Goal: Book appointment/travel/reservation

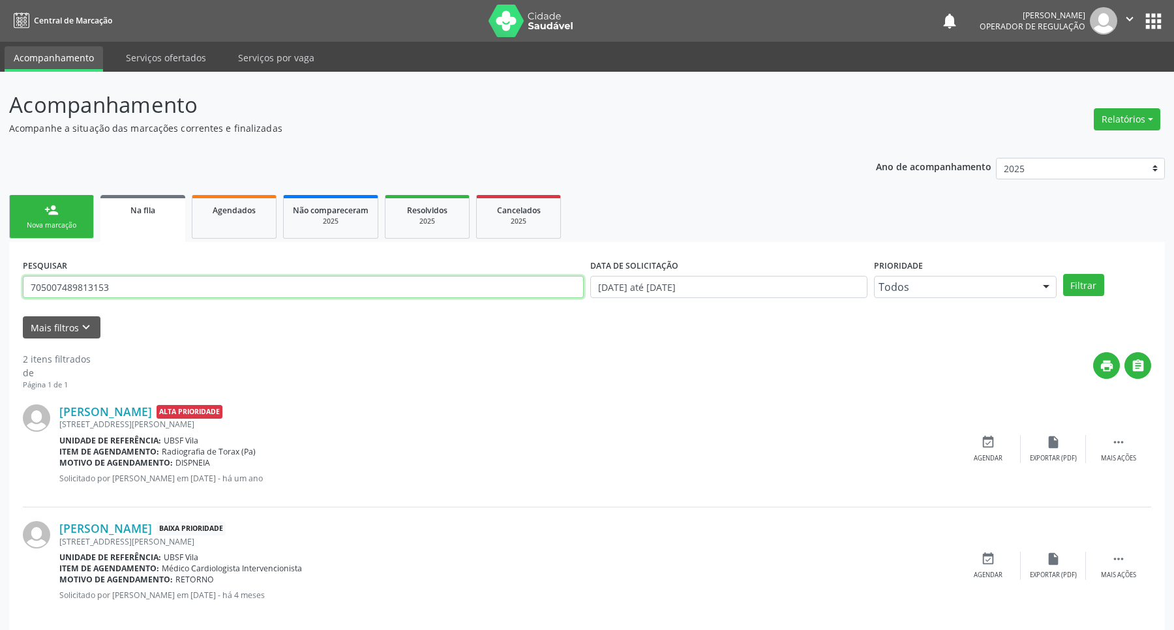
click at [101, 291] on input "705007489813153" at bounding box center [303, 287] width 561 height 22
click at [101, 291] on input "705007489813153" at bounding box center [300, 287] width 555 height 22
type input "708507353410774"
click at [1052, 274] on button "Filtrar" at bounding box center [1072, 285] width 41 height 22
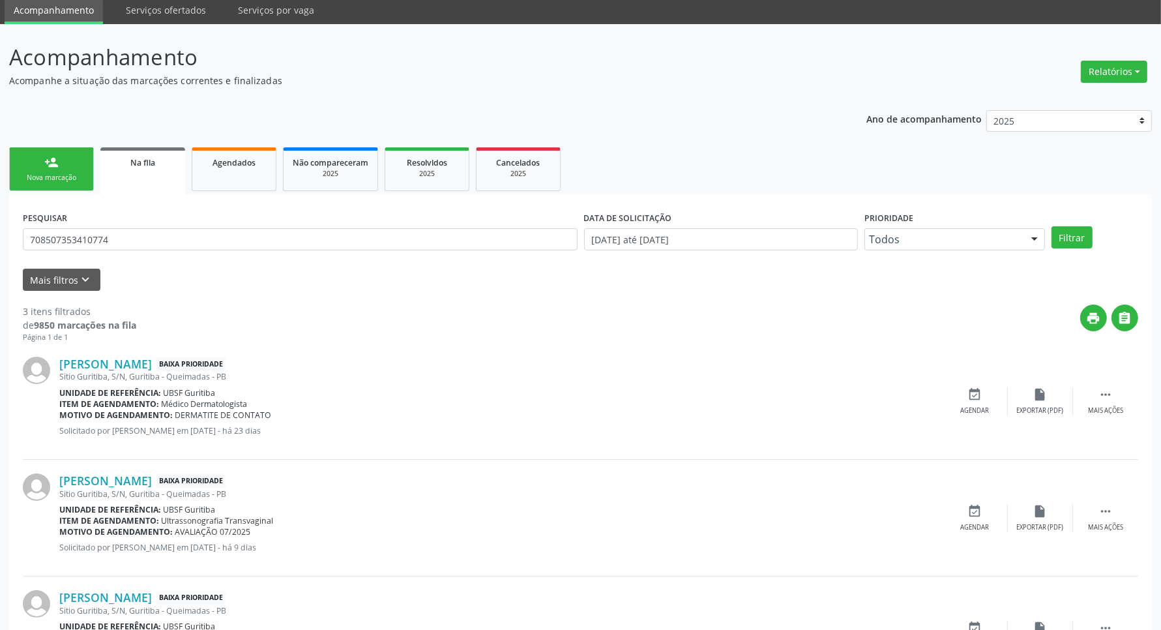
scroll to position [134, 0]
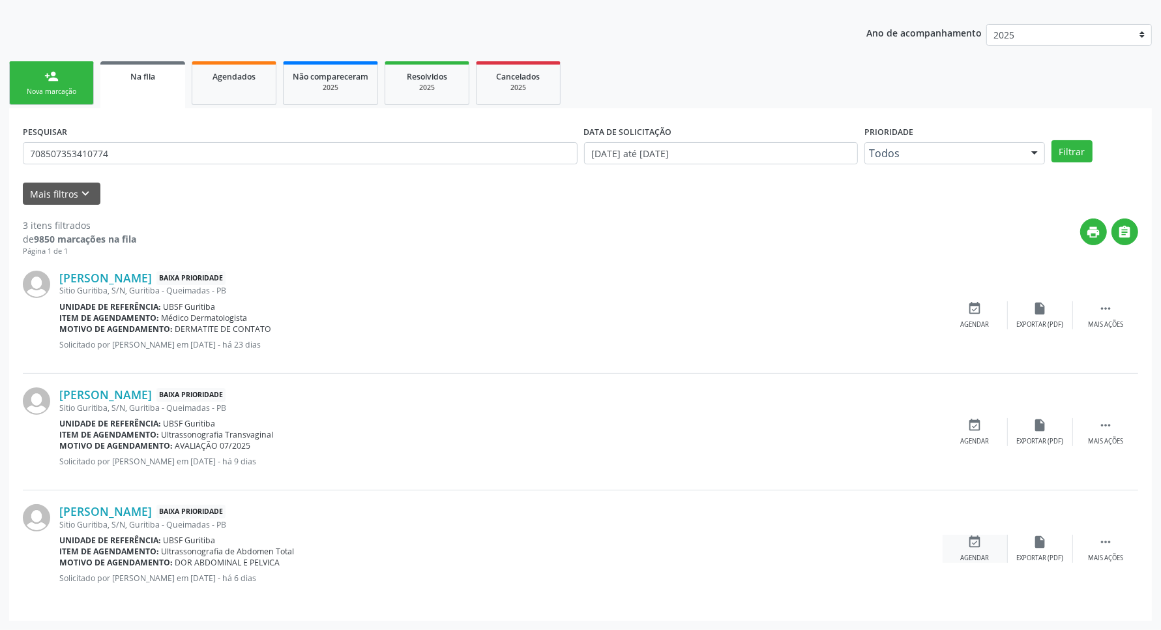
click at [980, 552] on div "event_available Agendar" at bounding box center [975, 549] width 65 height 28
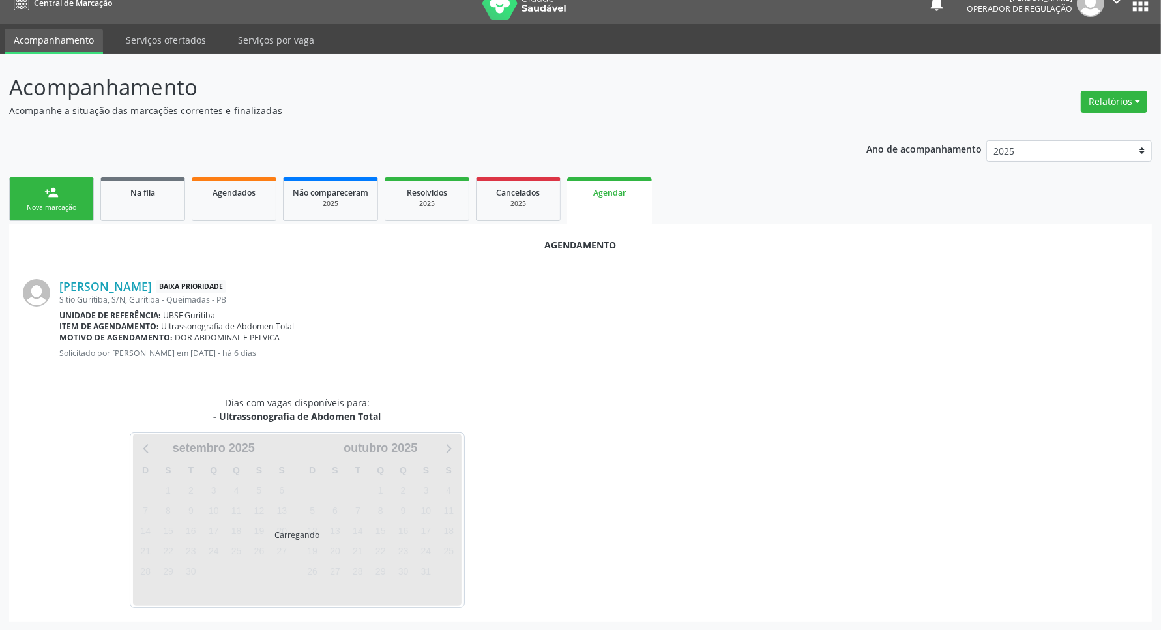
scroll to position [50, 0]
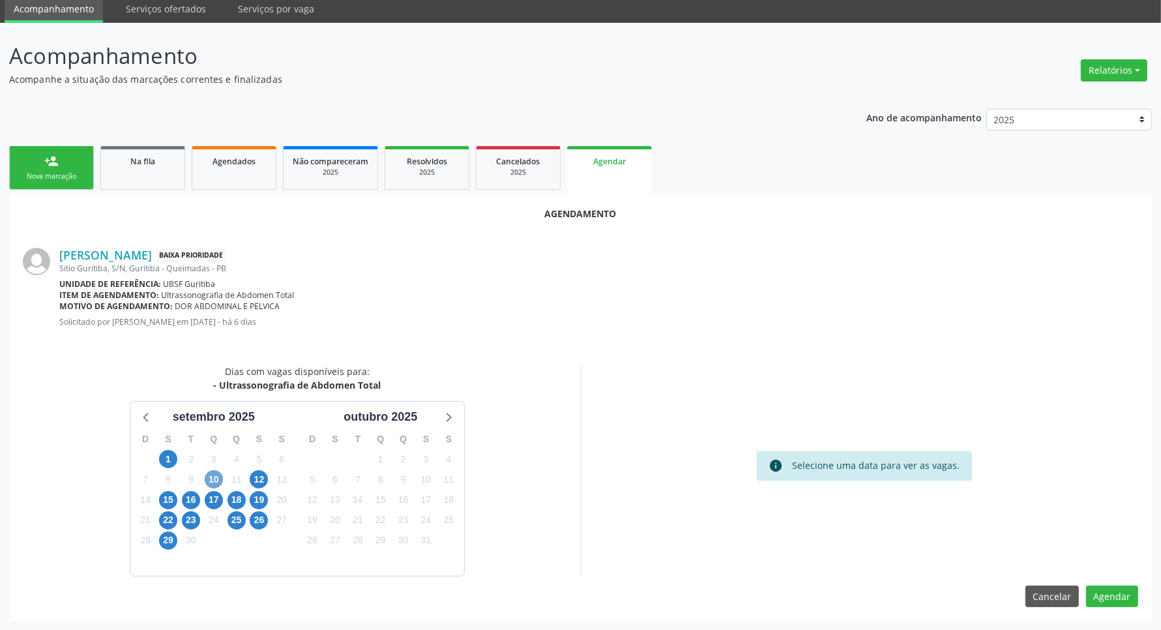
click at [218, 481] on span "10" at bounding box center [214, 479] width 18 height 18
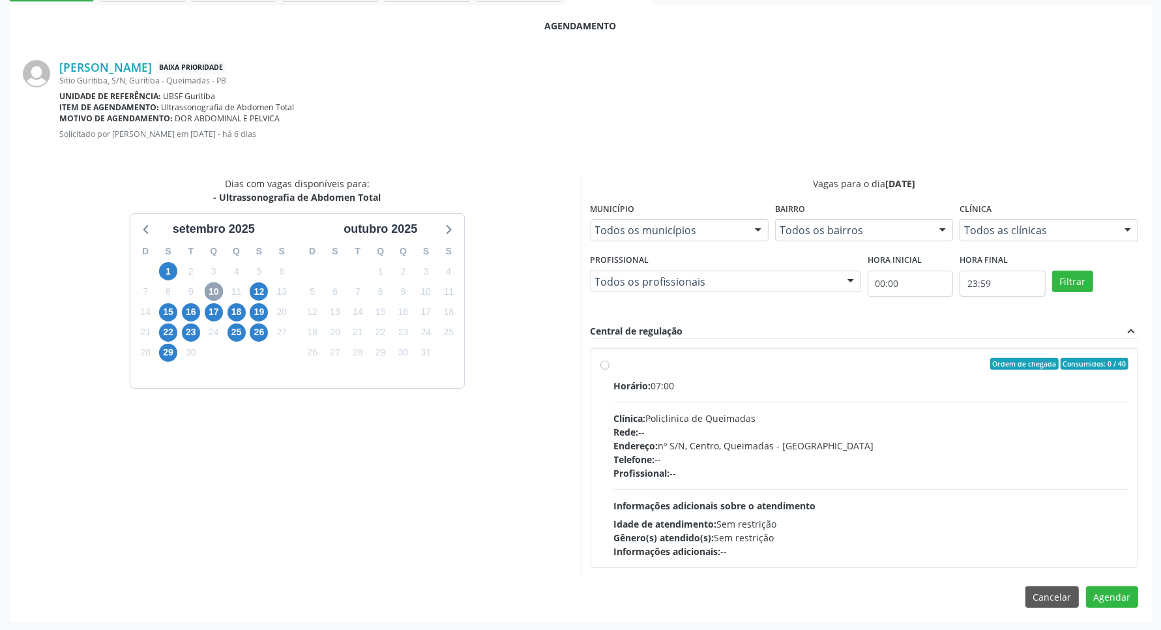
scroll to position [238, 0]
click at [736, 499] on span "Informações adicionais sobre o atendimento" at bounding box center [715, 505] width 202 height 12
click at [610, 369] on input "Ordem de chegada Consumidos: 0 / 40 Horário: 07:00 Clínica: Policlinica de Quei…" at bounding box center [605, 363] width 9 height 12
radio input "true"
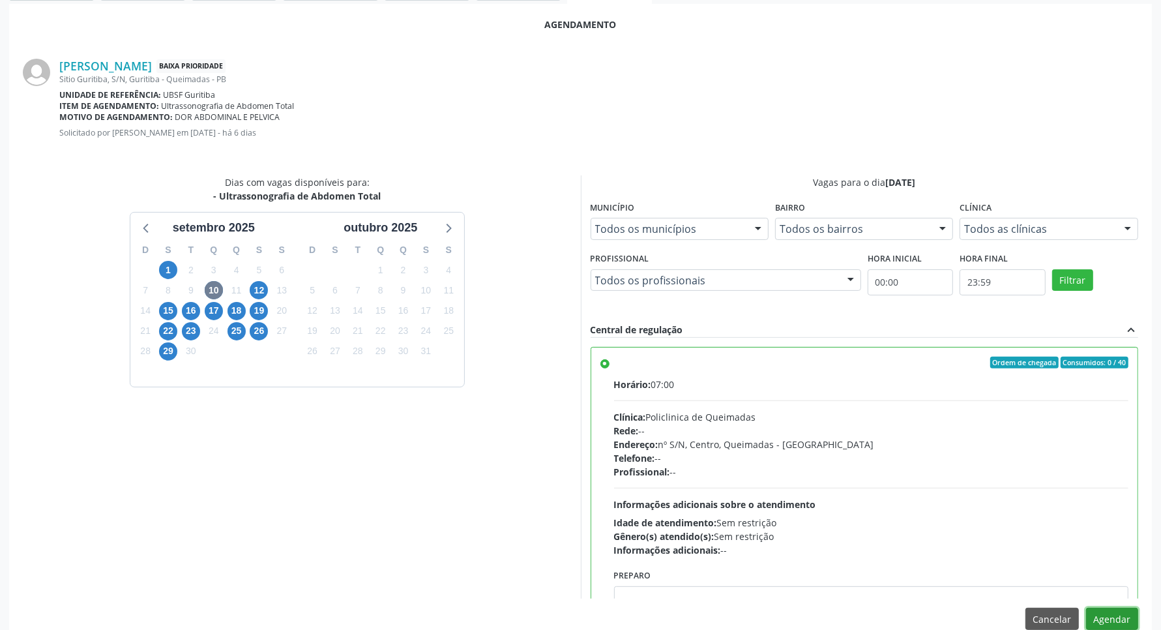
click at [1105, 617] on button "Agendar" at bounding box center [1112, 619] width 52 height 22
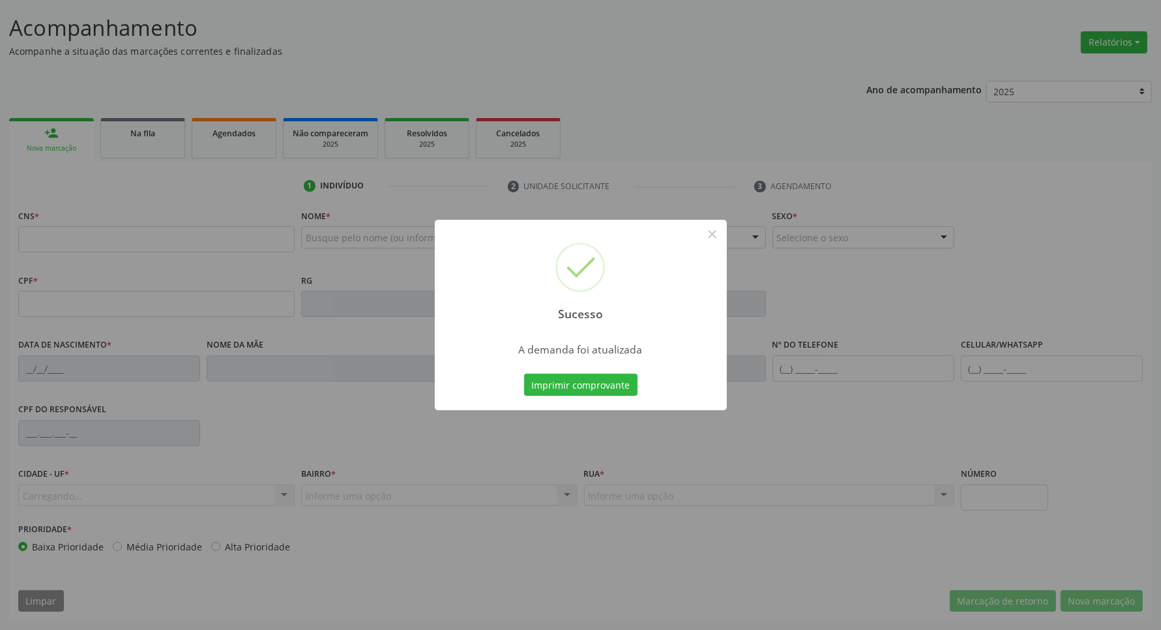
scroll to position [77, 0]
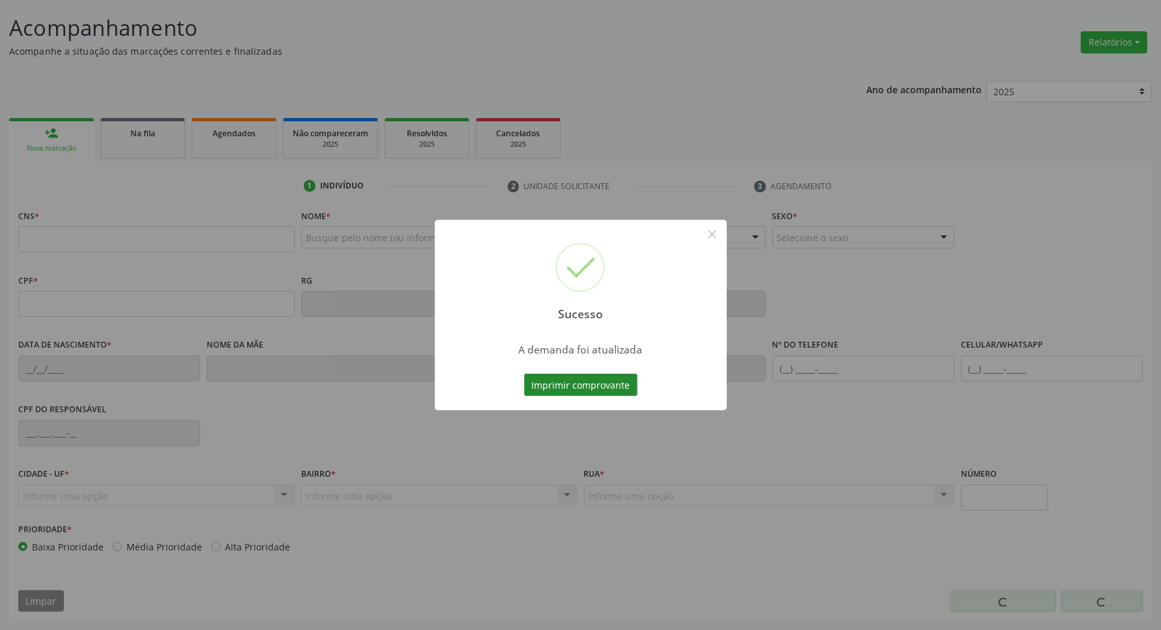
click at [607, 378] on button "Imprimir comprovante" at bounding box center [580, 385] width 113 height 22
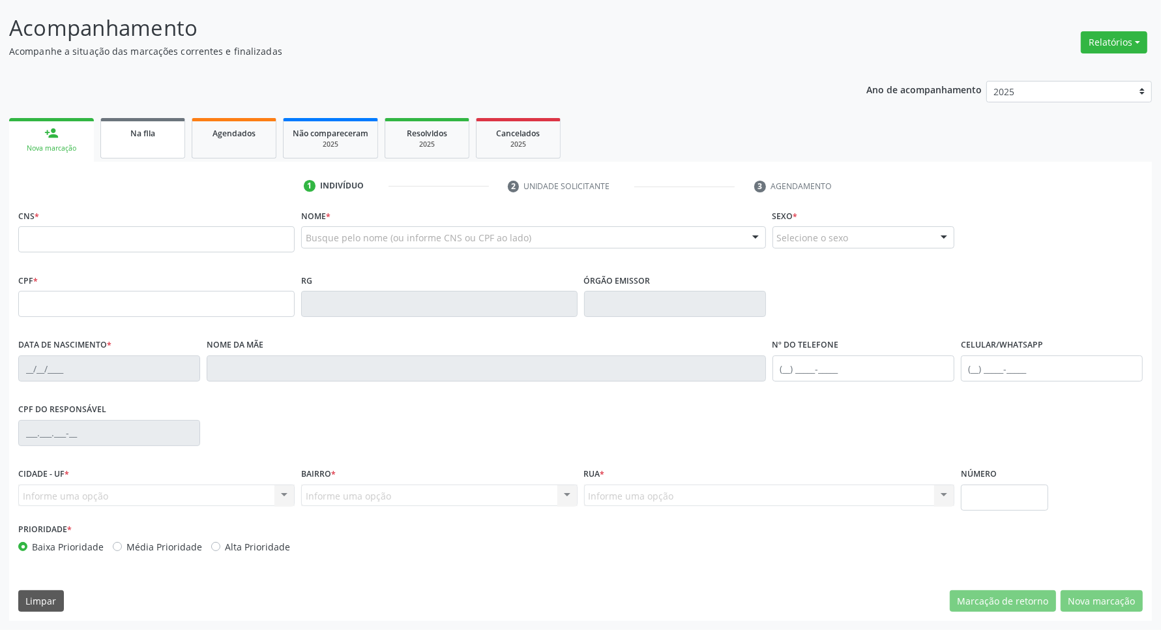
click at [155, 138] on div "Na fila" at bounding box center [142, 133] width 65 height 14
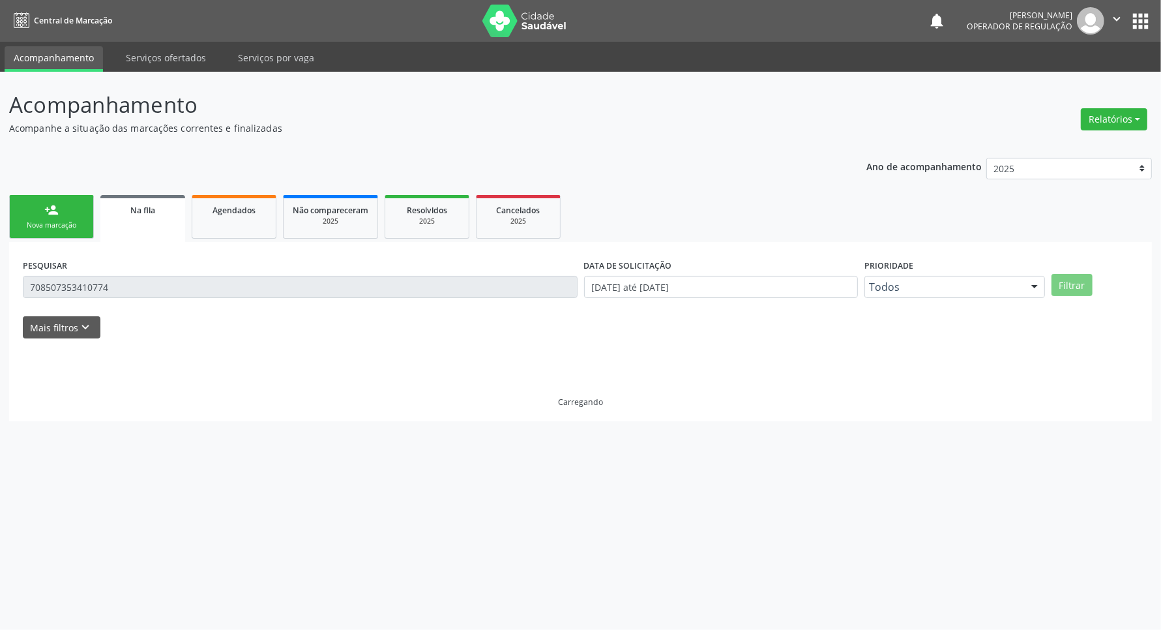
scroll to position [0, 0]
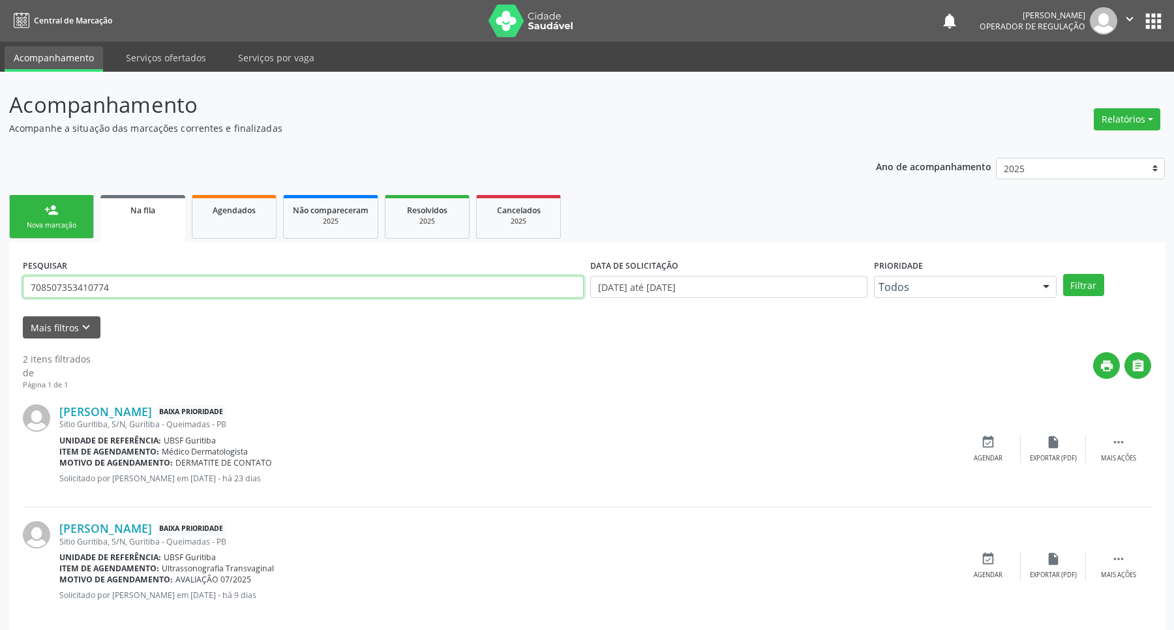
click at [157, 286] on input "708507353410774" at bounding box center [303, 287] width 561 height 22
click at [157, 286] on input "708507353410774" at bounding box center [300, 287] width 555 height 22
type input "RAISSA GALDINO"
click at [1052, 274] on button "Filtrar" at bounding box center [1072, 285] width 41 height 22
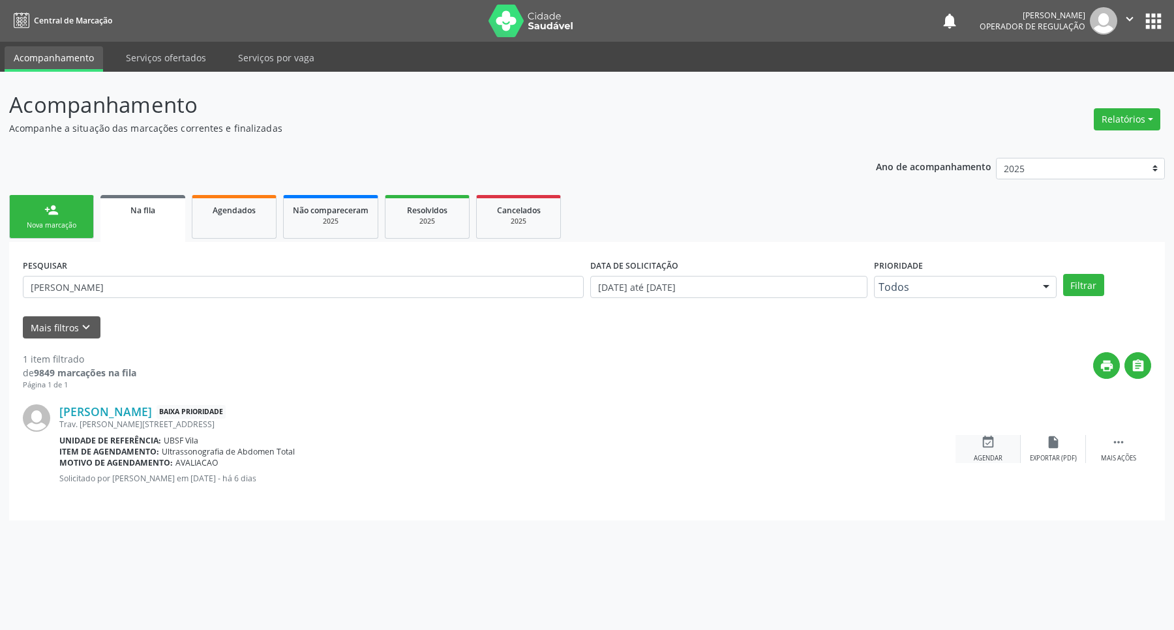
click at [999, 443] on div "event_available Agendar" at bounding box center [987, 449] width 65 height 28
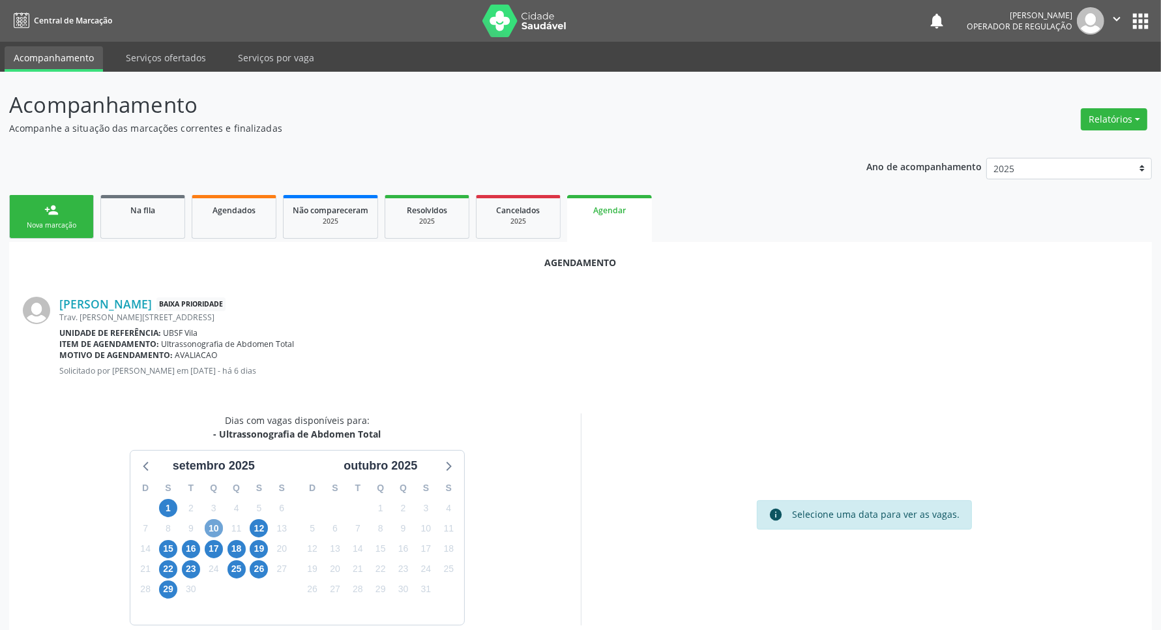
drag, startPoint x: 209, startPoint y: 533, endPoint x: 213, endPoint y: 520, distance: 13.2
click at [207, 533] on span "10" at bounding box center [214, 528] width 18 height 18
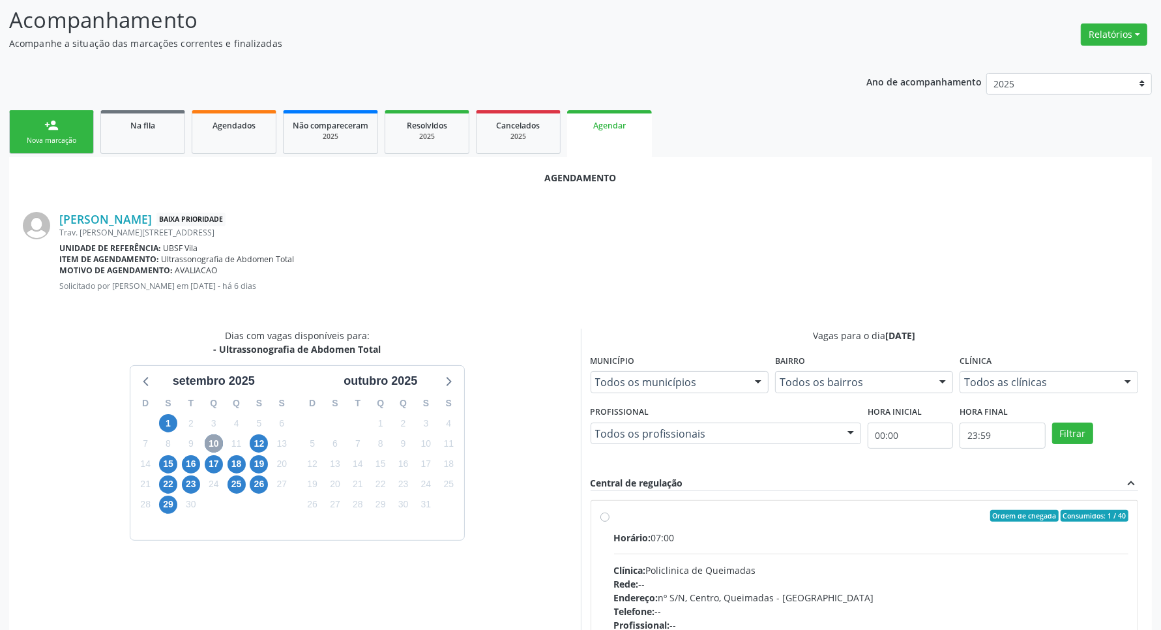
scroll to position [238, 0]
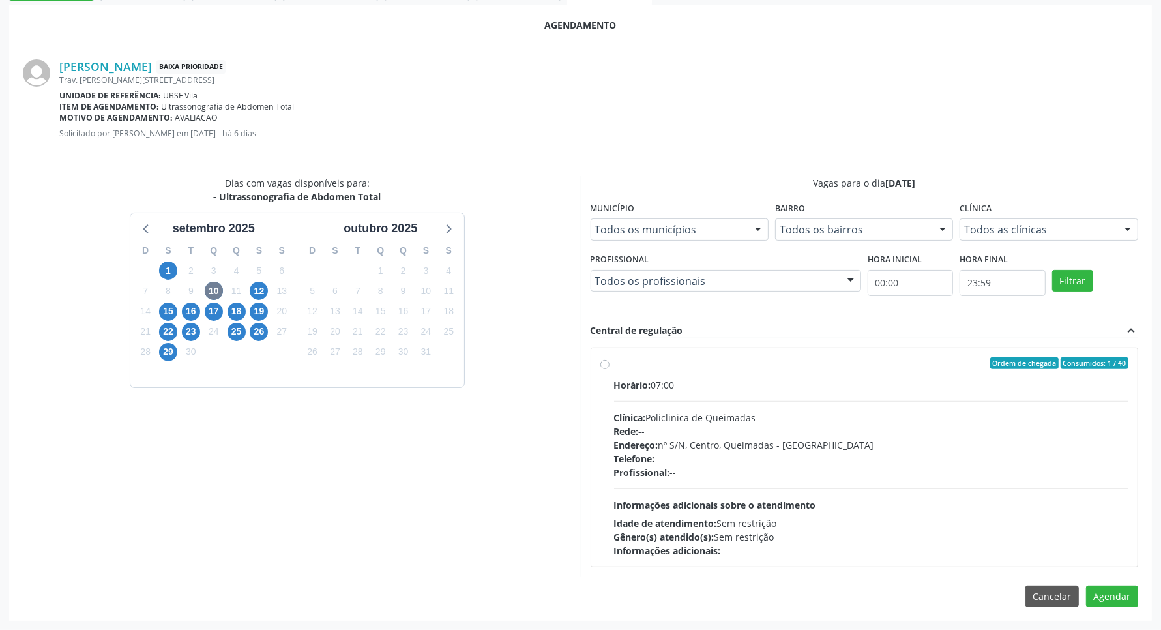
click at [773, 484] on div "Horário: 07:00 Clínica: Policlinica de Queimadas Rede: -- Endereço: nº S/N, Cen…" at bounding box center [871, 467] width 515 height 179
click at [610, 369] on input "Ordem de chegada Consumidos: 1 / 40 Horário: 07:00 Clínica: Policlinica de Quei…" at bounding box center [605, 363] width 9 height 12
radio input "true"
click at [1105, 620] on button "Agendar" at bounding box center [1112, 619] width 52 height 22
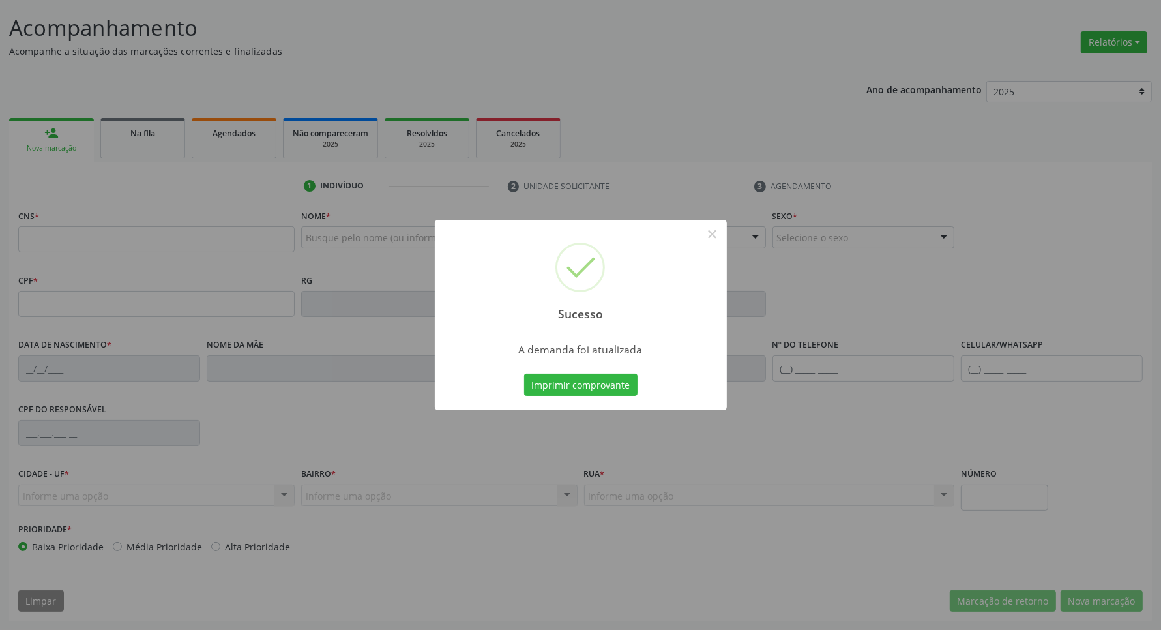
scroll to position [77, 0]
click at [604, 381] on button "Imprimir comprovante" at bounding box center [580, 385] width 113 height 22
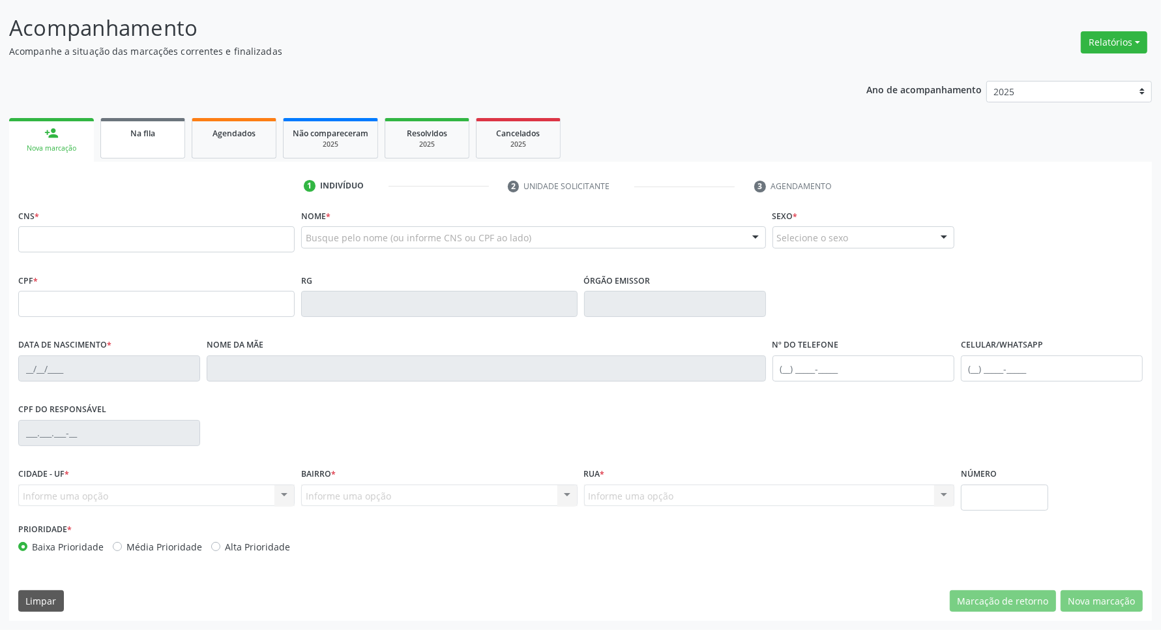
click at [134, 122] on link "Na fila" at bounding box center [142, 138] width 85 height 40
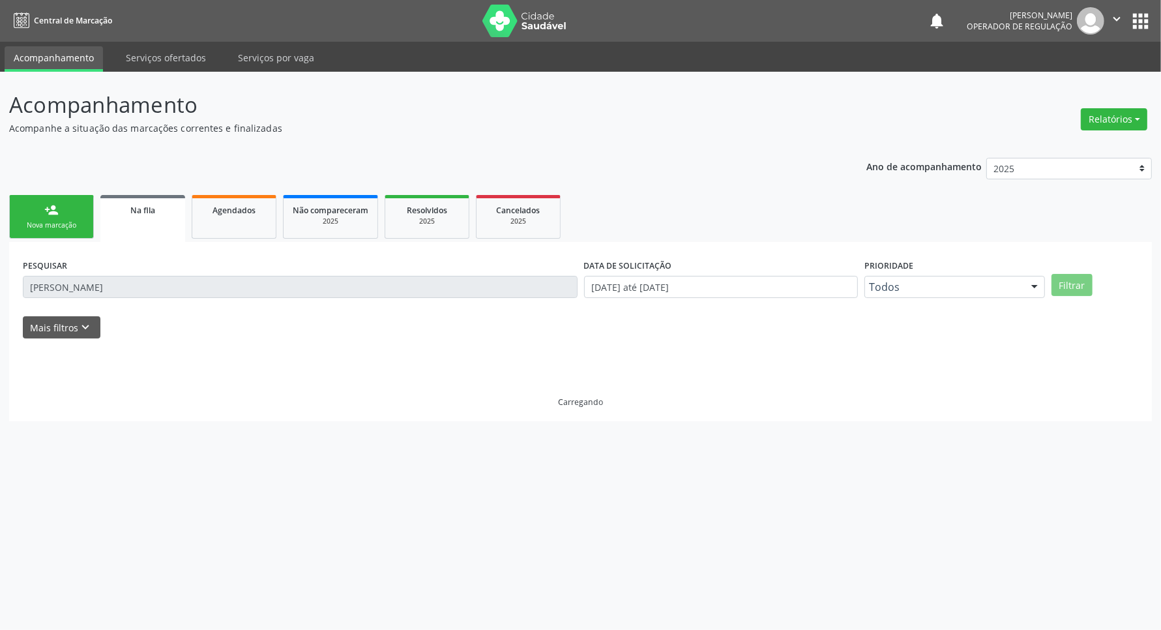
scroll to position [0, 0]
click at [125, 281] on input "RAISSA GALDINO" at bounding box center [303, 287] width 561 height 22
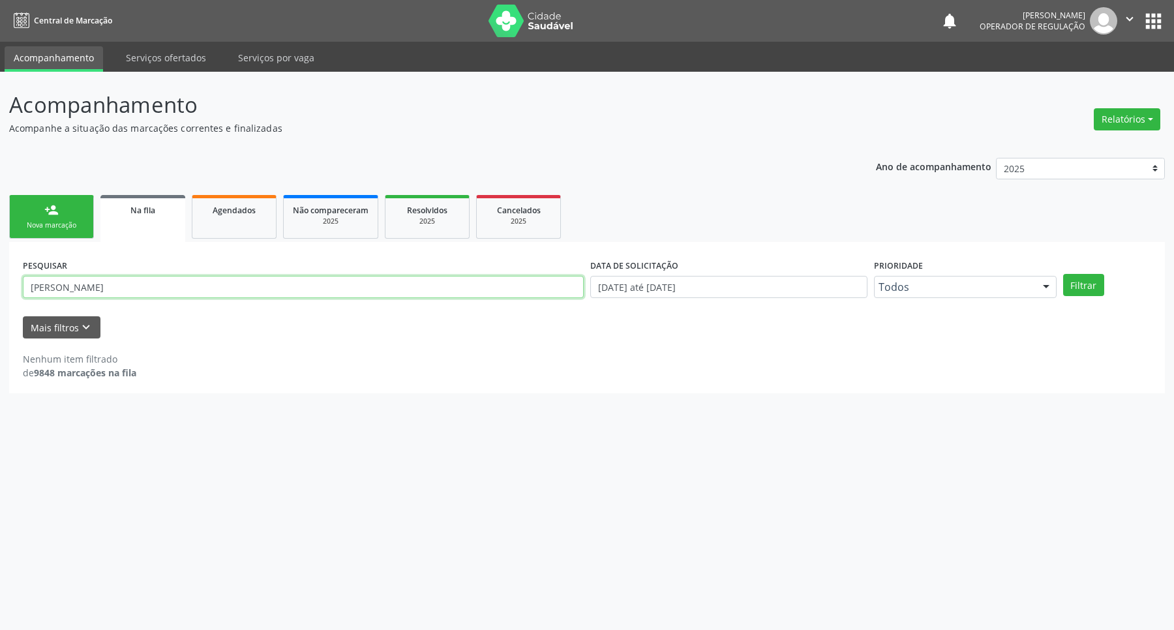
click at [125, 281] on input "RAISSA GALDINO" at bounding box center [303, 287] width 561 height 22
click at [125, 280] on input "RAISSA GALDINO" at bounding box center [303, 287] width 561 height 22
type input "R"
type input "704703583561040"
click at [1063, 274] on button "Filtrar" at bounding box center [1083, 285] width 41 height 22
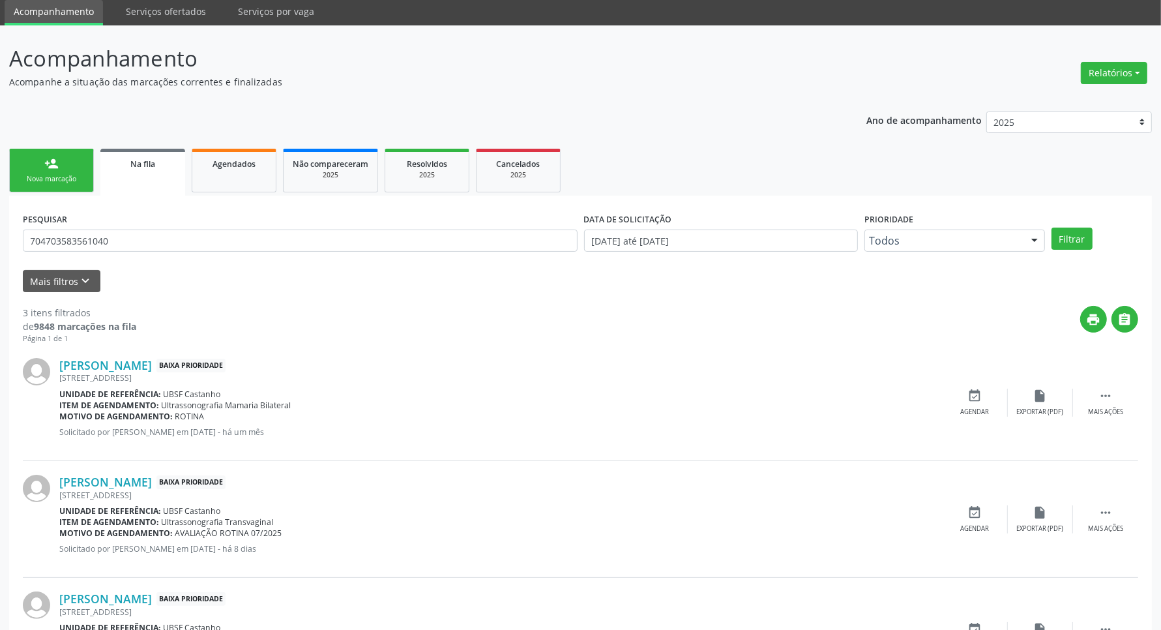
scroll to position [134, 0]
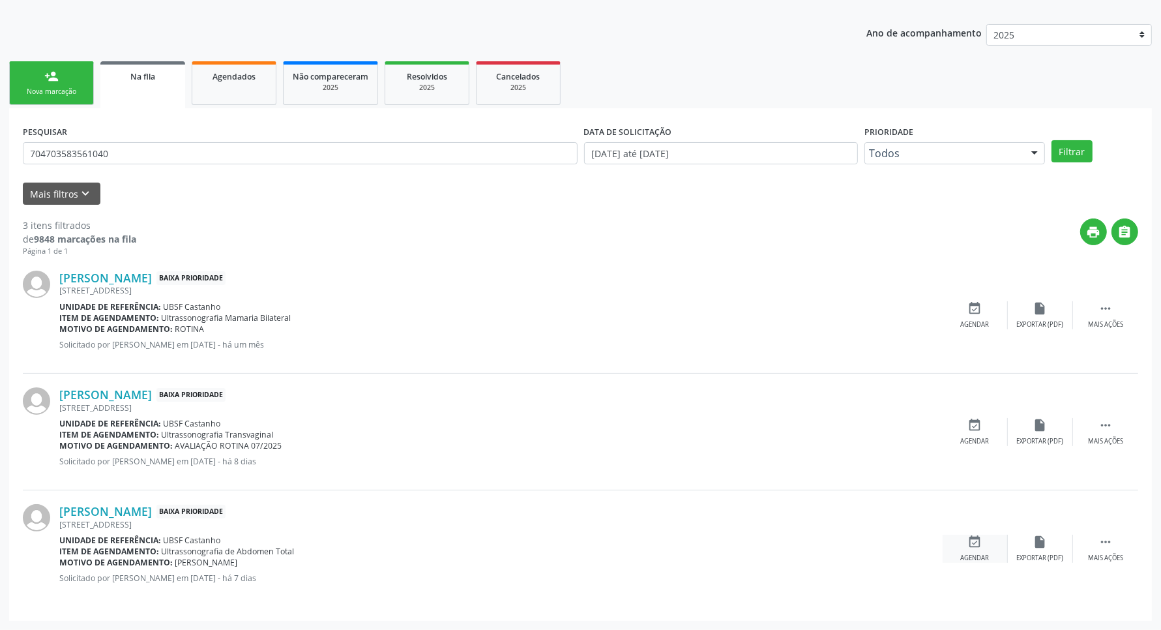
click at [972, 552] on div "event_available Agendar" at bounding box center [975, 549] width 65 height 28
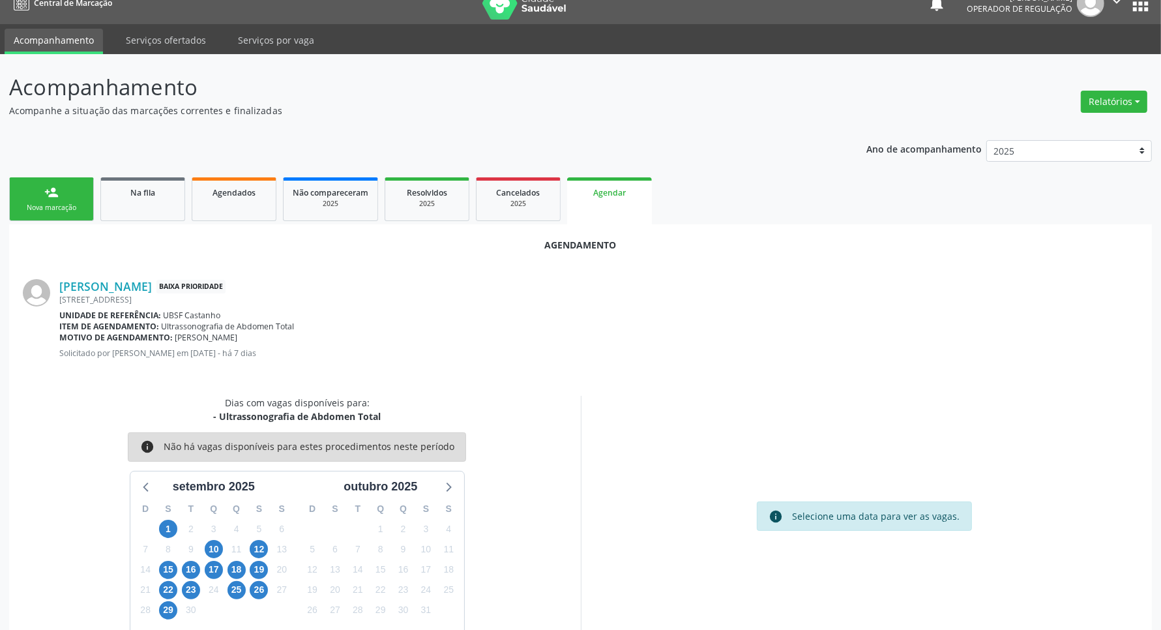
scroll to position [50, 0]
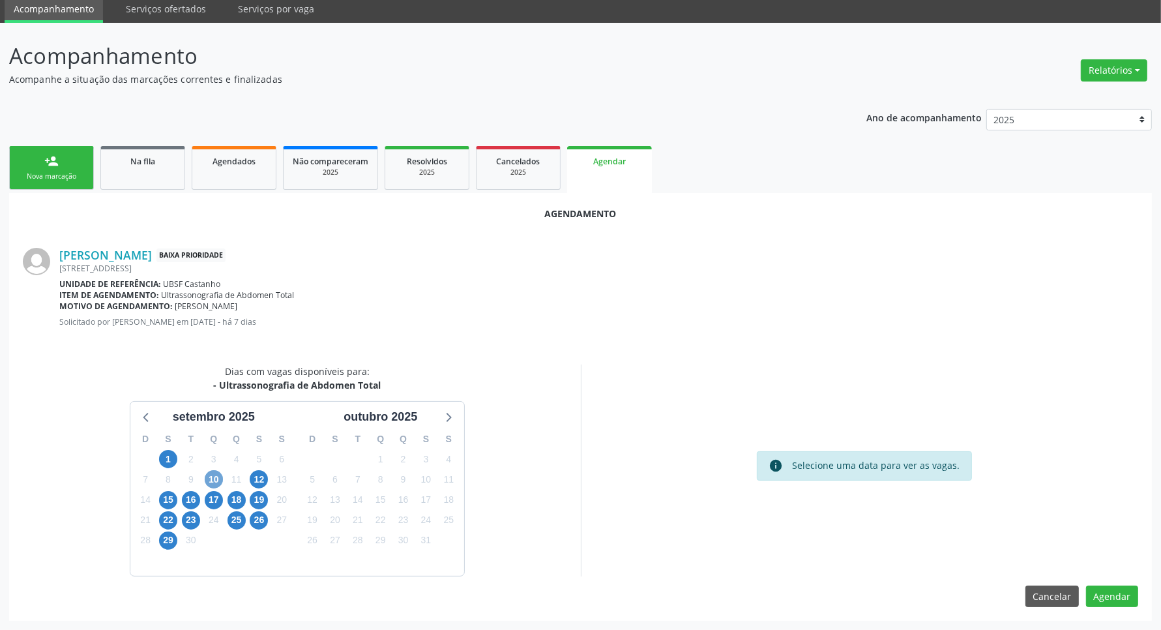
click at [218, 474] on span "10" at bounding box center [214, 479] width 18 height 18
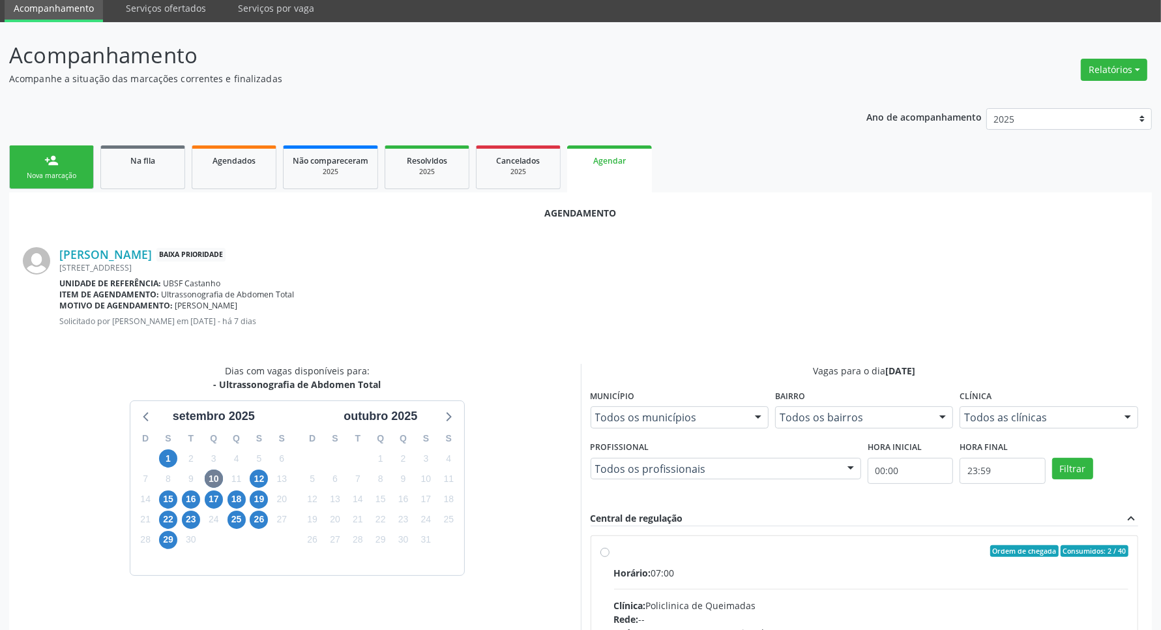
drag, startPoint x: 853, startPoint y: 537, endPoint x: 741, endPoint y: 537, distance: 112.2
radio input "true"
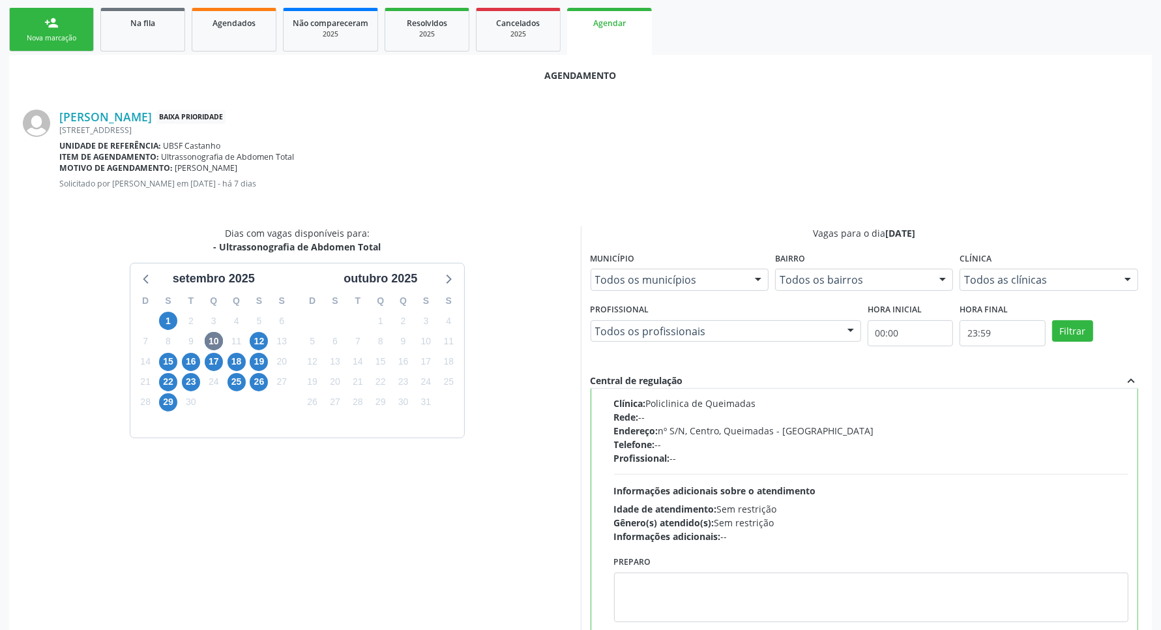
scroll to position [261, 0]
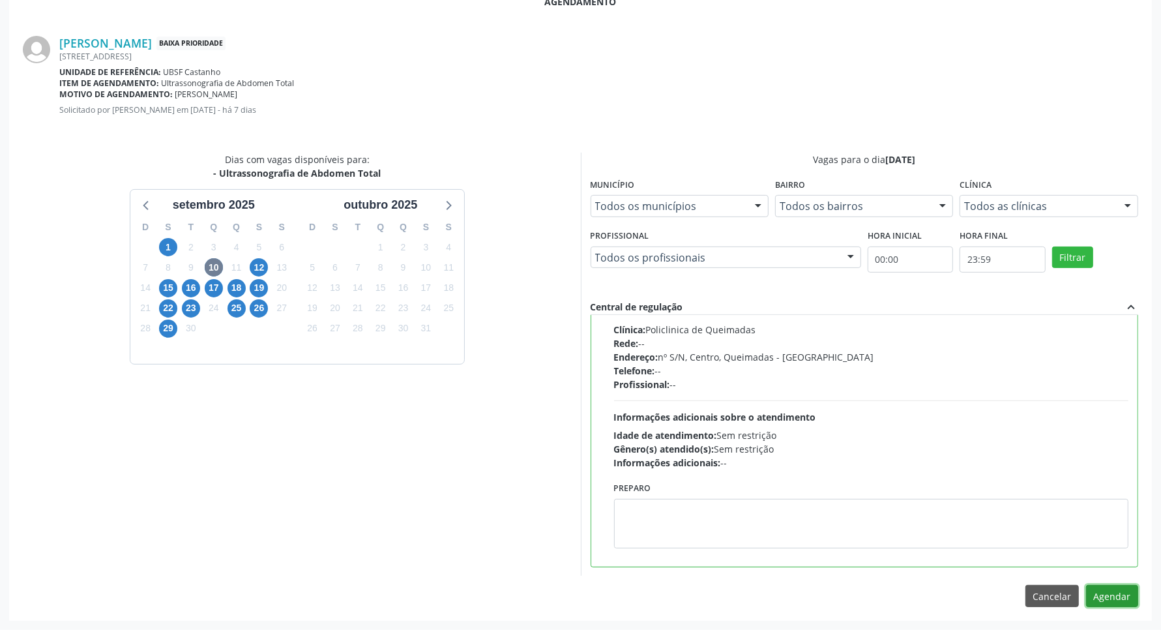
click at [1133, 597] on button "Agendar" at bounding box center [1112, 596] width 52 height 22
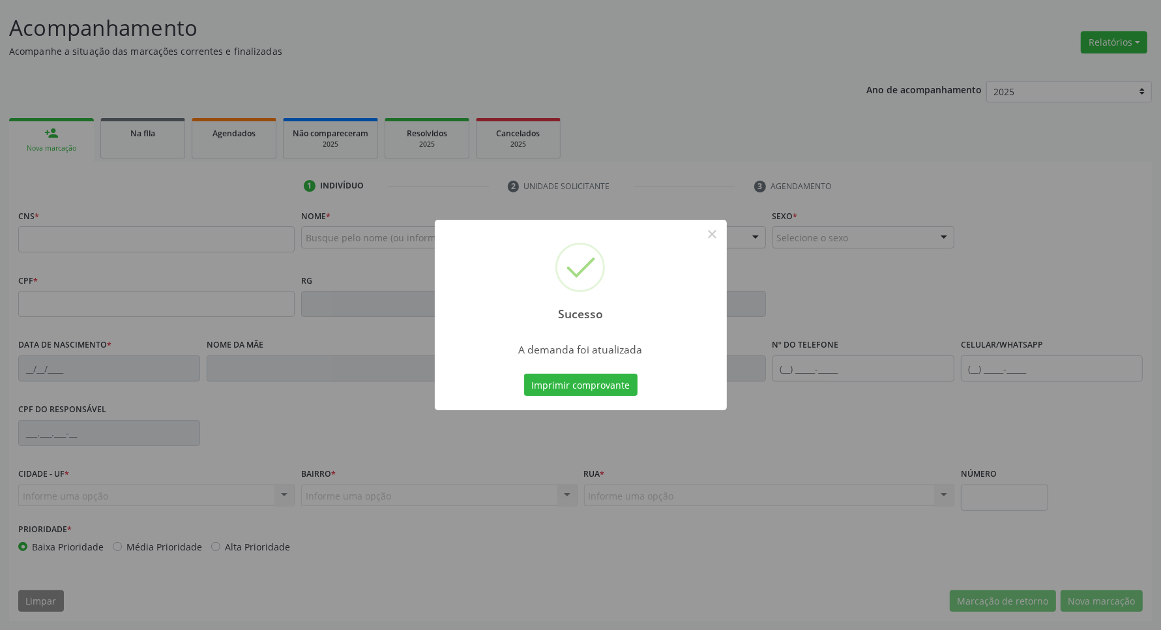
scroll to position [77, 0]
click at [569, 390] on button "Imprimir comprovante" at bounding box center [580, 385] width 113 height 22
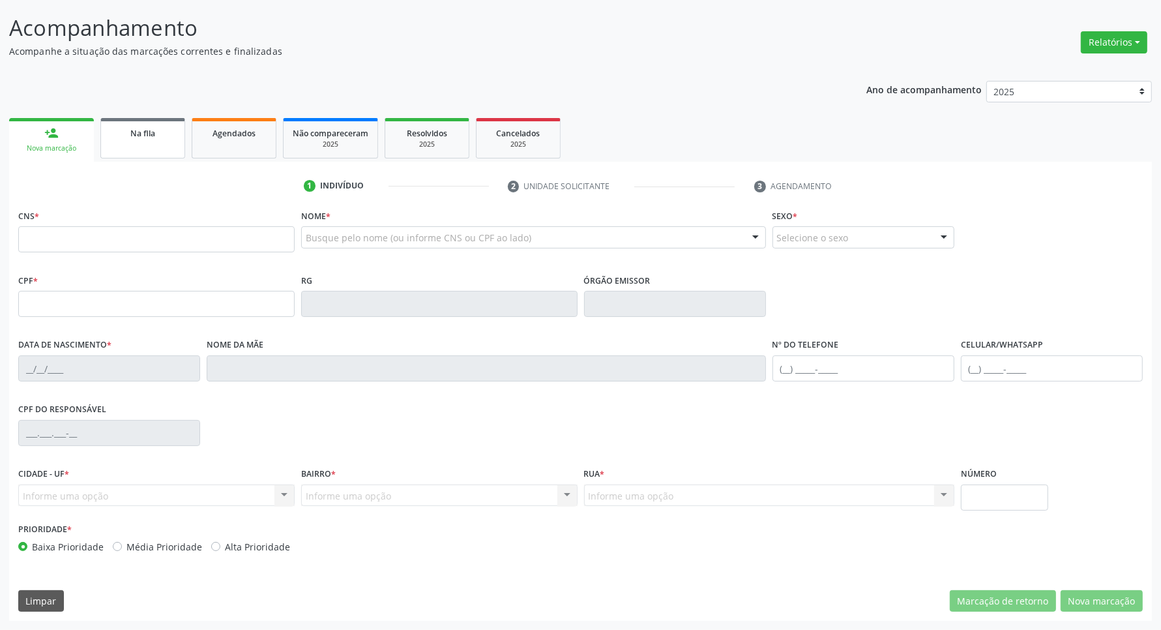
click at [173, 138] on div "Na fila" at bounding box center [142, 133] width 65 height 14
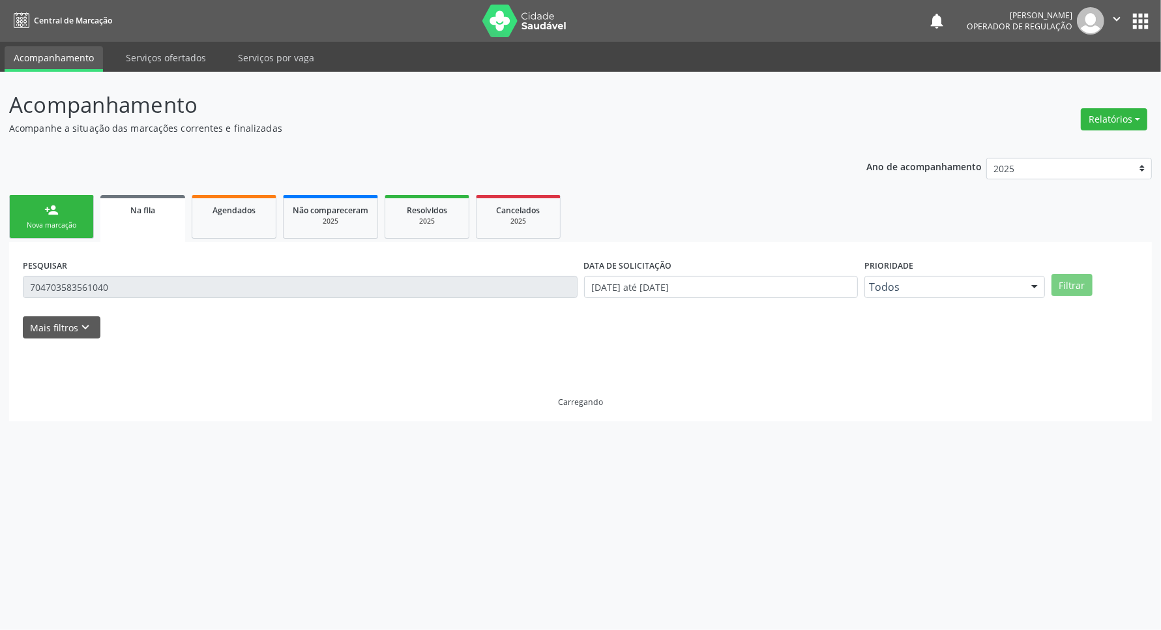
scroll to position [0, 0]
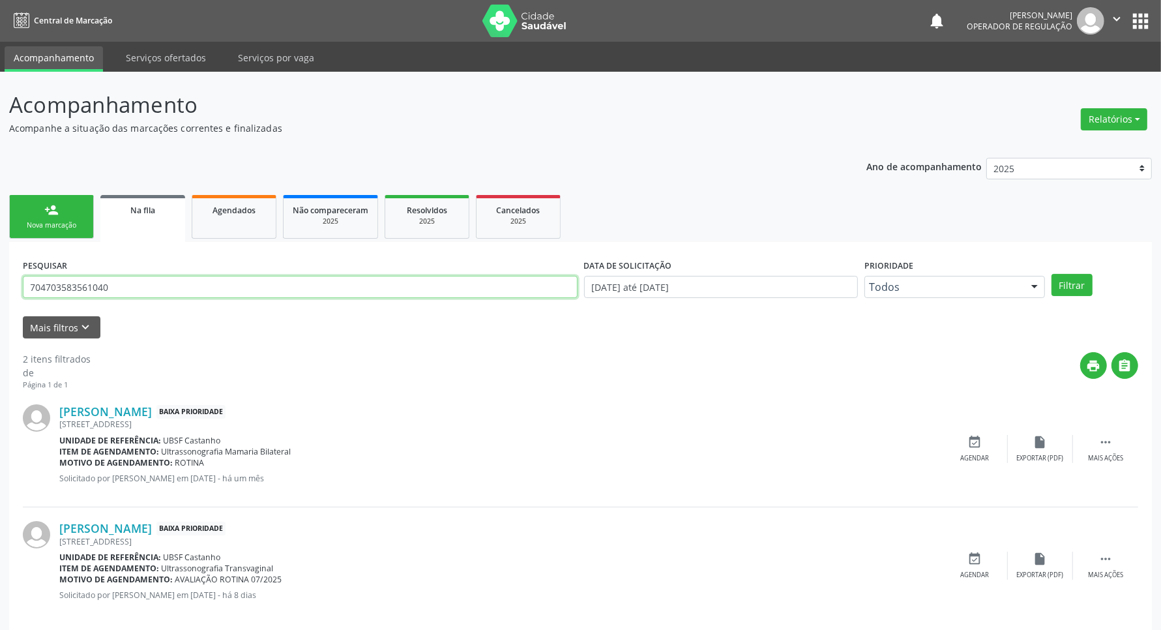
click at [138, 295] on input "704703583561040" at bounding box center [300, 287] width 555 height 22
type input "JOZEANE"
click at [1052, 274] on button "Filtrar" at bounding box center [1072, 285] width 41 height 22
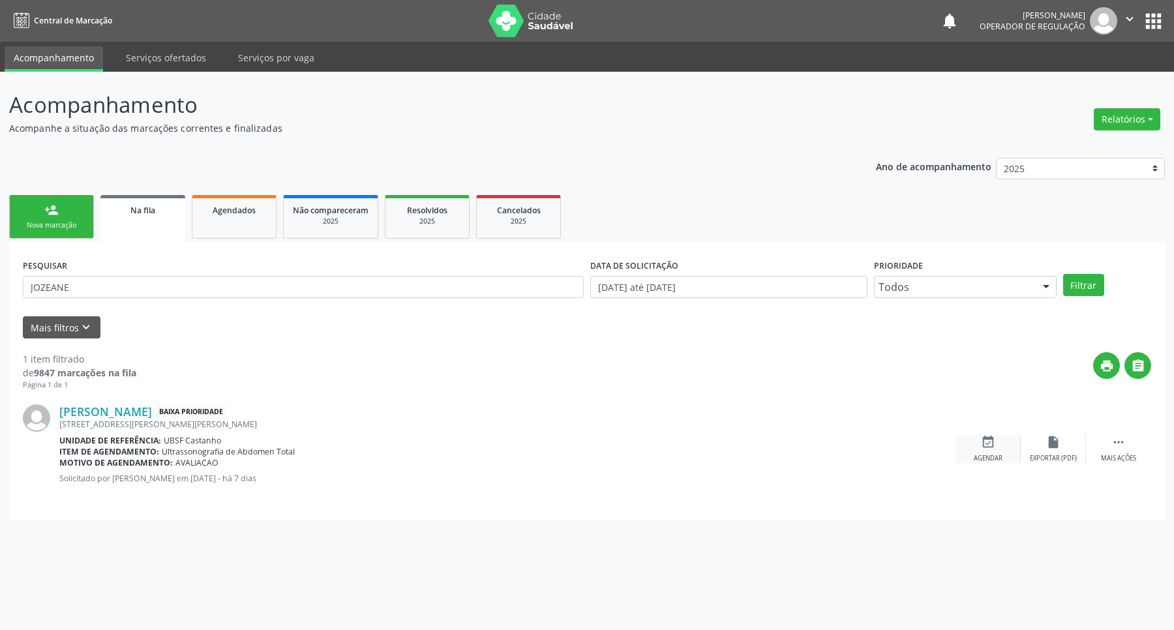
click at [977, 438] on div "event_available Agendar" at bounding box center [987, 449] width 65 height 28
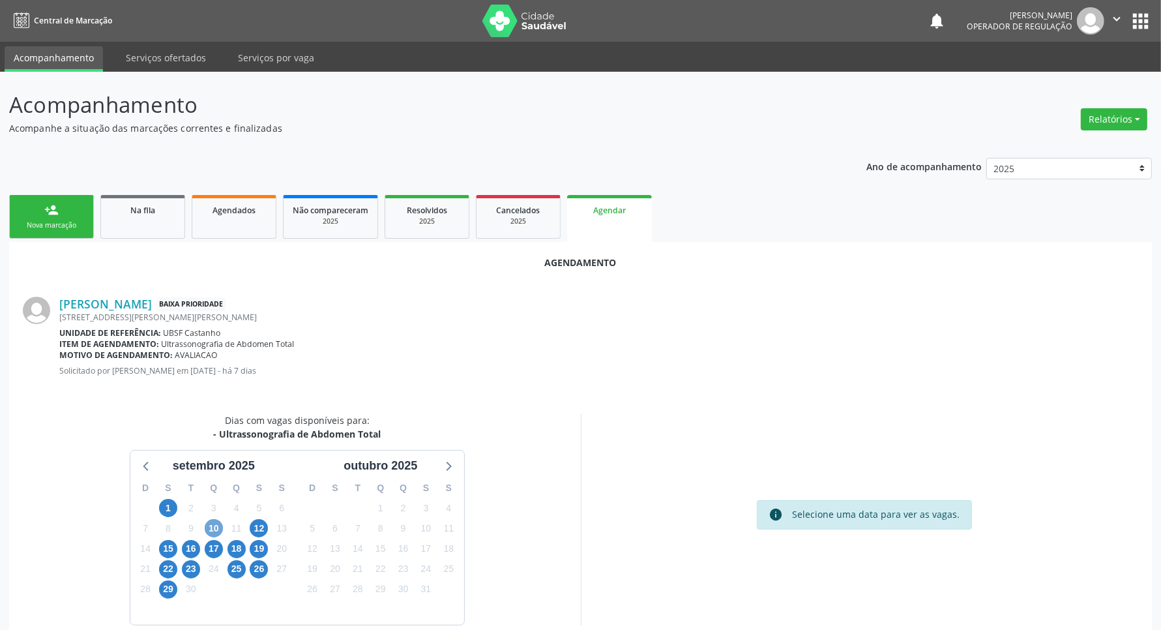
click at [213, 526] on span "10" at bounding box center [214, 528] width 18 height 18
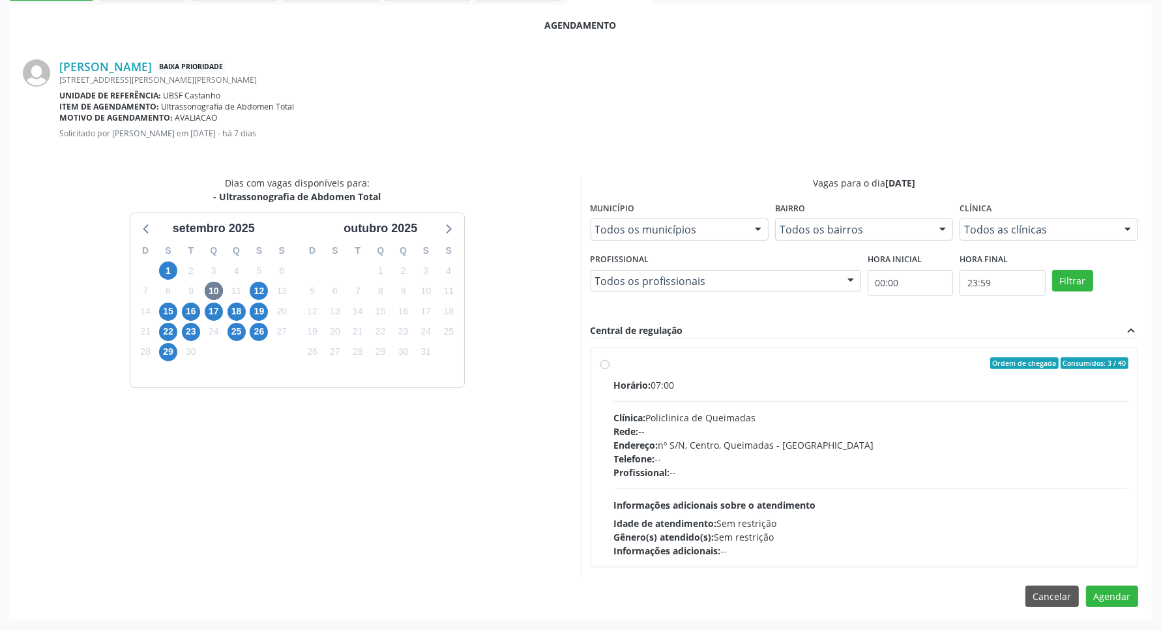
click at [962, 421] on div "Clínica: Policlinica de Queimadas" at bounding box center [871, 418] width 515 height 14
click at [610, 369] on input "Ordem de chegada Consumidos: 3 / 40 Horário: 07:00 Clínica: Policlinica de Quei…" at bounding box center [605, 363] width 9 height 12
radio input "true"
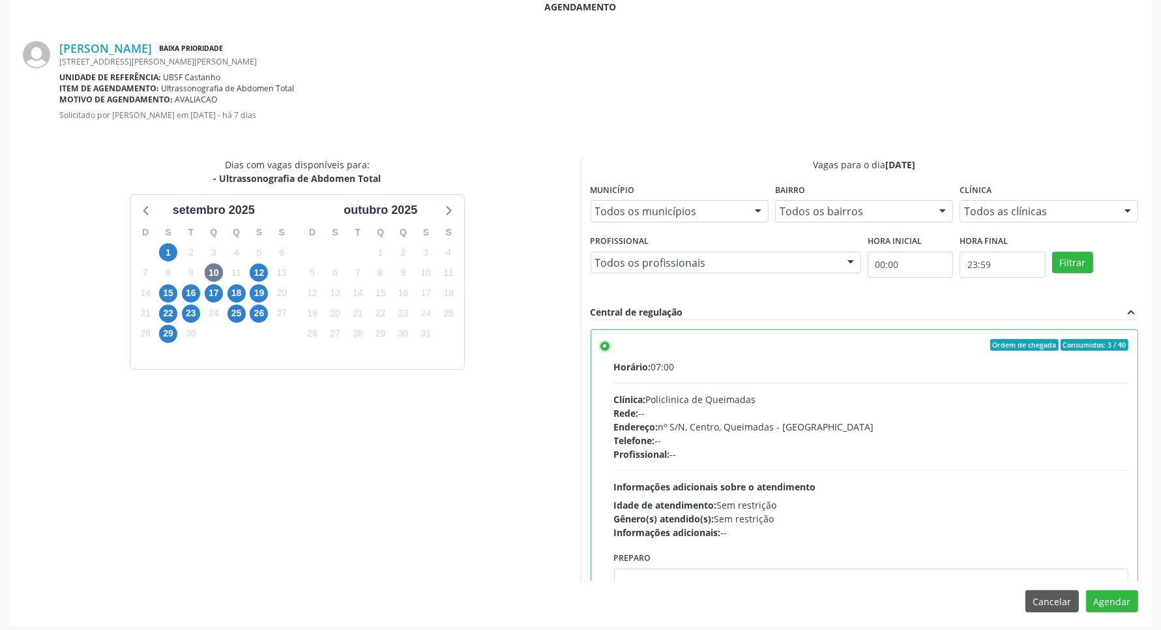
scroll to position [261, 0]
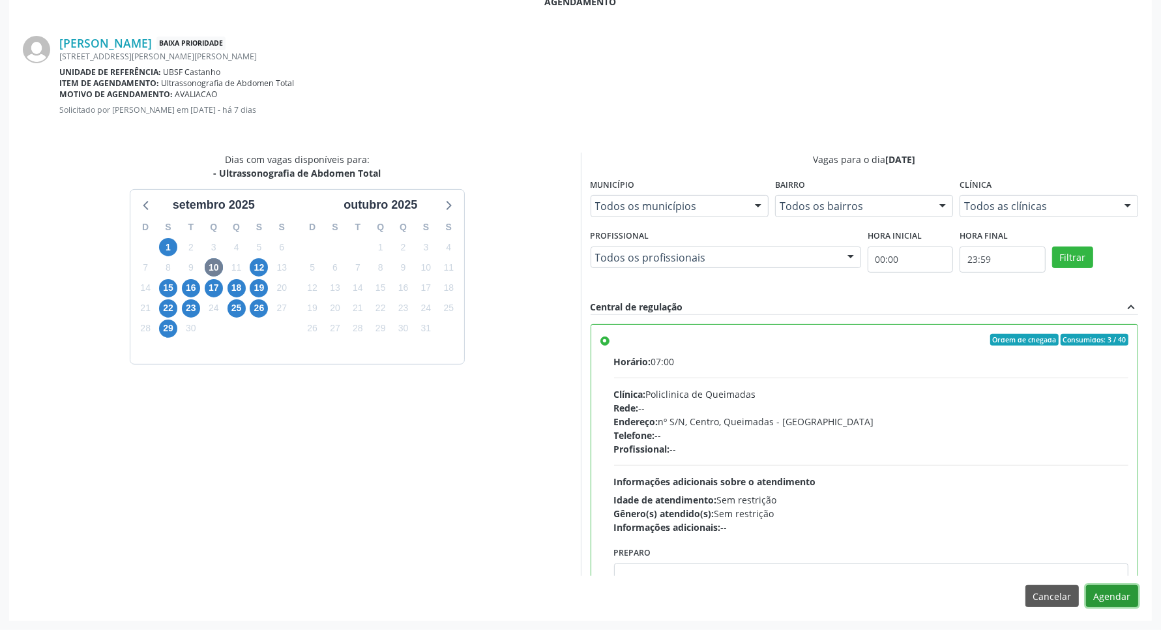
click at [1129, 594] on button "Agendar" at bounding box center [1112, 596] width 52 height 22
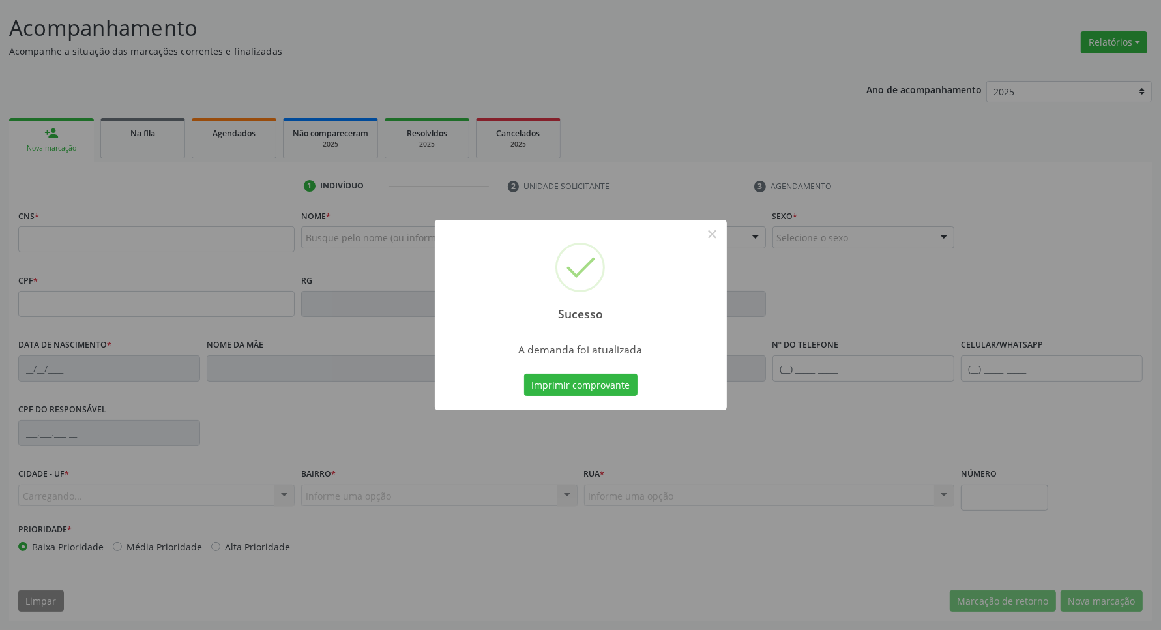
scroll to position [77, 0]
click at [524, 374] on button "Imprimir comprovante" at bounding box center [580, 385] width 113 height 22
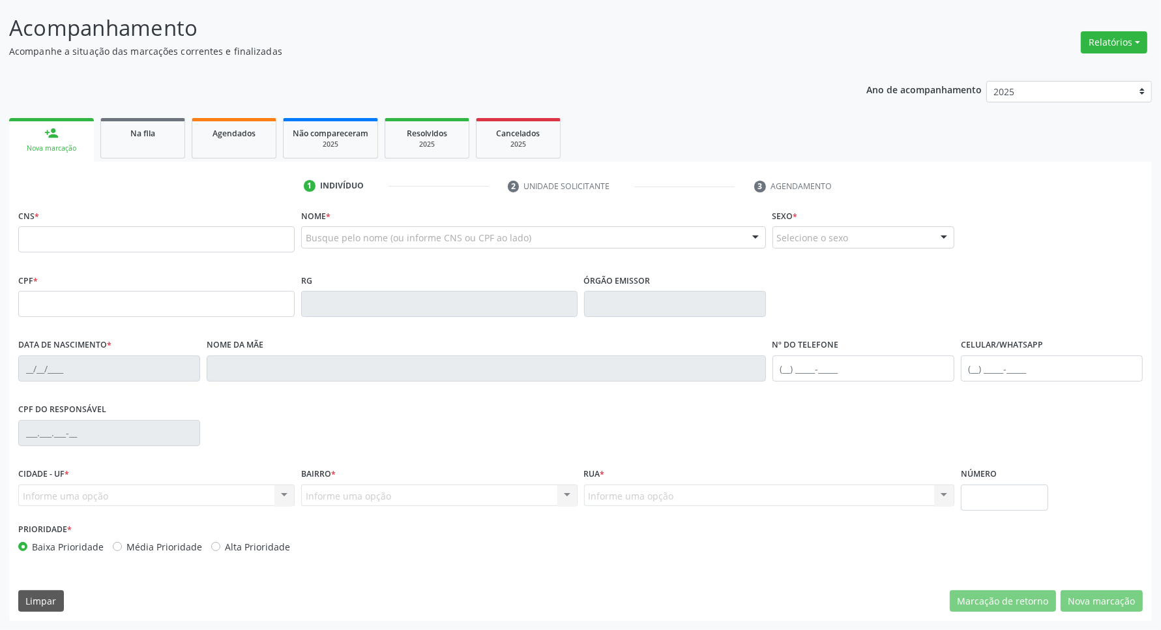
click at [129, 164] on div "1 Indivíduo 2 Unidade solicitante 3 Agendamento CNS * Nome * Busque pelo nome (…" at bounding box center [580, 391] width 1143 height 459
click at [130, 147] on link "Na fila" at bounding box center [142, 138] width 85 height 40
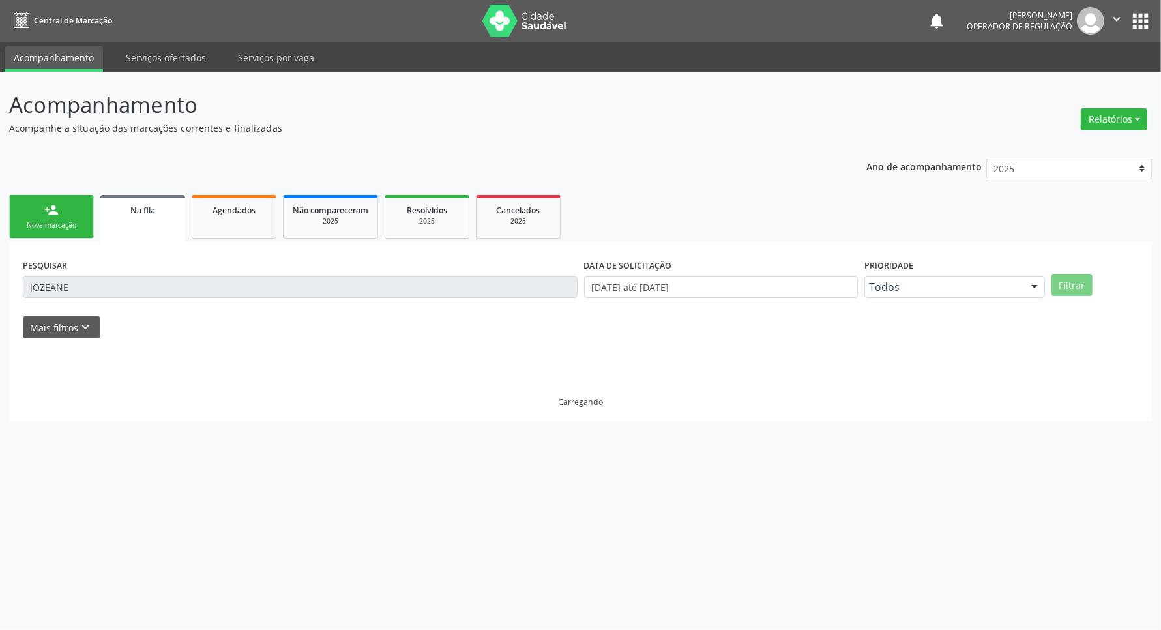
scroll to position [0, 0]
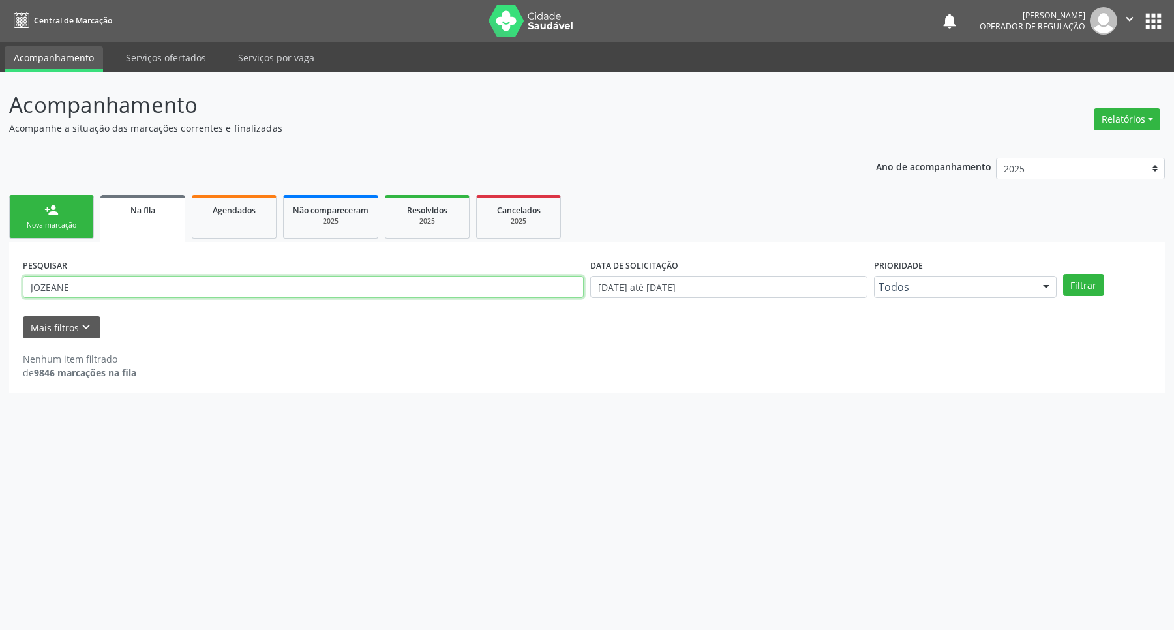
click at [142, 297] on input "JOZEANE" at bounding box center [303, 287] width 561 height 22
type input "706306744750071"
click at [1063, 274] on button "Filtrar" at bounding box center [1083, 285] width 41 height 22
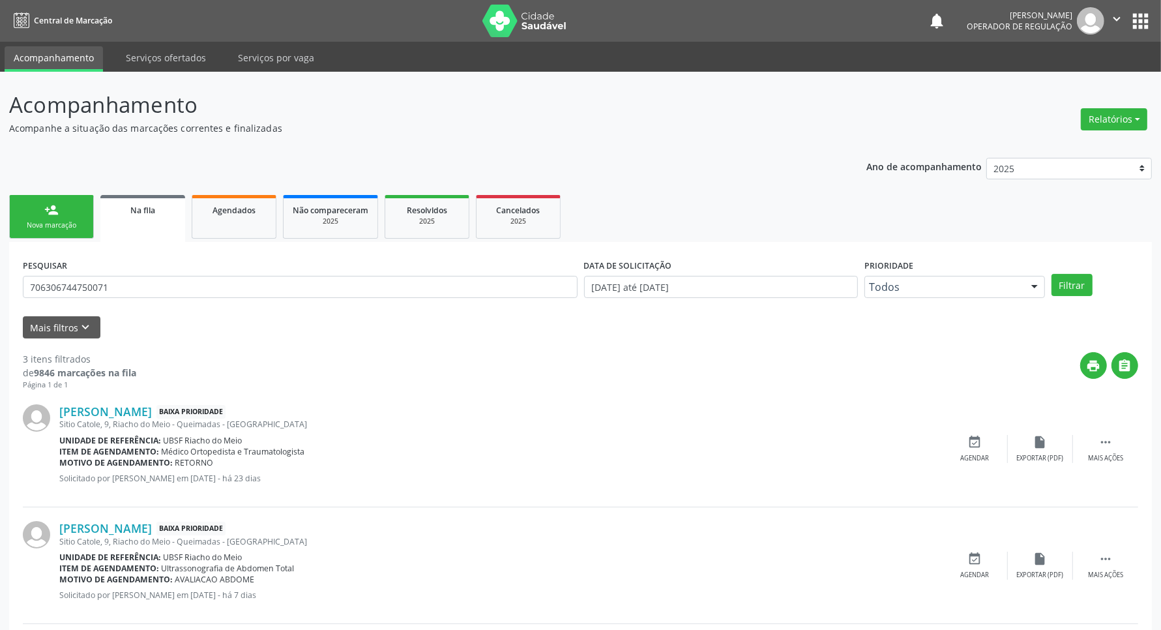
scroll to position [134, 0]
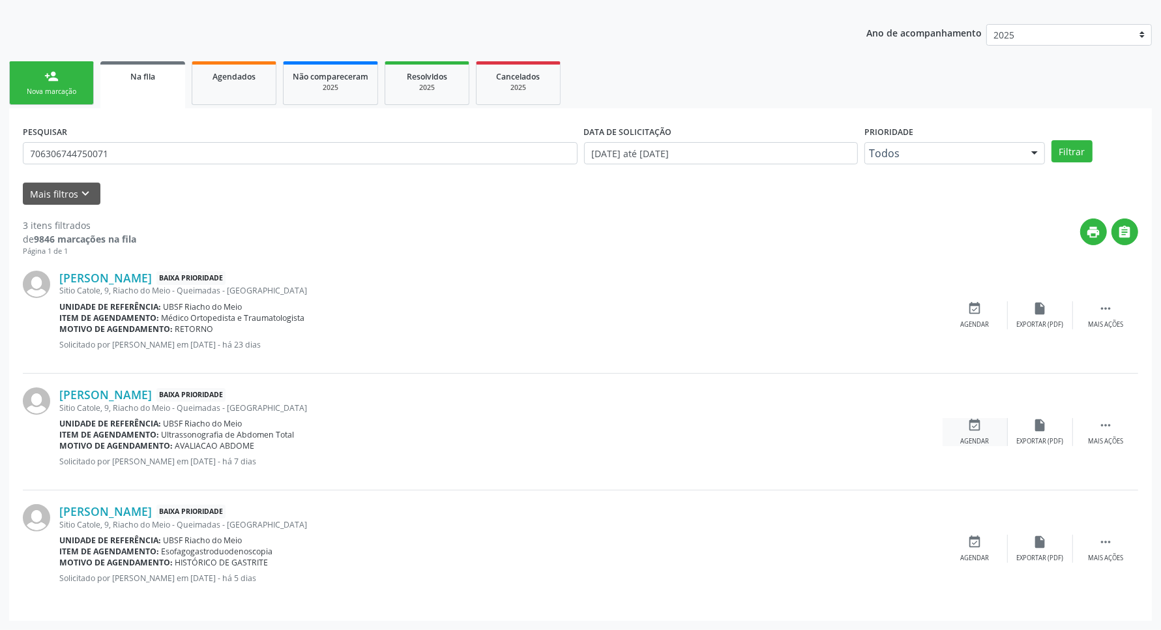
click at [988, 438] on div "Agendar" at bounding box center [975, 441] width 29 height 9
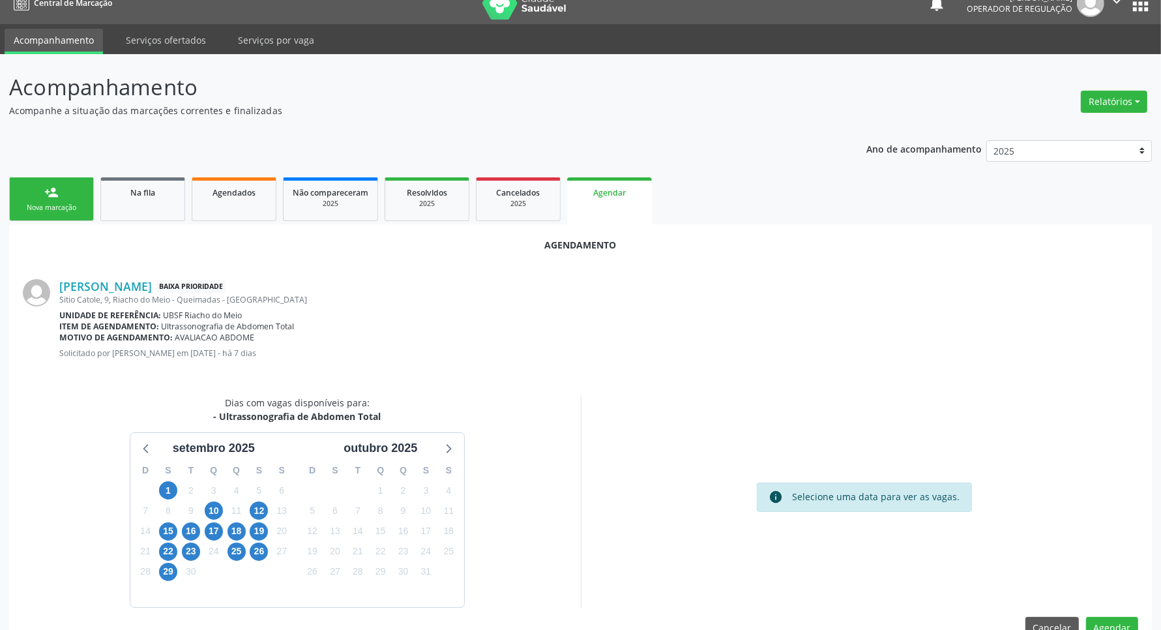
scroll to position [50, 0]
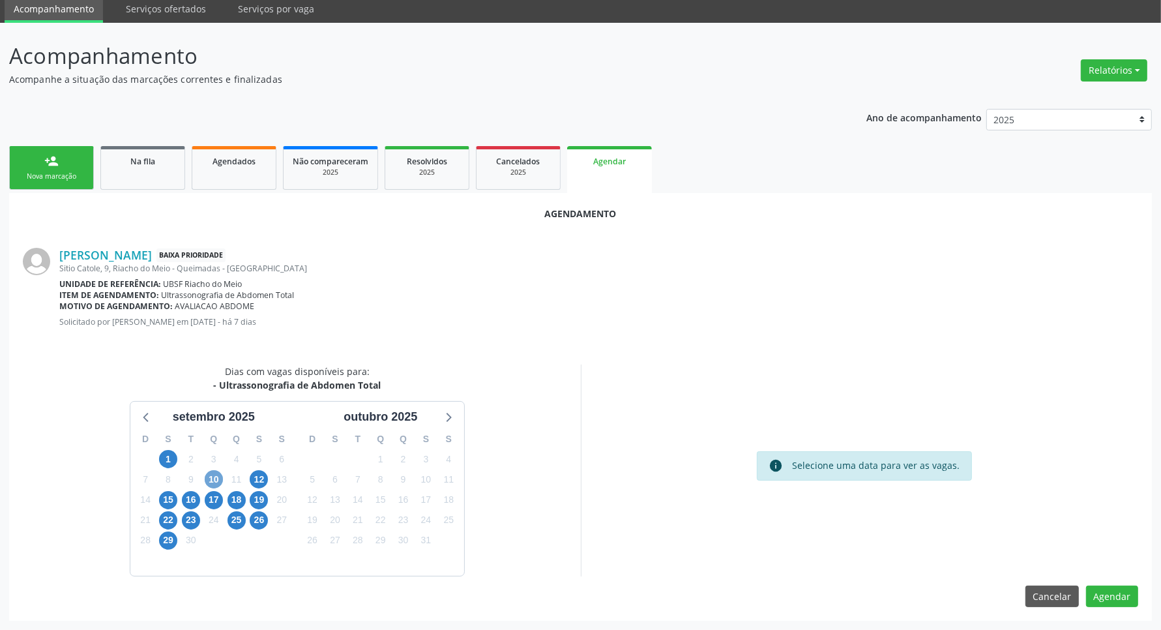
click at [216, 475] on span "10" at bounding box center [214, 479] width 18 height 18
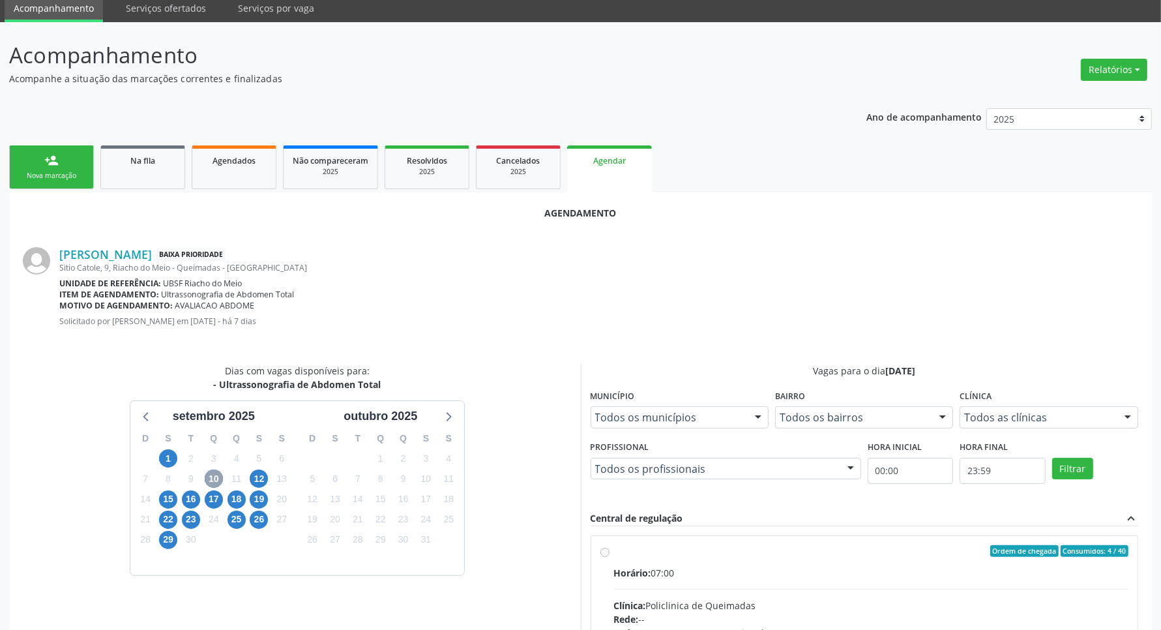
scroll to position [238, 0]
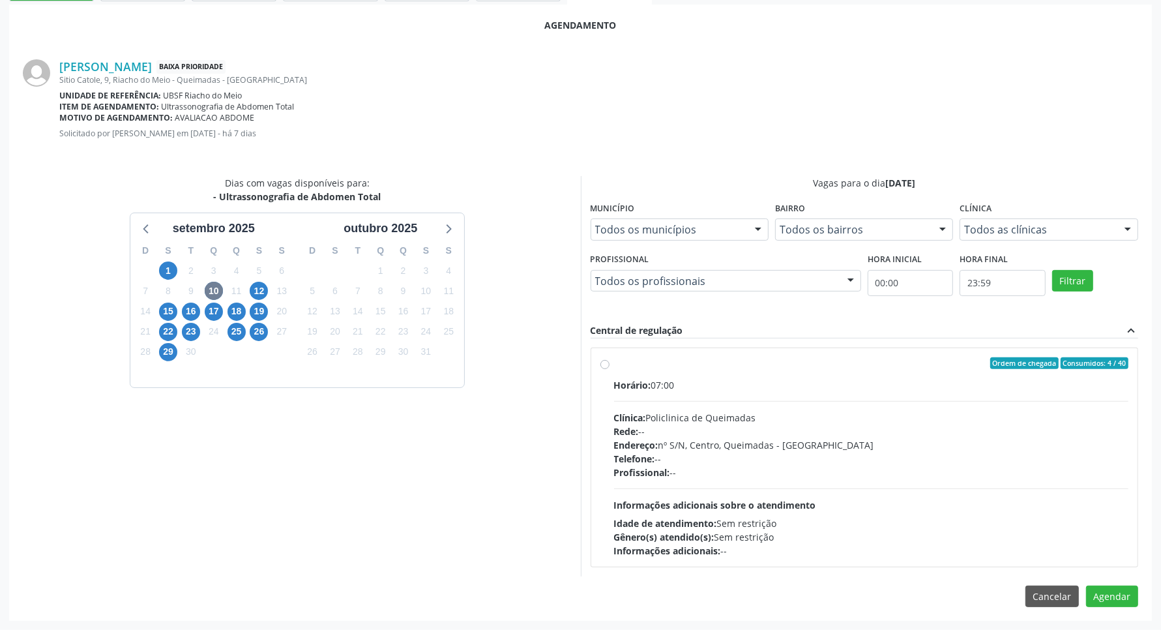
click at [977, 461] on div "Telefone: --" at bounding box center [871, 459] width 515 height 14
click at [610, 369] on input "Ordem de chegada Consumidos: 4 / 40 Horário: 07:00 Clínica: Policlinica de Quei…" at bounding box center [605, 363] width 9 height 12
radio input "true"
click at [1129, 616] on button "Agendar" at bounding box center [1112, 619] width 52 height 22
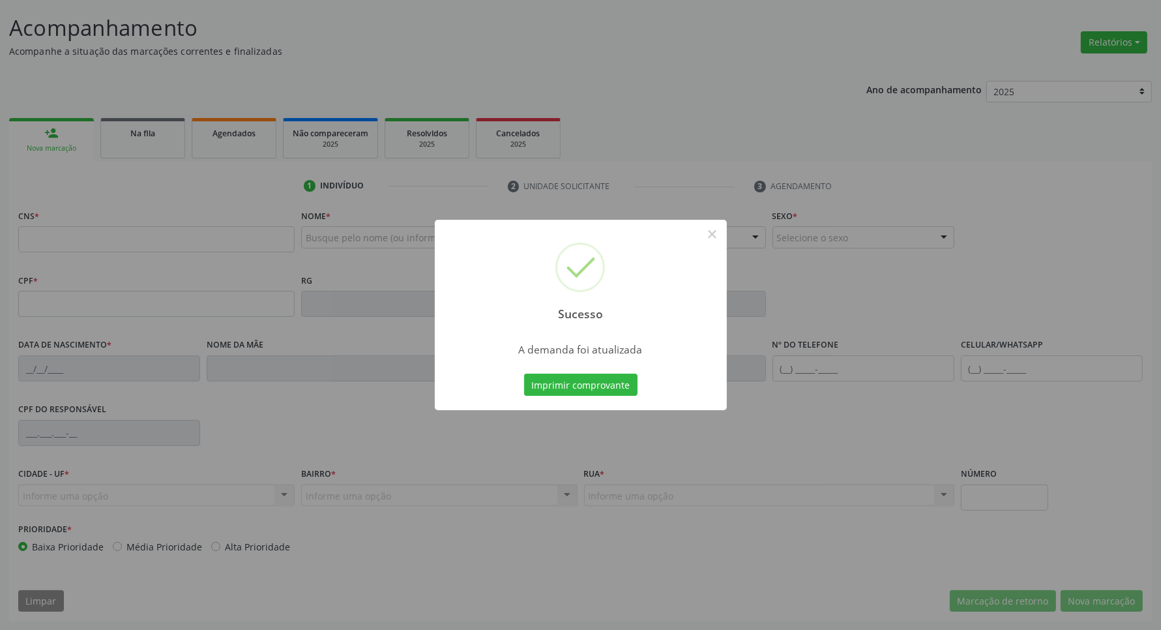
scroll to position [77, 0]
click at [581, 390] on button "Imprimir comprovante" at bounding box center [580, 385] width 113 height 22
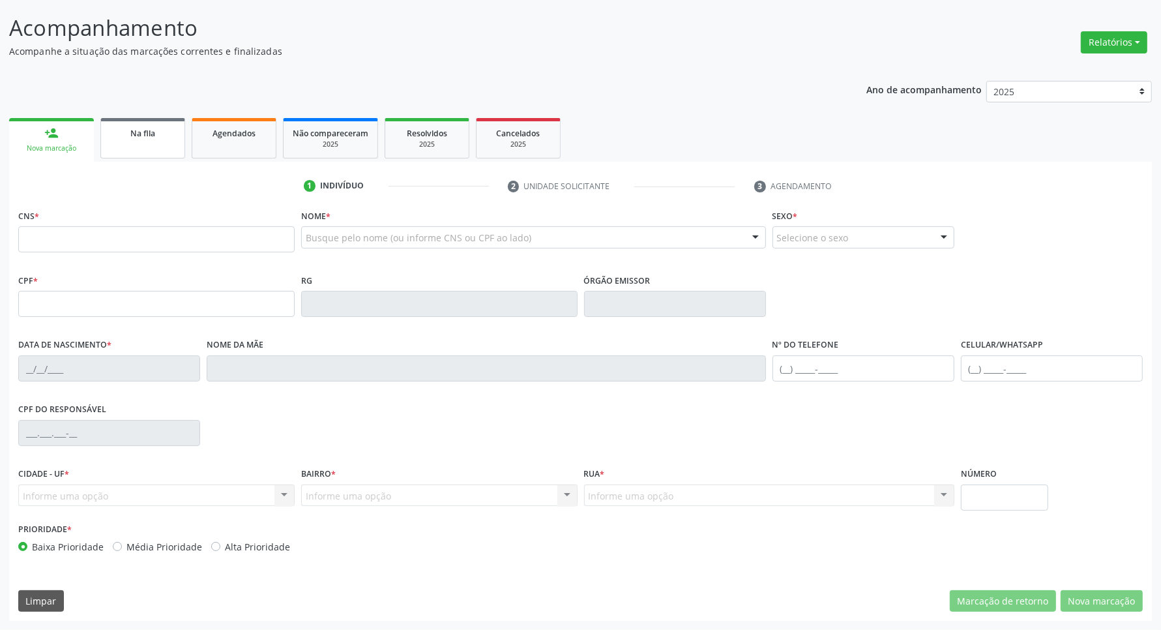
click at [166, 147] on link "Na fila" at bounding box center [142, 138] width 85 height 40
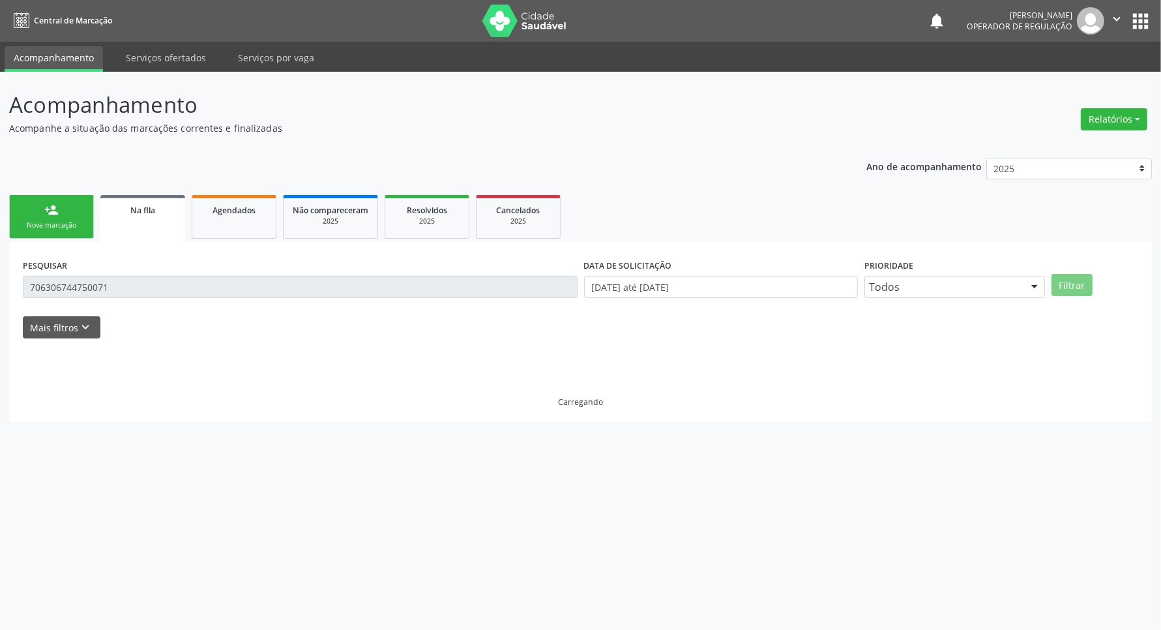
scroll to position [0, 0]
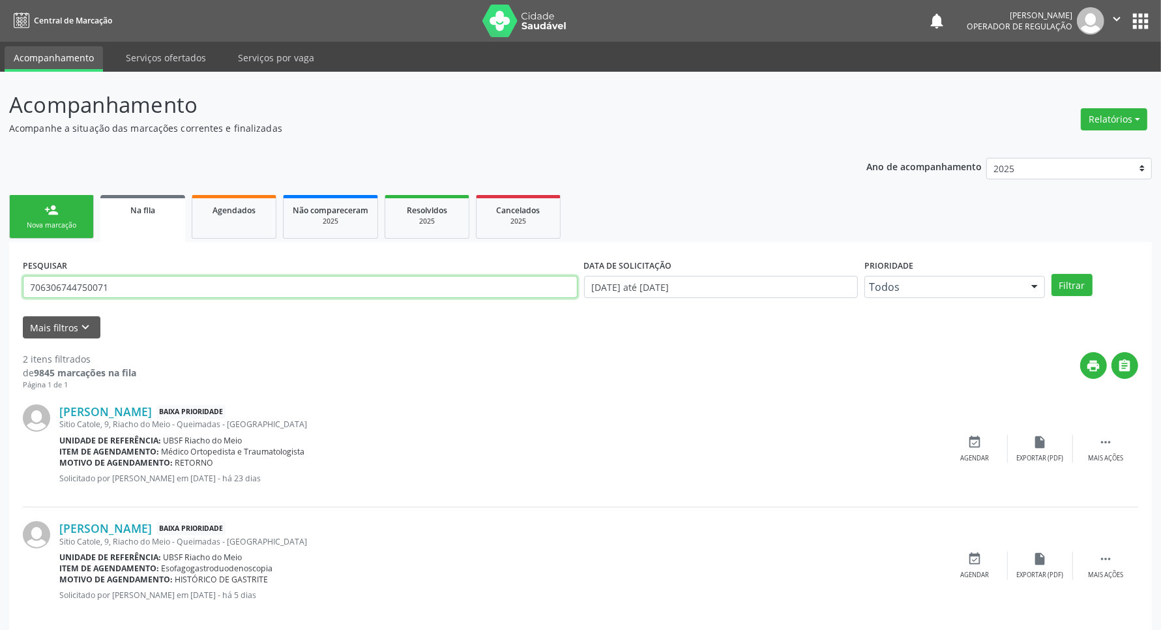
click at [114, 290] on input "706306744750071" at bounding box center [300, 287] width 555 height 22
type input "709206295182638"
click at [1052, 274] on button "Filtrar" at bounding box center [1072, 285] width 41 height 22
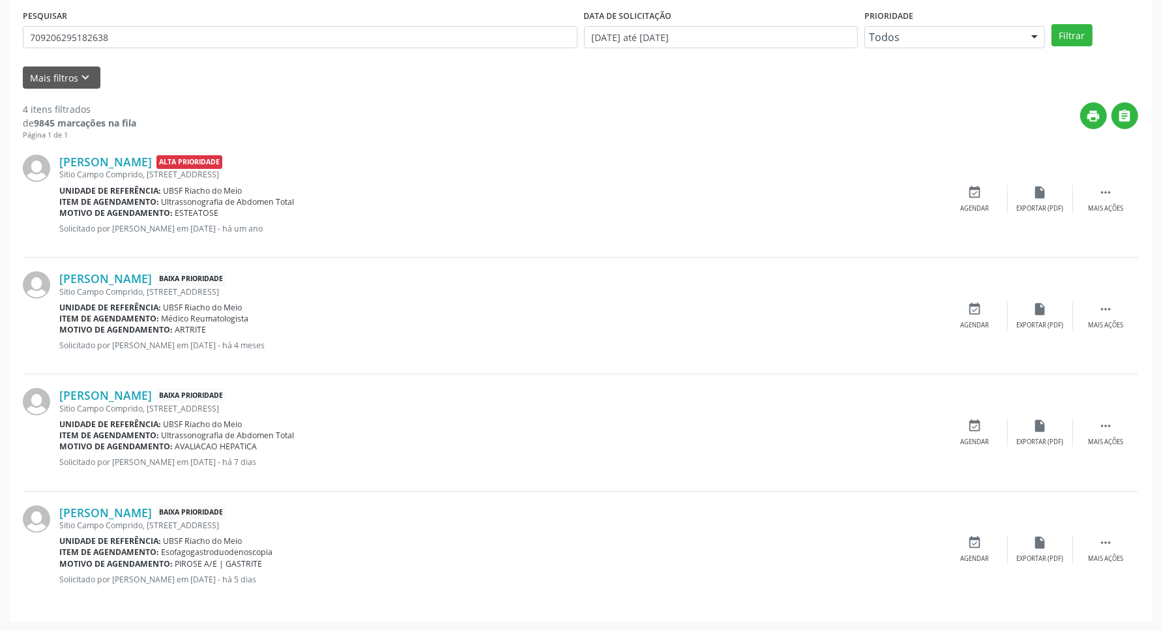
scroll to position [251, 0]
click at [972, 424] on icon "event_available" at bounding box center [975, 425] width 14 height 14
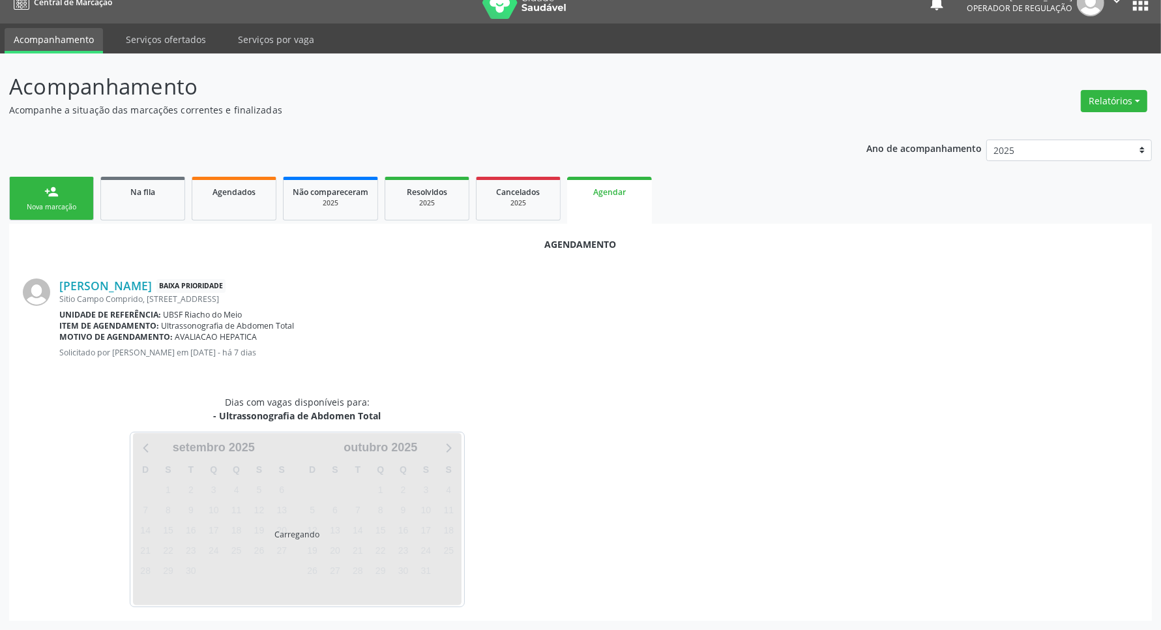
scroll to position [0, 0]
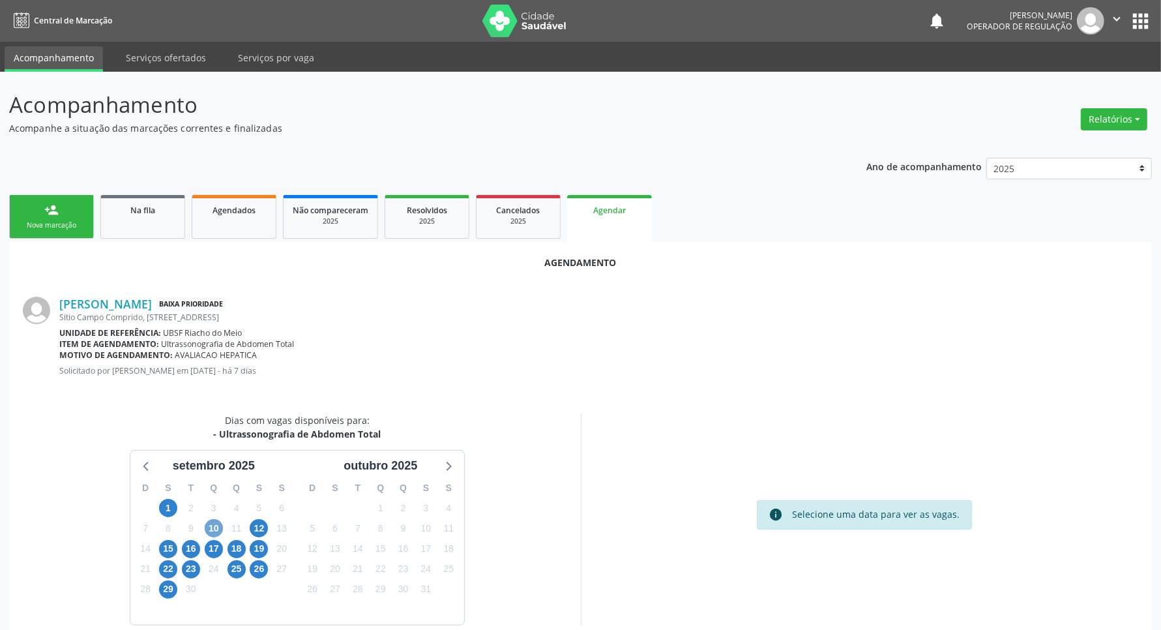
click at [207, 524] on span "10" at bounding box center [214, 528] width 18 height 18
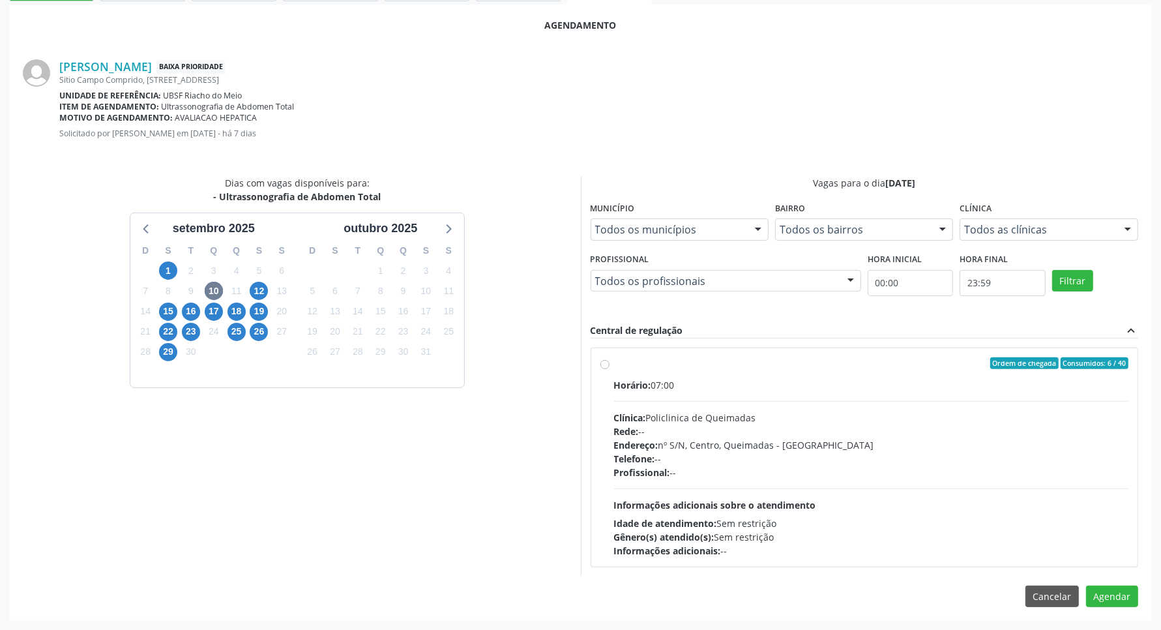
click at [859, 426] on div "Rede: --" at bounding box center [871, 431] width 515 height 14
click at [610, 369] on input "Ordem de chegada Consumidos: 6 / 40 Horário: 07:00 Clínica: Policlinica de Quei…" at bounding box center [605, 363] width 9 height 12
radio input "true"
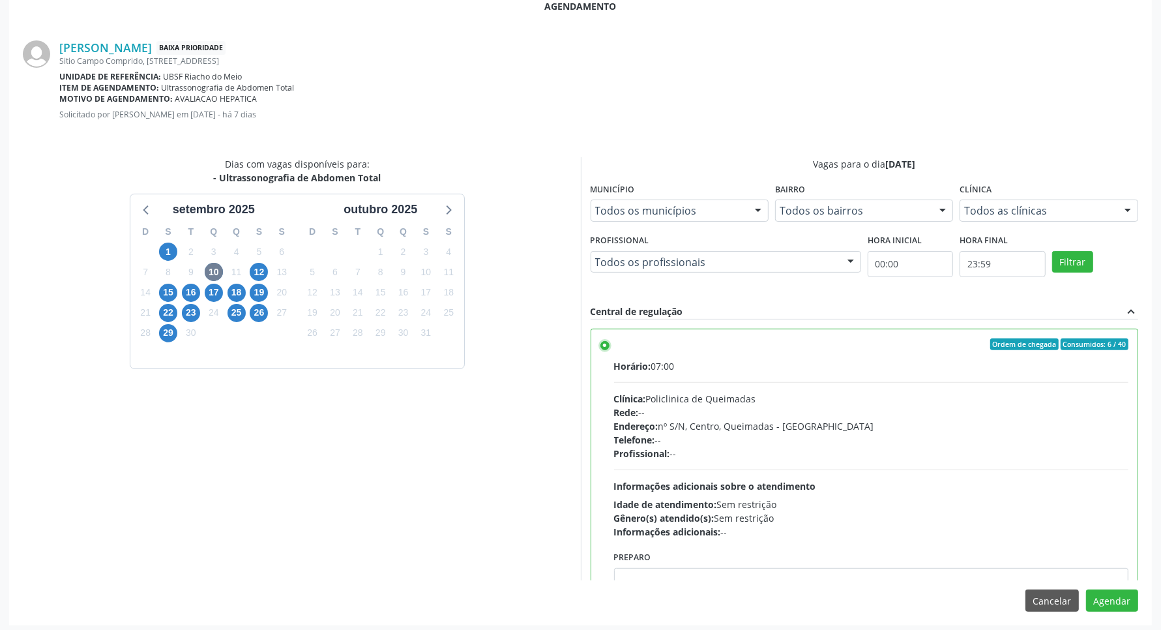
scroll to position [261, 0]
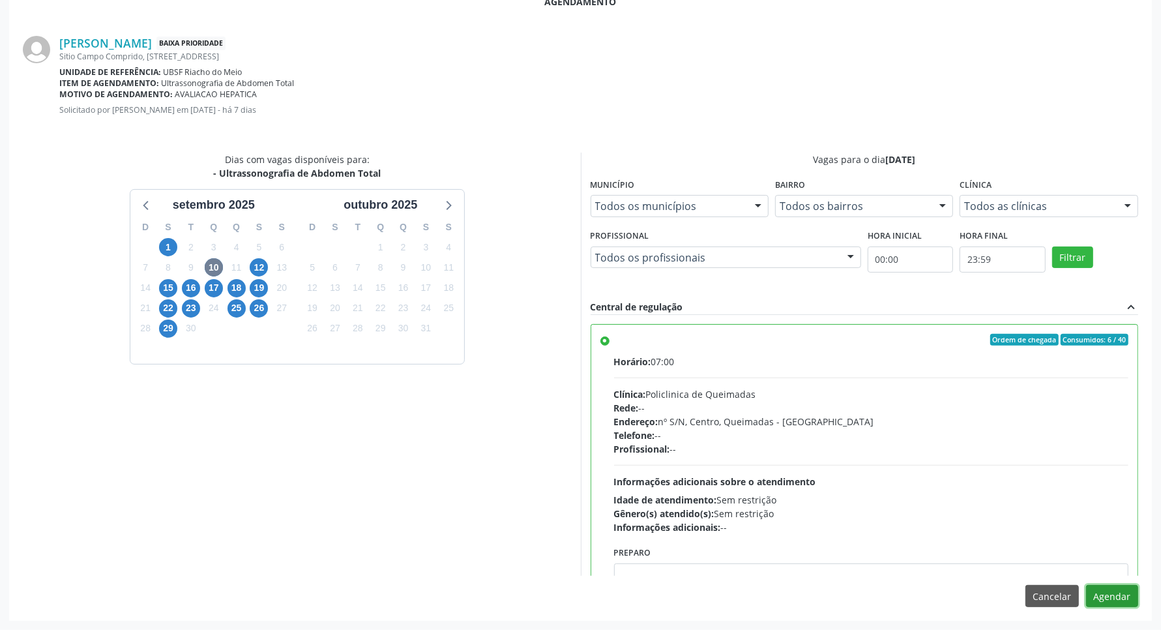
click at [1125, 595] on button "Agendar" at bounding box center [1112, 596] width 52 height 22
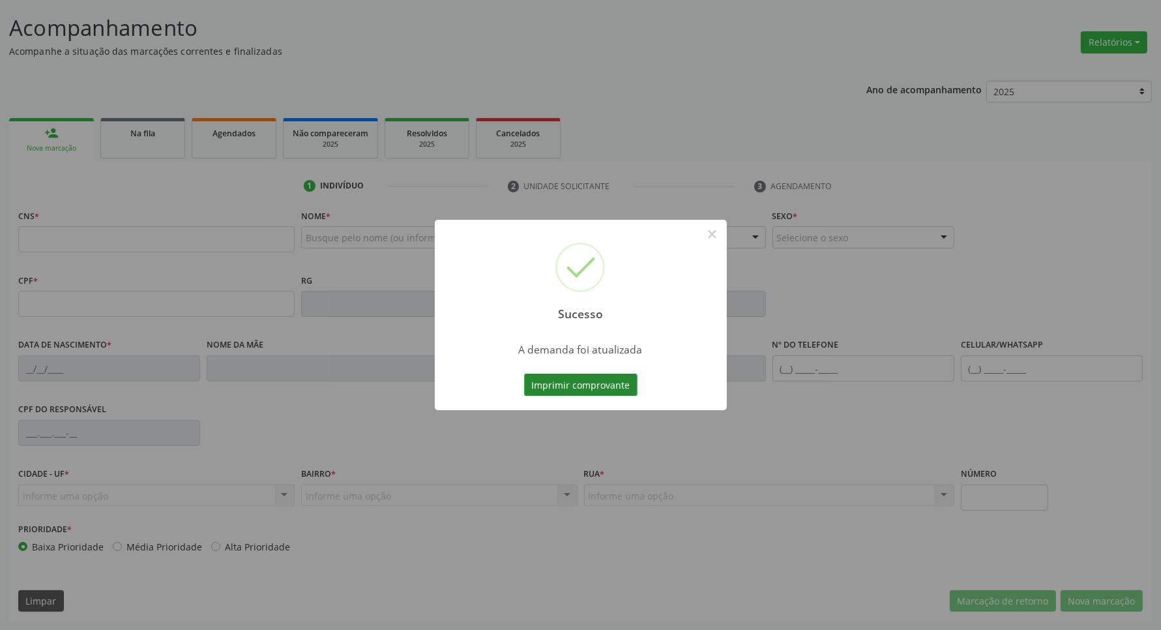
click at [569, 374] on button "Imprimir comprovante" at bounding box center [580, 385] width 113 height 22
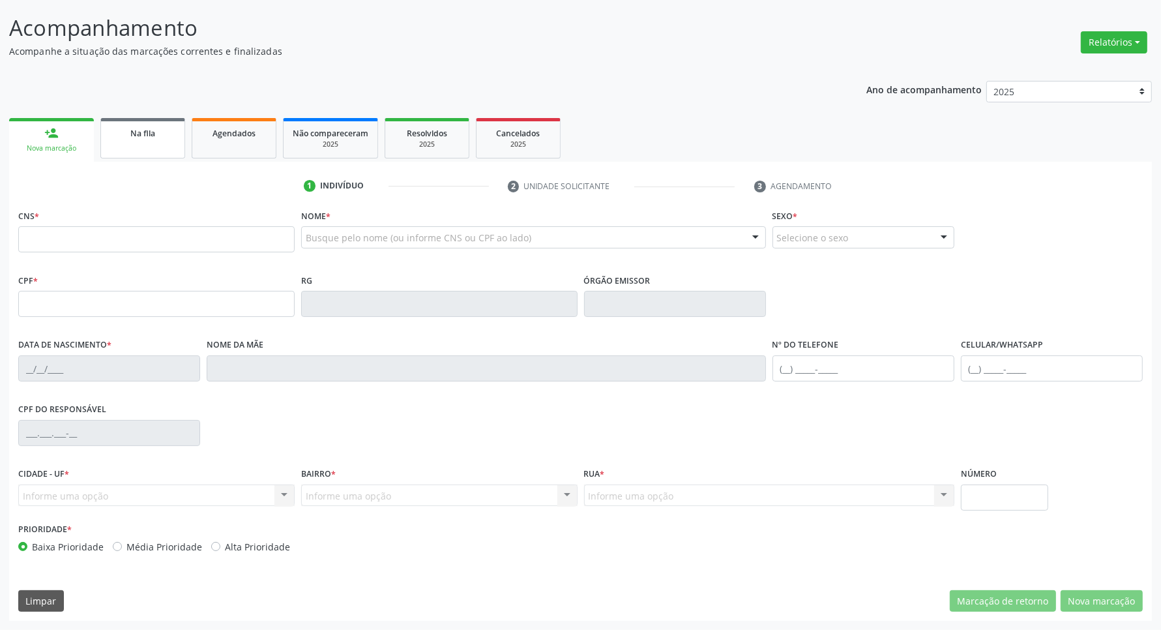
click at [131, 149] on link "Na fila" at bounding box center [142, 138] width 85 height 40
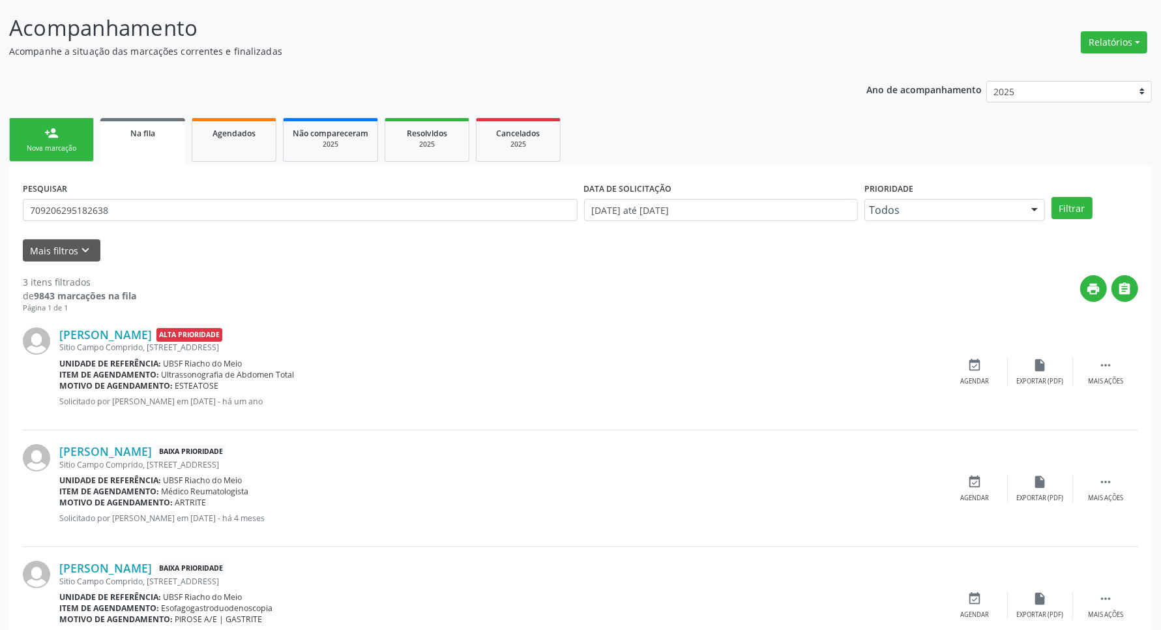
scroll to position [0, 0]
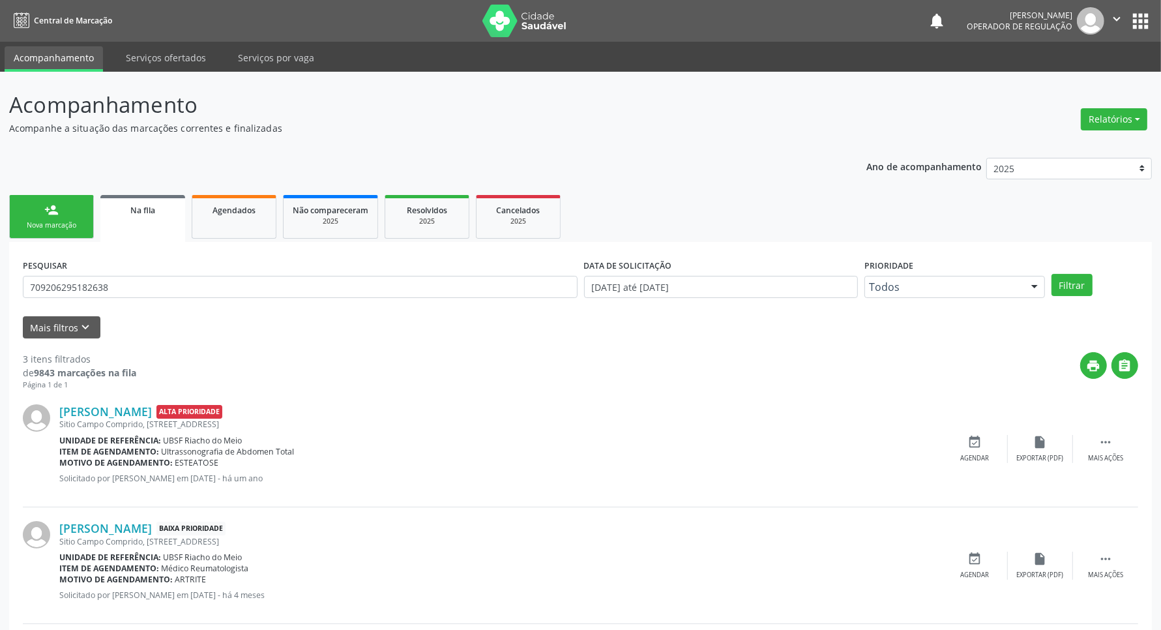
drag, startPoint x: 128, startPoint y: 299, endPoint x: 125, endPoint y: 290, distance: 9.3
click at [128, 298] on div "PESQUISAR 709206295182638" at bounding box center [300, 281] width 561 height 51
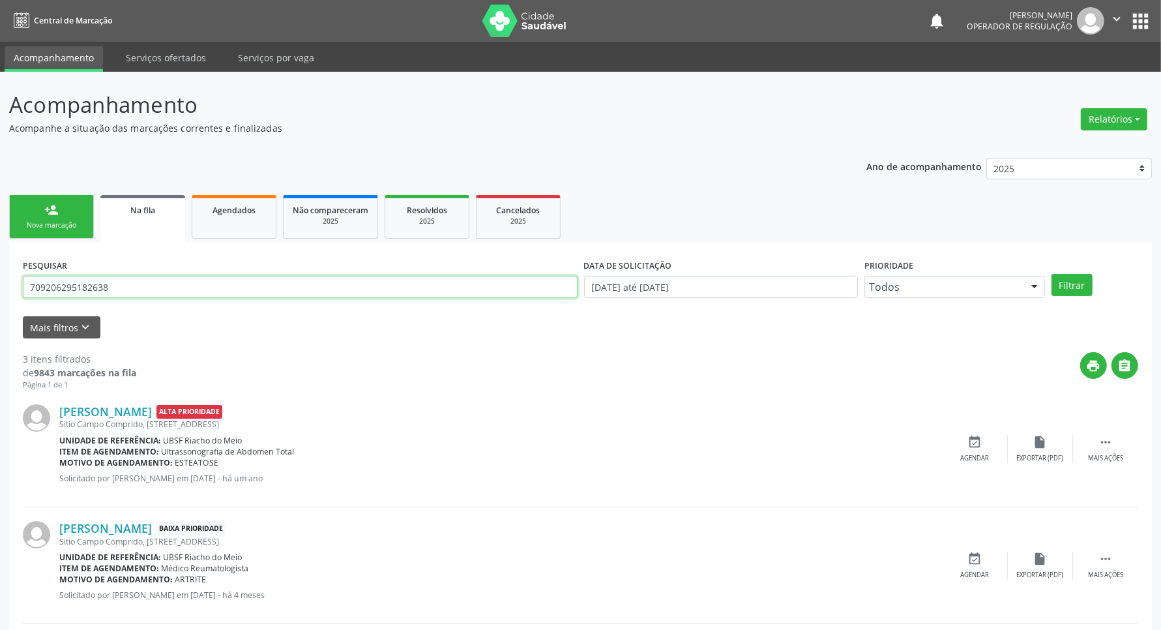
click at [121, 287] on input "709206295182638" at bounding box center [300, 287] width 555 height 22
type input "706204595649764"
click at [1052, 274] on button "Filtrar" at bounding box center [1072, 285] width 41 height 22
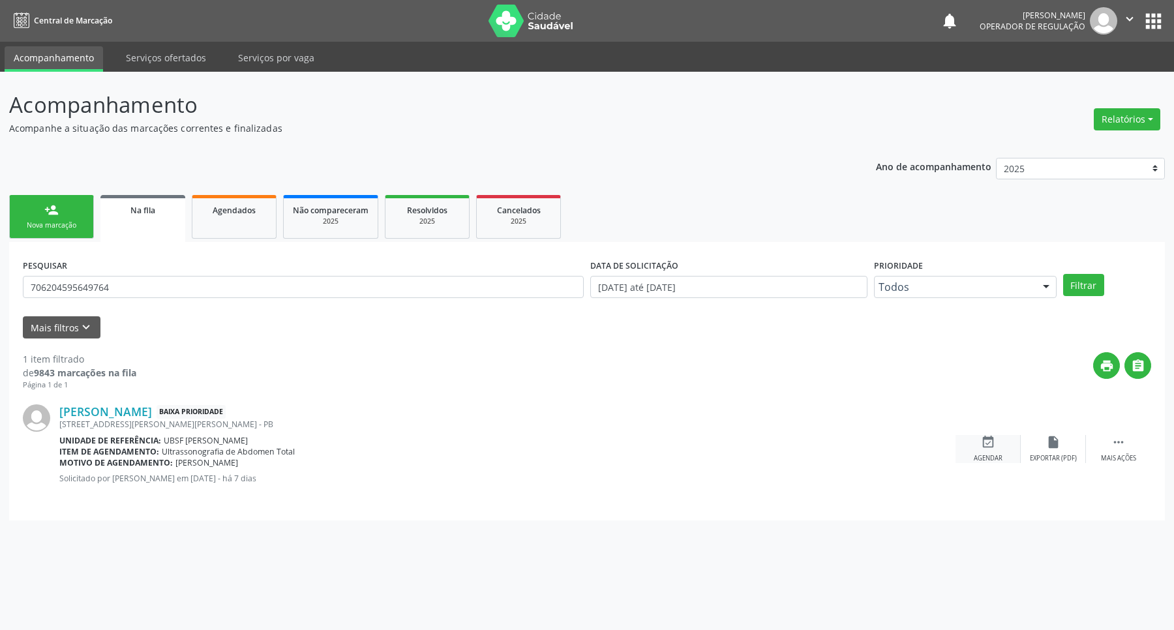
click at [1000, 444] on div "event_available Agendar" at bounding box center [987, 449] width 65 height 28
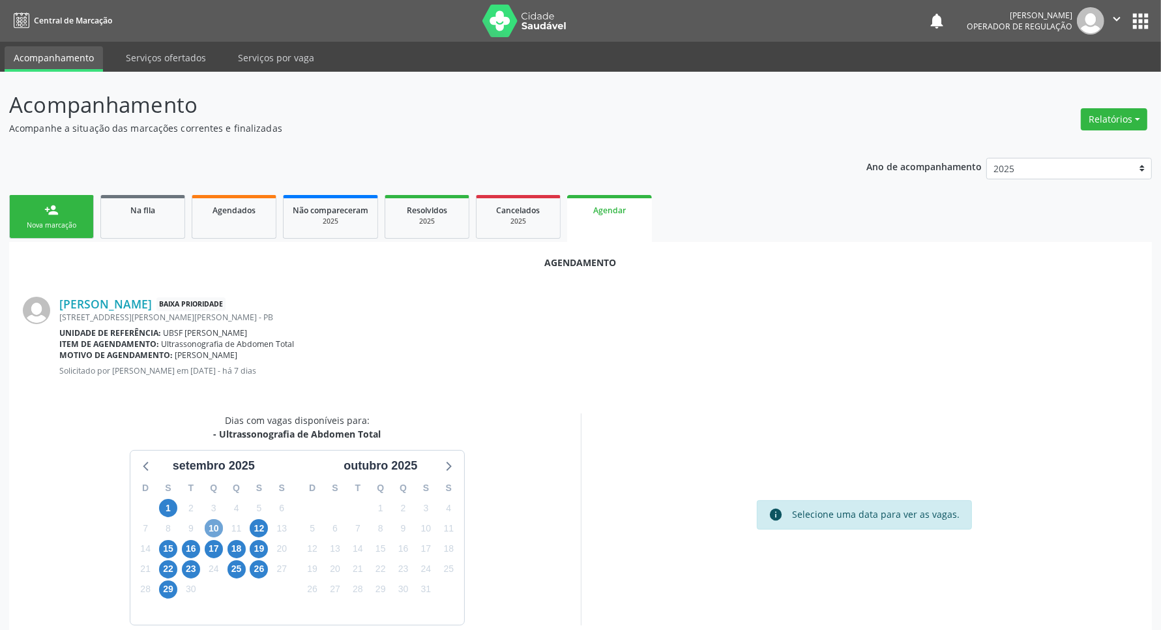
click at [212, 525] on span "10" at bounding box center [214, 528] width 18 height 18
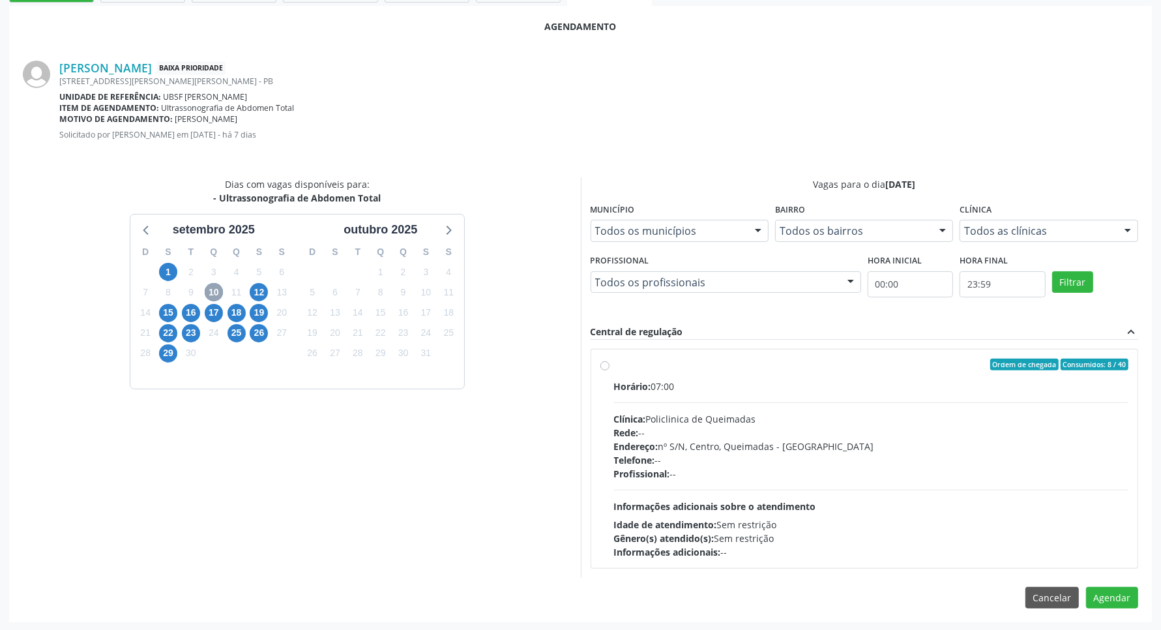
scroll to position [238, 0]
click at [858, 499] on div "Horário: 07:00 Clínica: Policlinica de Queimadas Rede: -- Endereço: nº S/N, Cen…" at bounding box center [871, 467] width 515 height 179
click at [610, 369] on input "Ordem de chegada Consumidos: 8 / 40 Horário: 07:00 Clínica: Policlinica de Quei…" at bounding box center [605, 363] width 9 height 12
radio input "true"
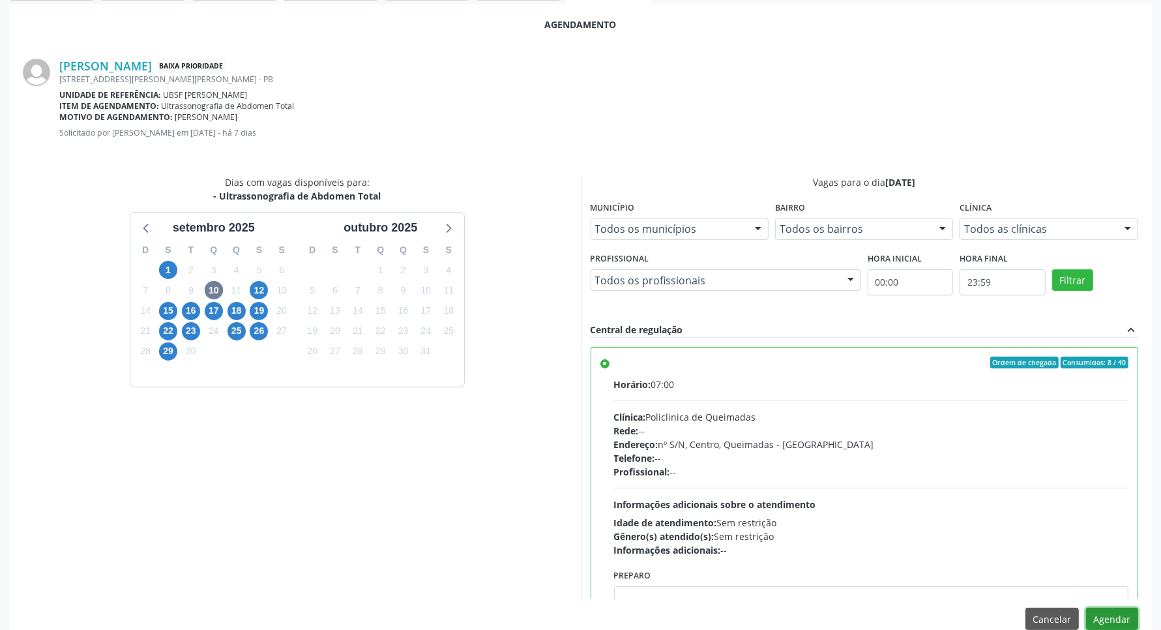
click at [1118, 623] on button "Agendar" at bounding box center [1112, 619] width 52 height 22
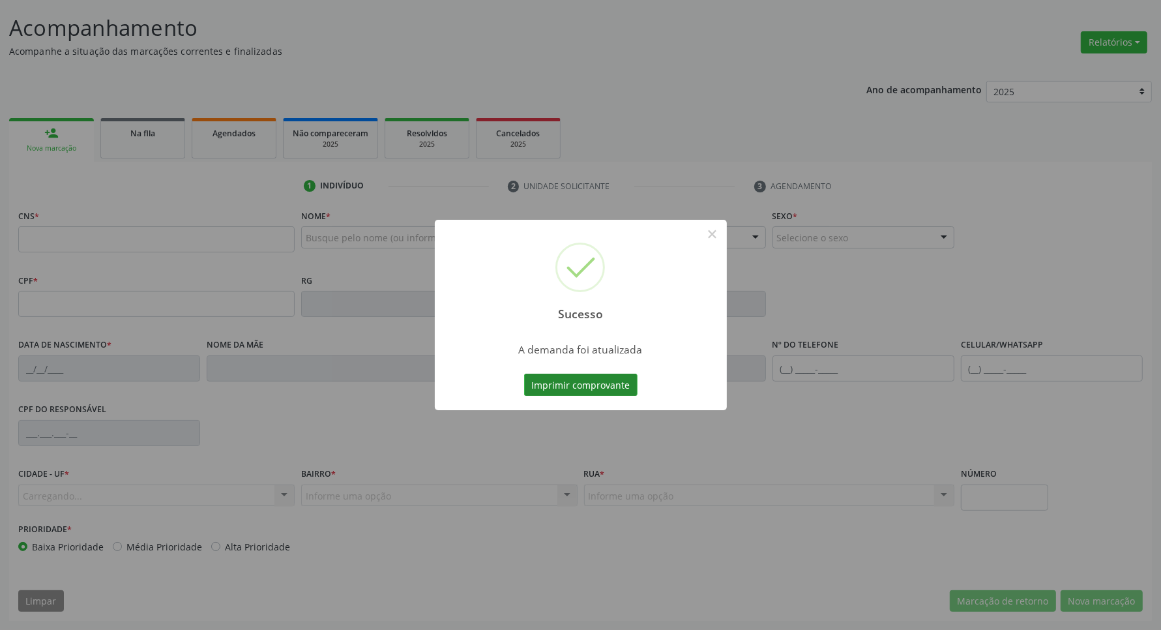
click at [592, 385] on button "Imprimir comprovante" at bounding box center [580, 385] width 113 height 22
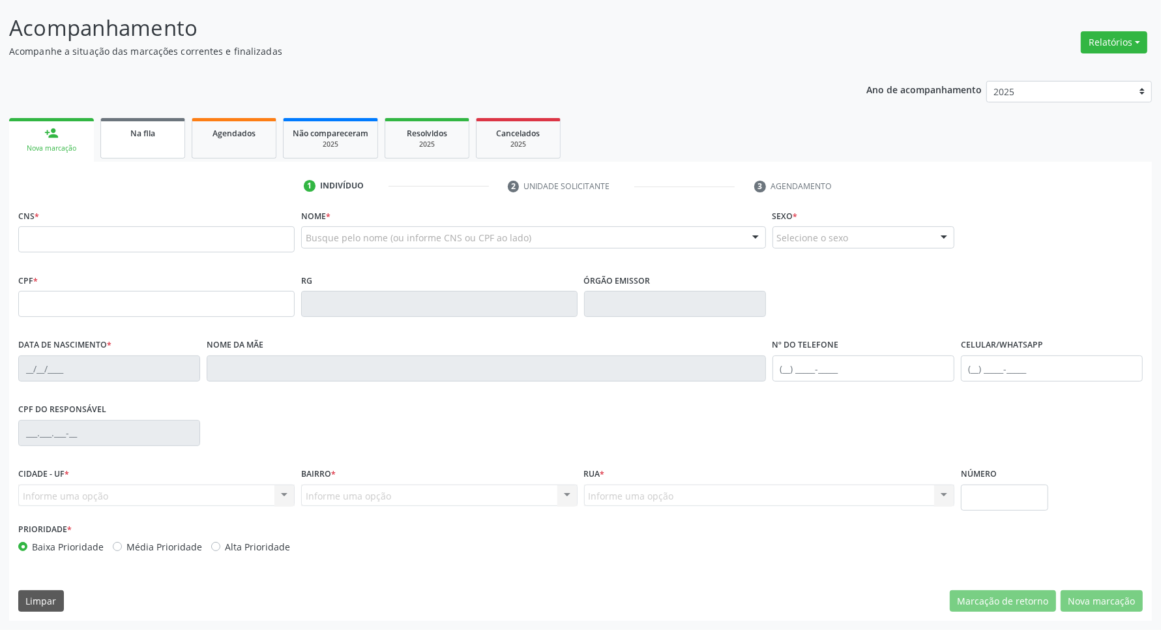
click at [156, 139] on link "Na fila" at bounding box center [142, 138] width 85 height 40
click at [147, 150] on div "Ano de acompanhamento 2025 2024 2023 2022 2021 person_add Nova marcação Na fila…" at bounding box center [580, 347] width 1143 height 550
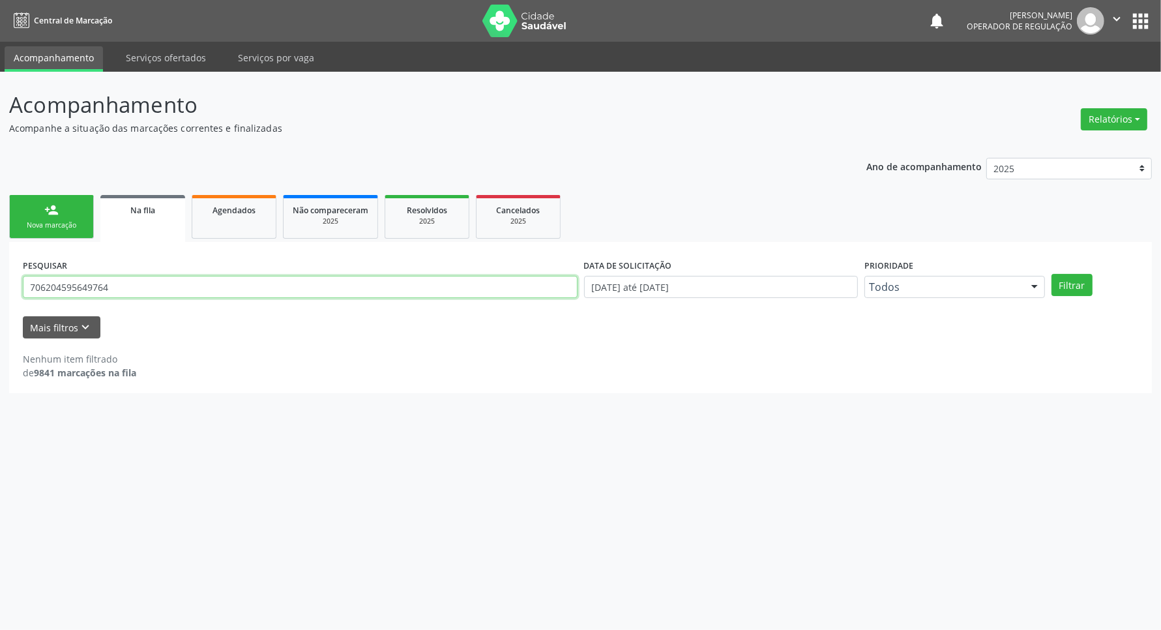
click at [115, 278] on input "706204595649764" at bounding box center [300, 287] width 555 height 22
click at [111, 285] on input "706204595649764" at bounding box center [300, 287] width 555 height 22
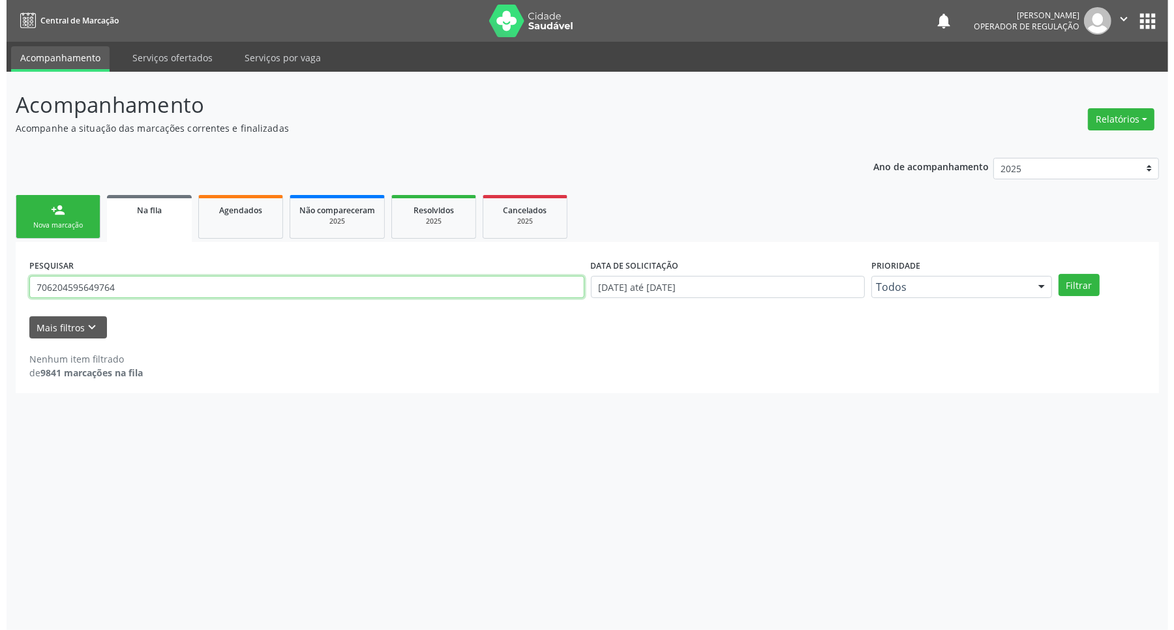
scroll to position [0, 0]
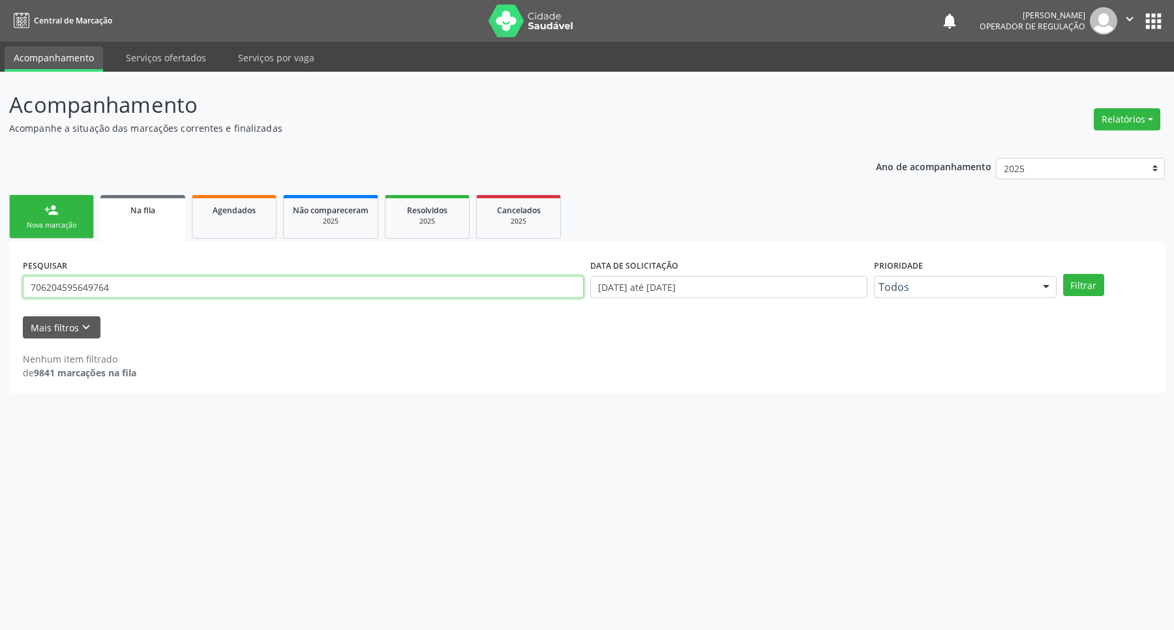
click at [111, 285] on input "706204595649764" at bounding box center [303, 287] width 561 height 22
type input "700306982167633"
click at [1063, 274] on button "Filtrar" at bounding box center [1083, 285] width 41 height 22
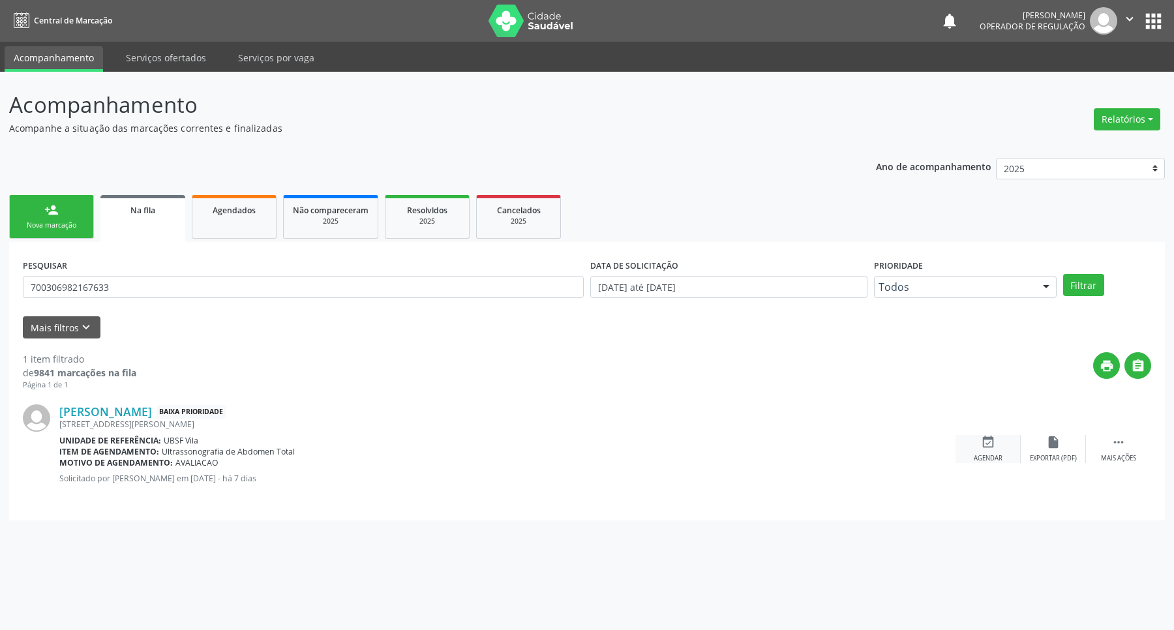
click at [998, 445] on div "event_available Agendar" at bounding box center [987, 449] width 65 height 28
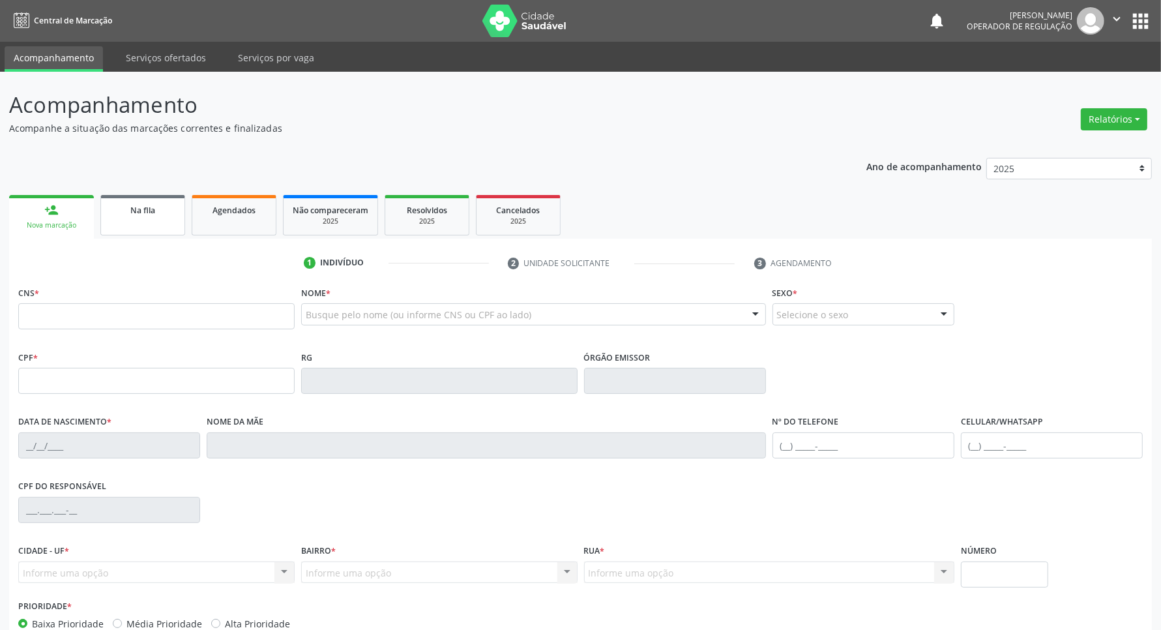
click at [118, 225] on link "Na fila" at bounding box center [142, 215] width 85 height 40
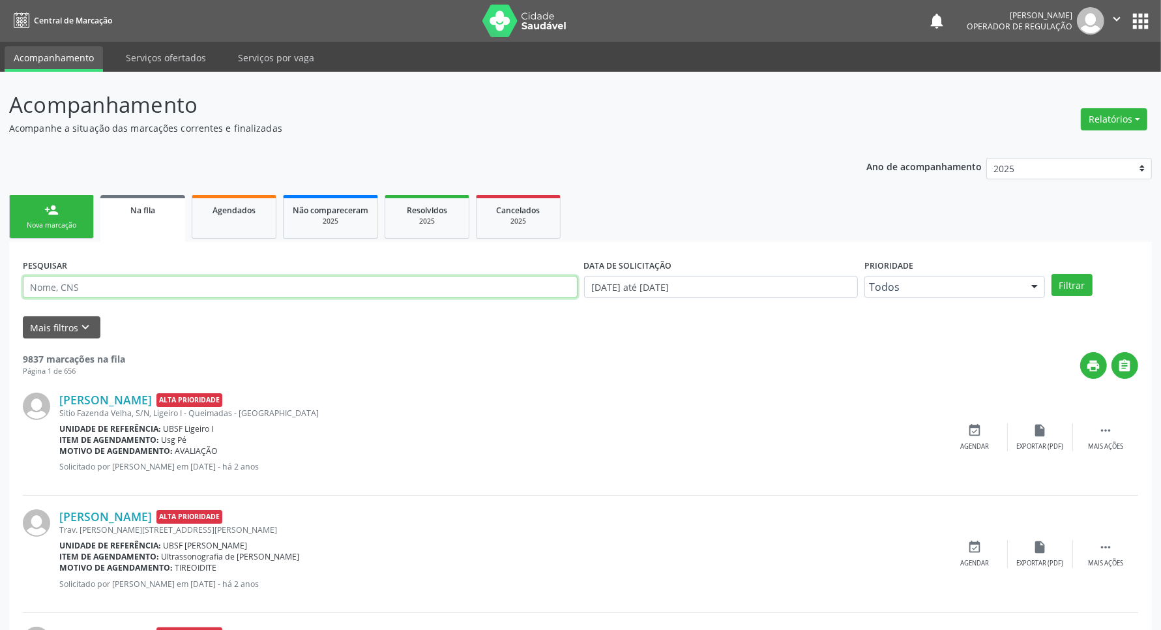
click at [86, 291] on input "text" at bounding box center [300, 287] width 555 height 22
type input "700306982167633"
click at [1052, 274] on button "Filtrar" at bounding box center [1072, 285] width 41 height 22
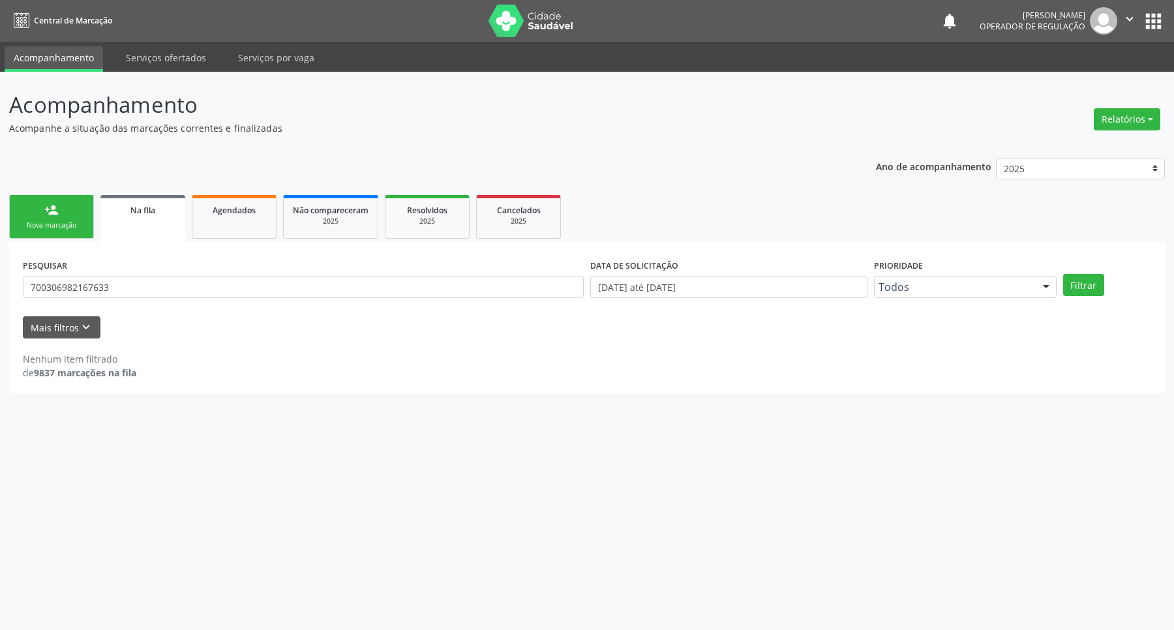
click at [113, 269] on div "PESQUISAR 700306982167633" at bounding box center [303, 281] width 567 height 51
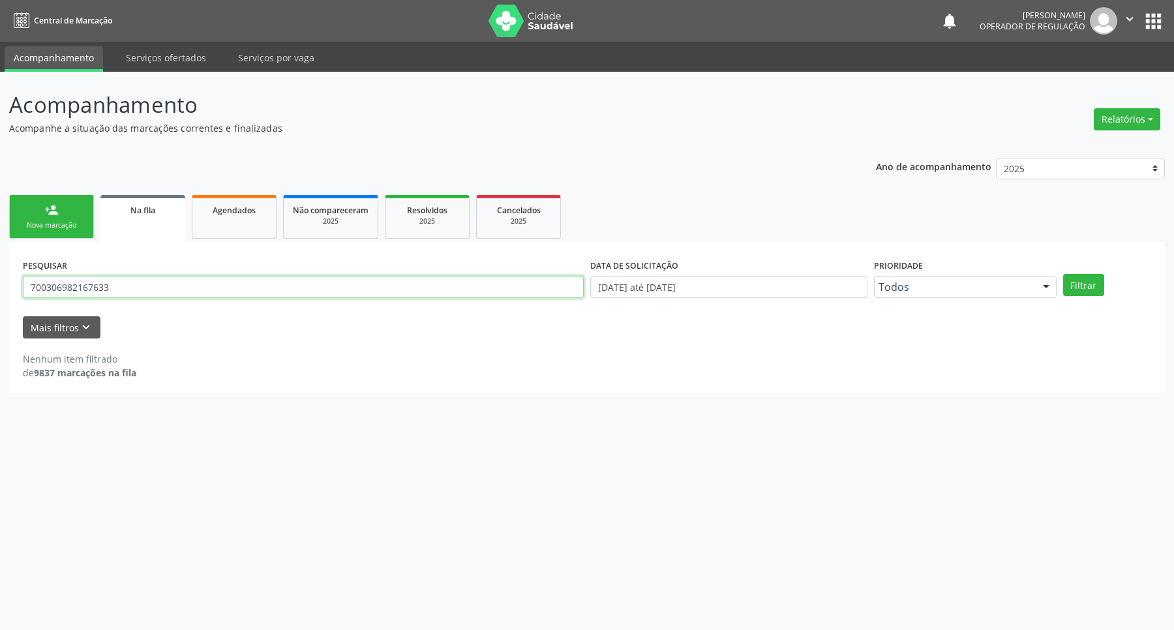
click at [125, 293] on input "700306982167633" at bounding box center [303, 287] width 561 height 22
click at [1063, 274] on button "Filtrar" at bounding box center [1083, 285] width 41 height 22
click at [98, 288] on input "700306982167633" at bounding box center [303, 287] width 561 height 22
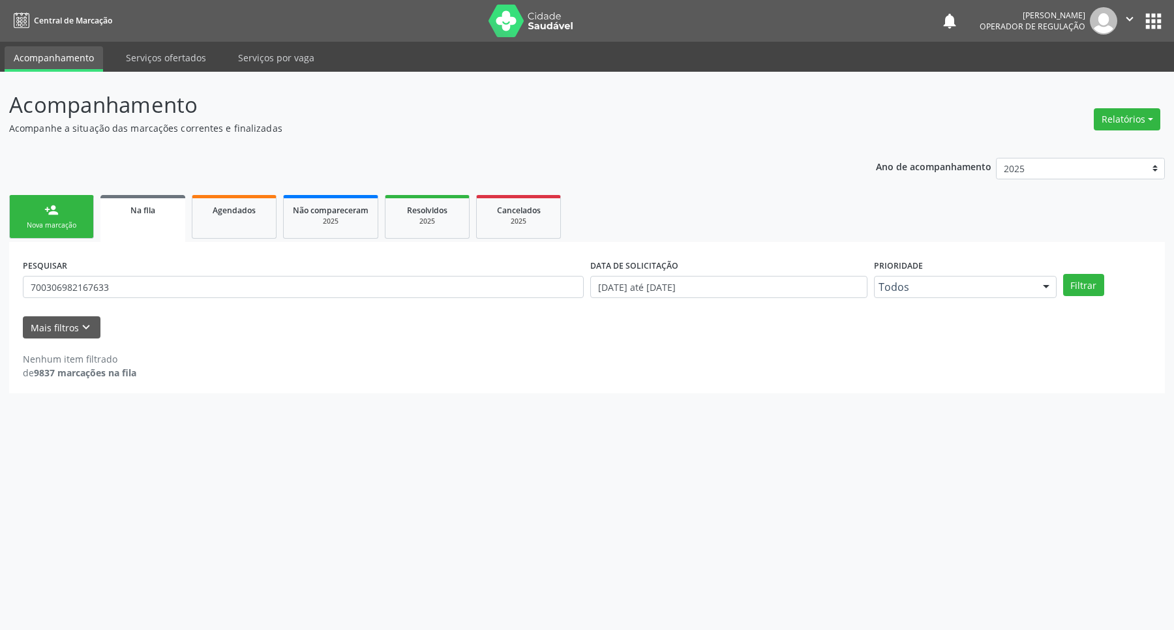
click at [21, 223] on div "Nova marcação" at bounding box center [51, 225] width 65 height 10
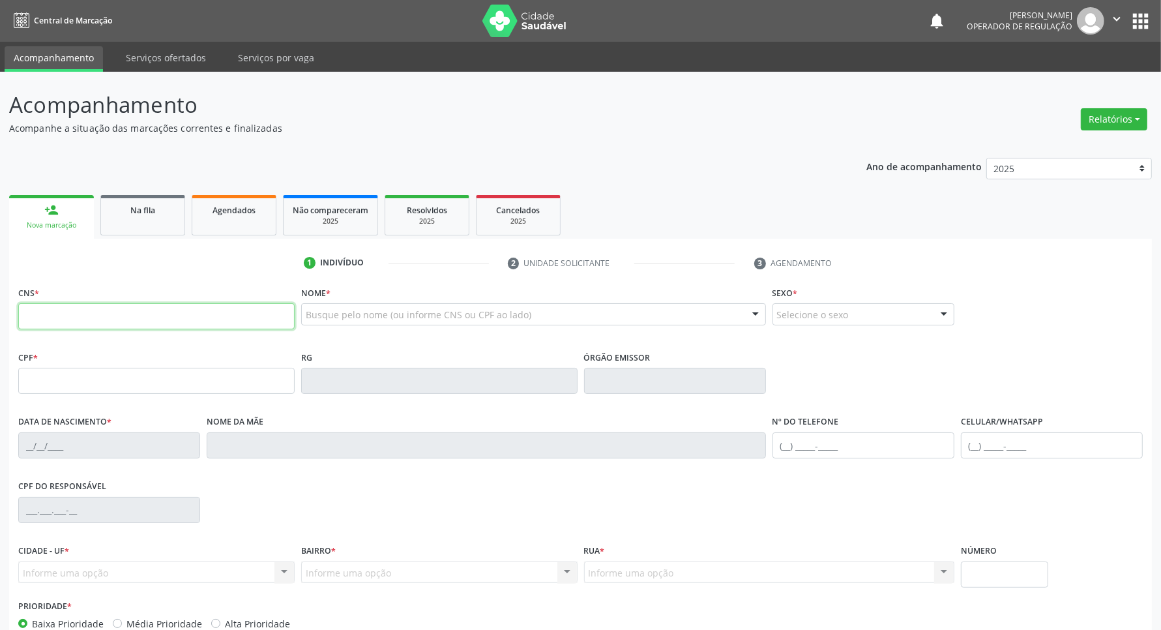
click at [156, 318] on input "text" at bounding box center [156, 316] width 276 height 26
paste input "700 3069 8216 7633"
type input "700 3069 8216 7633"
type input "272.491.314-00"
type input "[DATE]"
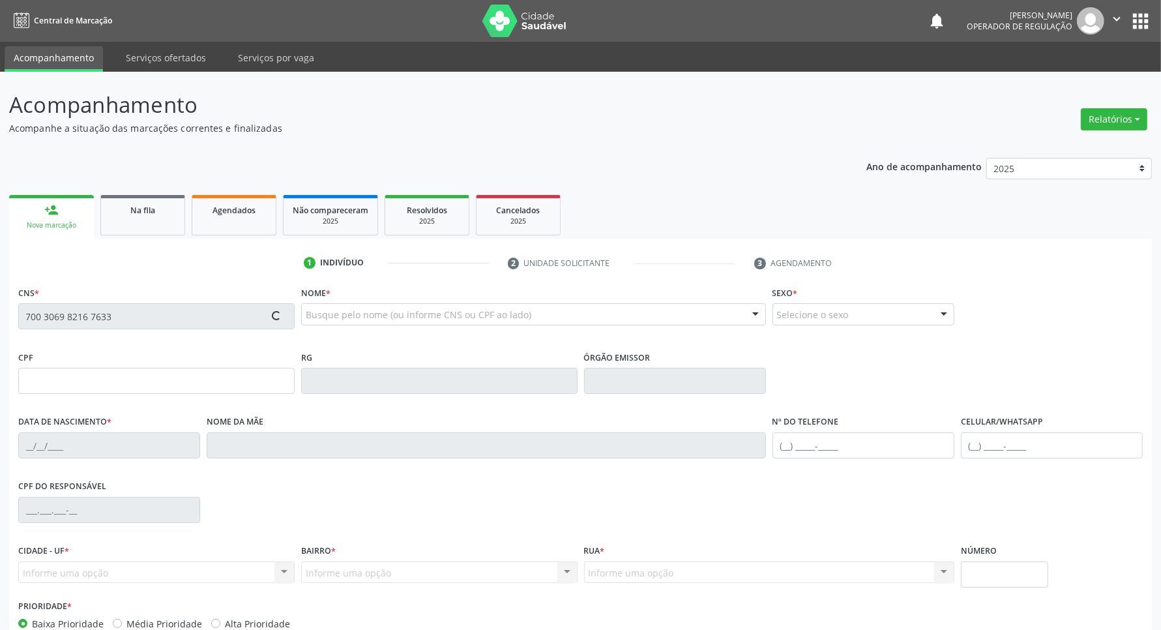
type input "[PERSON_NAME]"
type input "[PHONE_NUMBER]"
type input "075.609.414-35"
type input "114"
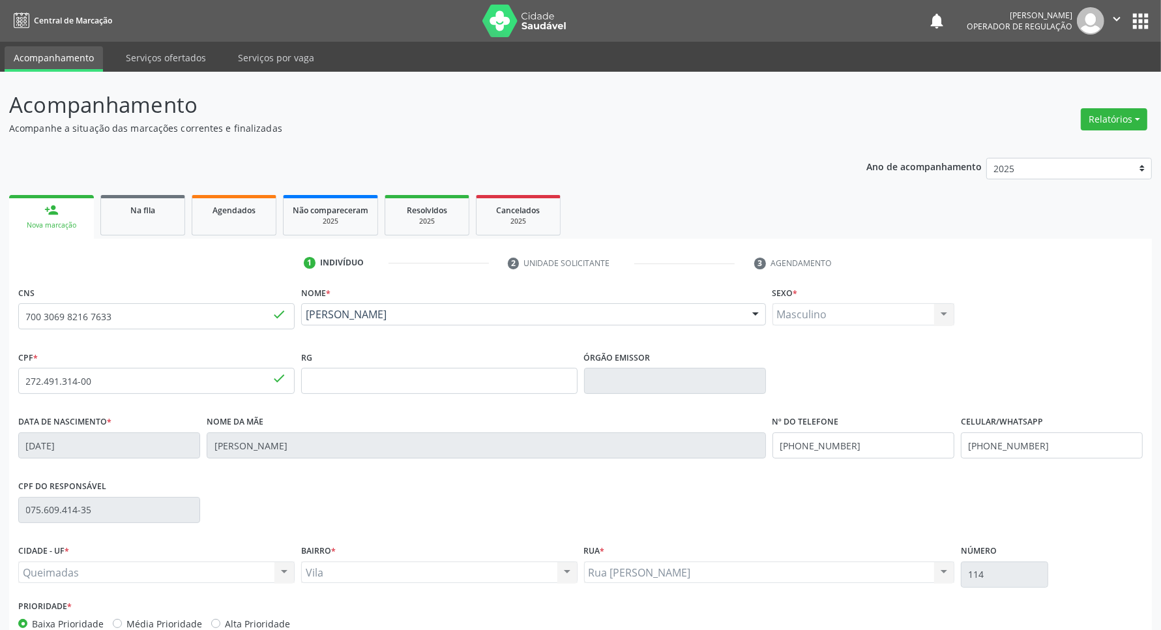
scroll to position [77, 0]
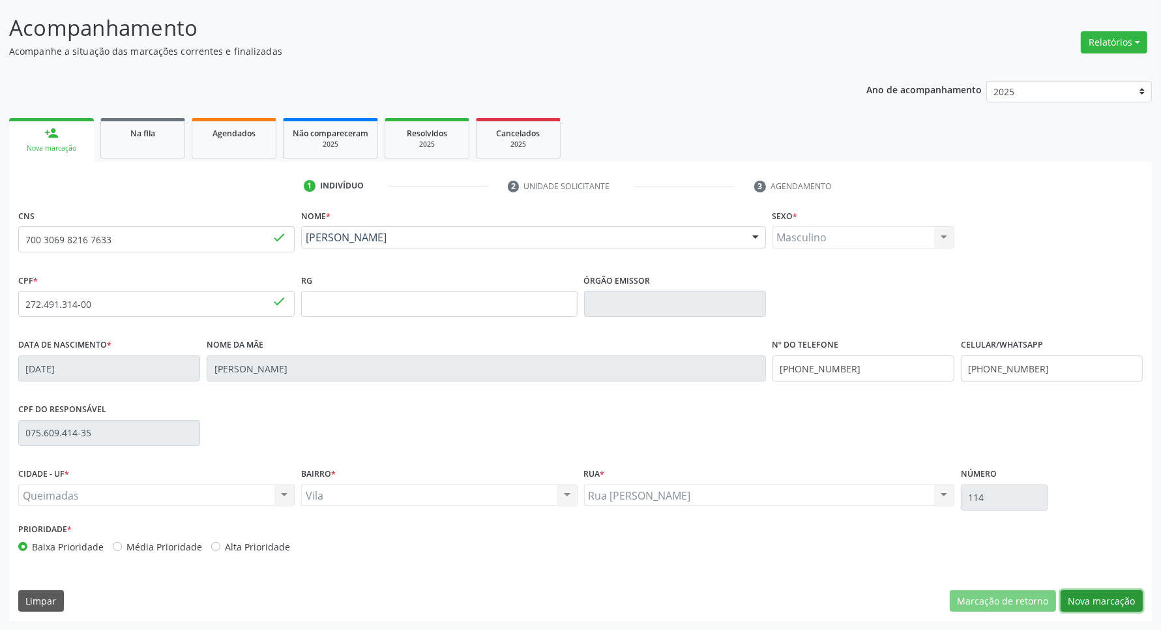
drag, startPoint x: 1120, startPoint y: 594, endPoint x: 770, endPoint y: 512, distance: 359.0
click at [1119, 594] on button "Nova marcação" at bounding box center [1102, 601] width 82 height 22
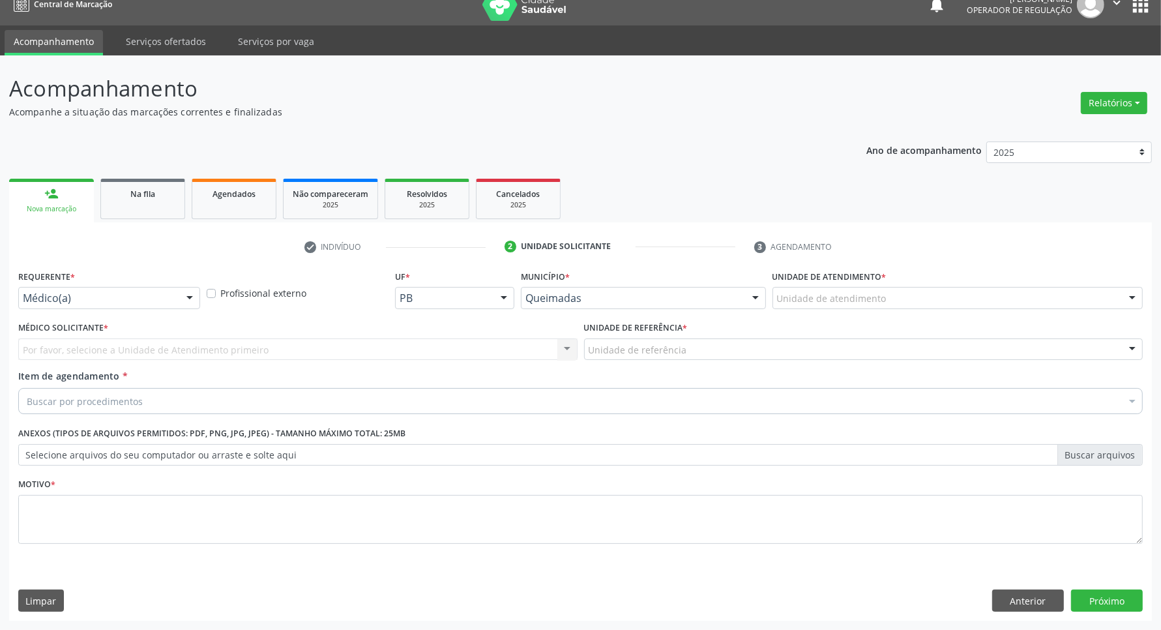
click at [181, 306] on div "Médico(a) Médico(a) Enfermeiro(a) Paciente Nenhum resultado encontrado para: " …" at bounding box center [109, 298] width 182 height 22
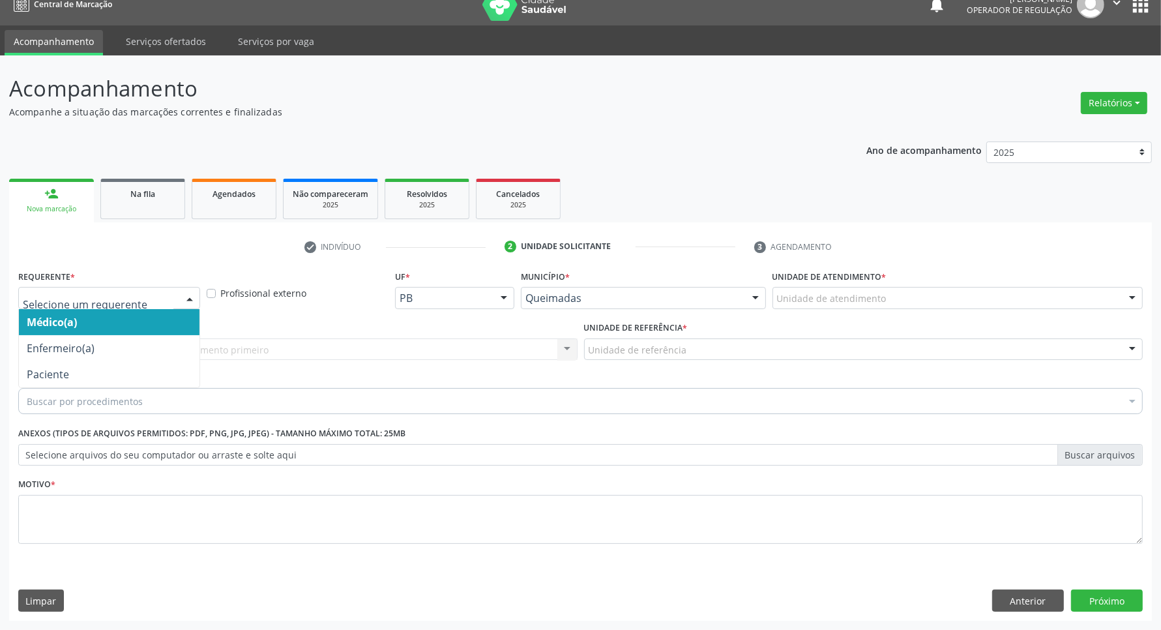
click at [160, 241] on ul "check Indivíduo 2 Unidade solicitante 3 Agendamento" at bounding box center [580, 247] width 1143 height 22
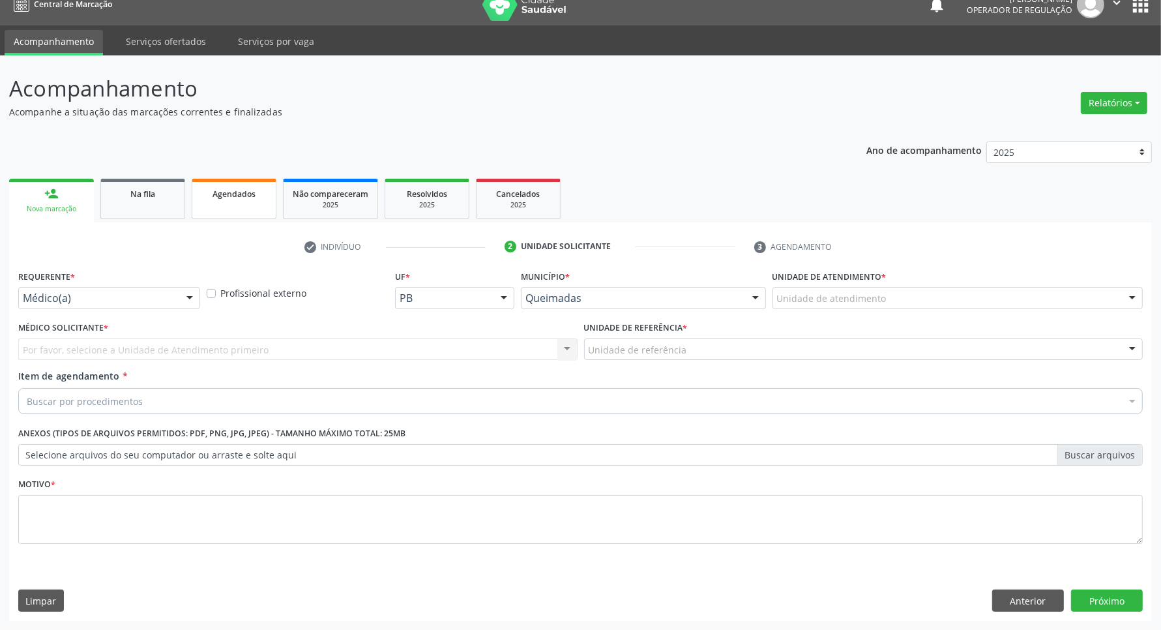
click at [226, 188] on span "Agendados" at bounding box center [234, 193] width 43 height 11
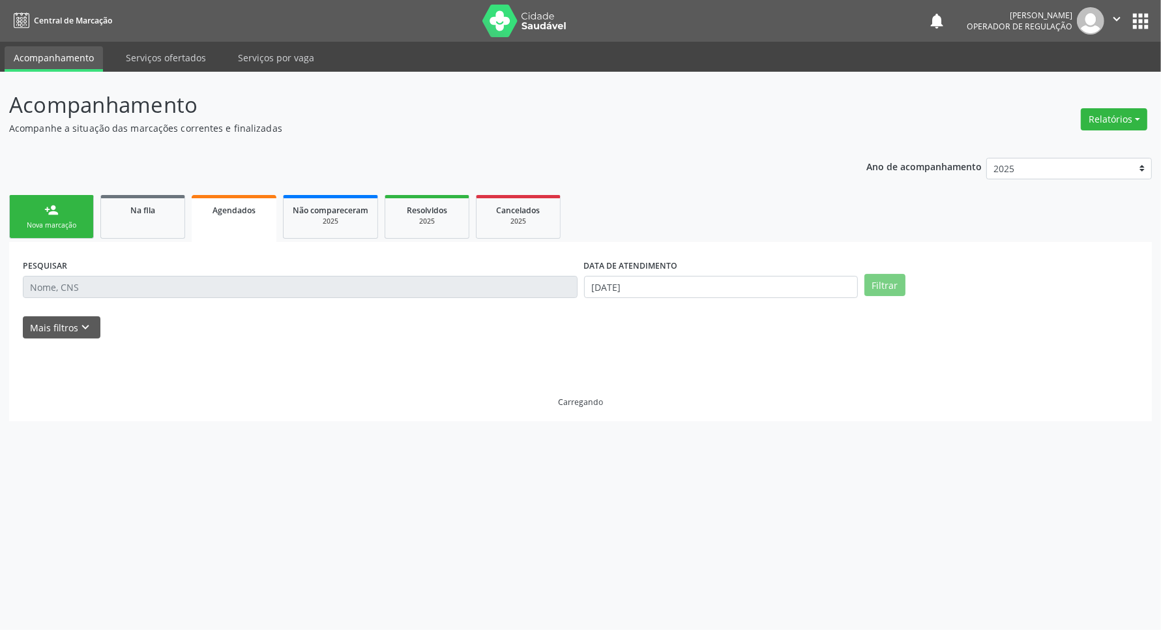
scroll to position [0, 0]
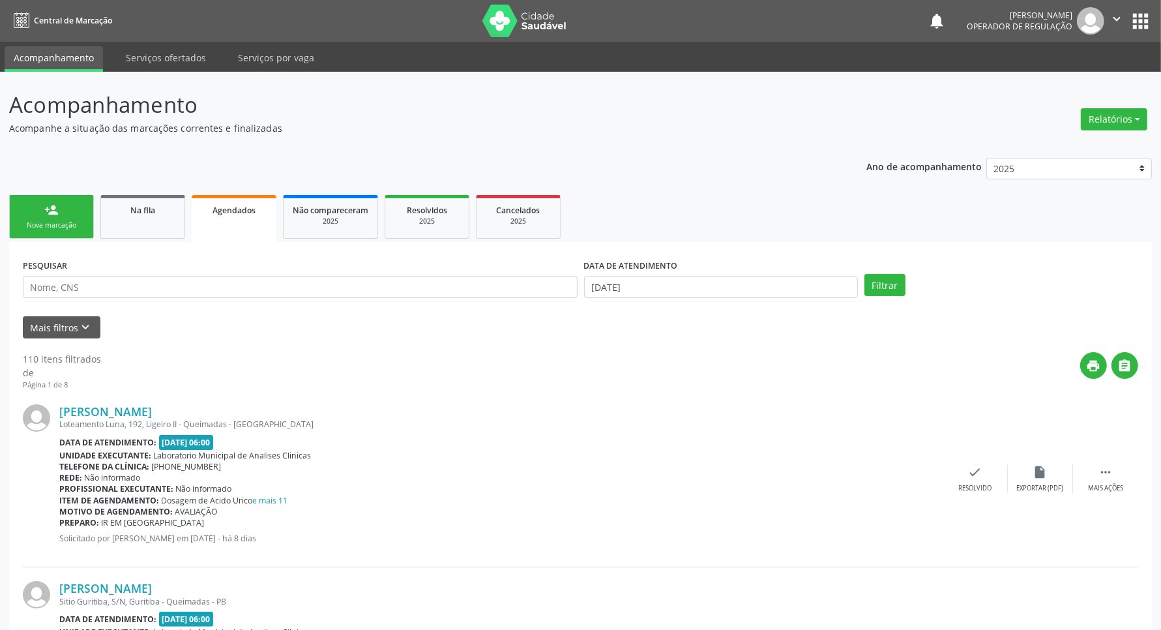
drag, startPoint x: 140, startPoint y: 271, endPoint x: 140, endPoint y: 278, distance: 7.8
click at [140, 271] on div "PESQUISAR" at bounding box center [300, 281] width 561 height 51
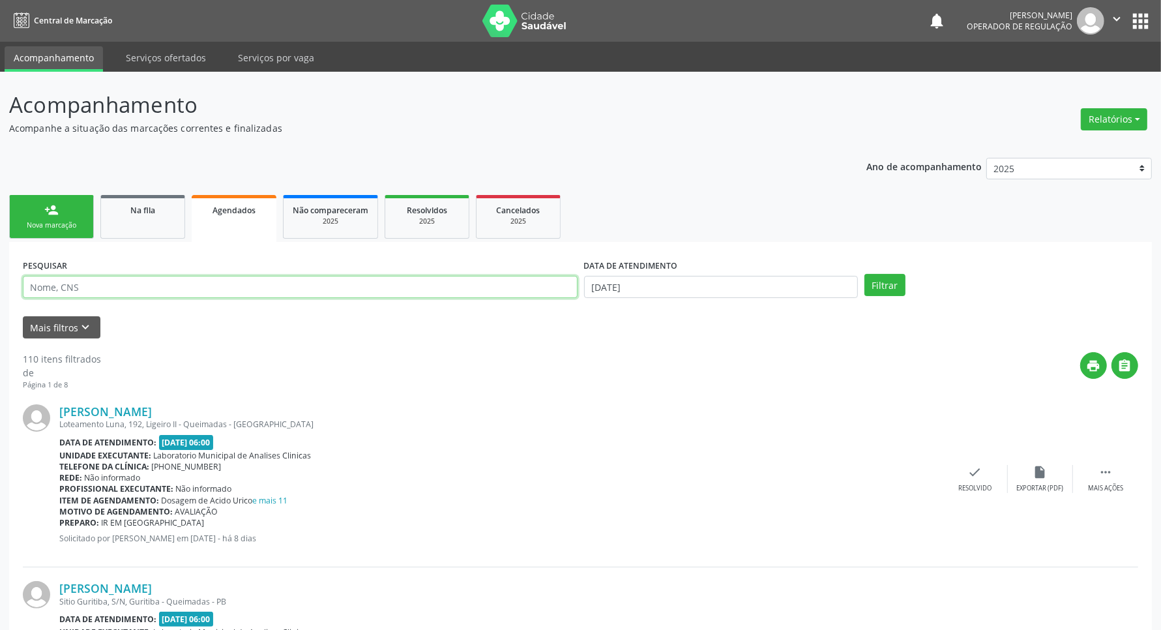
click at [145, 290] on input "text" at bounding box center [300, 287] width 555 height 22
drag, startPoint x: 98, startPoint y: 220, endPoint x: 78, endPoint y: 222, distance: 19.7
click at [89, 222] on ul "person_add Nova marcação Na fila Agendados Não compareceram 2025 Resolvidos 202…" at bounding box center [580, 217] width 1143 height 50
click at [69, 223] on div "Nova marcação" at bounding box center [51, 225] width 65 height 10
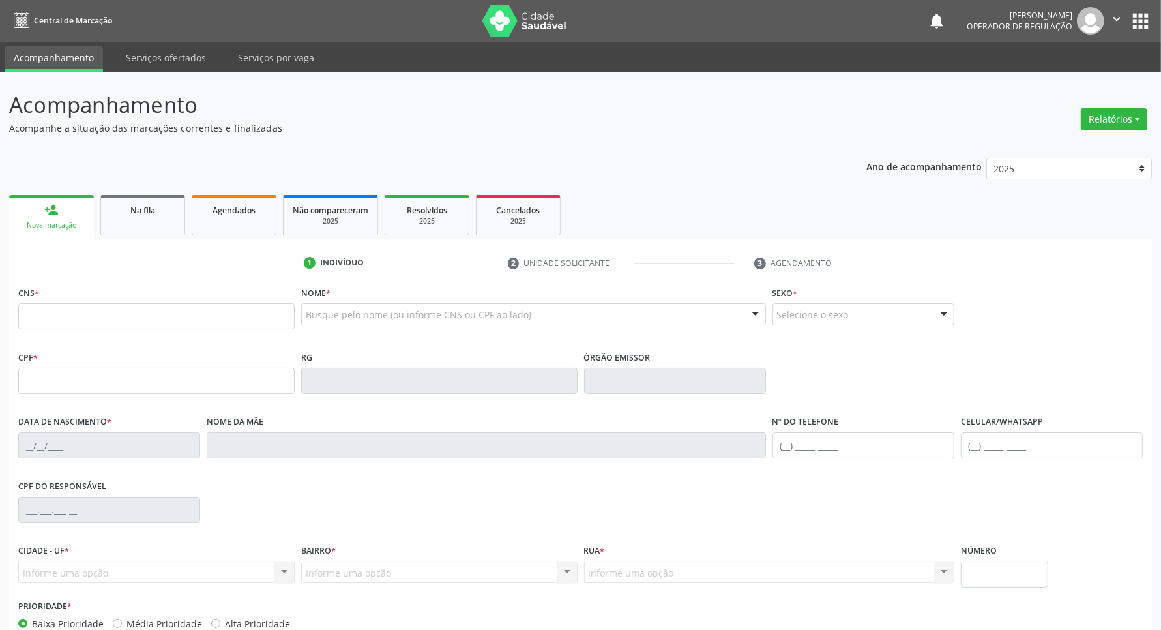
click at [163, 320] on input "text" at bounding box center [156, 316] width 276 height 26
drag, startPoint x: 163, startPoint y: 320, endPoint x: 155, endPoint y: 294, distance: 27.4
click at [162, 320] on input "text" at bounding box center [156, 316] width 276 height 26
click at [85, 326] on input "text" at bounding box center [156, 316] width 276 height 26
paste input "700 3069 8216 7633"
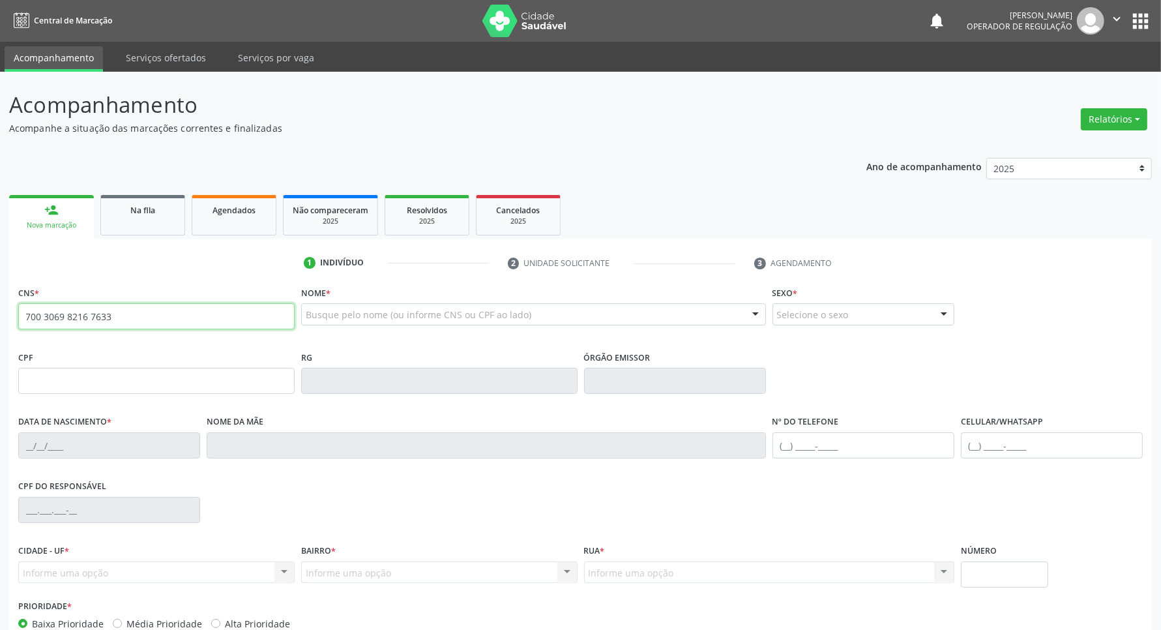
type input "700 3069 8216 7633"
type input "272.491.314-00"
type input "[DATE]"
type input "[PERSON_NAME]"
type input "[PHONE_NUMBER]"
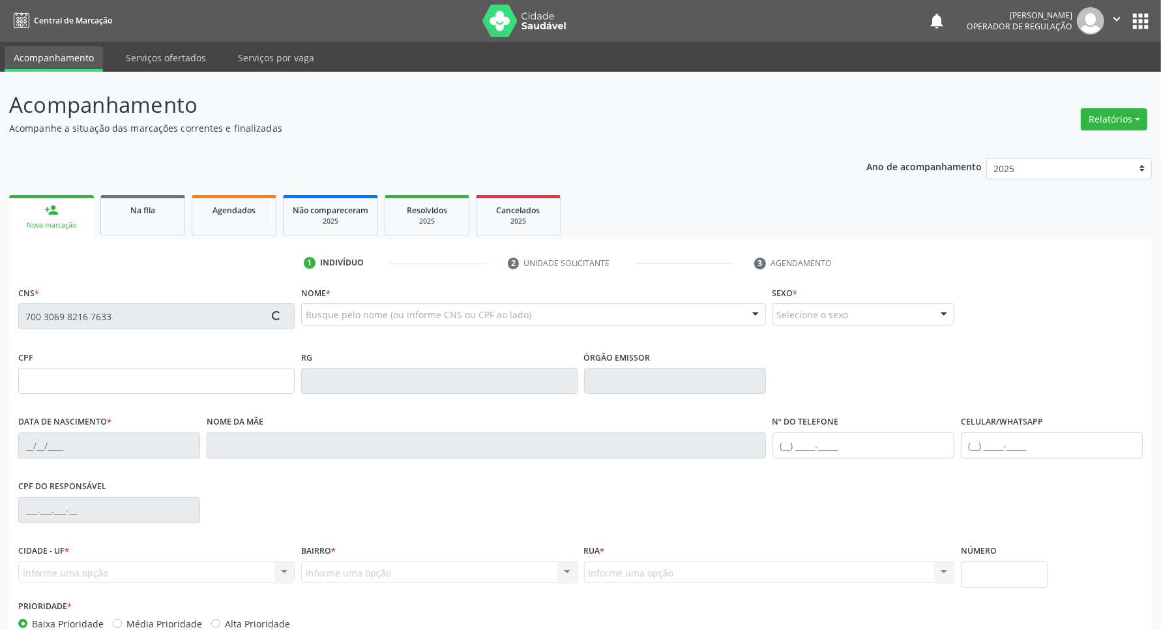
type input "[PHONE_NUMBER]"
type input "075.609.414-35"
type input "114"
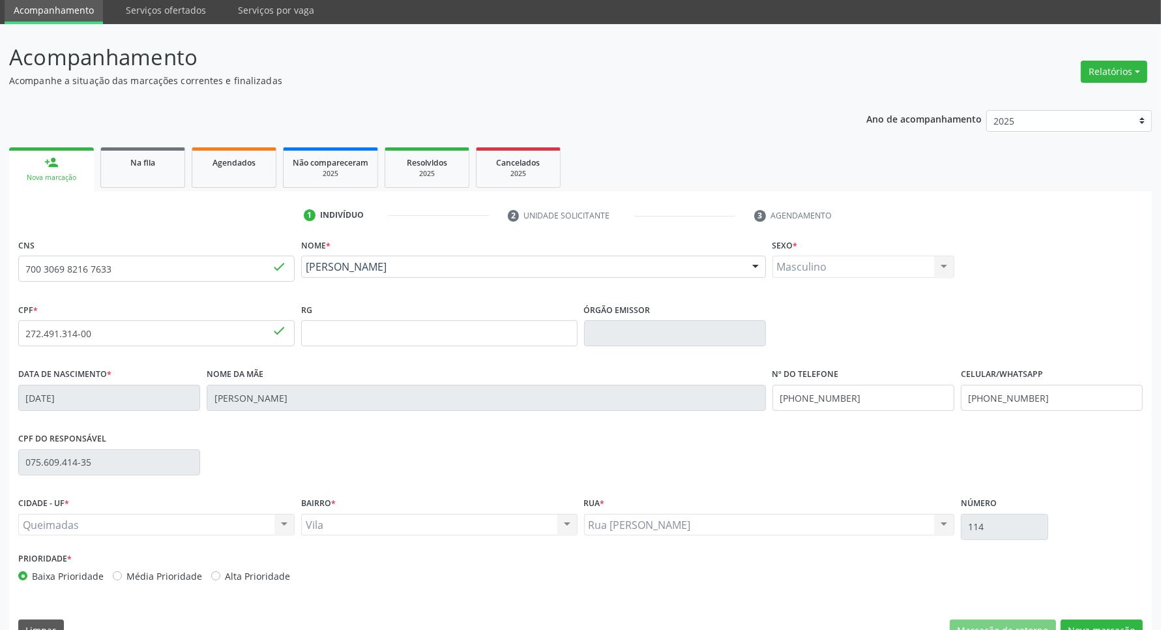
scroll to position [77, 0]
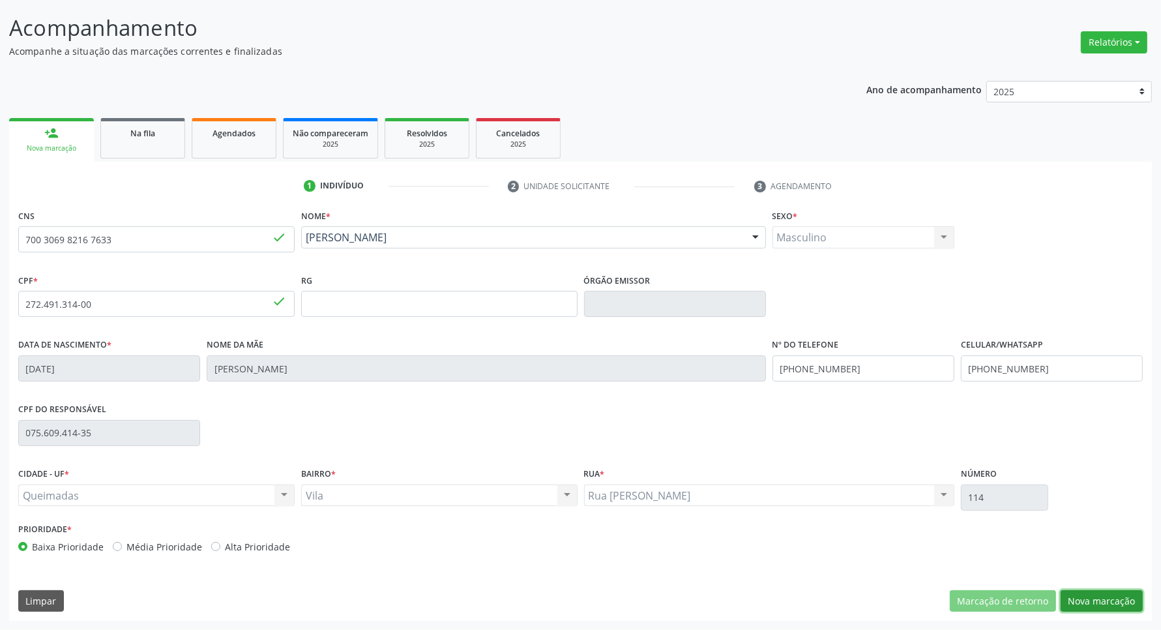
drag, startPoint x: 1084, startPoint y: 607, endPoint x: 491, endPoint y: 460, distance: 610.8
click at [1083, 607] on button "Nova marcação" at bounding box center [1102, 601] width 82 height 22
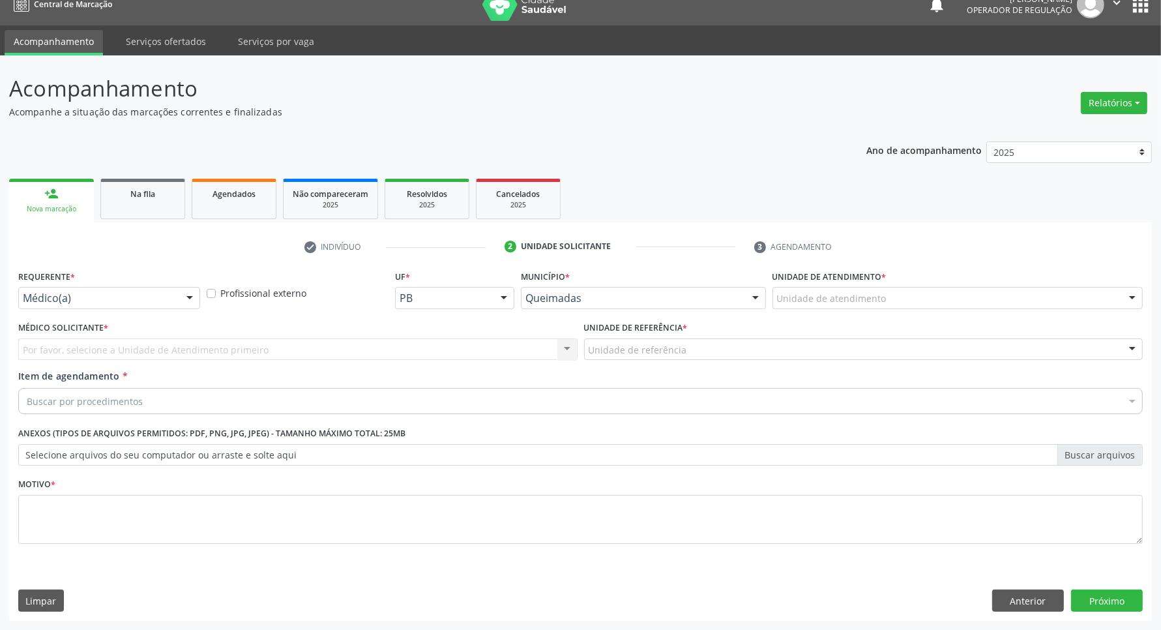
click at [54, 310] on div "Requerente * Médico(a) Médico(a) Enfermeiro(a) Paciente Nenhum resultado encont…" at bounding box center [109, 292] width 188 height 51
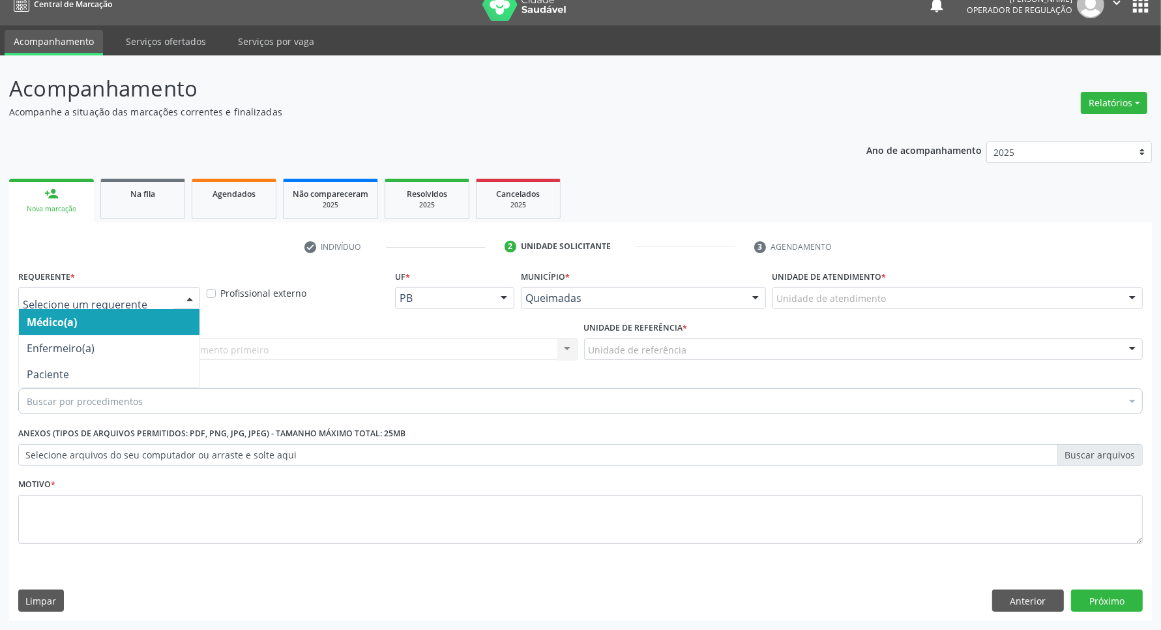
drag, startPoint x: 65, startPoint y: 301, endPoint x: 59, endPoint y: 321, distance: 20.6
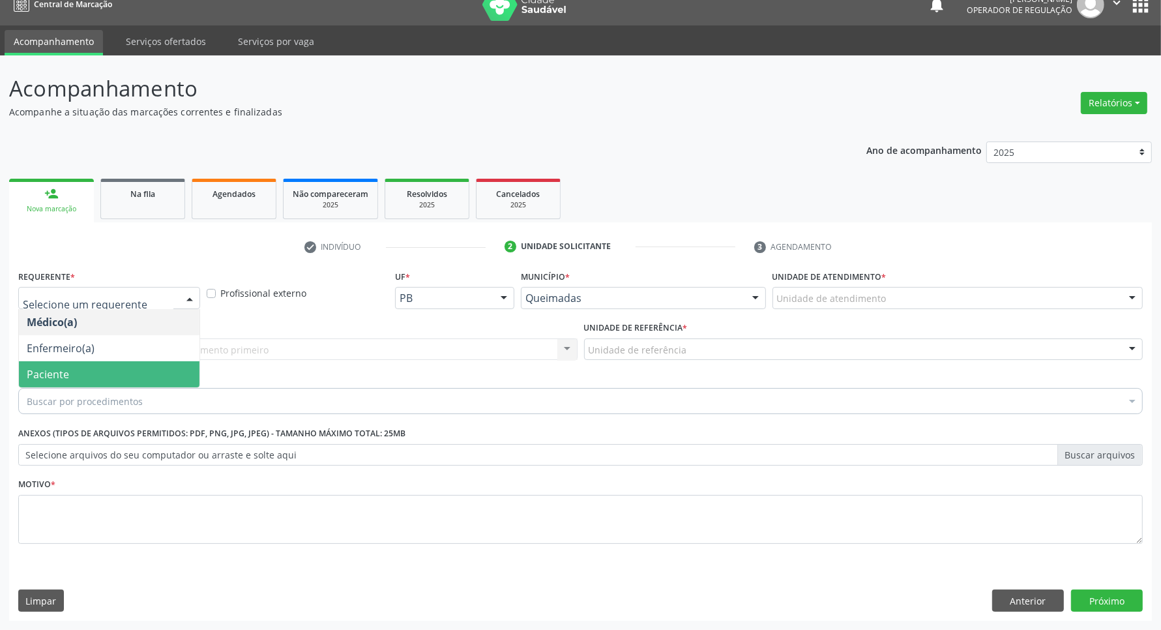
click at [56, 372] on span "Paciente" at bounding box center [48, 374] width 42 height 14
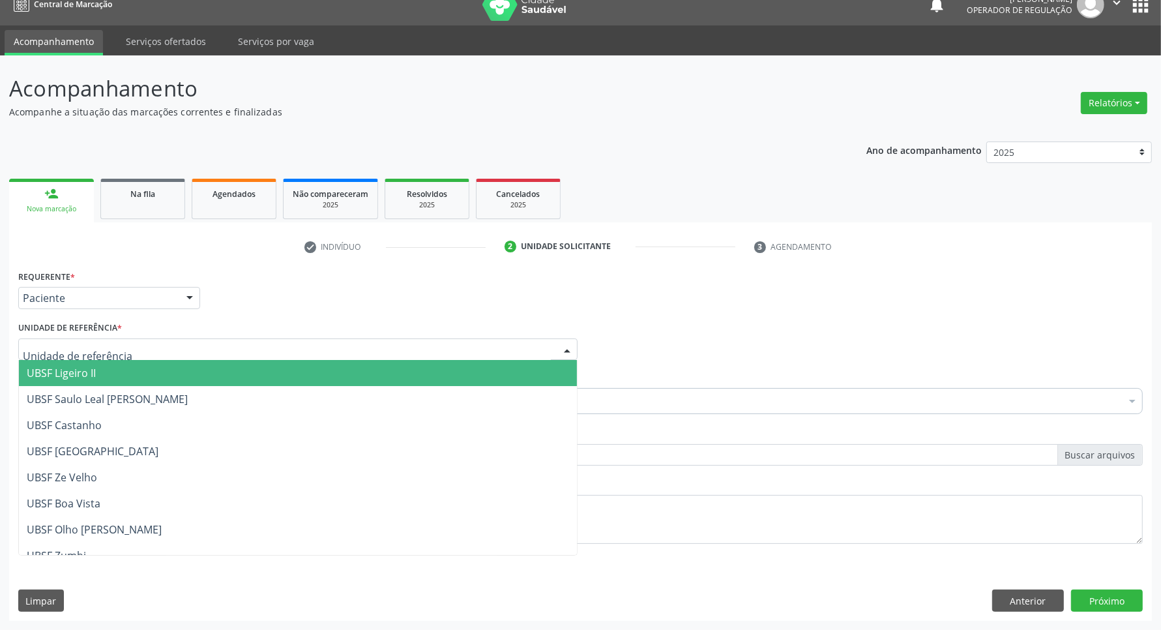
type input "I"
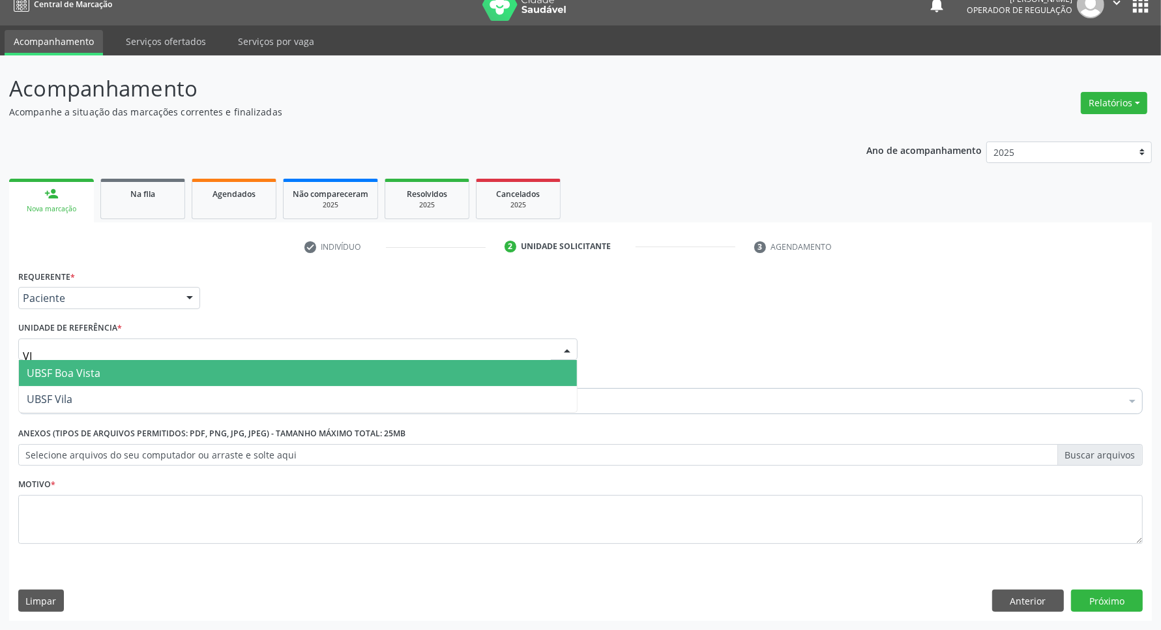
type input "VIL"
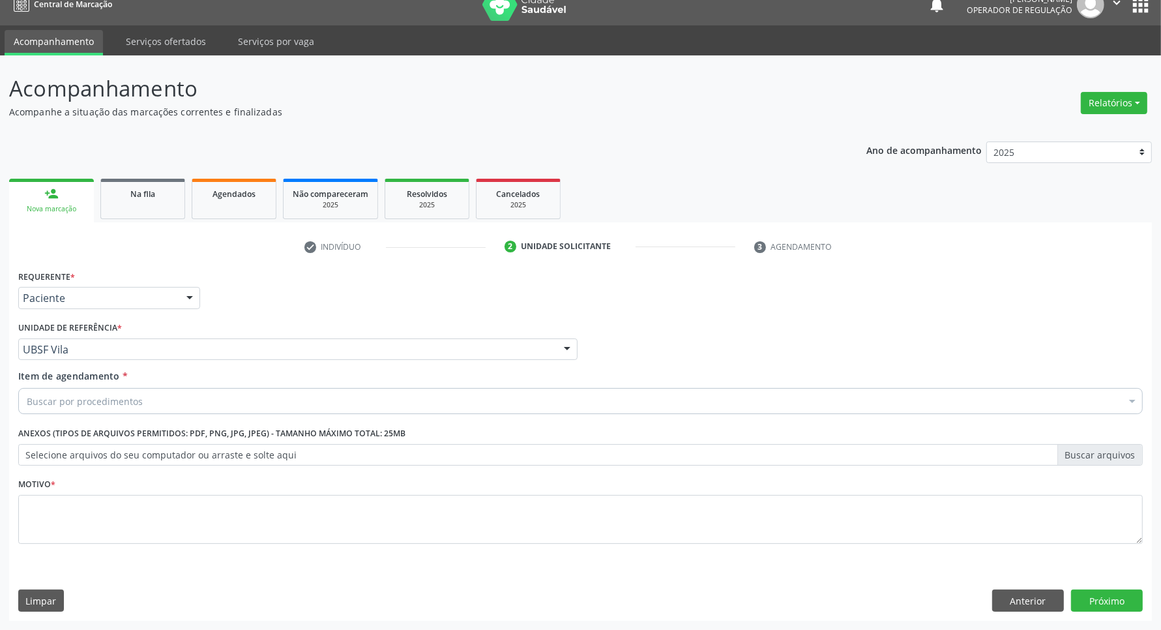
paste input "700306982167633"
click at [88, 405] on input "700306982167633" at bounding box center [574, 401] width 1095 height 26
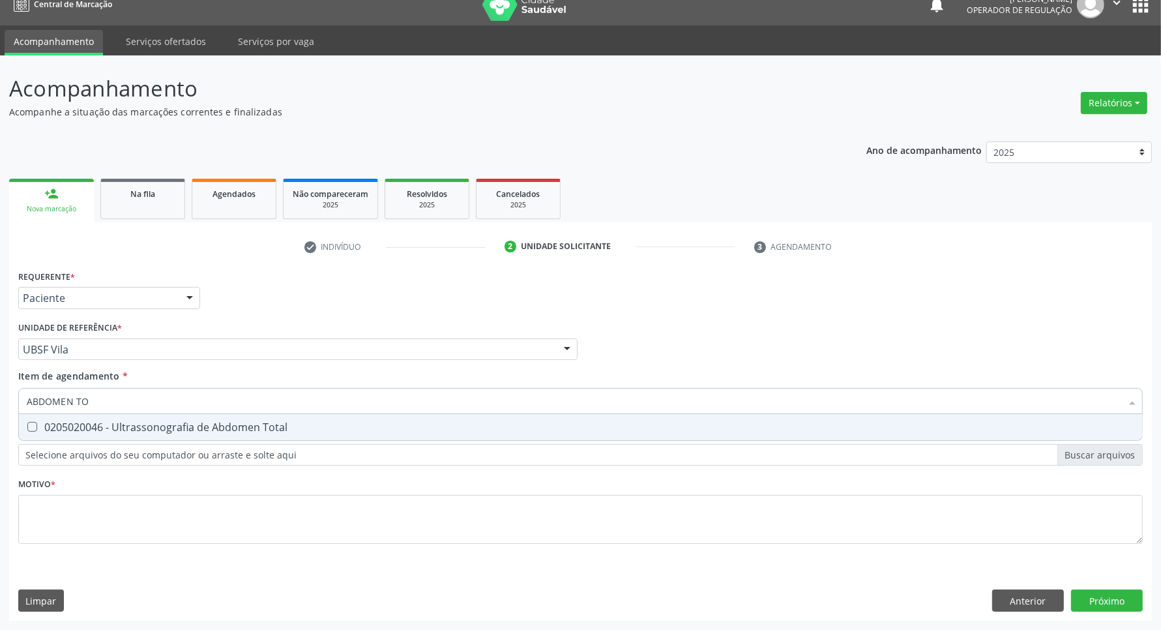
type input "ABDOMEN TOT"
click at [139, 432] on div "0205020046 - Ultrassonografia de Abdomen Total" at bounding box center [581, 427] width 1108 height 10
checkbox Total "true"
click at [114, 530] on div "Requerente * Paciente Médico(a) Enfermeiro(a) Paciente Nenhum resultado encontr…" at bounding box center [580, 414] width 1125 height 295
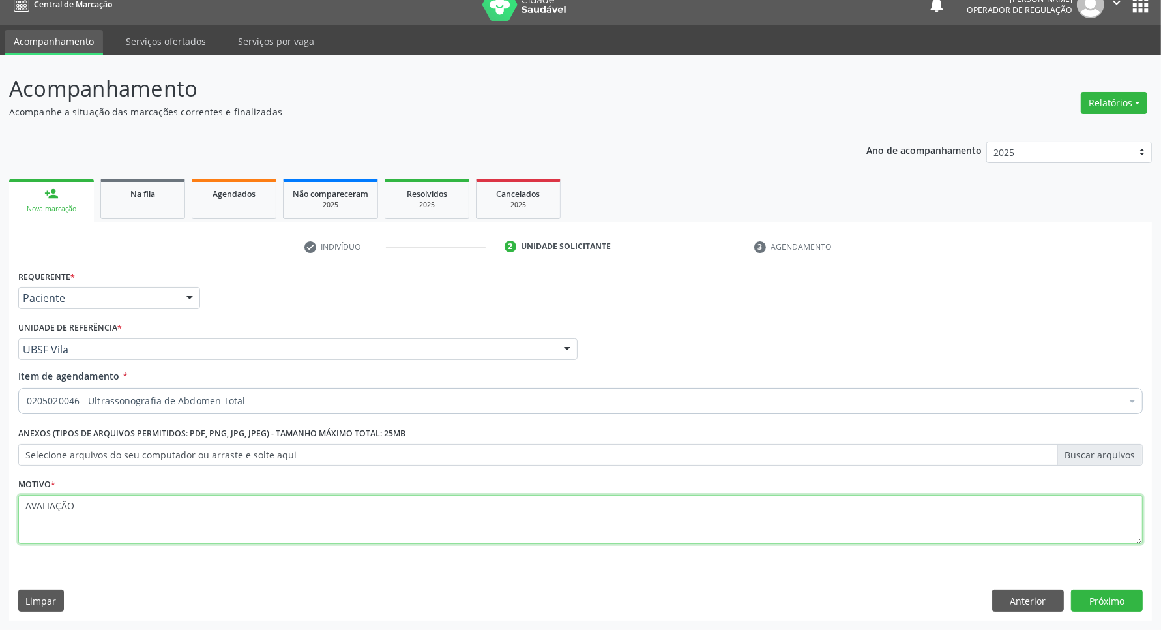
type textarea "AVALIAÇÃO"
click button "Próximo" at bounding box center [1107, 600] width 72 height 22
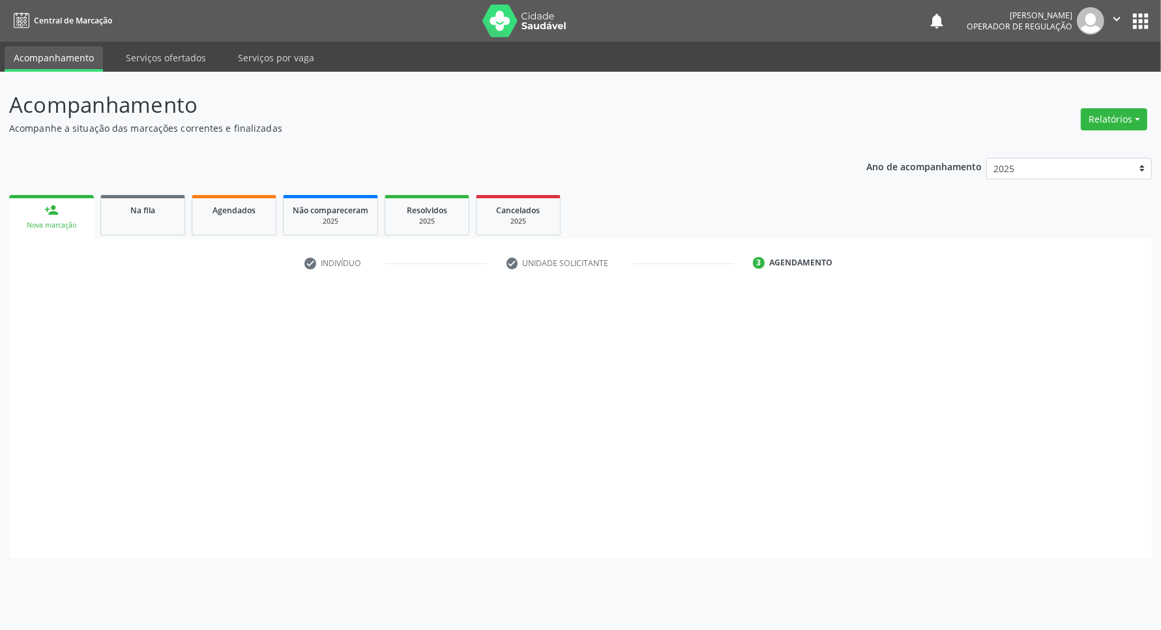
scroll to position [0, 0]
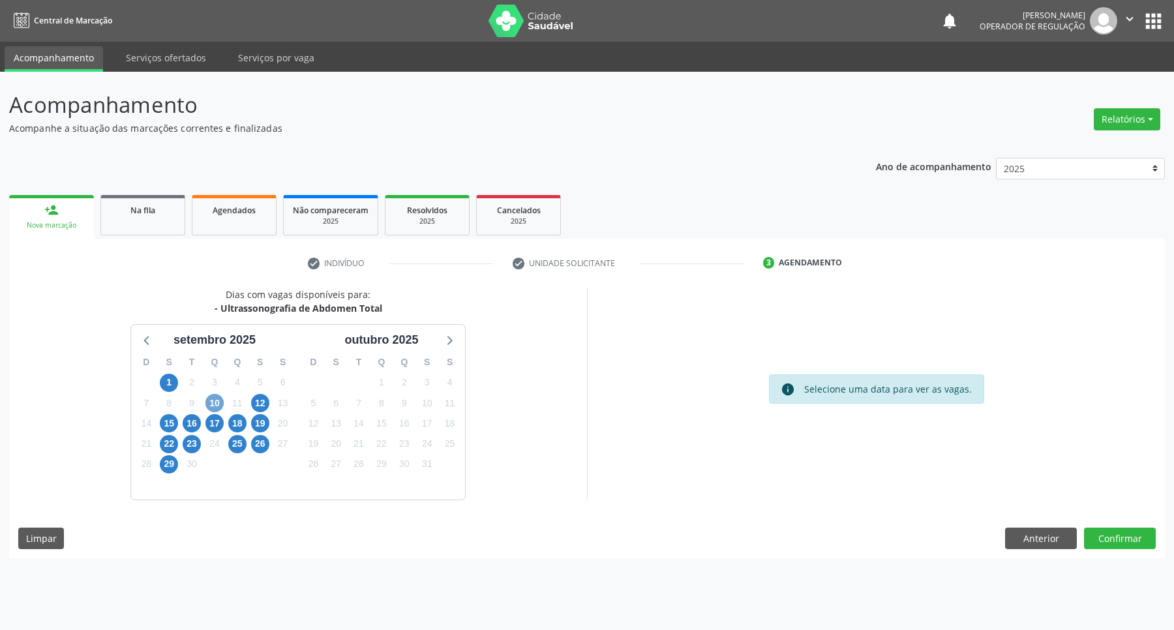
click at [213, 399] on span "10" at bounding box center [214, 403] width 18 height 18
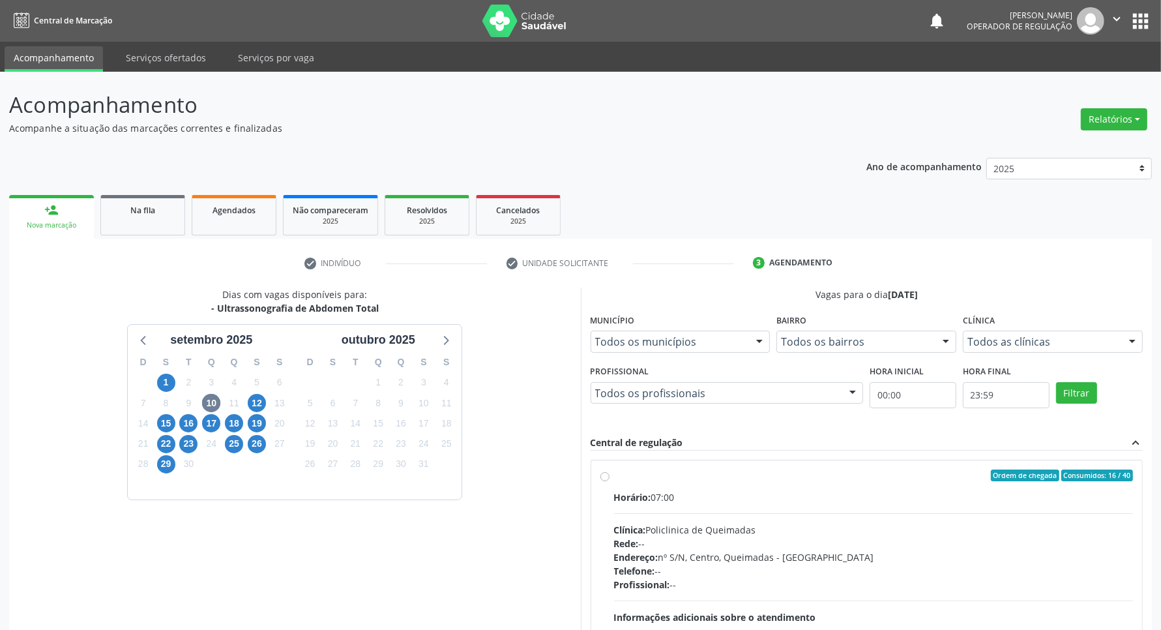
drag, startPoint x: 898, startPoint y: 513, endPoint x: 651, endPoint y: 483, distance: 248.9
click at [891, 513] on hr at bounding box center [874, 513] width 520 height 1
click at [610, 481] on input "Ordem de chegada Consumidos: 16 / 40 Horário: 07:00 Clínica: Policlinica de Que…" at bounding box center [605, 475] width 9 height 12
radio input "true"
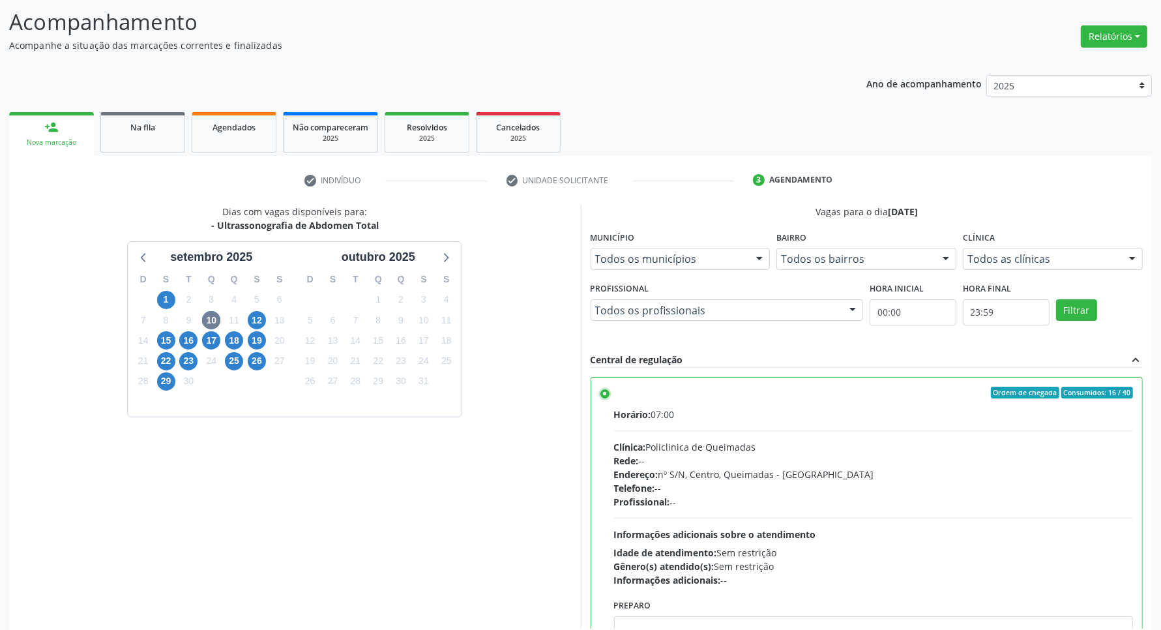
scroll to position [149, 0]
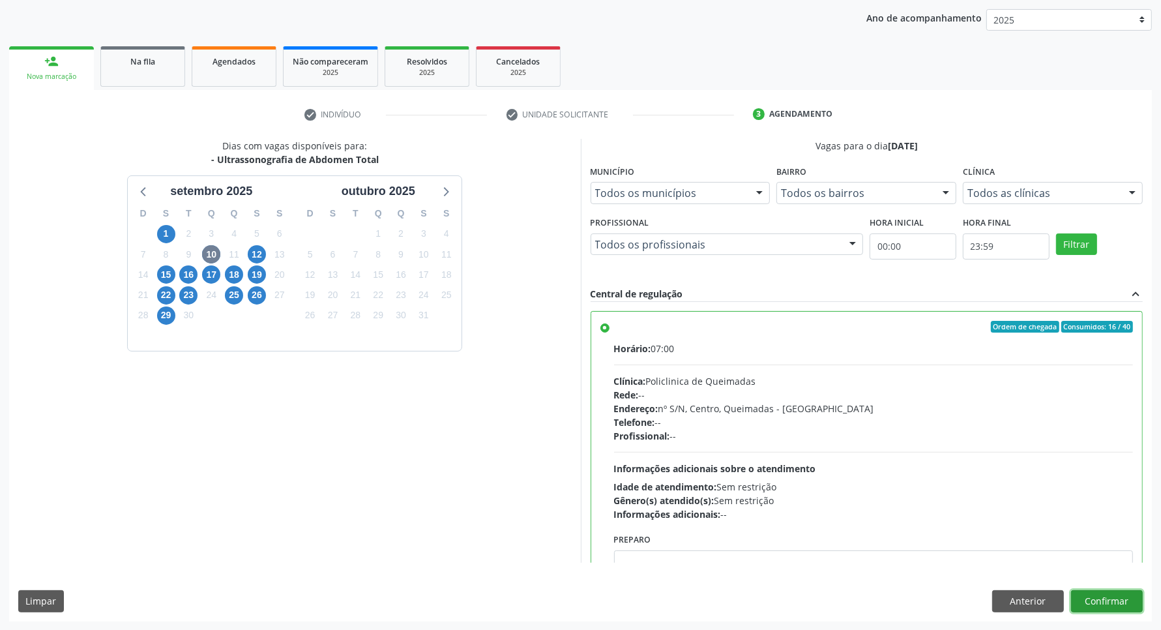
click at [1115, 603] on button "Confirmar" at bounding box center [1107, 601] width 72 height 22
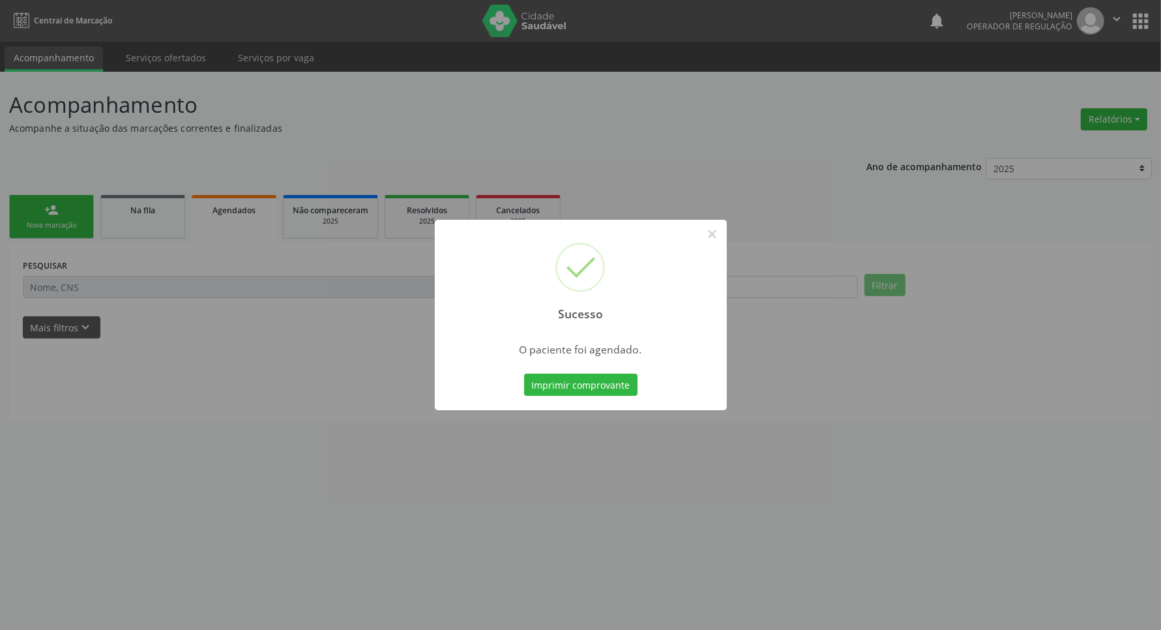
scroll to position [0, 0]
click at [593, 383] on button "Imprimir comprovante" at bounding box center [586, 385] width 113 height 22
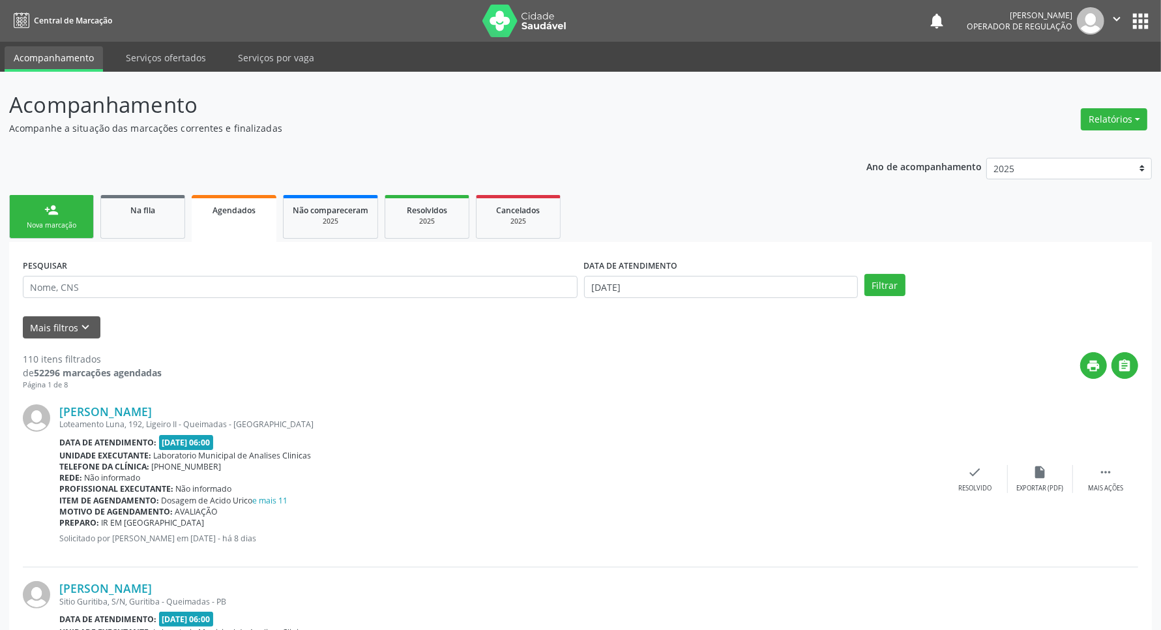
click at [85, 210] on link "person_add Nova marcação" at bounding box center [51, 217] width 85 height 44
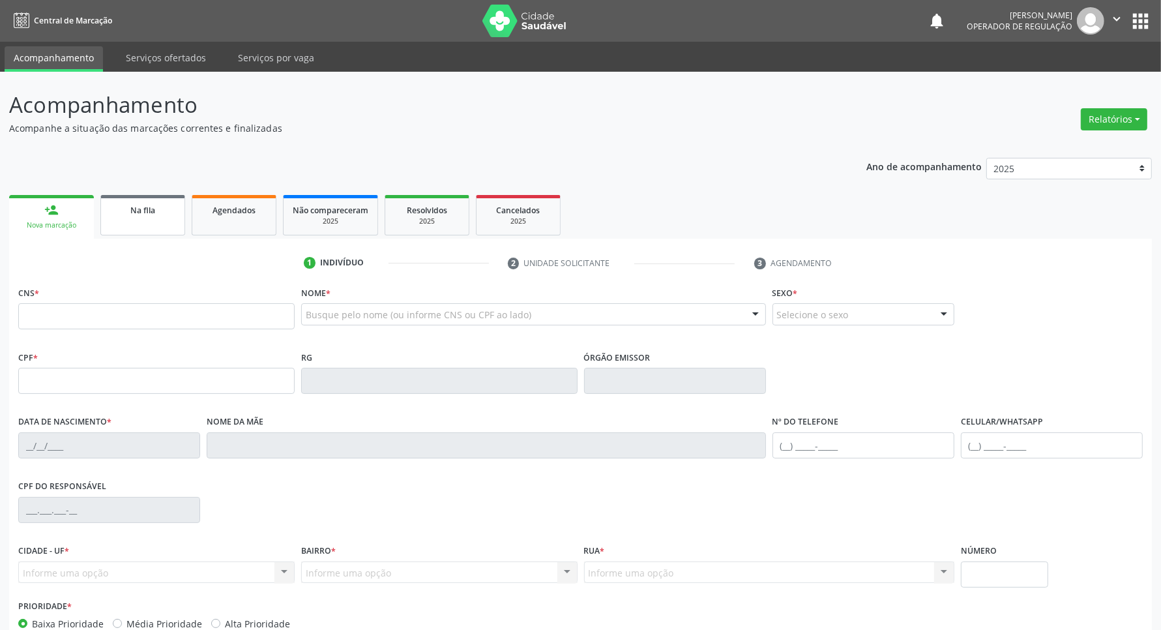
click at [136, 226] on link "Na fila" at bounding box center [142, 215] width 85 height 40
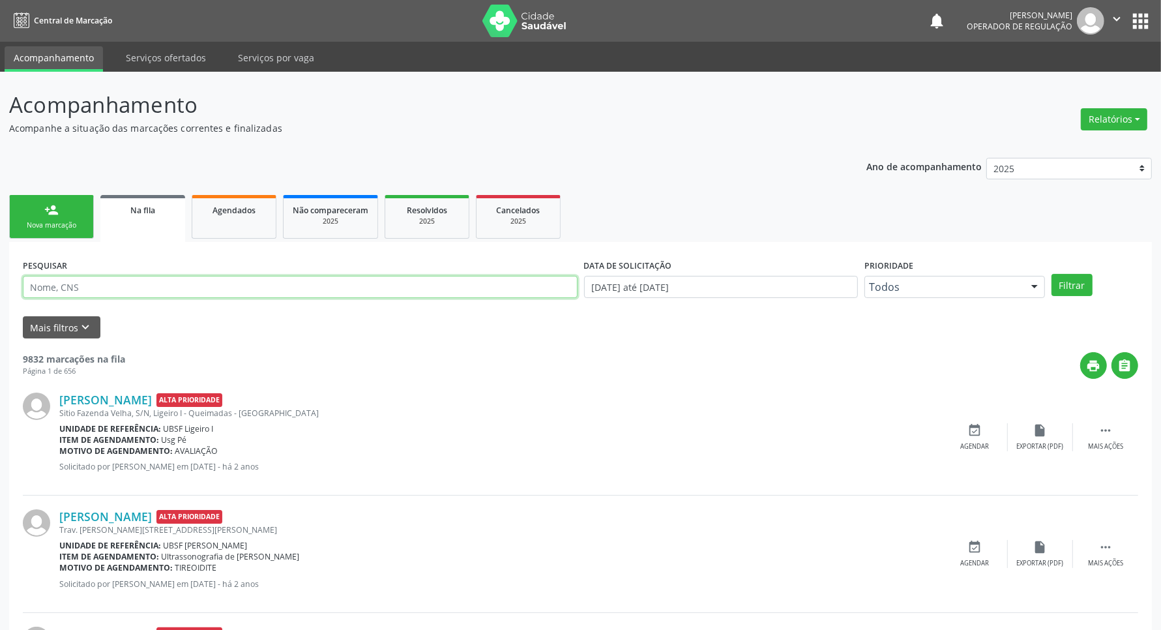
click at [138, 286] on input "text" at bounding box center [300, 287] width 555 height 22
click at [82, 286] on input "text" at bounding box center [300, 287] width 555 height 22
type input "700004939065310"
click at [1052, 274] on button "Filtrar" at bounding box center [1072, 285] width 41 height 22
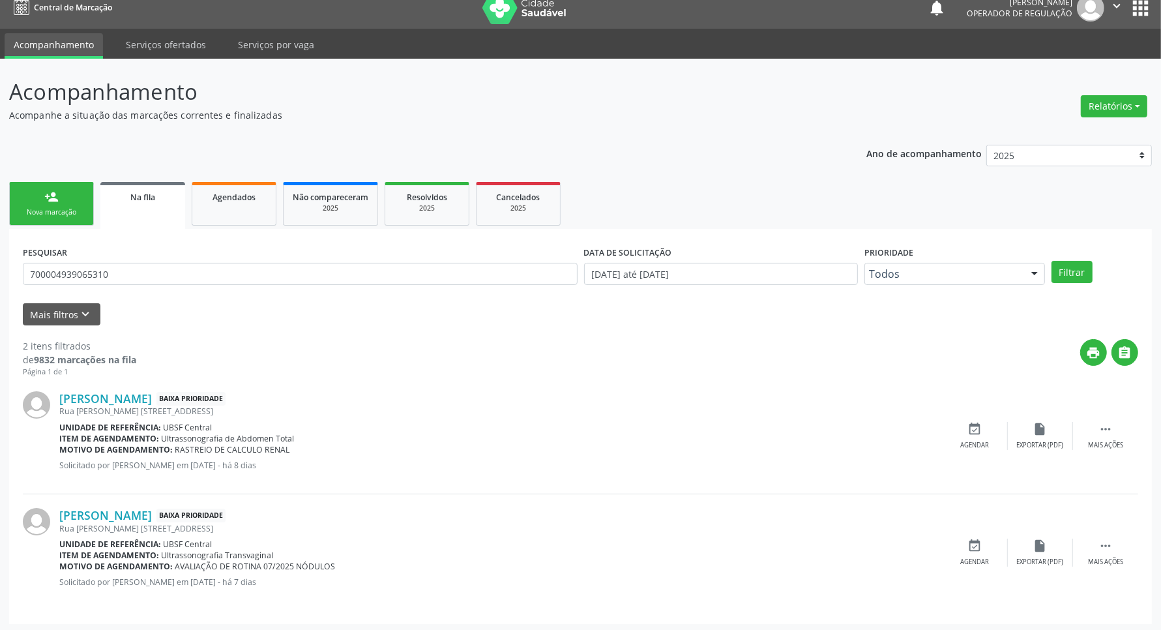
scroll to position [17, 0]
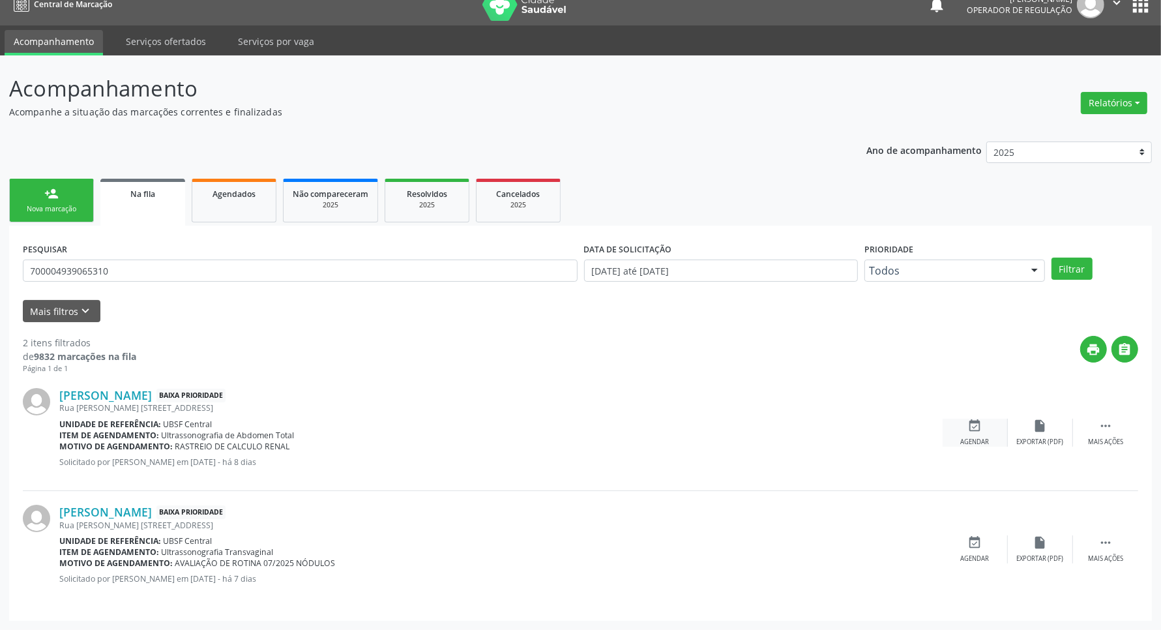
click at [977, 438] on div "Agendar" at bounding box center [975, 442] width 29 height 9
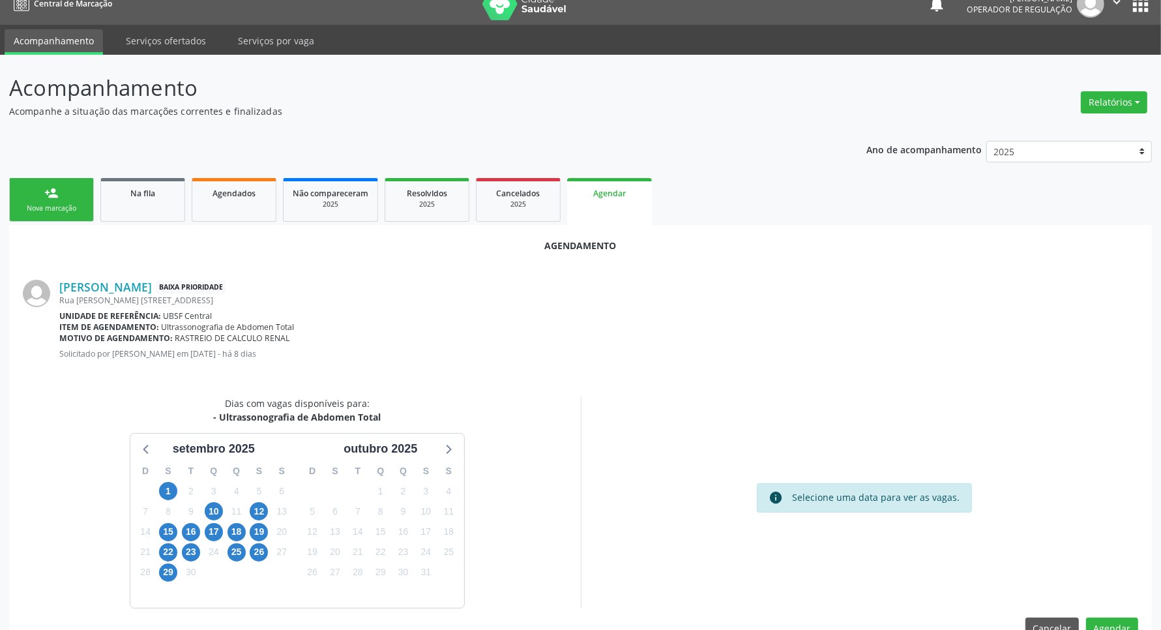
click at [224, 507] on div "10" at bounding box center [213, 511] width 23 height 20
click at [216, 509] on span "10" at bounding box center [214, 511] width 18 height 18
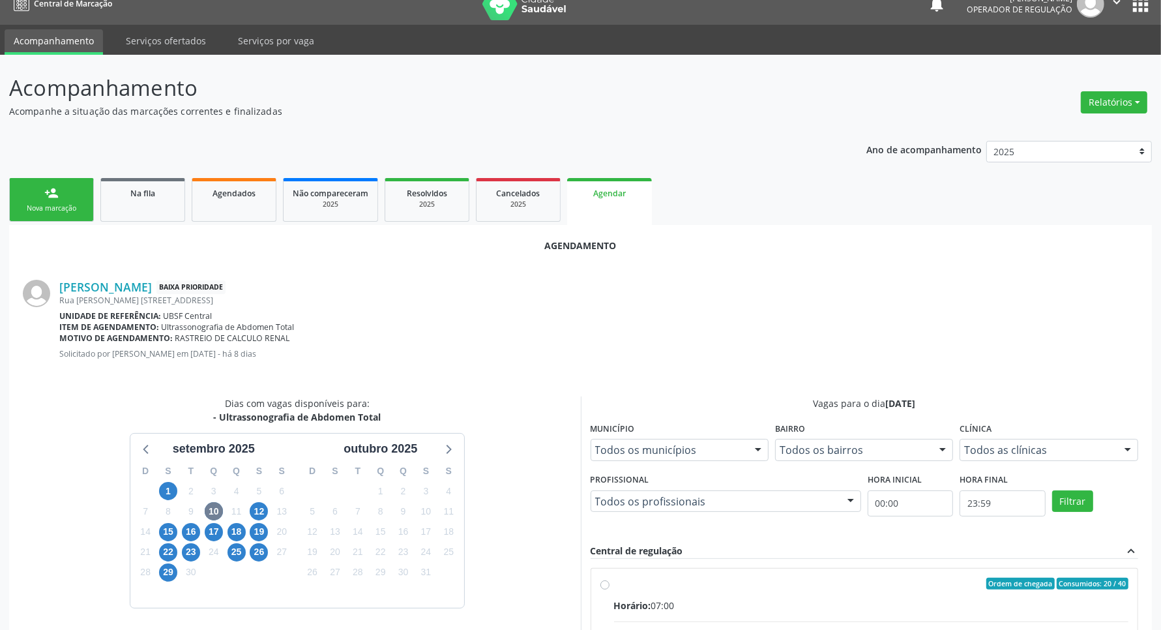
drag, startPoint x: 662, startPoint y: 565, endPoint x: 656, endPoint y: 563, distance: 7.0
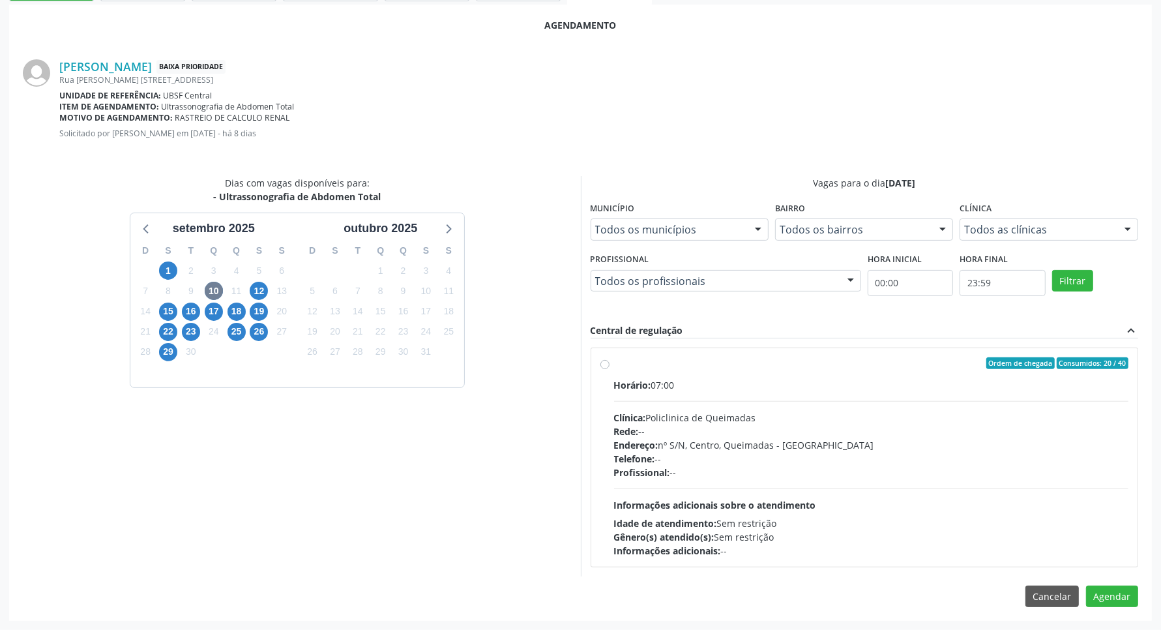
drag, startPoint x: 666, startPoint y: 432, endPoint x: 1014, endPoint y: 527, distance: 360.2
click at [667, 432] on div "Rede: --" at bounding box center [871, 431] width 515 height 14
click at [610, 369] on input "Ordem de chegada Consumidos: 20 / 40 Horário: 07:00 Clínica: Policlinica de Que…" at bounding box center [605, 363] width 9 height 12
radio input "true"
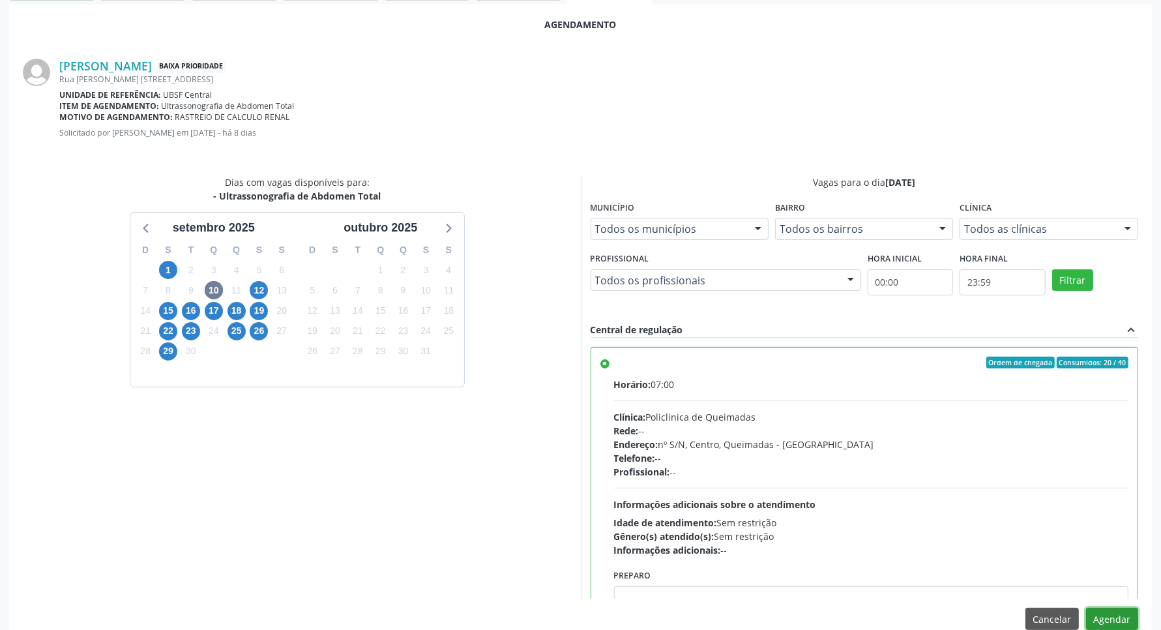
click at [1125, 614] on button "Agendar" at bounding box center [1112, 619] width 52 height 22
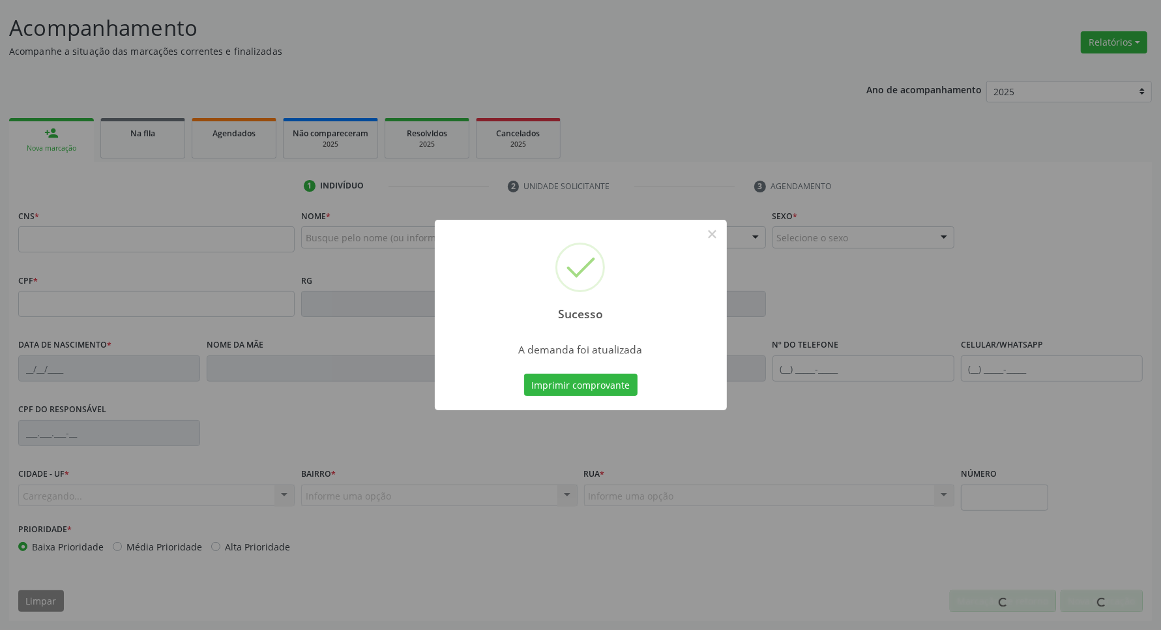
scroll to position [77, 0]
click at [524, 374] on button "Imprimir comprovante" at bounding box center [580, 385] width 113 height 22
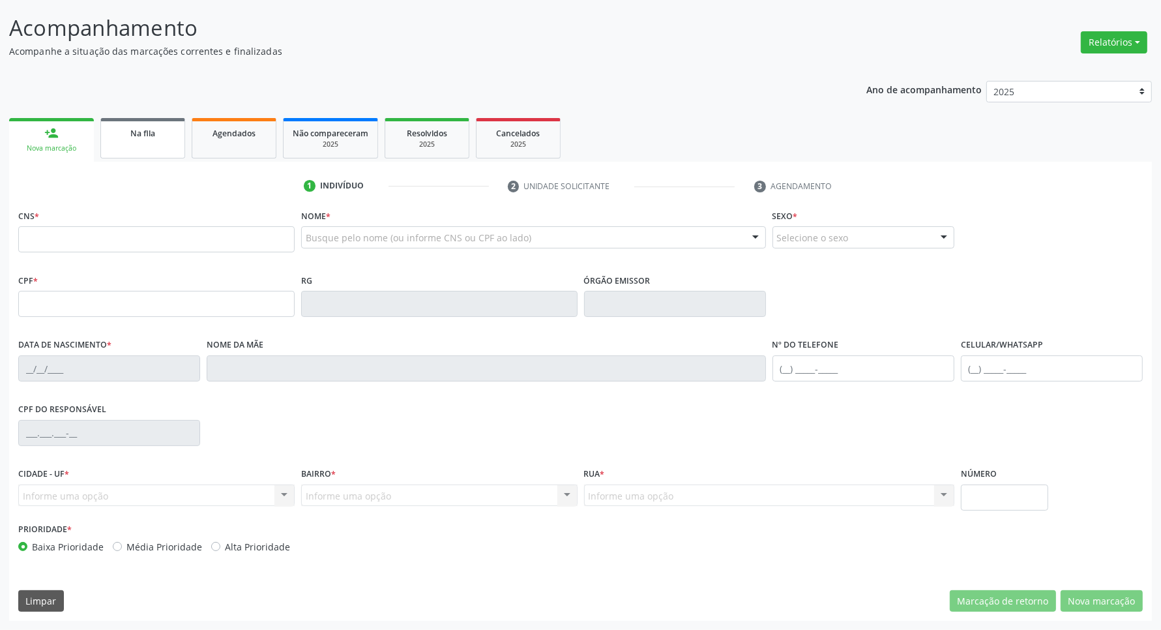
drag, startPoint x: 125, startPoint y: 173, endPoint x: 128, endPoint y: 149, distance: 24.4
click at [125, 168] on div "1 Indivíduo 2 Unidade solicitante 3 Agendamento CNS * Nome * Busque pelo nome (…" at bounding box center [580, 391] width 1143 height 459
click at [128, 149] on link "Na fila" at bounding box center [142, 138] width 85 height 40
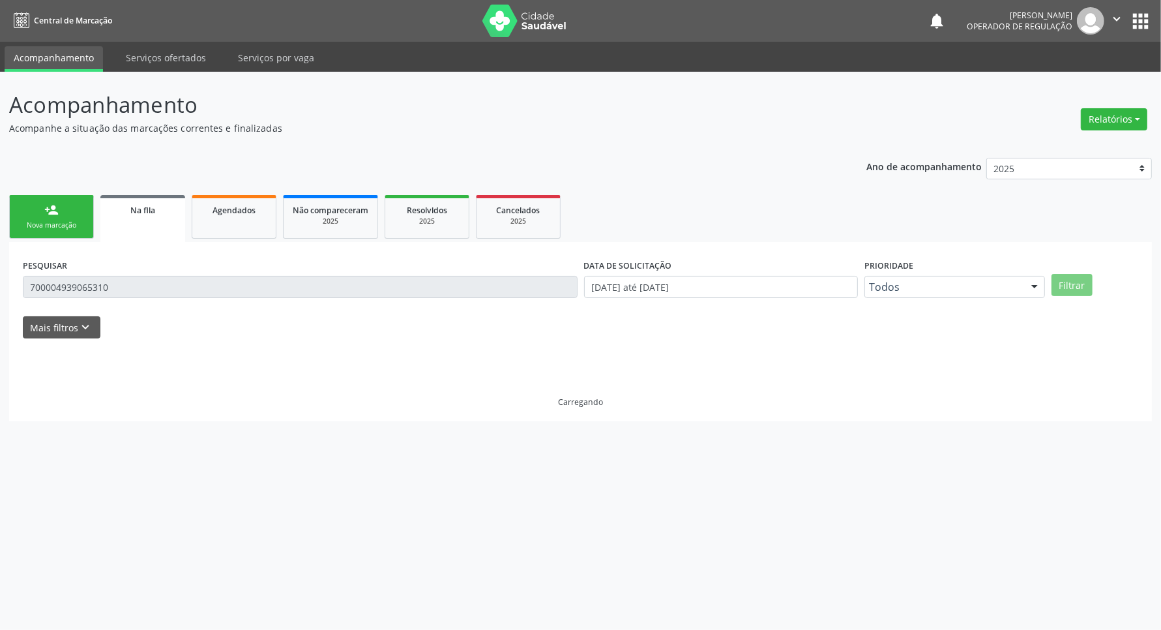
scroll to position [0, 0]
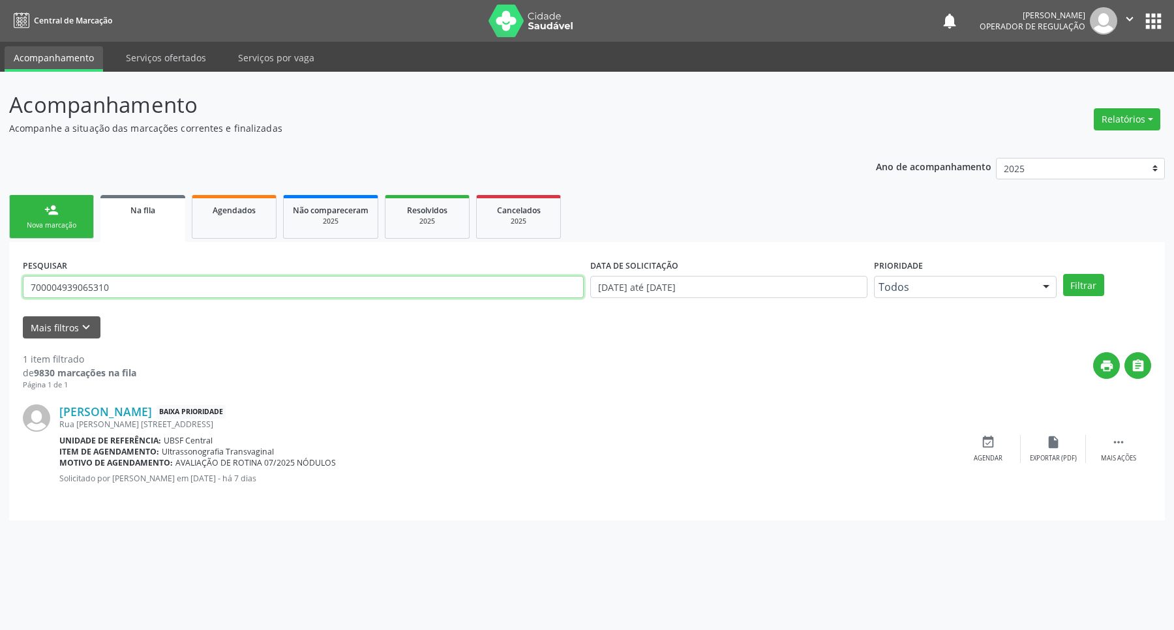
click at [112, 287] on input "700004939065310" at bounding box center [303, 287] width 561 height 22
type input "704604659964827"
click at [1063, 274] on button "Filtrar" at bounding box center [1083, 285] width 41 height 22
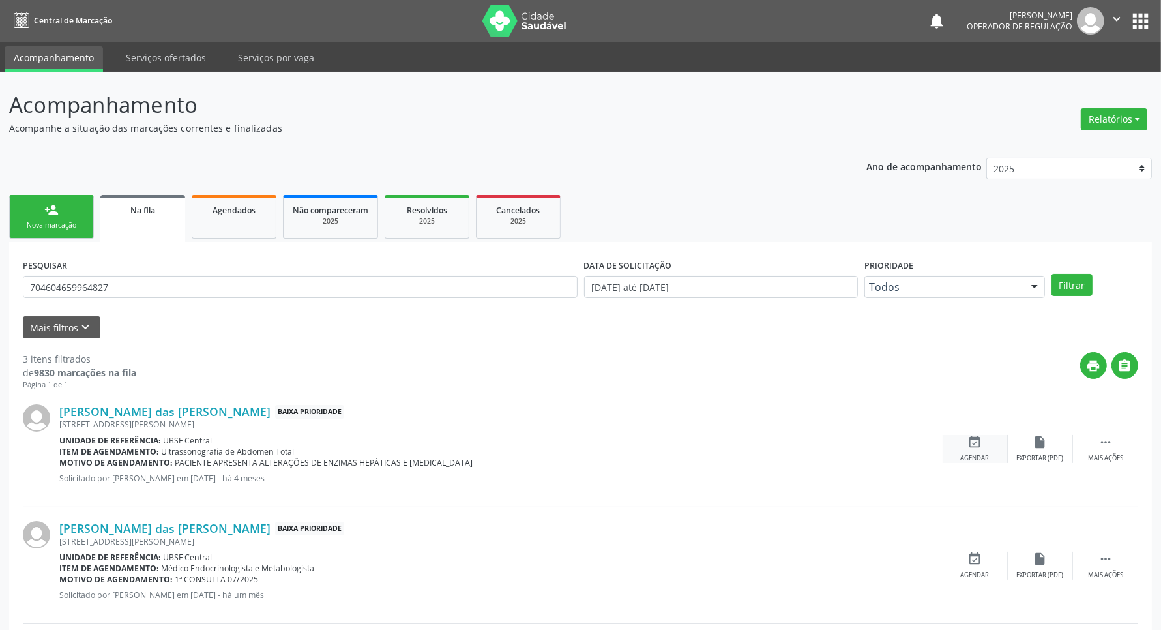
click at [981, 445] on icon "event_available" at bounding box center [975, 442] width 14 height 14
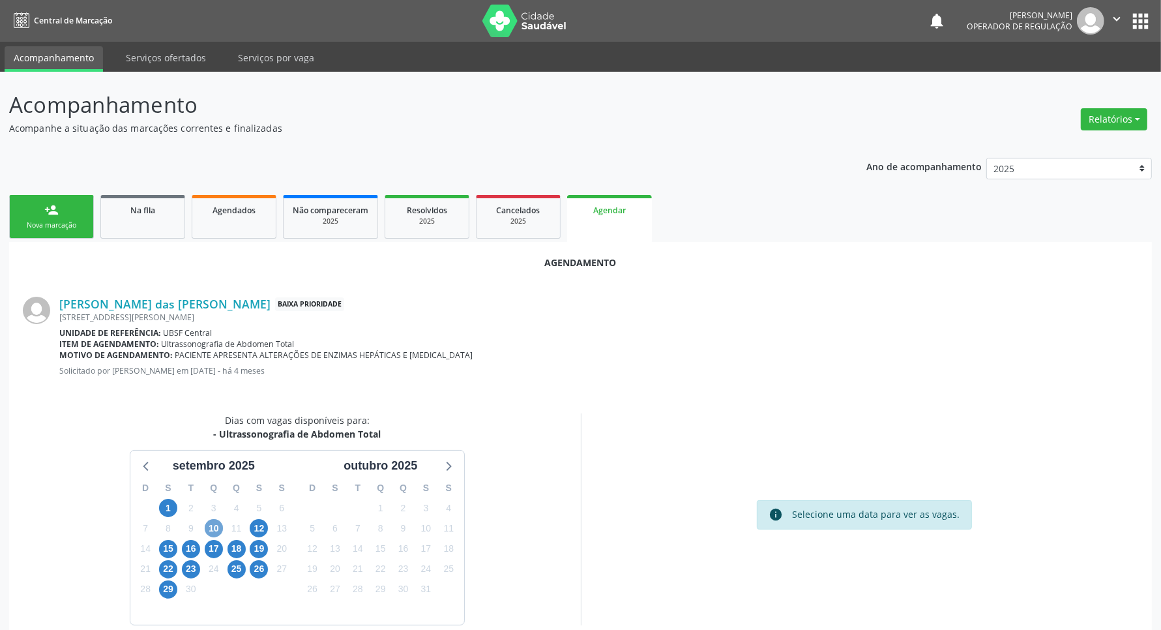
click at [213, 531] on span "10" at bounding box center [214, 528] width 18 height 18
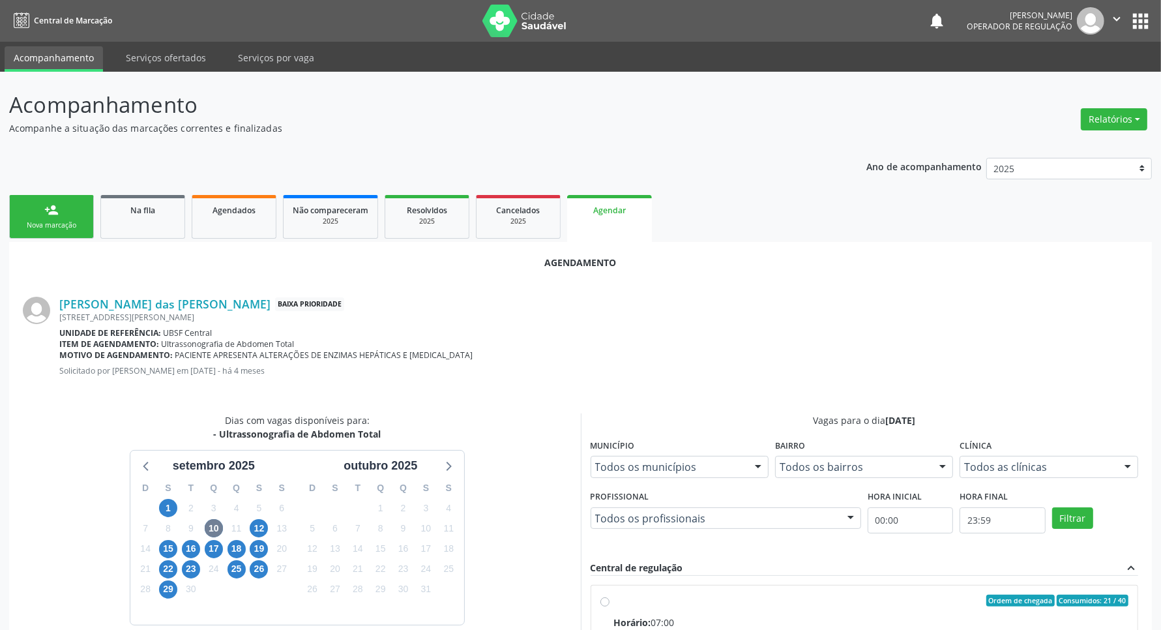
click at [716, 606] on div "Ordem de chegada Consumidos: 21 / 40" at bounding box center [871, 601] width 515 height 12
click at [610, 606] on input "Ordem de chegada Consumidos: 21 / 40 Horário: 07:00 Clínica: Policlinica de Que…" at bounding box center [605, 601] width 9 height 12
radio input "true"
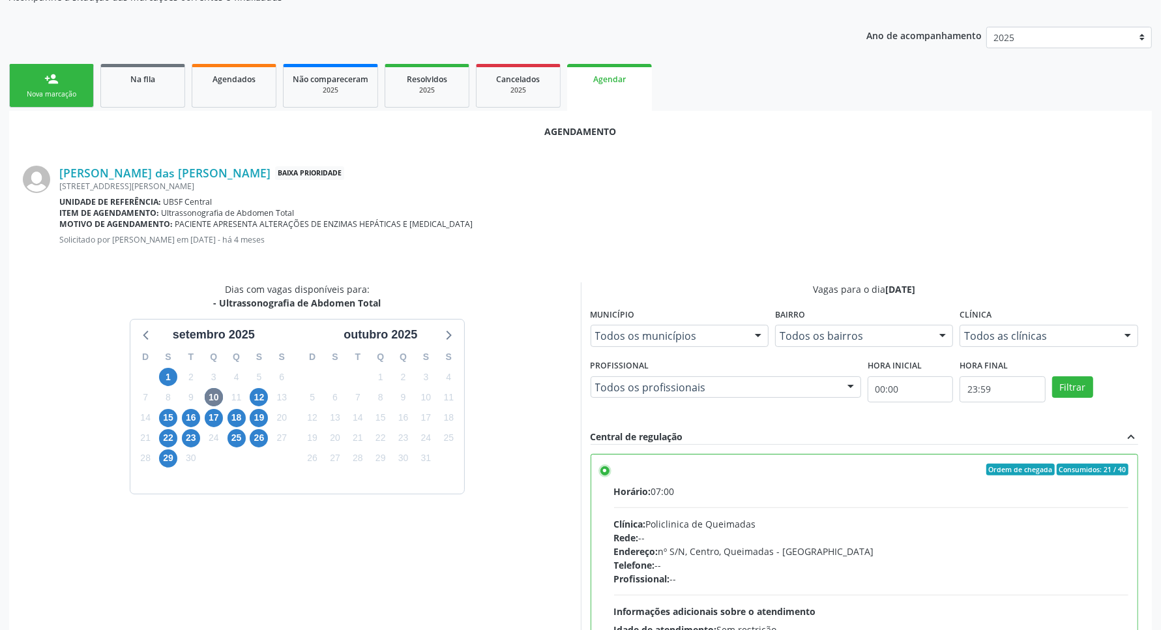
scroll to position [261, 0]
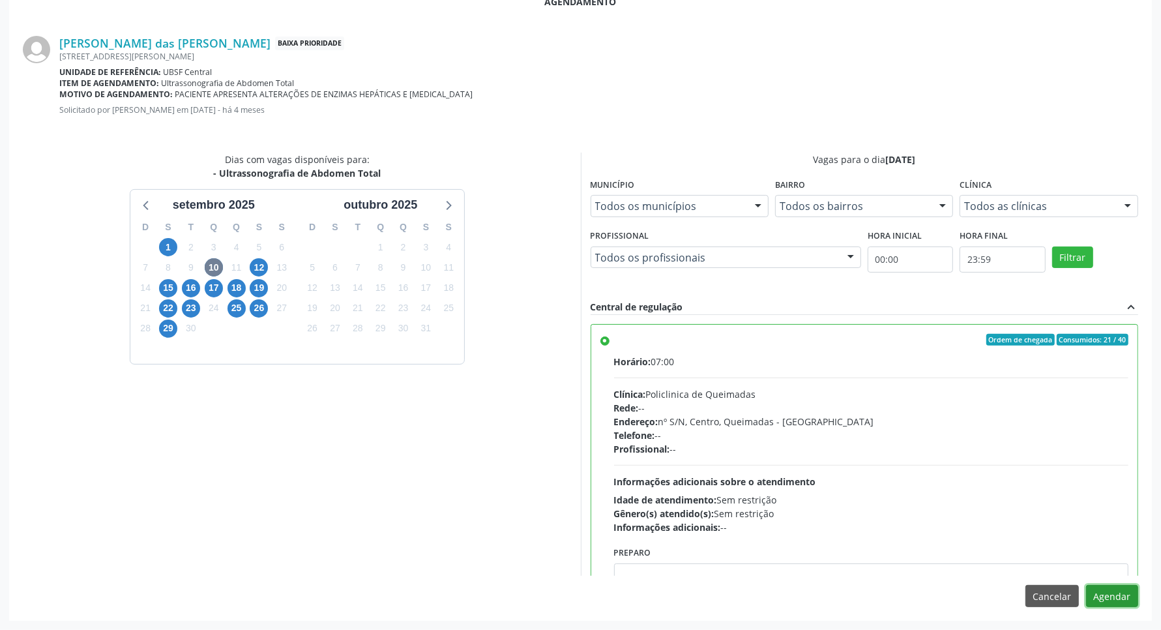
click at [1105, 595] on button "Agendar" at bounding box center [1112, 596] width 52 height 22
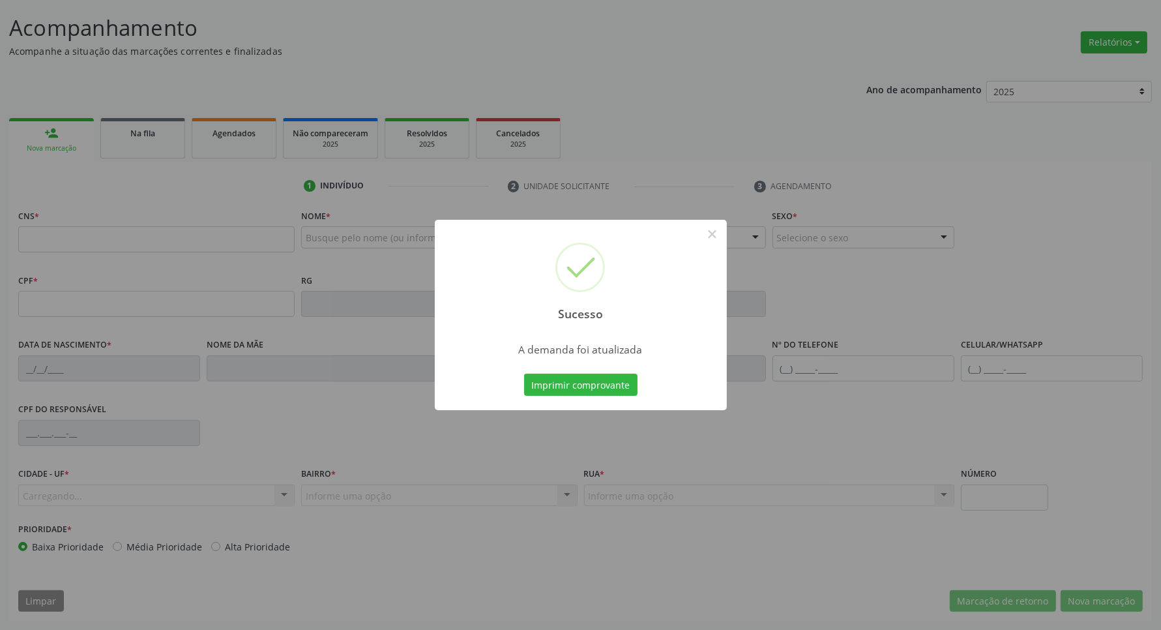
scroll to position [77, 0]
click at [582, 385] on button "Imprimir comprovante" at bounding box center [580, 385] width 113 height 22
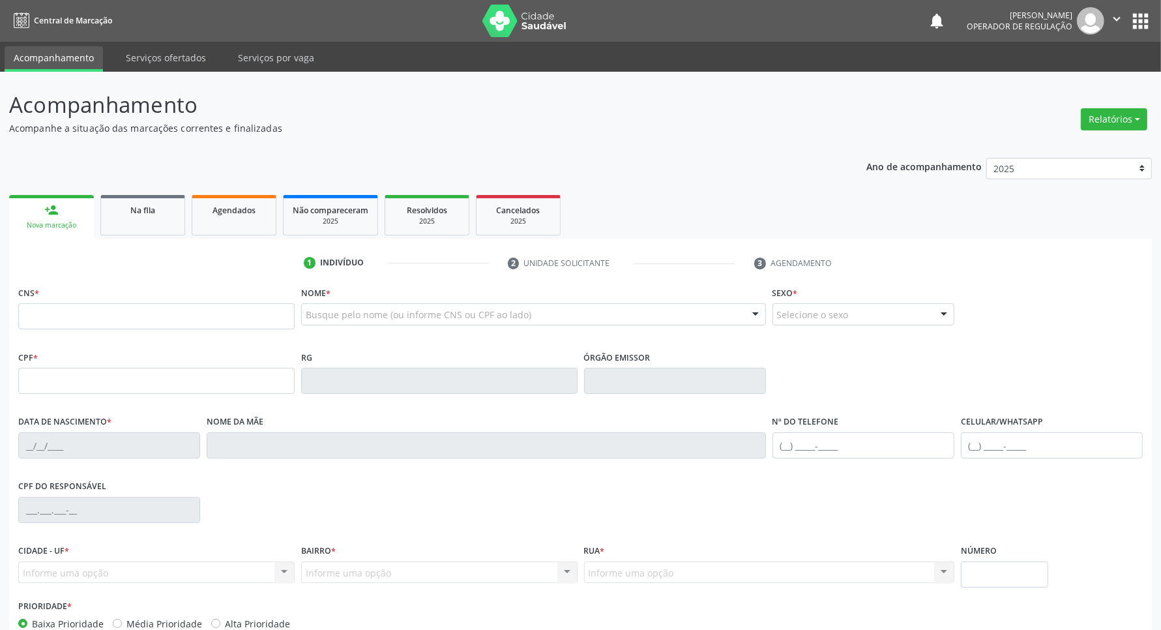
click at [153, 235] on ul "person_add Nova marcação Na fila Agendados Não compareceram 2025 Resolvidos 202…" at bounding box center [580, 215] width 1143 height 47
click at [158, 226] on link "Na fila" at bounding box center [142, 215] width 85 height 40
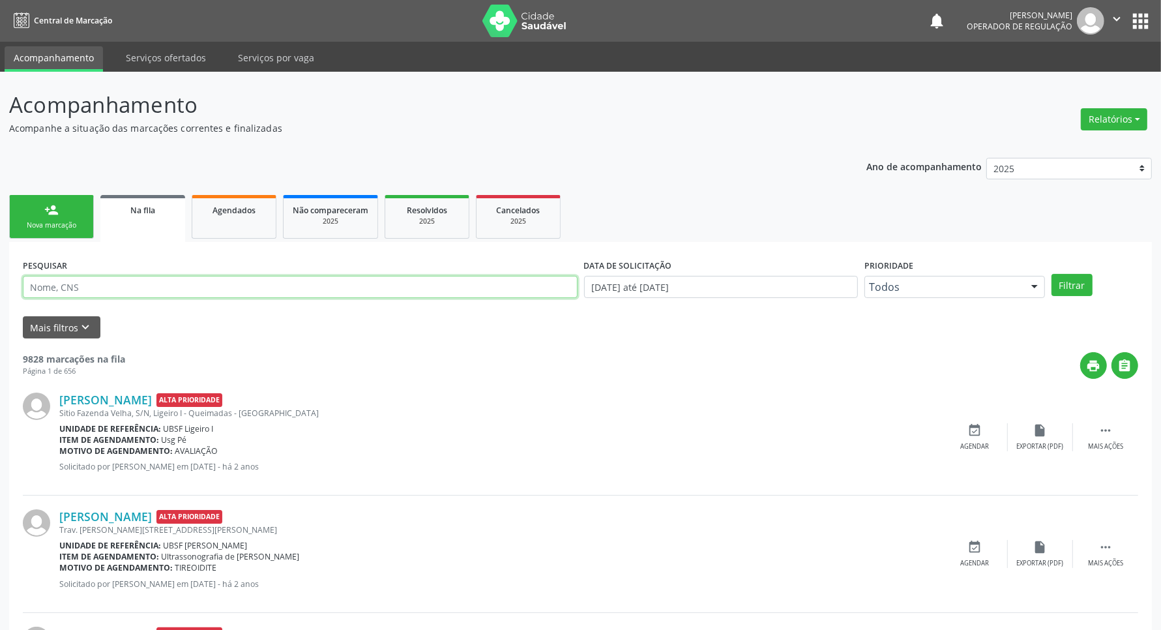
click at [176, 284] on input "text" at bounding box center [300, 287] width 555 height 22
type input "706304710879576"
click at [1052, 274] on button "Filtrar" at bounding box center [1072, 285] width 41 height 22
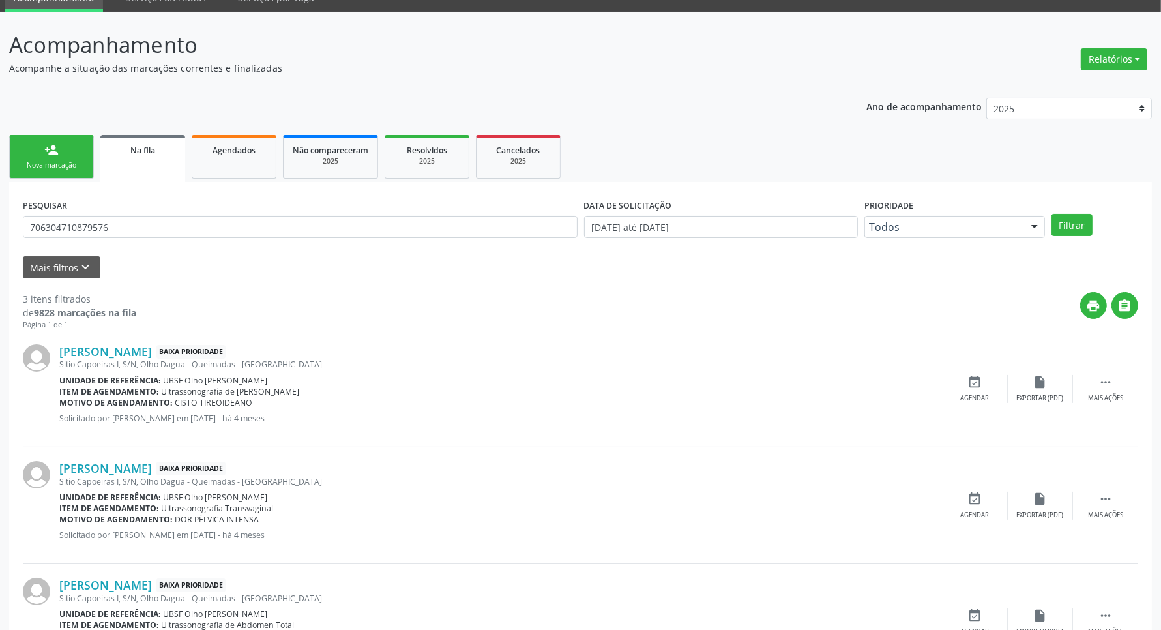
scroll to position [134, 0]
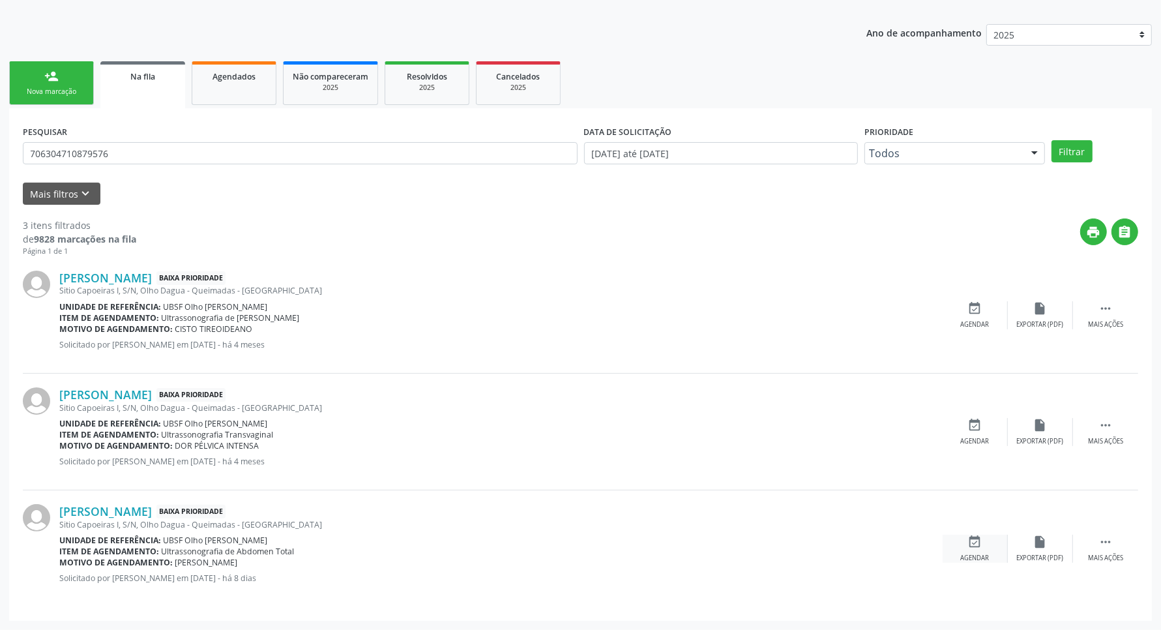
click at [983, 550] on div "event_available Agendar" at bounding box center [975, 549] width 65 height 28
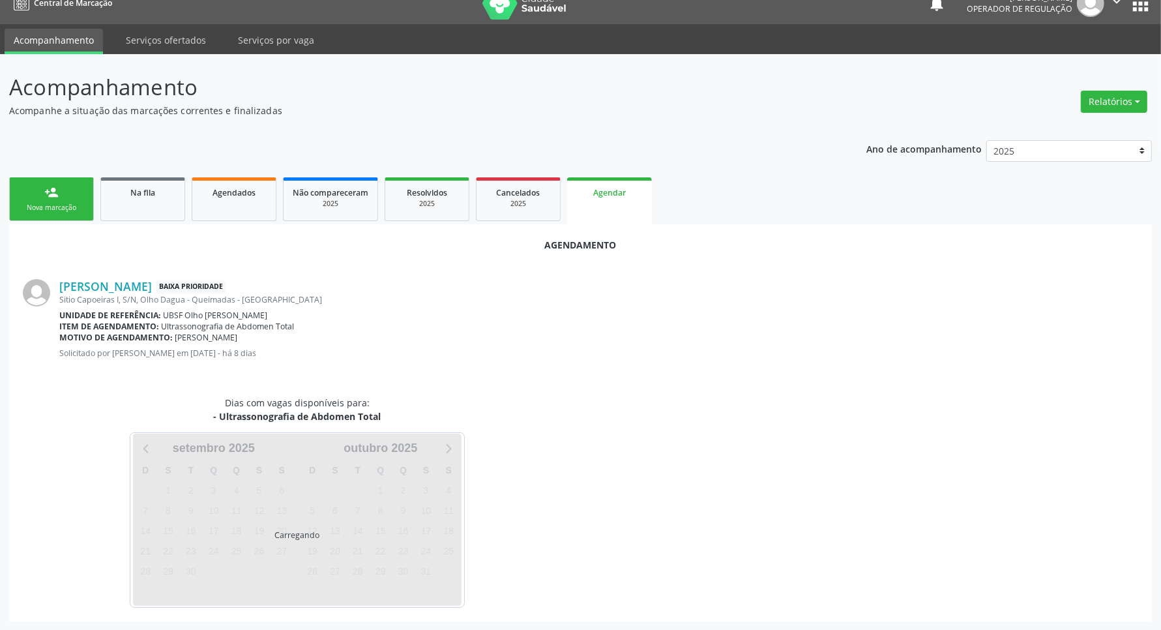
scroll to position [50, 0]
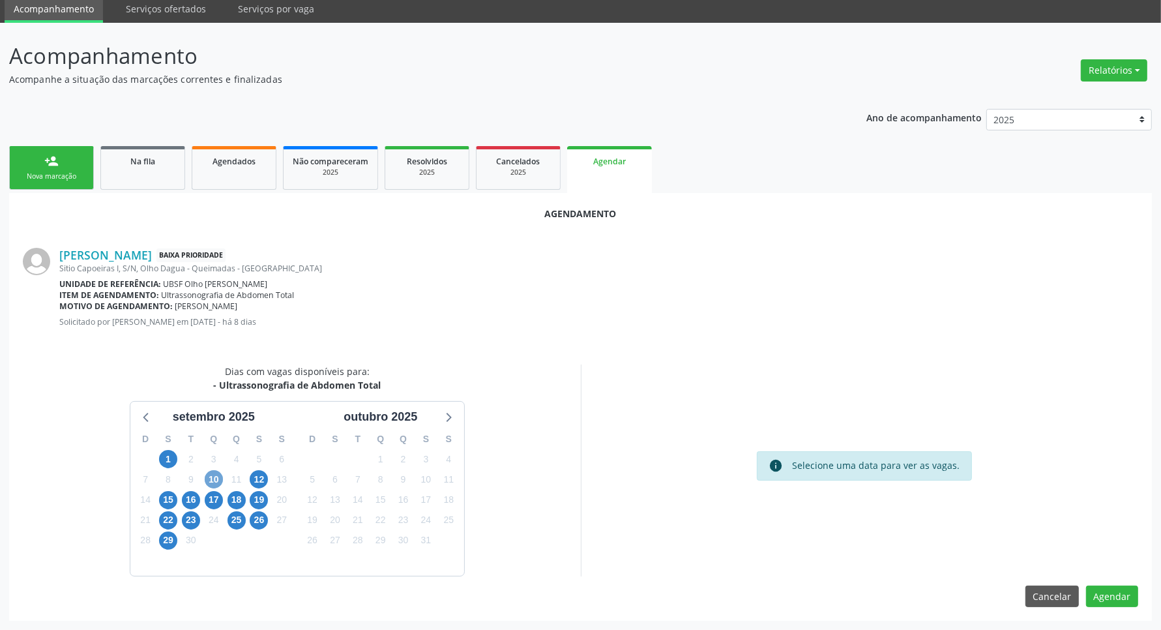
click at [214, 477] on span "10" at bounding box center [214, 479] width 18 height 18
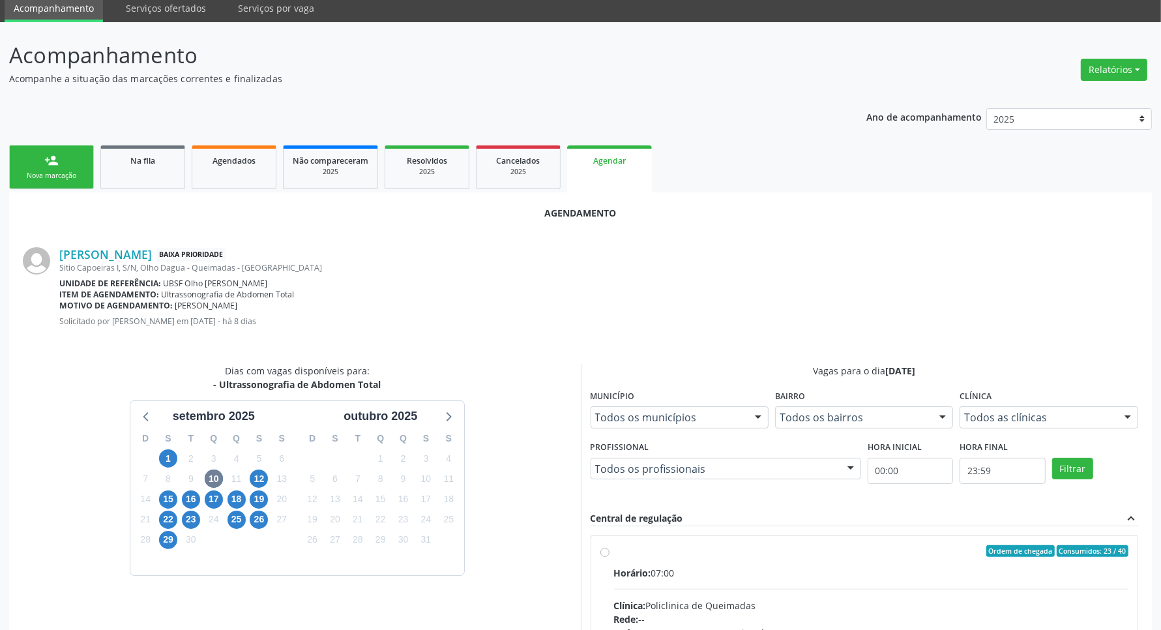
click at [748, 569] on div "Horário: 07:00" at bounding box center [871, 573] width 515 height 14
click at [610, 557] on input "Ordem de chegada Consumidos: 23 / 40 Horário: 07:00 Clínica: Policlinica de Que…" at bounding box center [605, 551] width 9 height 12
radio input "true"
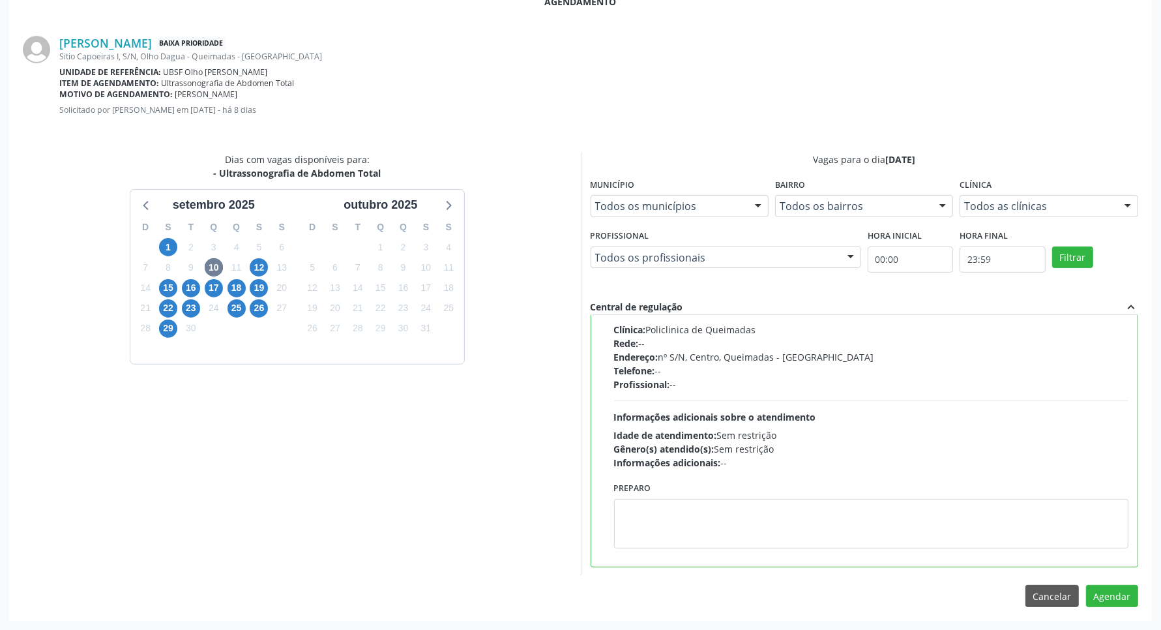
scroll to position [0, 0]
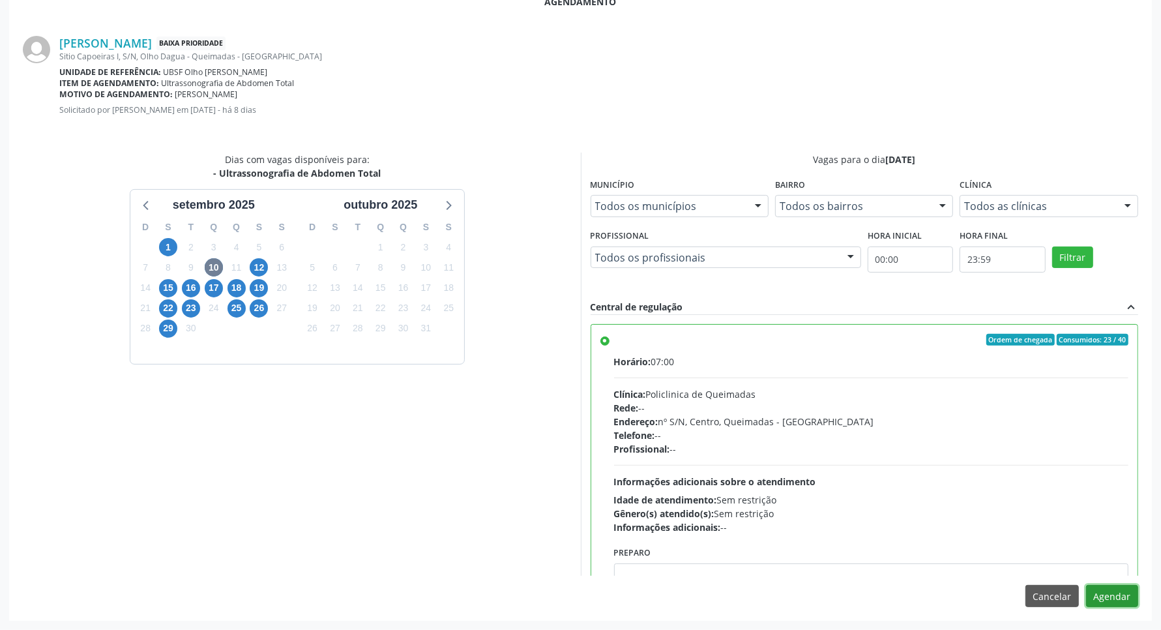
click at [1123, 595] on button "Agendar" at bounding box center [1112, 596] width 52 height 22
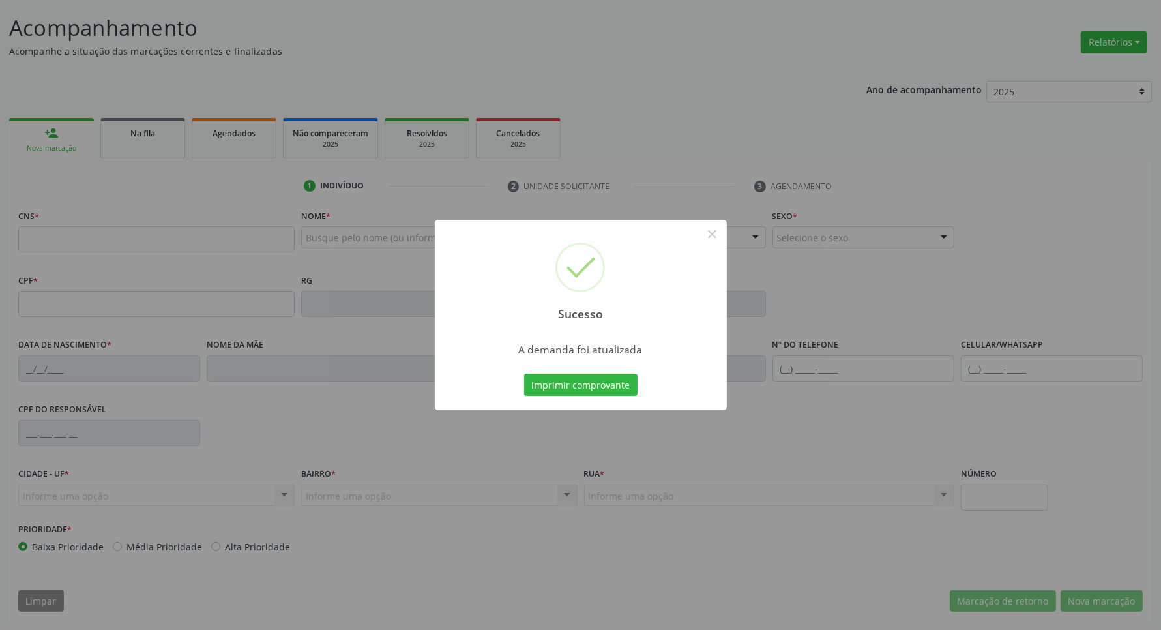
scroll to position [77, 0]
click at [524, 374] on button "Imprimir comprovante" at bounding box center [580, 385] width 113 height 22
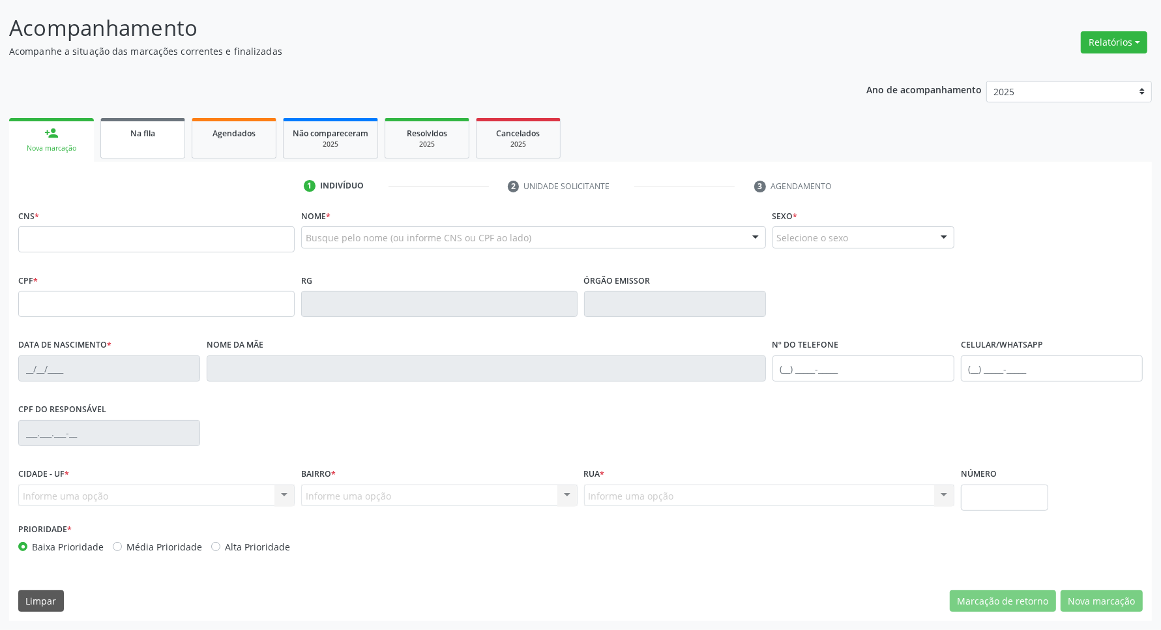
click at [147, 141] on link "Na fila" at bounding box center [142, 138] width 85 height 40
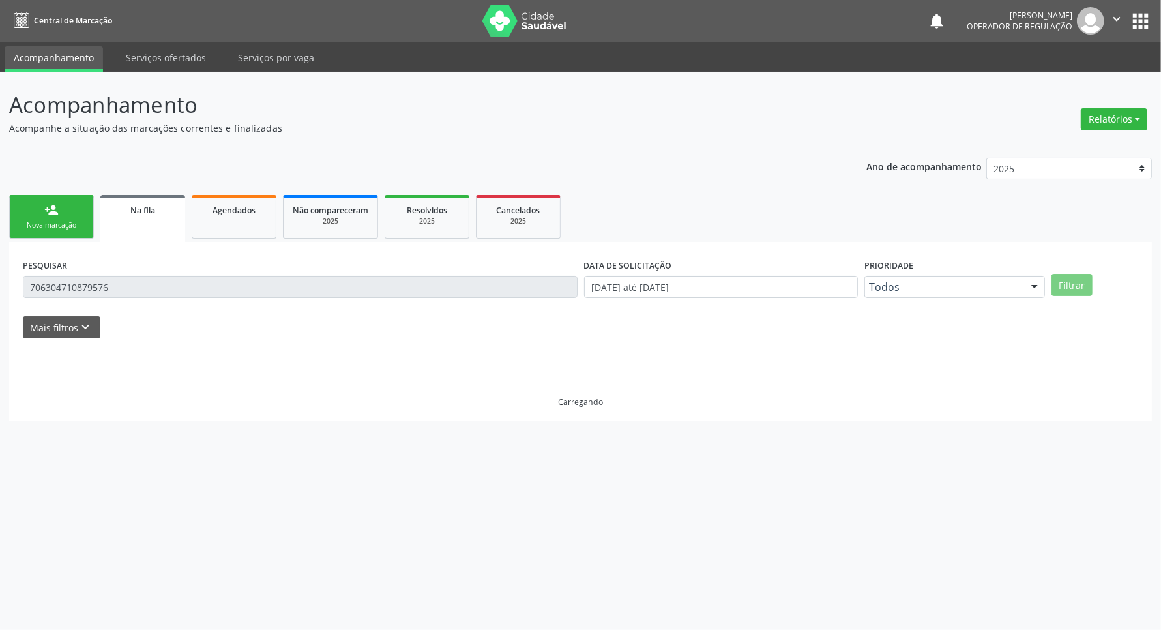
scroll to position [0, 0]
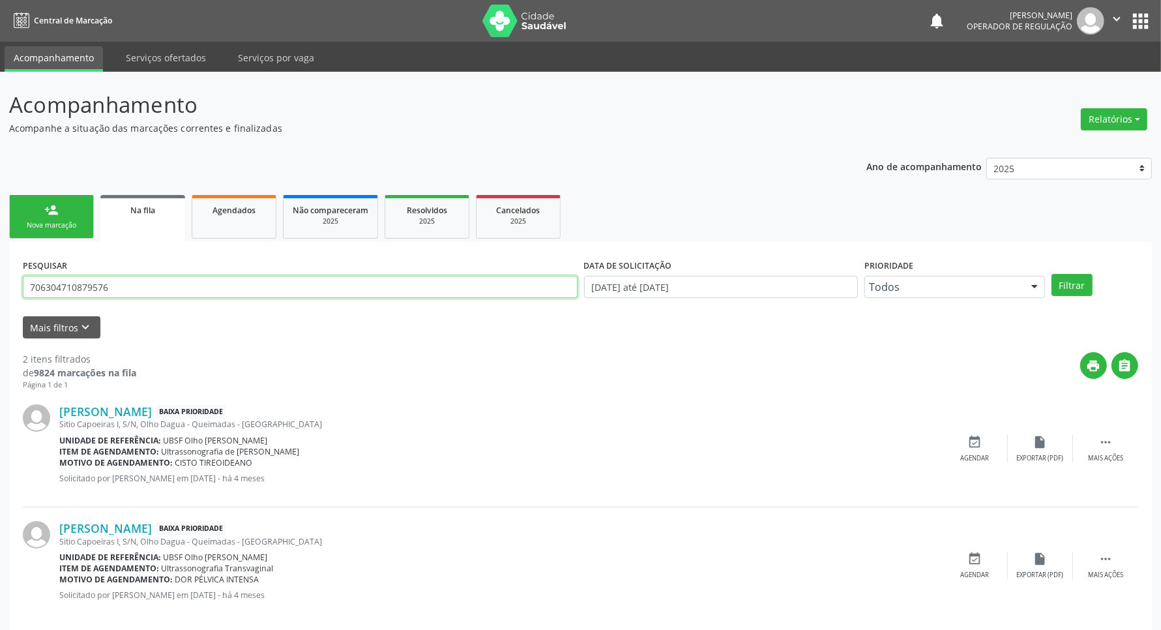
click at [111, 291] on input "706304710879576" at bounding box center [300, 287] width 555 height 22
type input "700406914025542"
click at [1052, 274] on button "Filtrar" at bounding box center [1072, 285] width 41 height 22
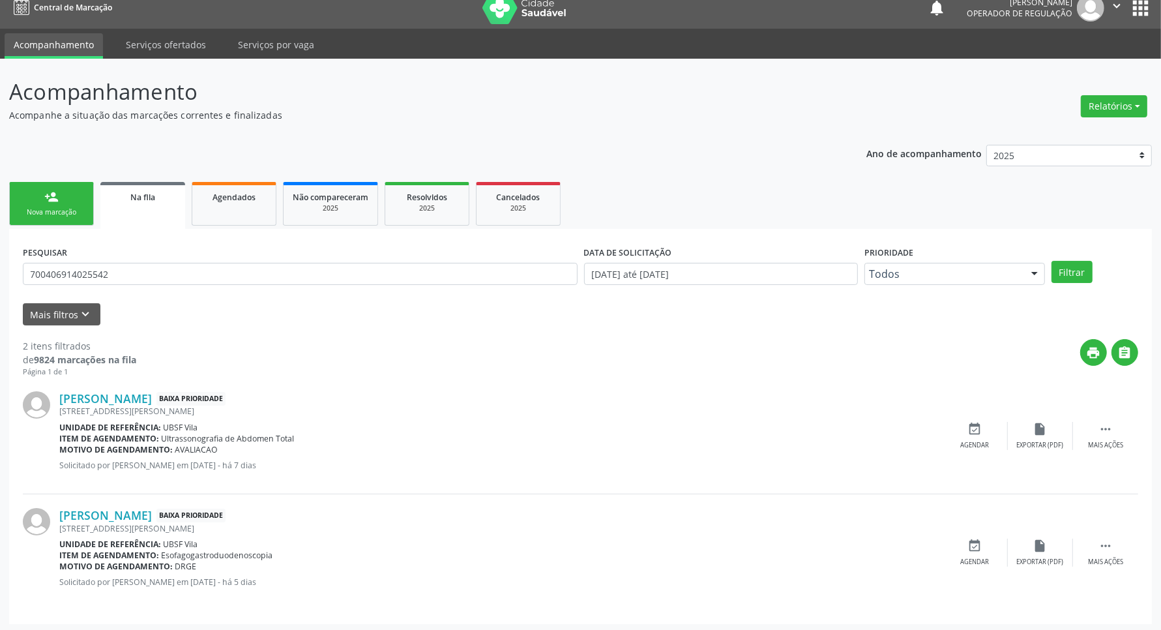
scroll to position [17, 0]
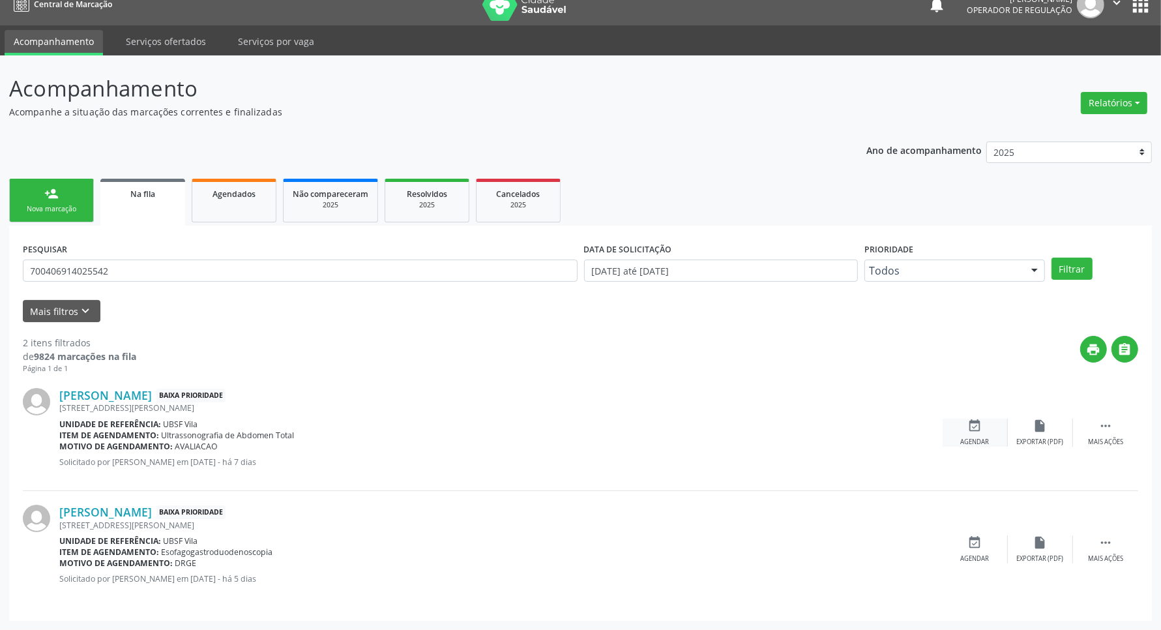
click at [968, 425] on icon "event_available" at bounding box center [975, 426] width 14 height 14
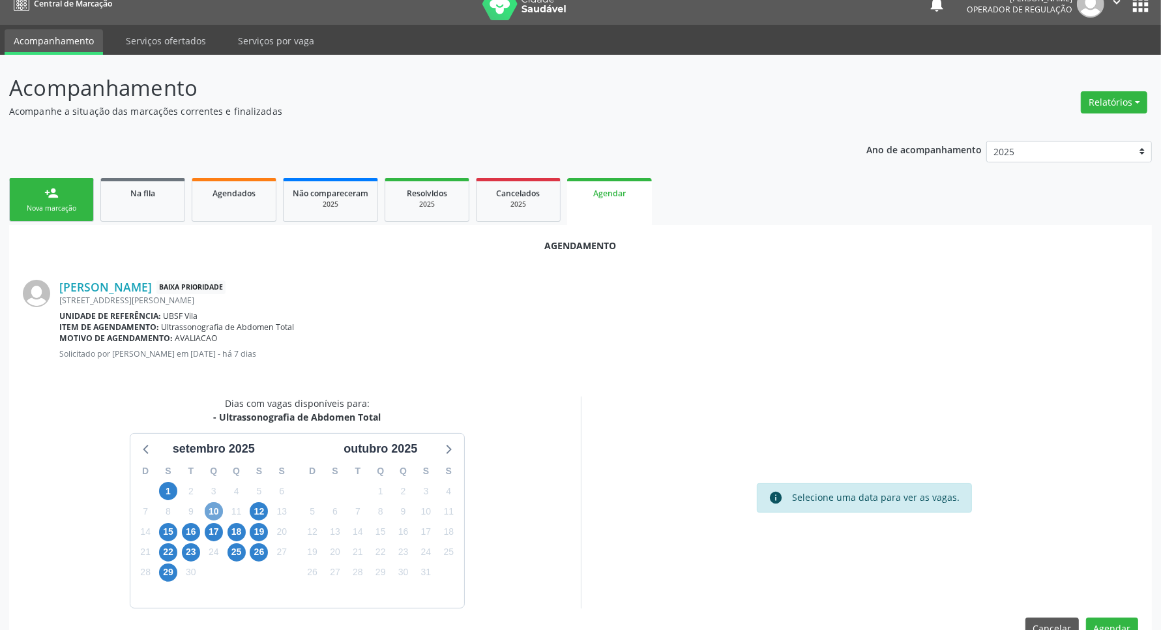
click at [211, 514] on span "10" at bounding box center [214, 511] width 18 height 18
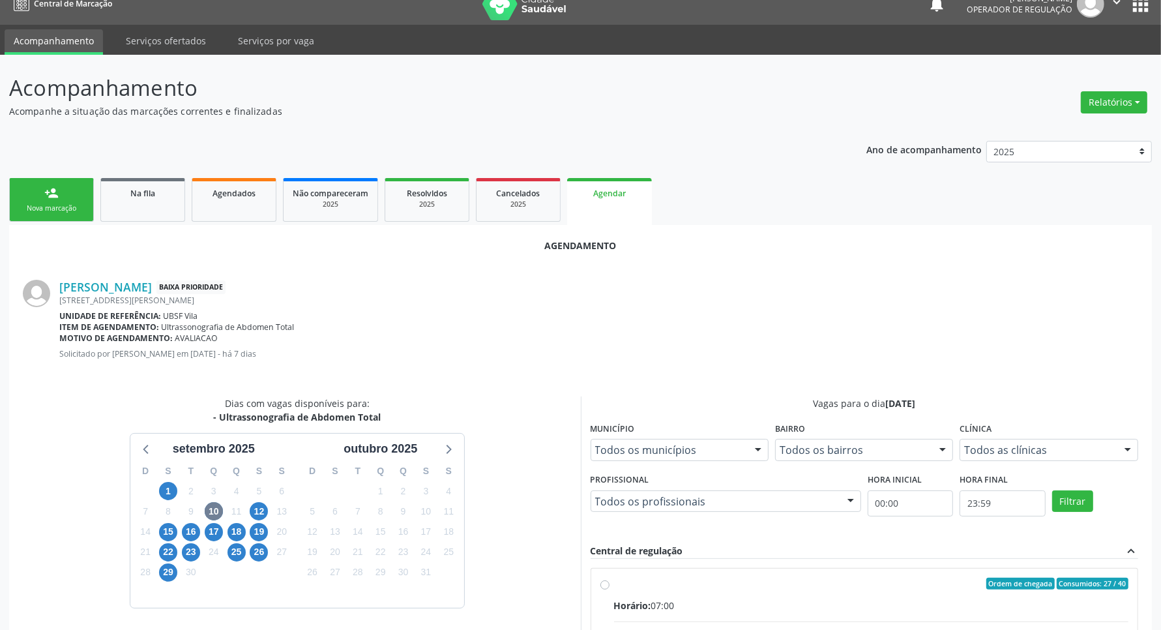
drag, startPoint x: 626, startPoint y: 614, endPoint x: 607, endPoint y: 599, distance: 24.5
click at [610, 589] on input "Ordem de chegada Consumidos: 27 / 40 Horário: 07:00 Clínica: Policlinica de Que…" at bounding box center [605, 584] width 9 height 12
radio input "true"
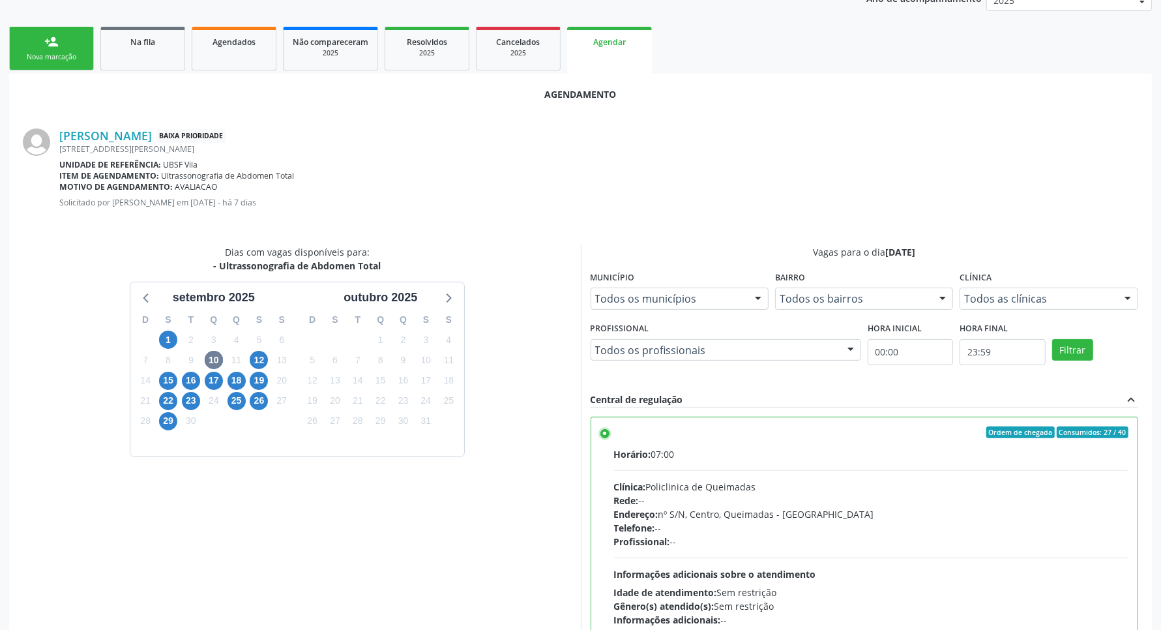
scroll to position [261, 0]
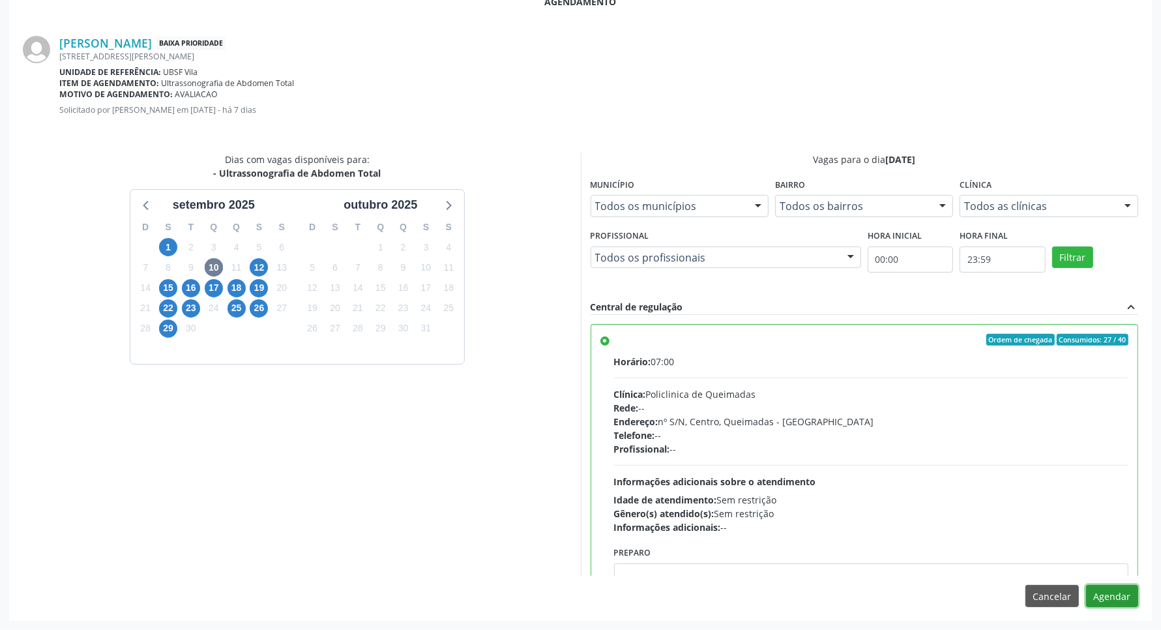
click at [1117, 597] on button "Agendar" at bounding box center [1112, 596] width 52 height 22
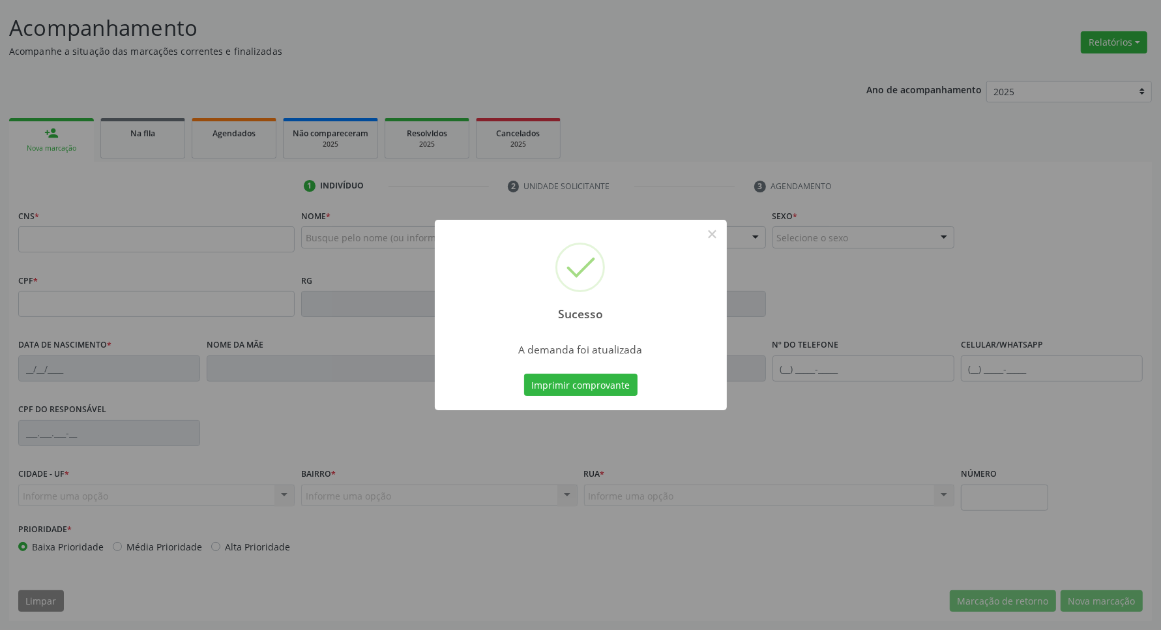
scroll to position [77, 0]
click at [524, 374] on button "Imprimir comprovante" at bounding box center [580, 385] width 113 height 22
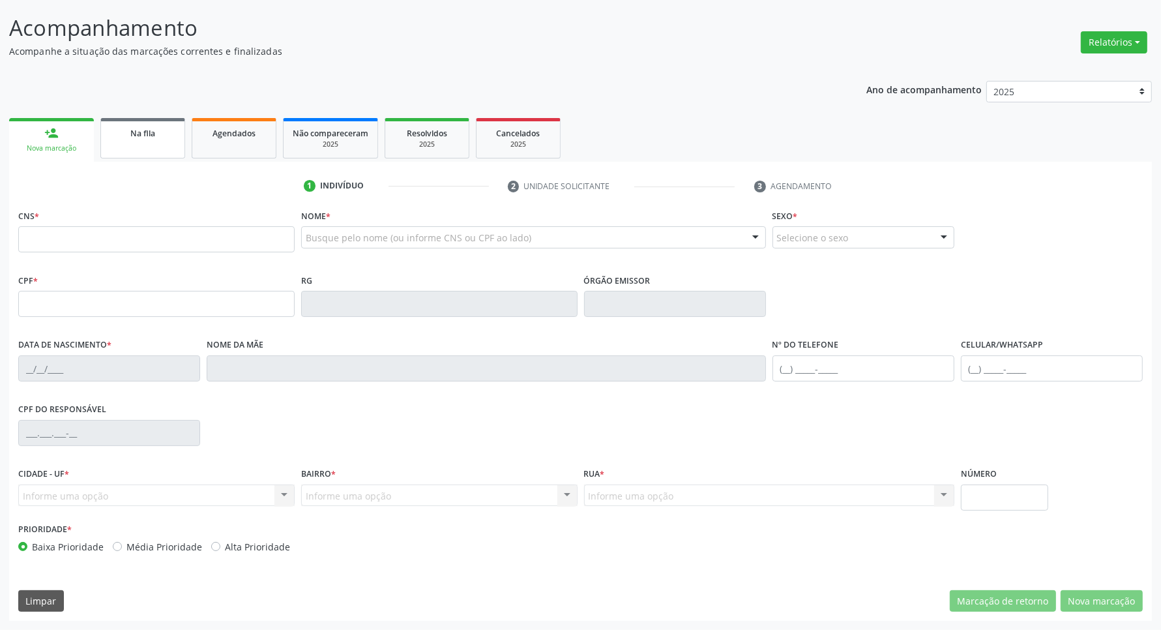
click at [126, 144] on link "Na fila" at bounding box center [142, 138] width 85 height 40
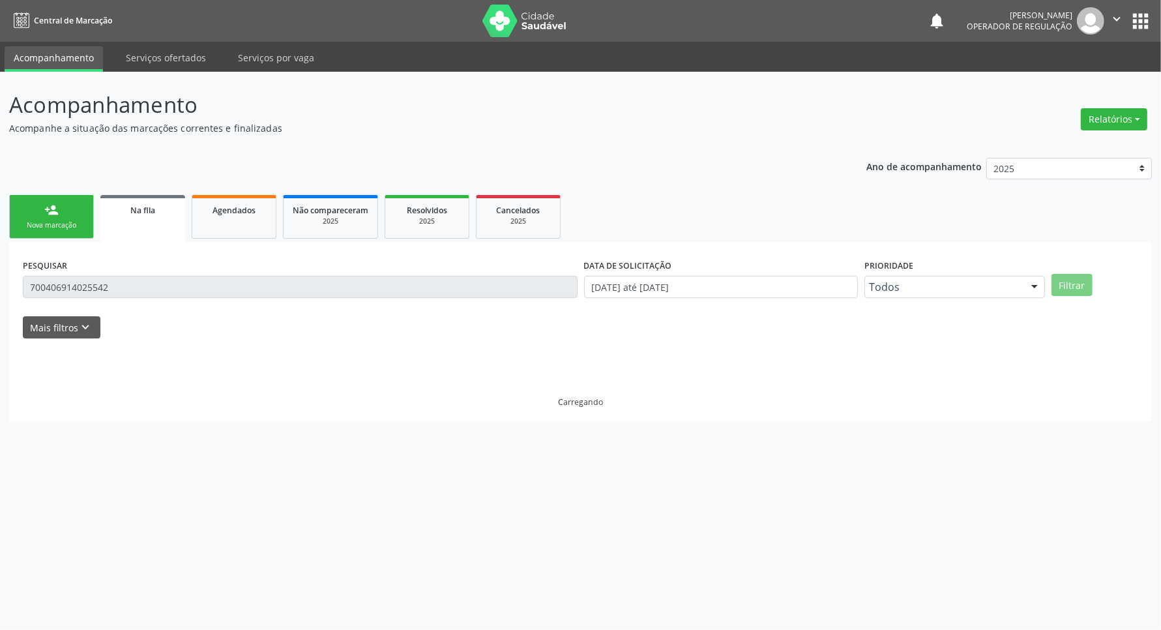
scroll to position [0, 0]
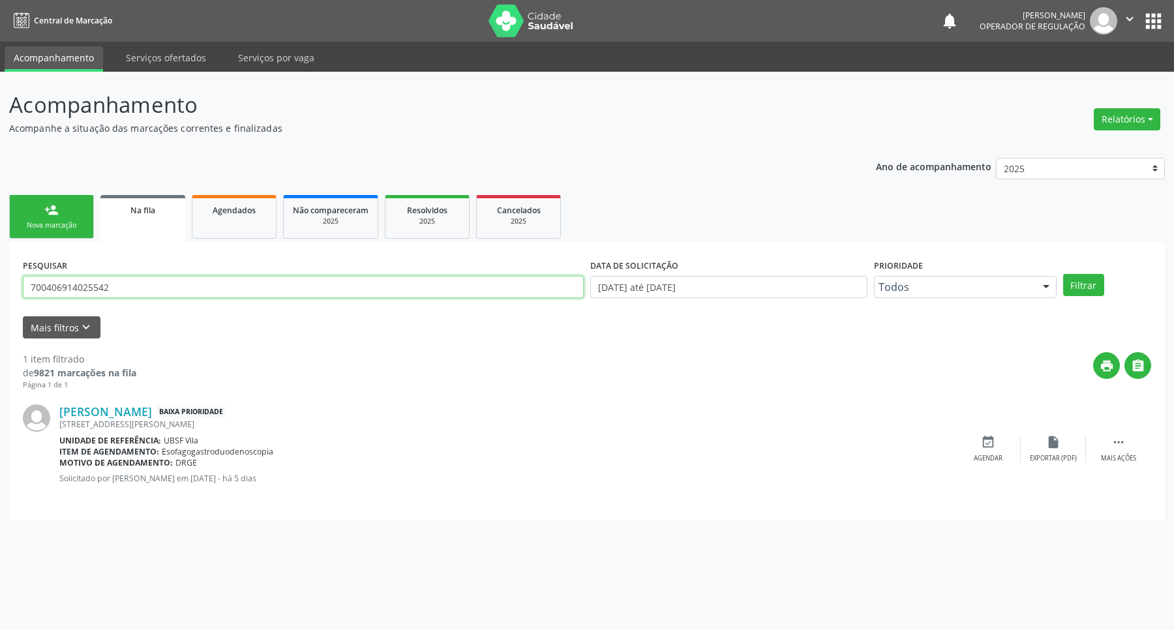
click at [119, 288] on input "700406914025542" at bounding box center [303, 287] width 561 height 22
type input "700001381979208"
click at [1063, 274] on button "Filtrar" at bounding box center [1083, 285] width 41 height 22
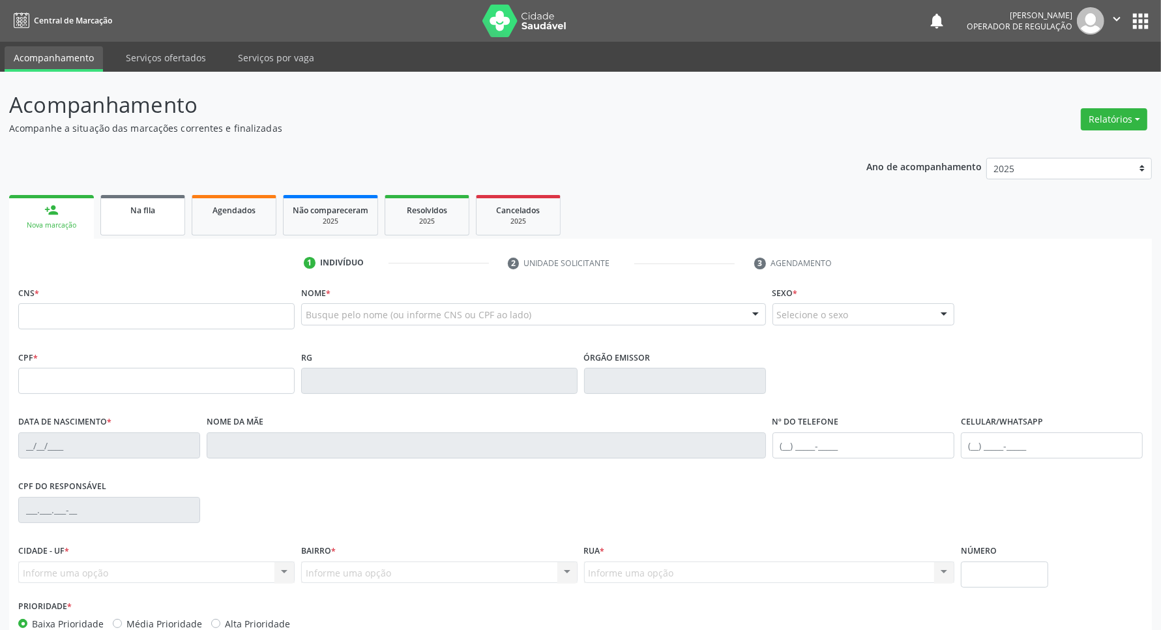
click at [123, 204] on div "Na fila" at bounding box center [142, 210] width 65 height 14
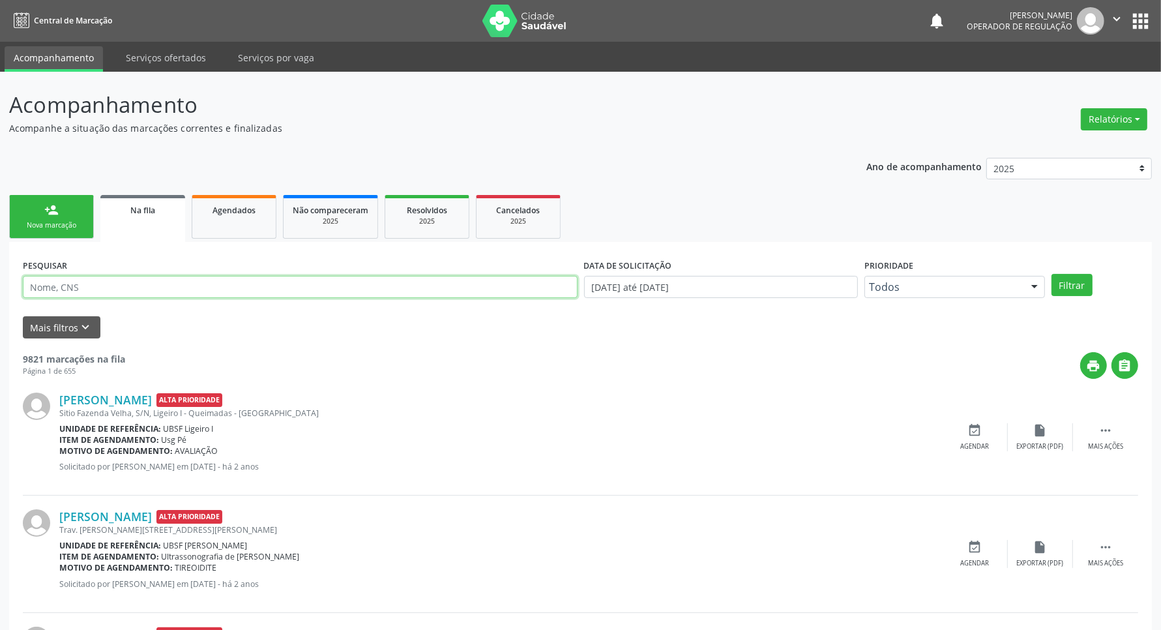
click at [102, 294] on input "text" at bounding box center [300, 287] width 555 height 22
click at [102, 293] on input "text" at bounding box center [300, 287] width 555 height 22
paste input "700001381979208"
type input "700001381979208"
click at [1052, 274] on button "Filtrar" at bounding box center [1072, 285] width 41 height 22
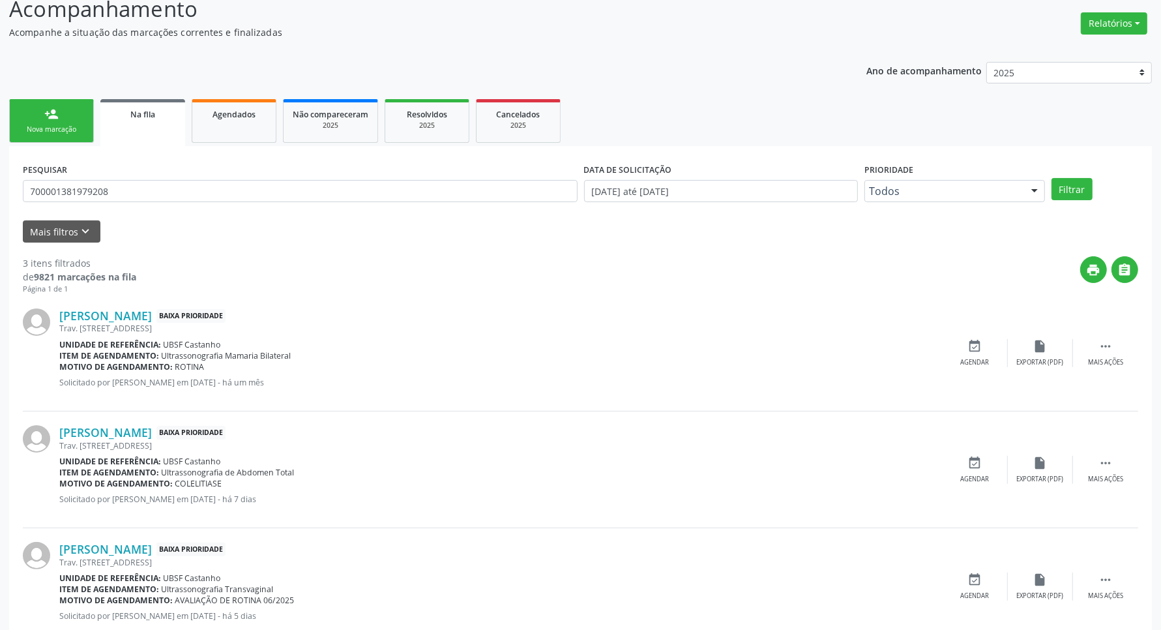
scroll to position [134, 0]
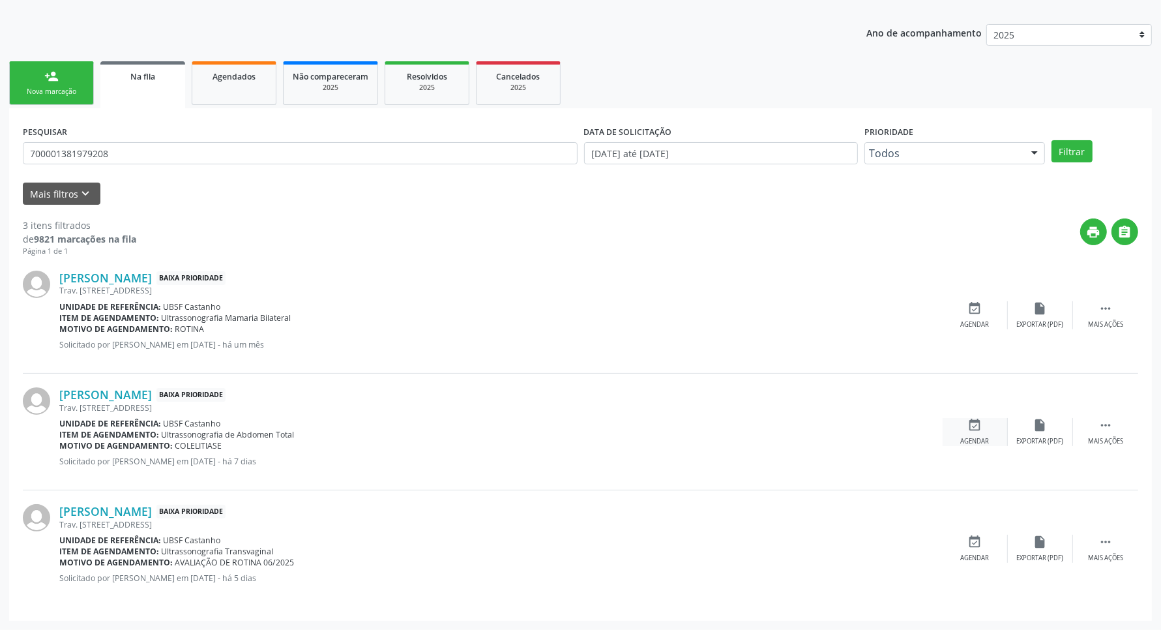
click at [980, 425] on icon "event_available" at bounding box center [975, 425] width 14 height 14
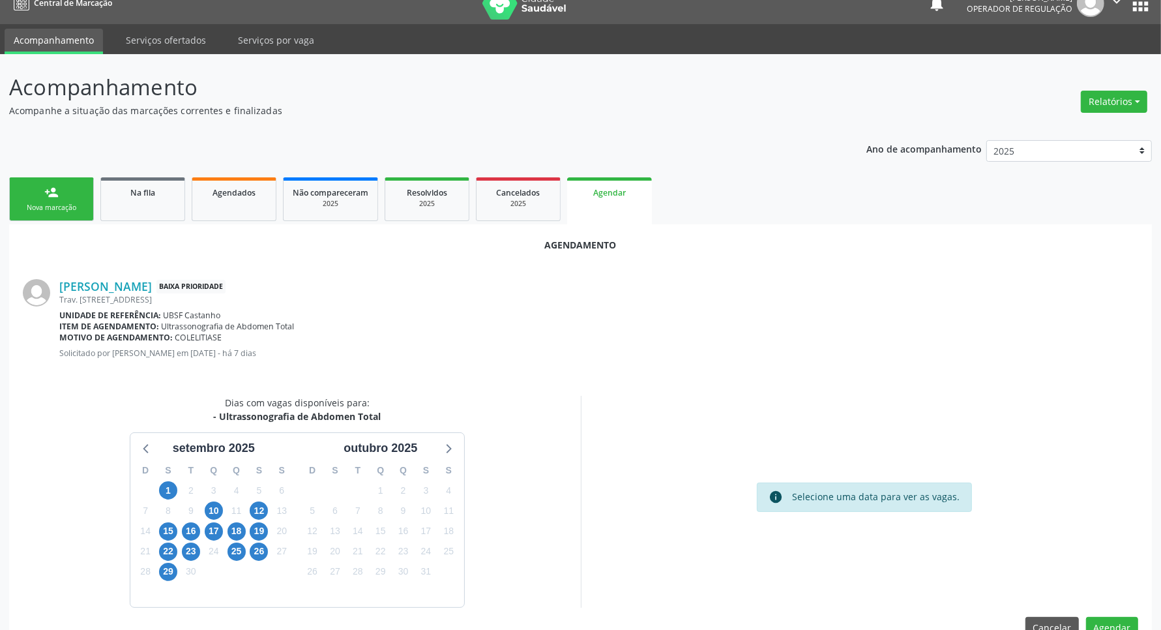
scroll to position [50, 0]
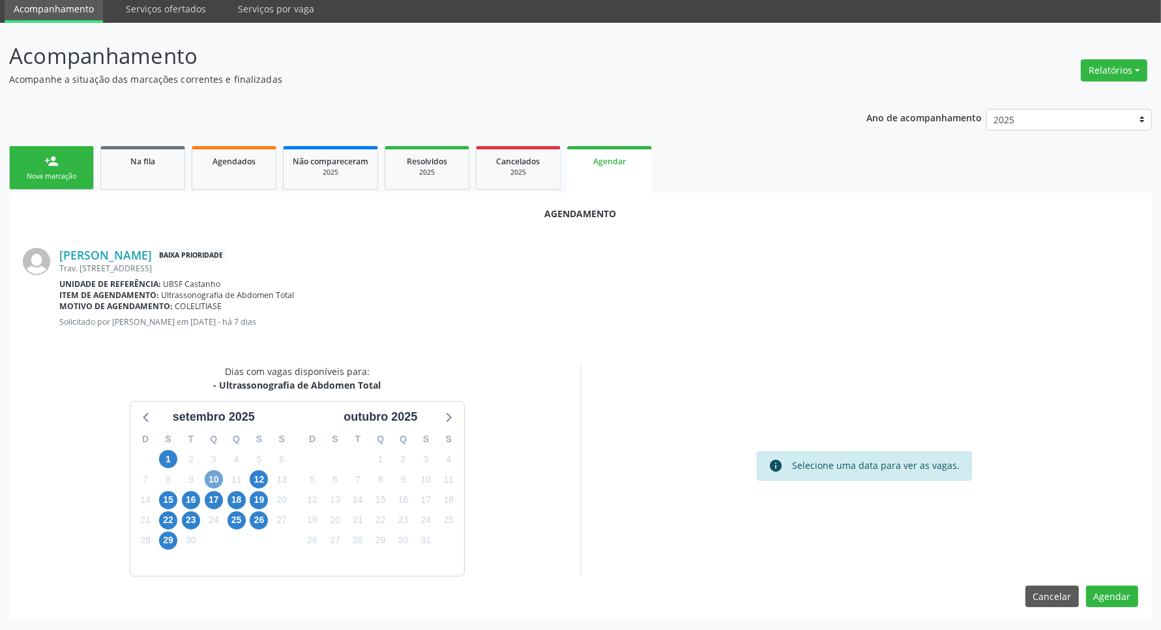
click at [210, 473] on span "10" at bounding box center [214, 479] width 18 height 18
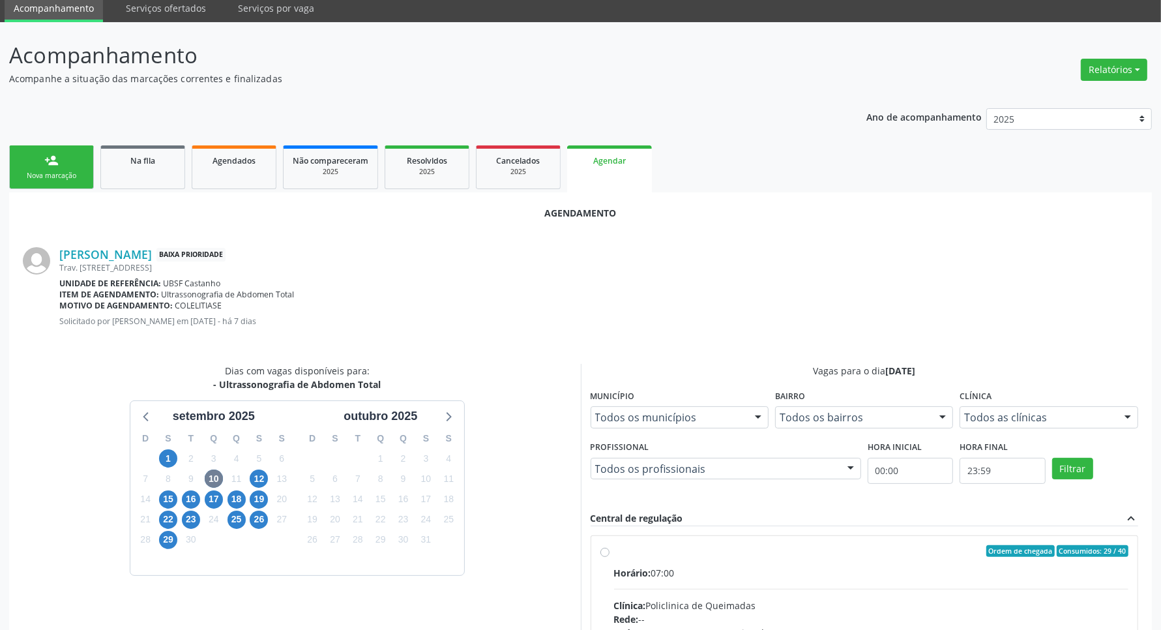
drag, startPoint x: 730, startPoint y: 568, endPoint x: 606, endPoint y: 529, distance: 129.7
radio input "true"
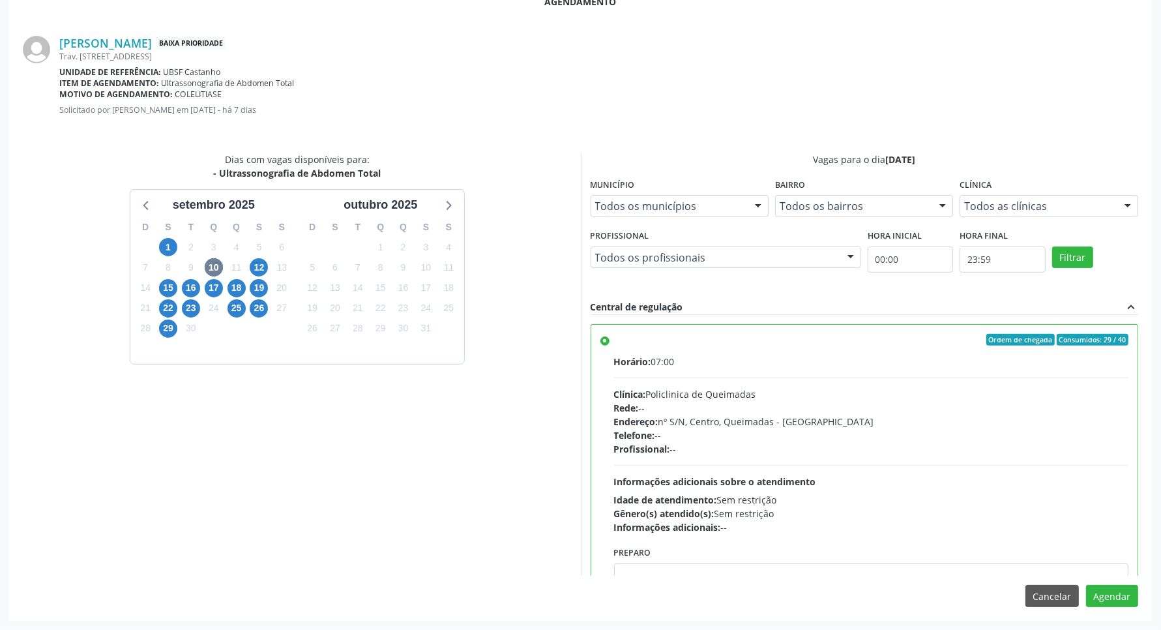
click at [1156, 494] on div "Acompanhamento Acompanhe a situação das marcações correntes e finalizadas Relat…" at bounding box center [580, 220] width 1161 height 819
click at [1114, 587] on button "Agendar" at bounding box center [1112, 596] width 52 height 22
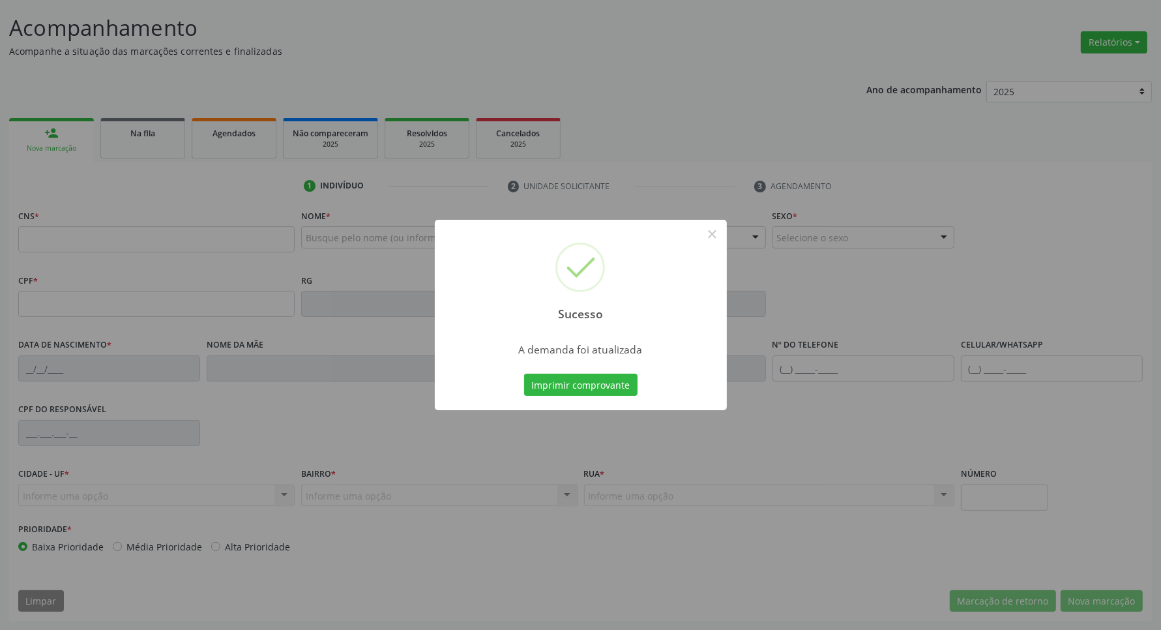
scroll to position [77, 0]
click at [577, 390] on button "Imprimir comprovante" at bounding box center [580, 385] width 113 height 22
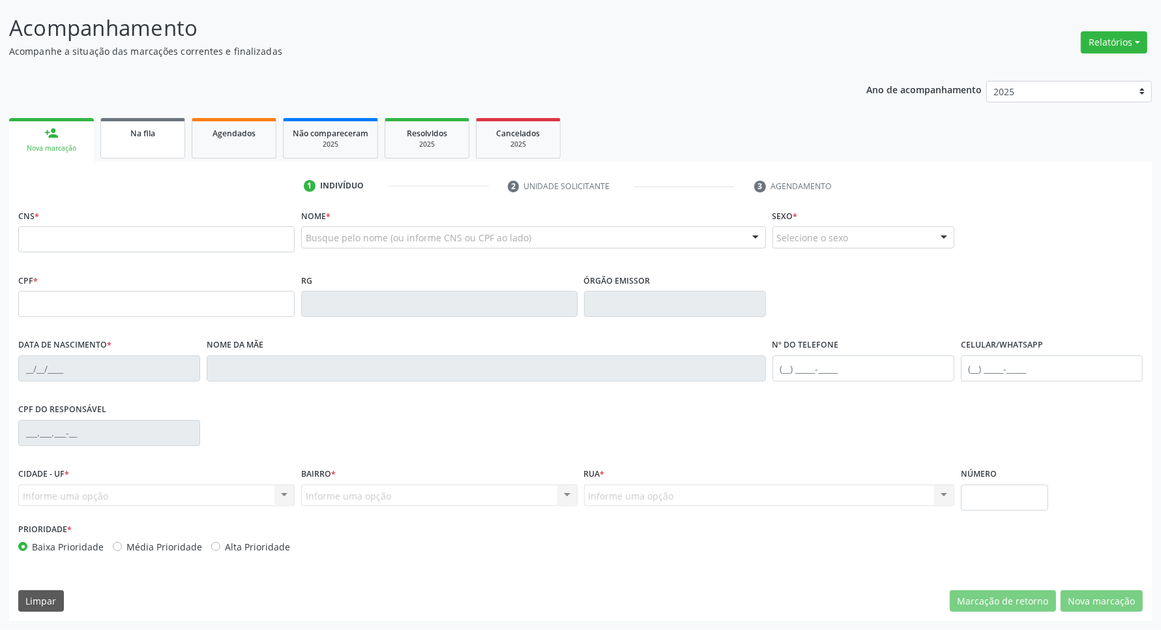
click at [170, 135] on div "Na fila" at bounding box center [142, 133] width 65 height 14
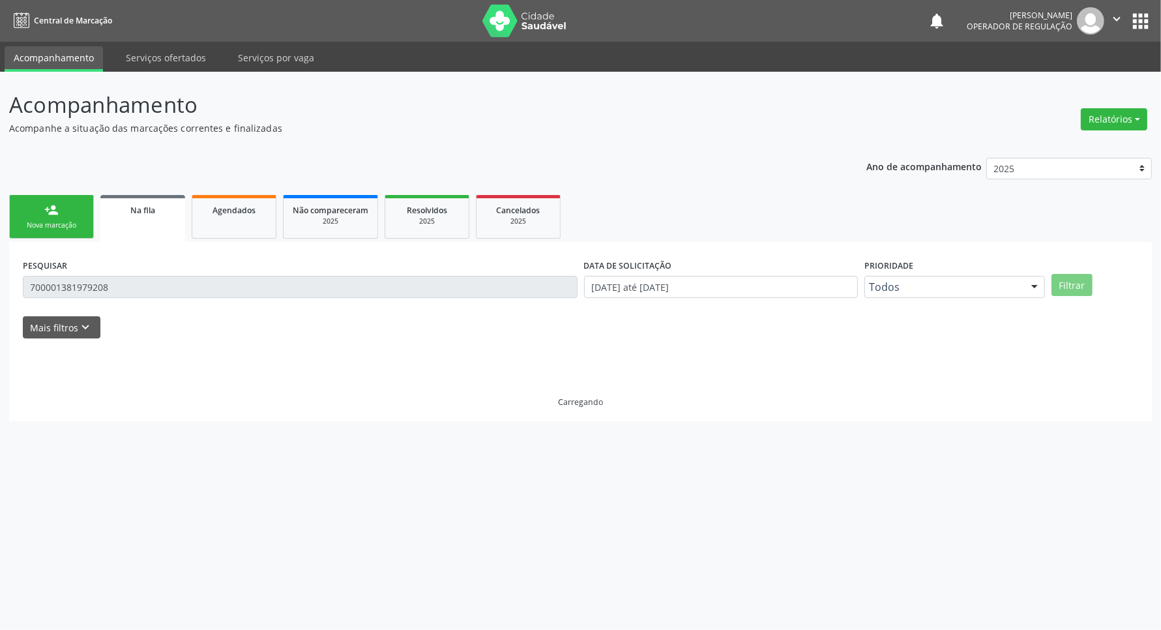
scroll to position [0, 0]
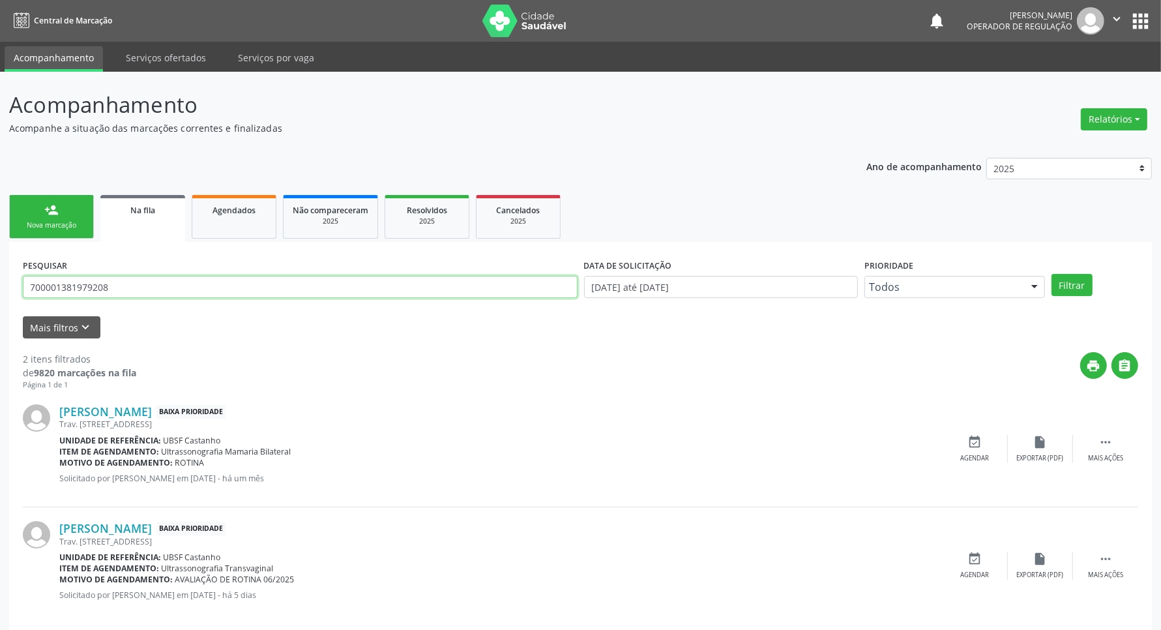
click at [93, 281] on input "700001381979208" at bounding box center [300, 287] width 555 height 22
type input "703201613364099"
click at [1052, 274] on button "Filtrar" at bounding box center [1072, 285] width 41 height 22
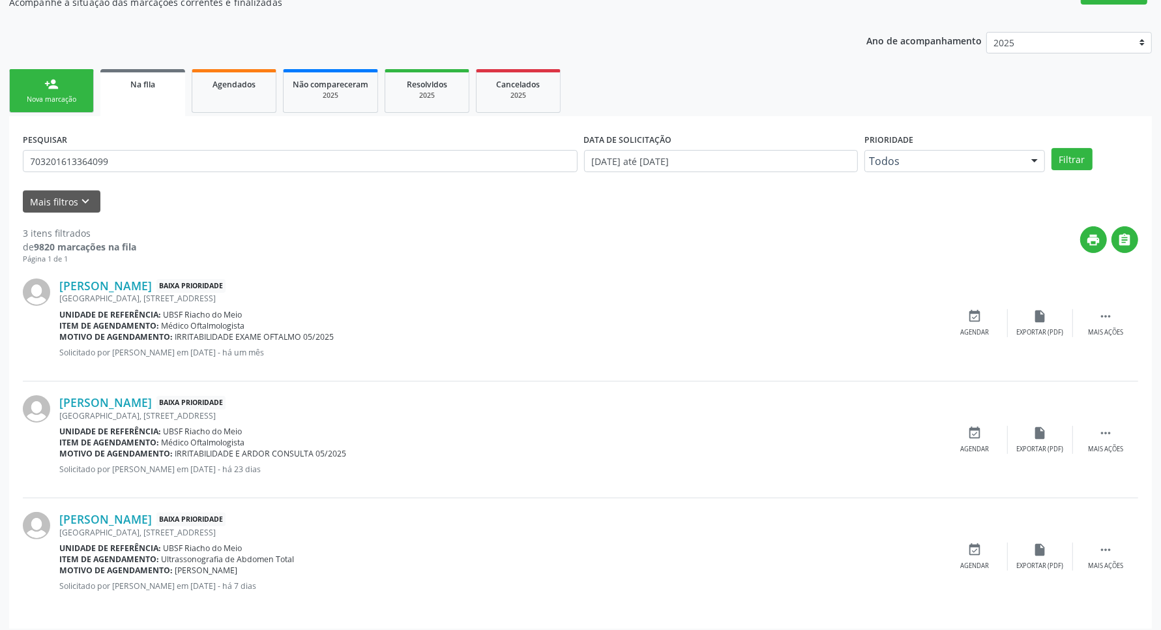
scroll to position [134, 0]
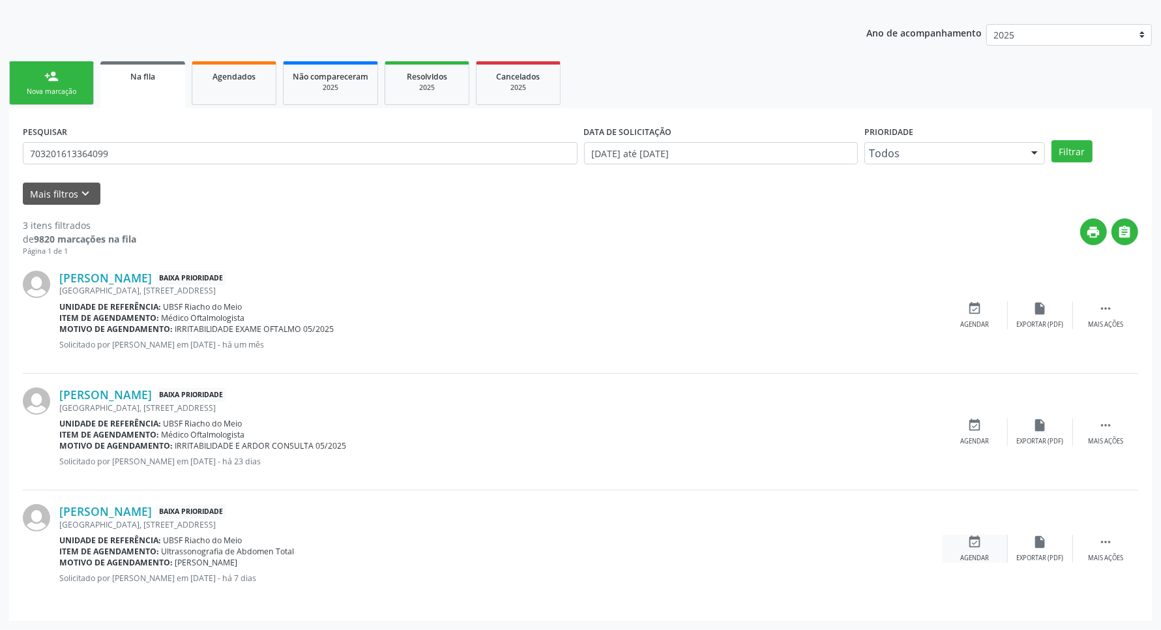
click at [976, 543] on icon "event_available" at bounding box center [975, 542] width 14 height 14
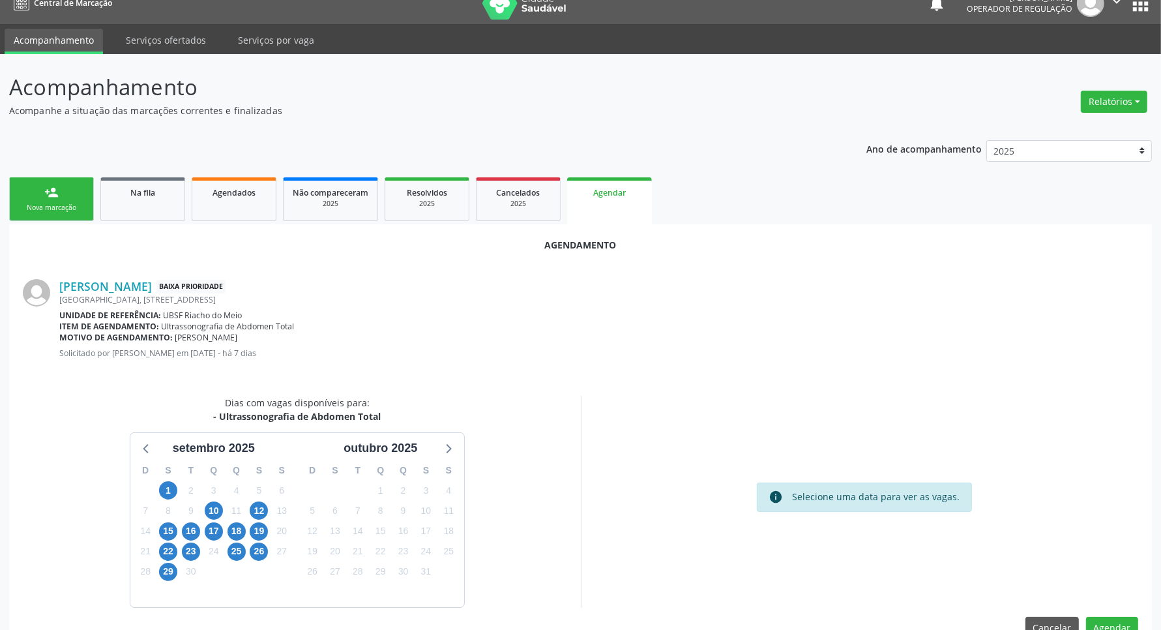
scroll to position [50, 0]
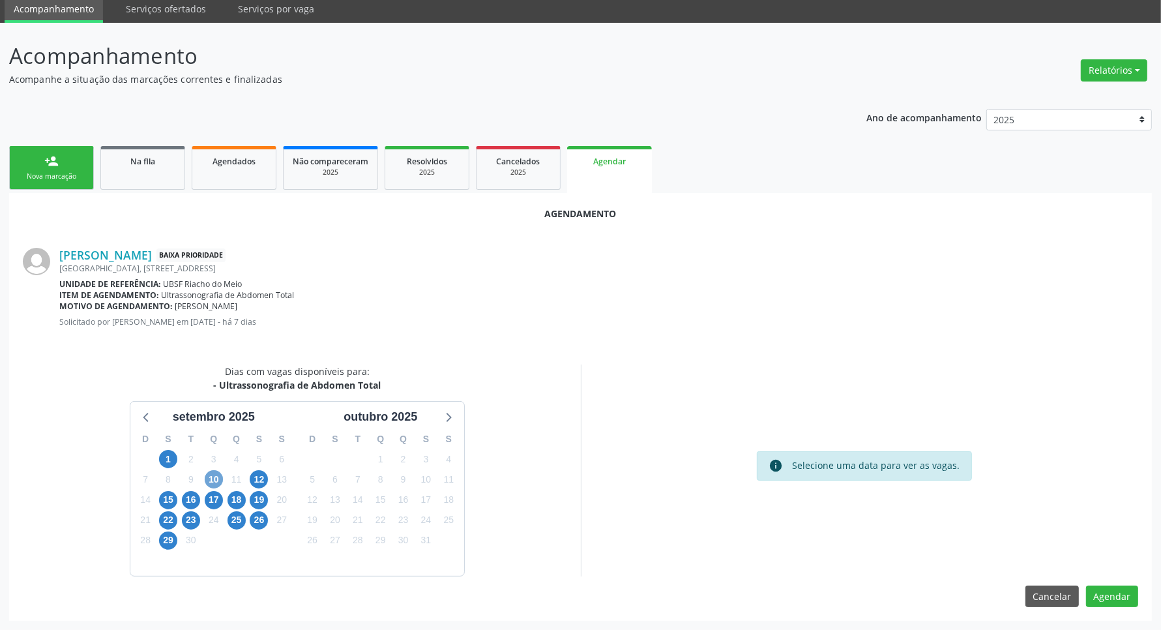
click at [209, 475] on span "10" at bounding box center [214, 479] width 18 height 18
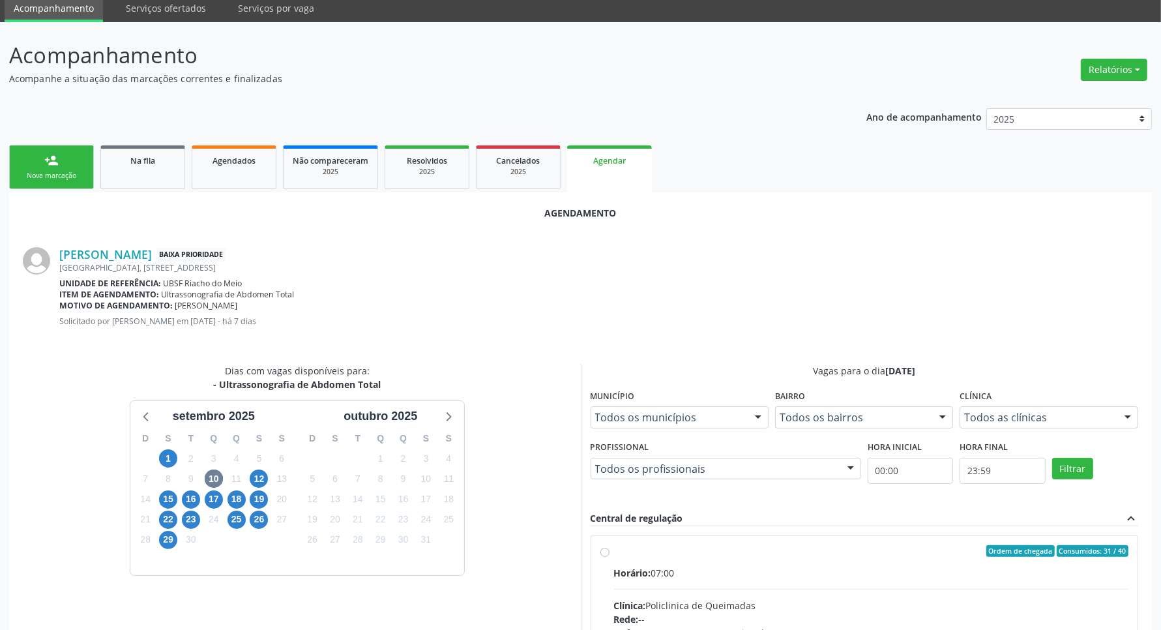
drag, startPoint x: 685, startPoint y: 577, endPoint x: 381, endPoint y: 440, distance: 333.3
click at [668, 571] on div "Horário: 07:00" at bounding box center [871, 573] width 515 height 14
radio input "true"
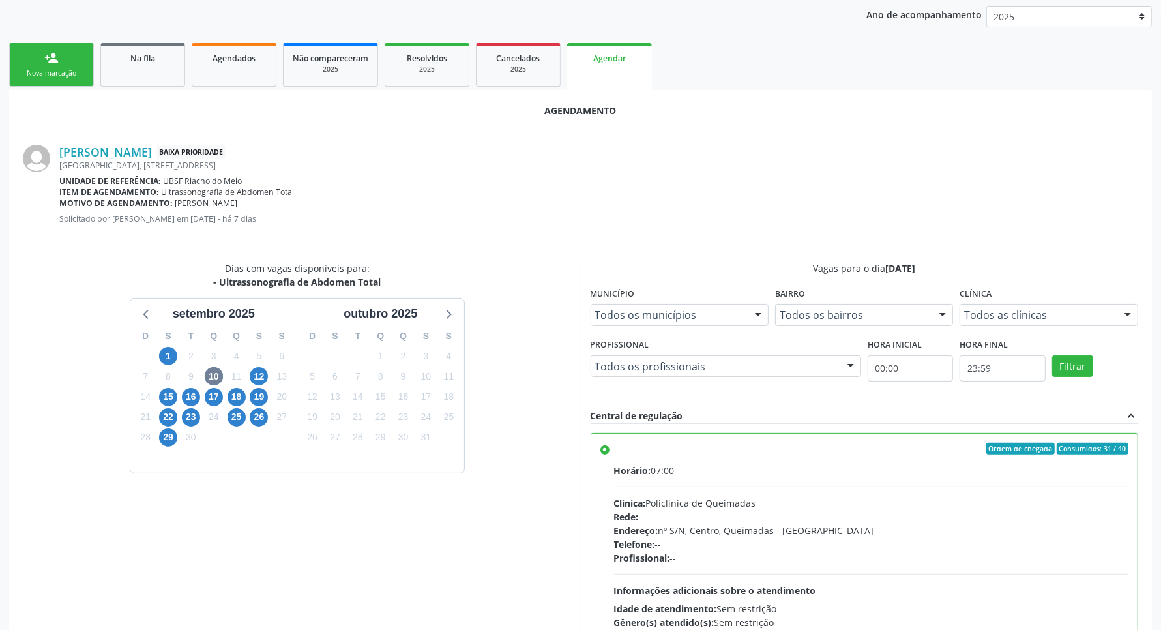
scroll to position [261, 0]
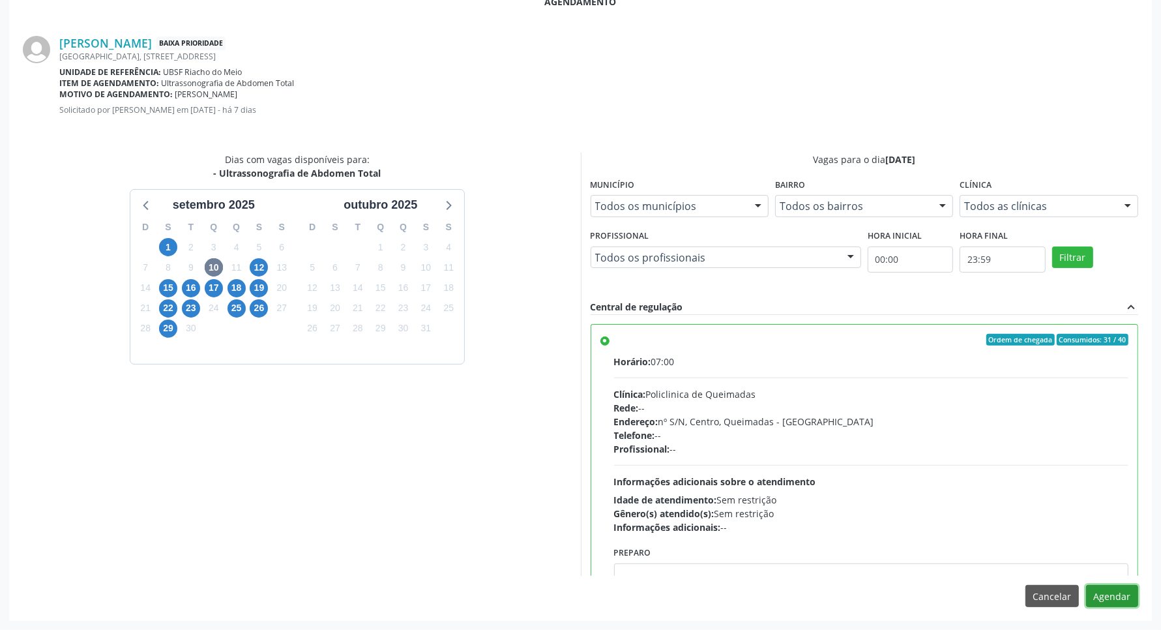
click at [1125, 598] on button "Agendar" at bounding box center [1112, 596] width 52 height 22
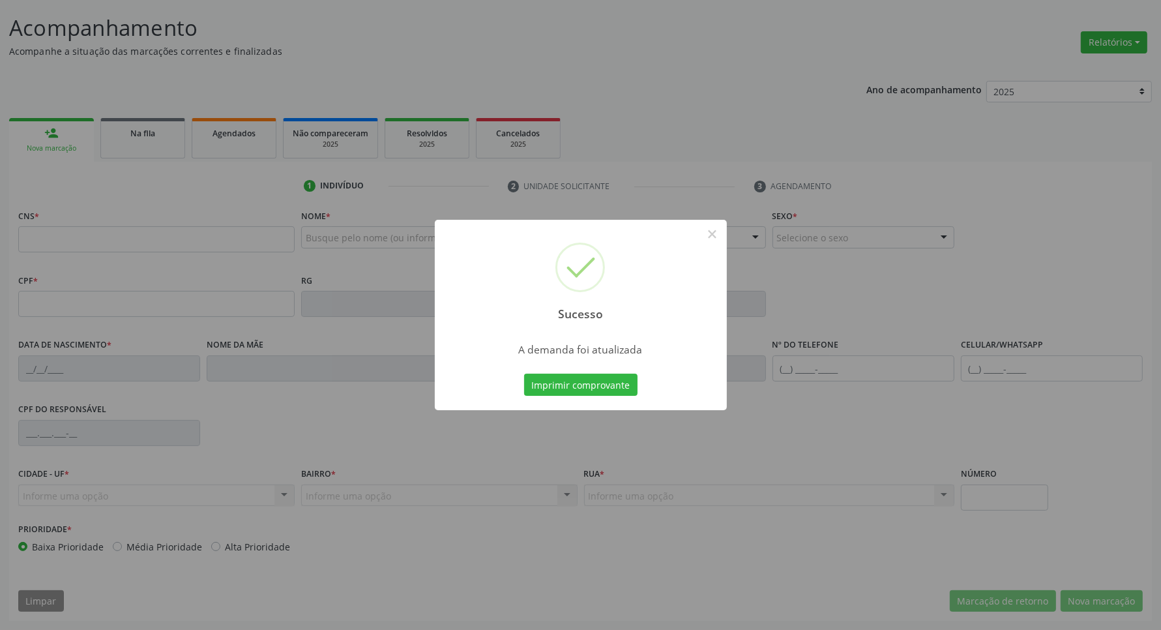
scroll to position [77, 0]
click at [602, 381] on button "Imprimir comprovante" at bounding box center [580, 385] width 113 height 22
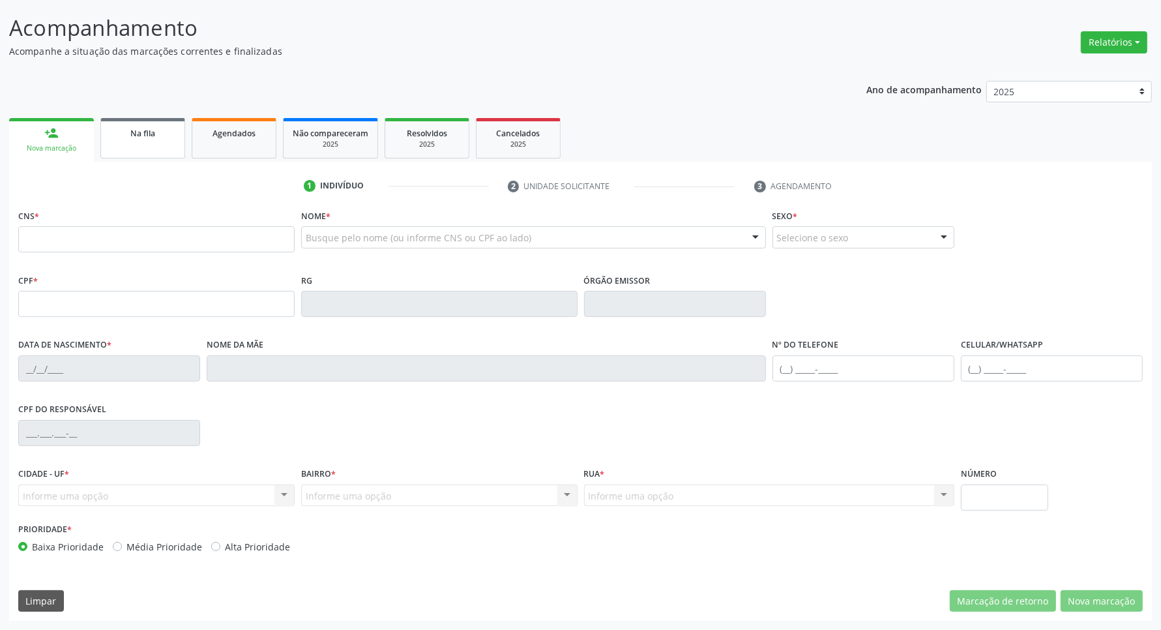
click at [125, 128] on div "Na fila" at bounding box center [142, 133] width 65 height 14
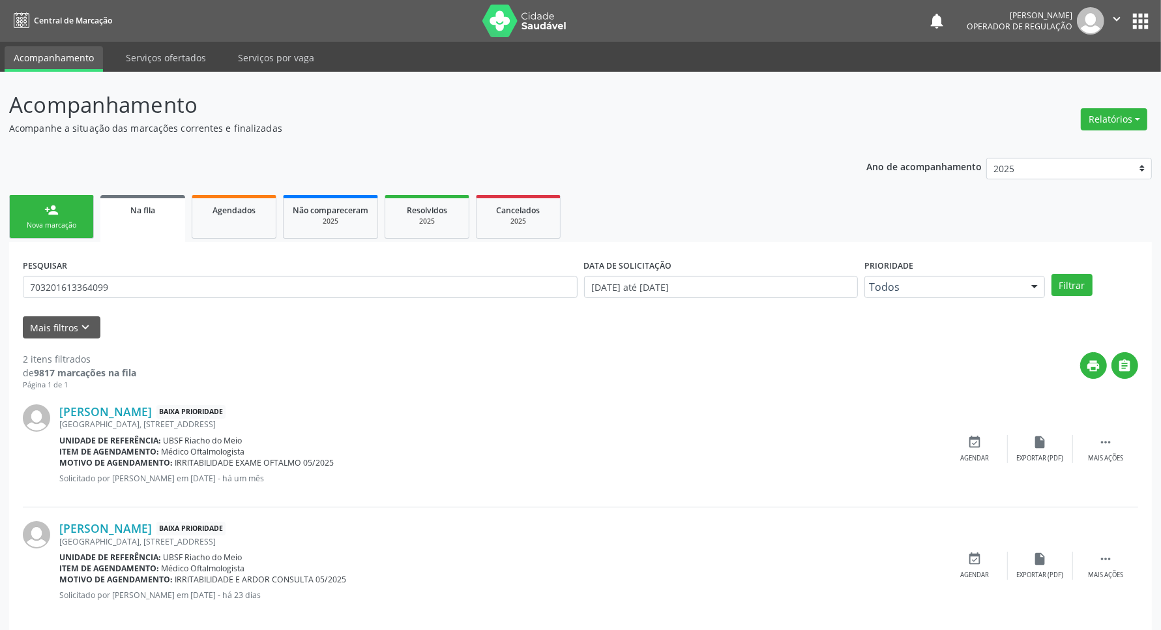
click at [143, 298] on div "PESQUISAR 703201613364099" at bounding box center [300, 281] width 561 height 51
click at [126, 272] on div "PESQUISAR 703201613364099" at bounding box center [300, 281] width 561 height 51
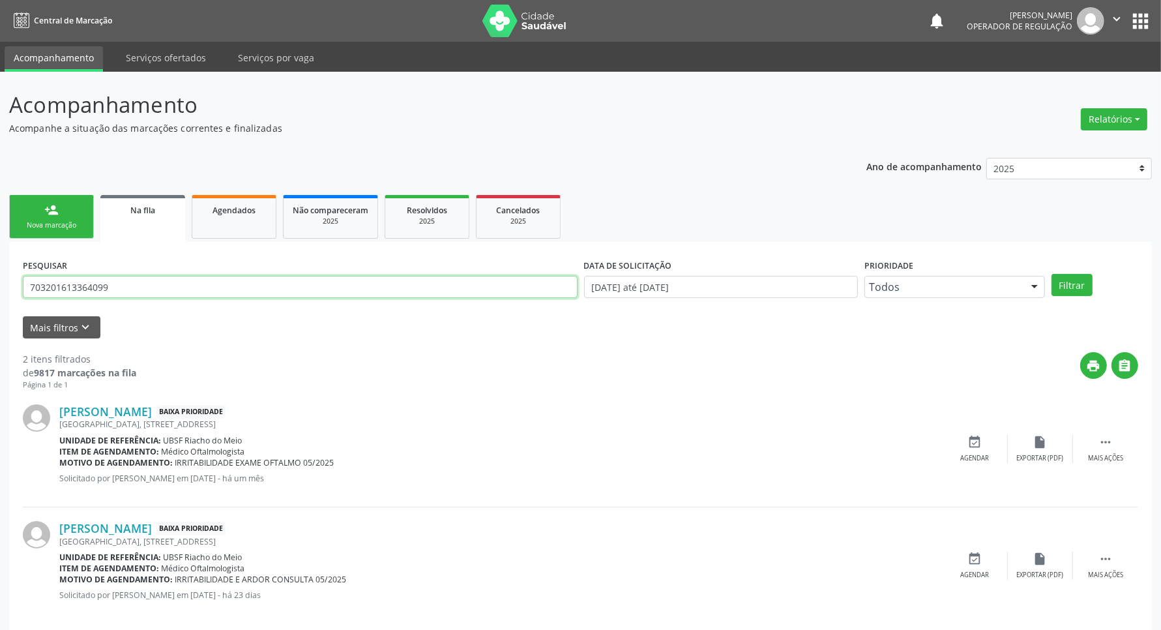
click at [122, 280] on input "703201613364099" at bounding box center [300, 287] width 555 height 22
type input "704007875932766"
click at [1052, 274] on button "Filtrar" at bounding box center [1072, 285] width 41 height 22
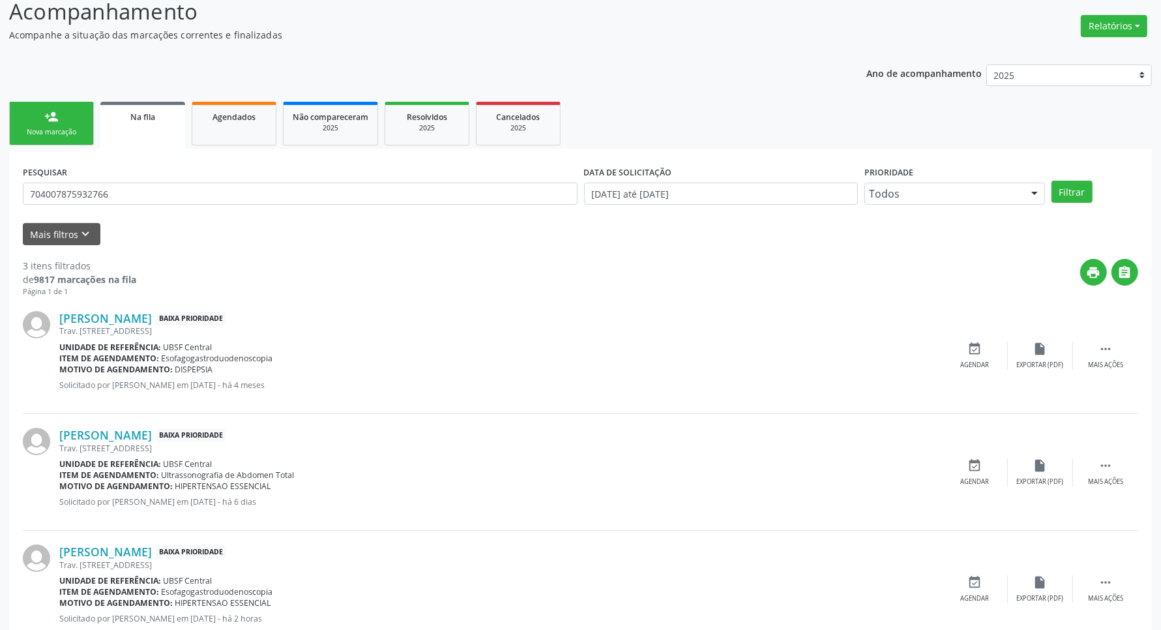
scroll to position [134, 0]
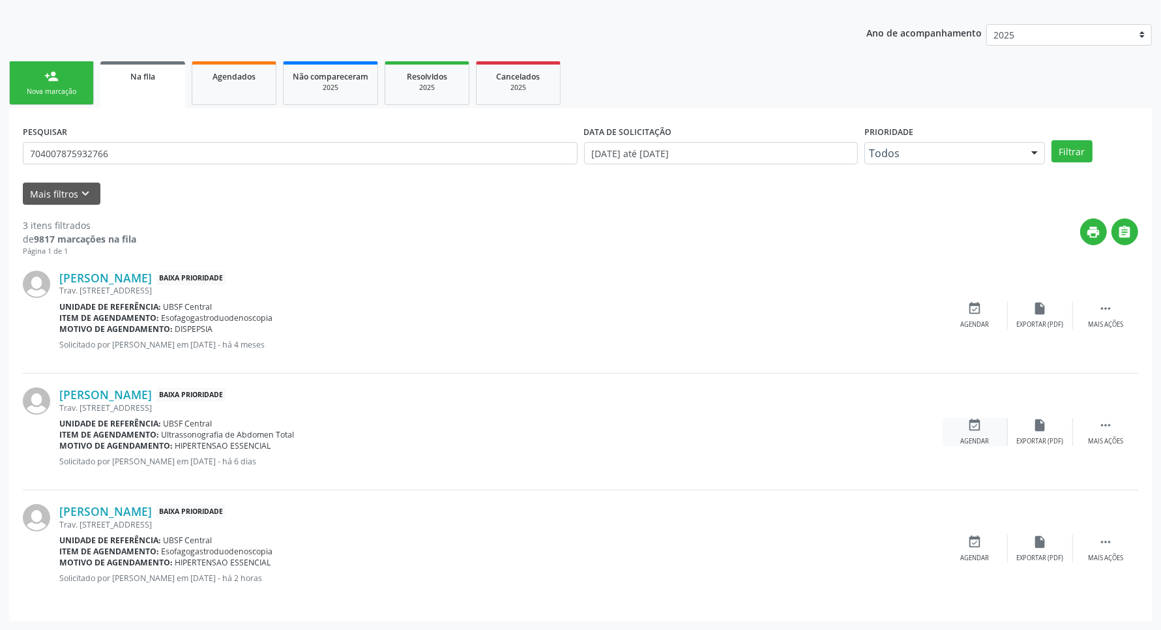
click at [992, 438] on div "event_available Agendar" at bounding box center [975, 432] width 65 height 28
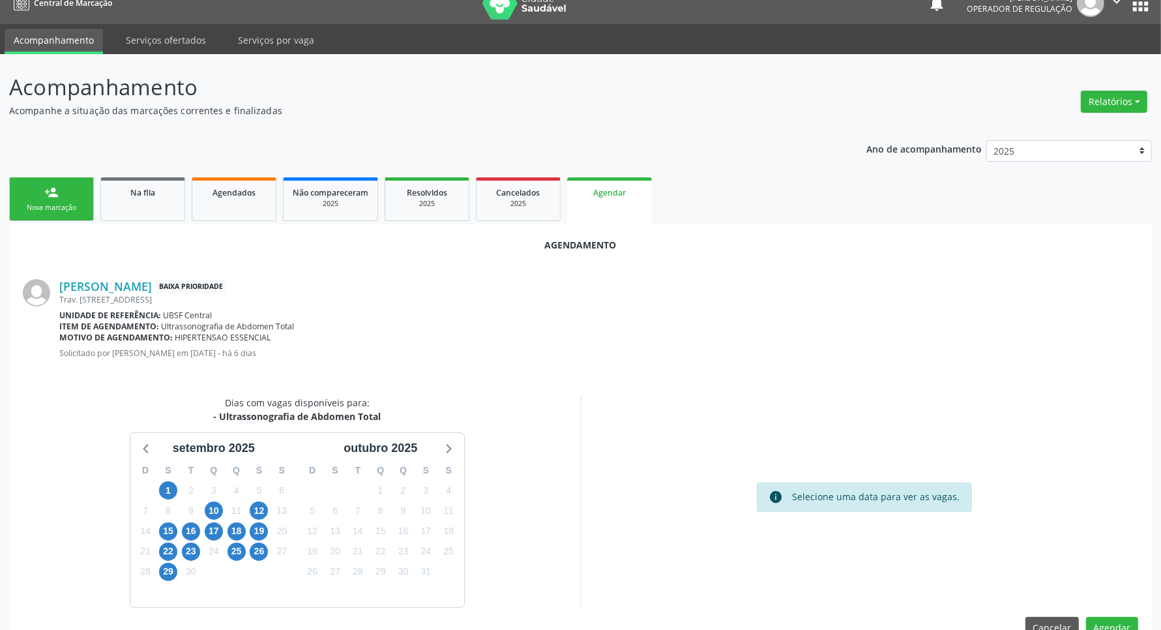
scroll to position [50, 0]
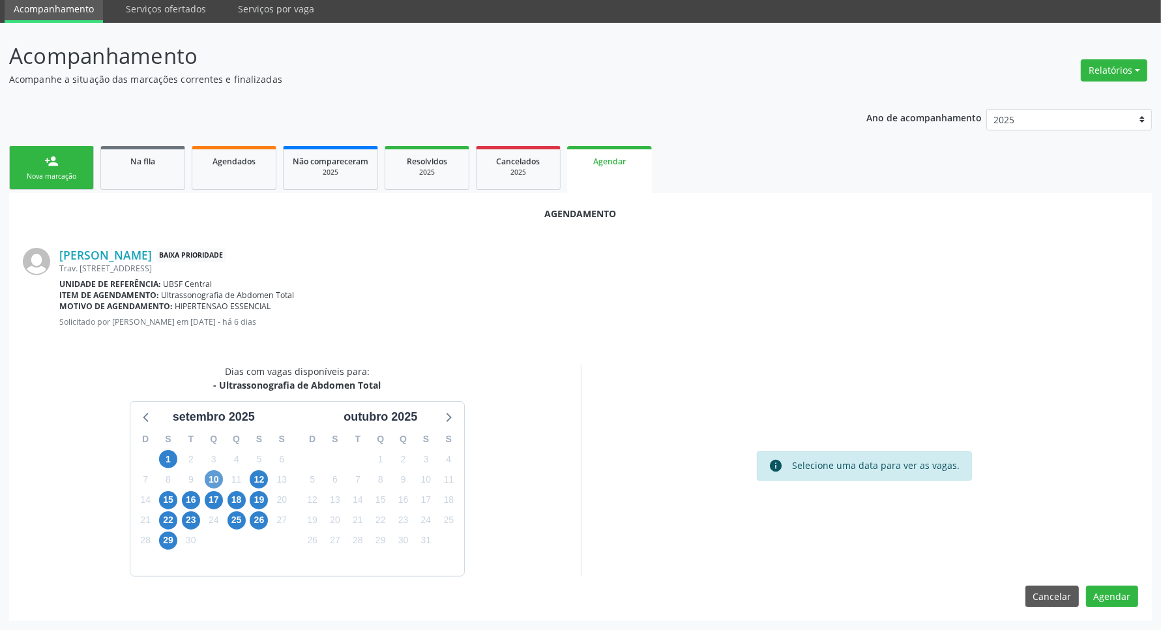
click at [218, 469] on div "10" at bounding box center [214, 479] width 18 height 20
click at [216, 473] on span "10" at bounding box center [214, 479] width 18 height 18
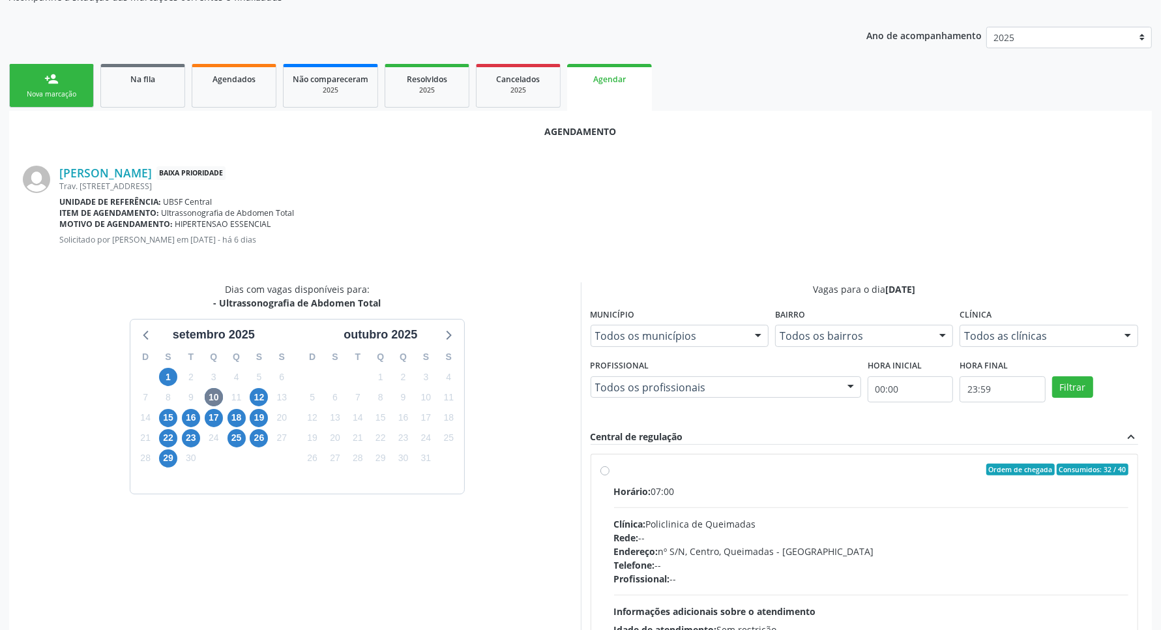
click at [776, 517] on div "Clínica: Policlinica de Queimadas" at bounding box center [871, 524] width 515 height 14
click at [610, 475] on input "Ordem de chegada Consumidos: 32 / 40 Horário: 07:00 Clínica: Policlinica de Que…" at bounding box center [605, 470] width 9 height 12
radio input "true"
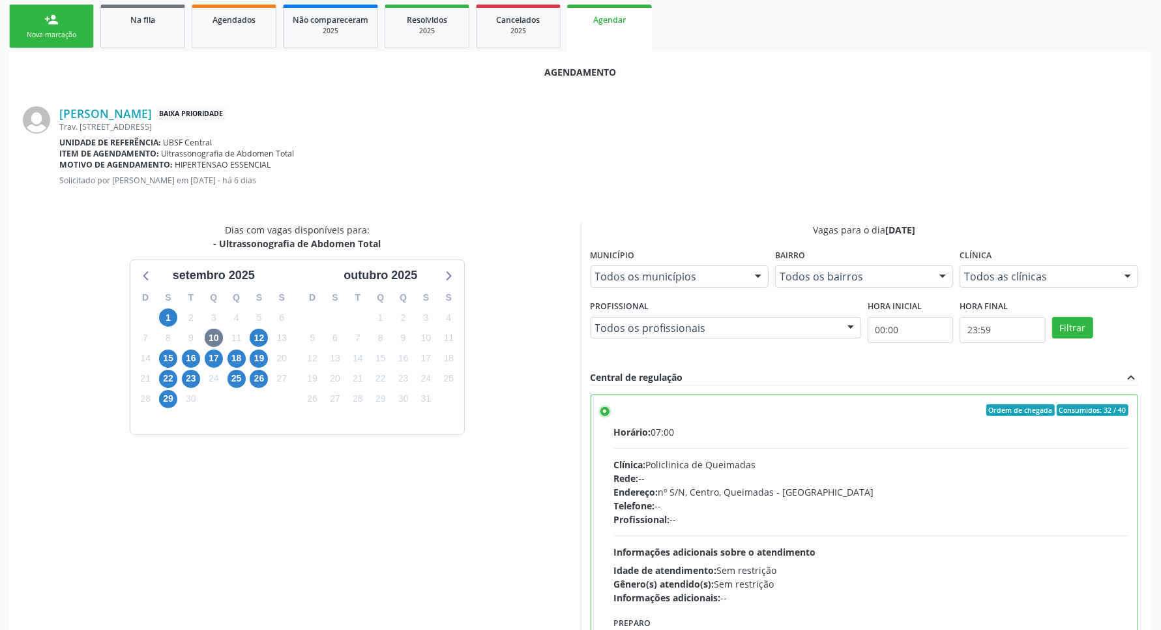
scroll to position [261, 0]
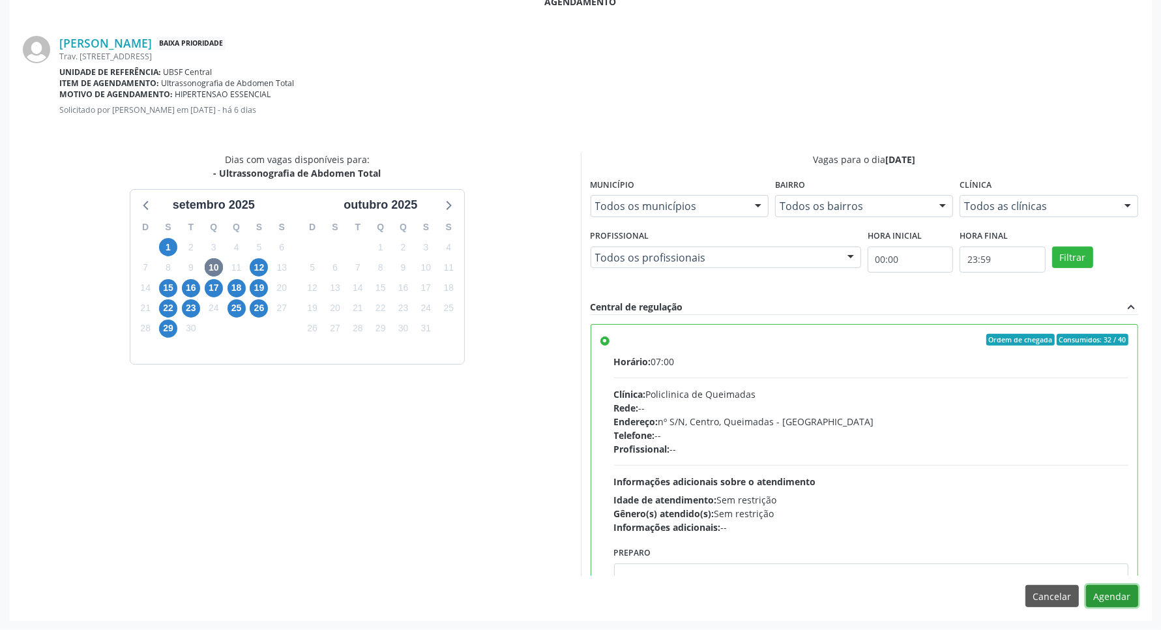
click at [1129, 592] on button "Agendar" at bounding box center [1112, 596] width 52 height 22
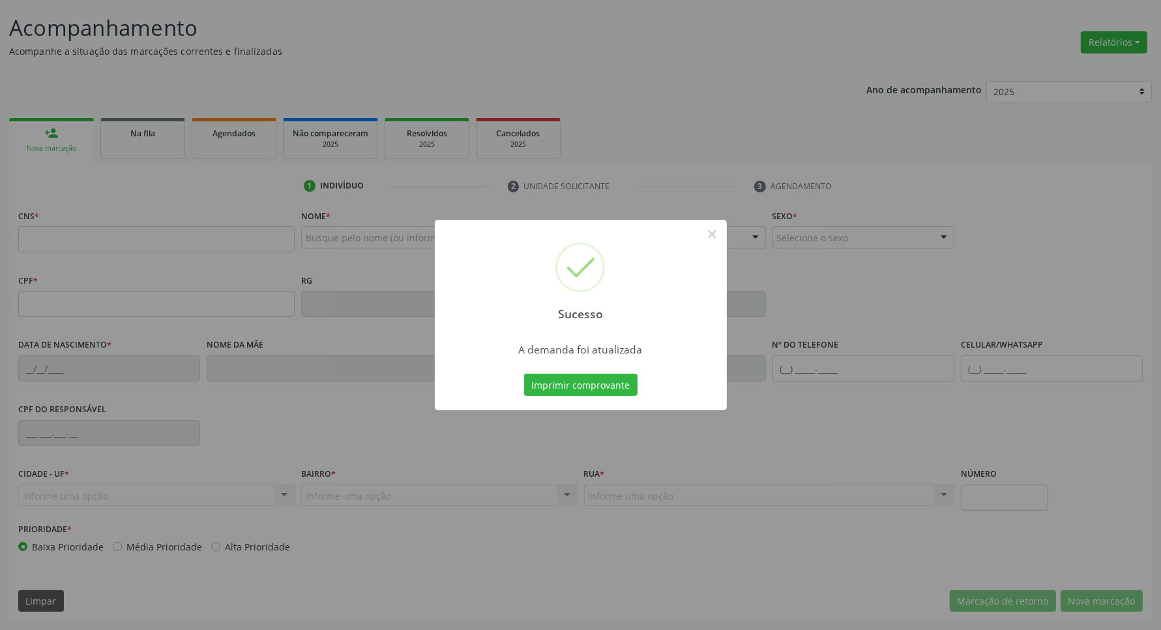
click at [524, 374] on button "Imprimir comprovante" at bounding box center [580, 385] width 113 height 22
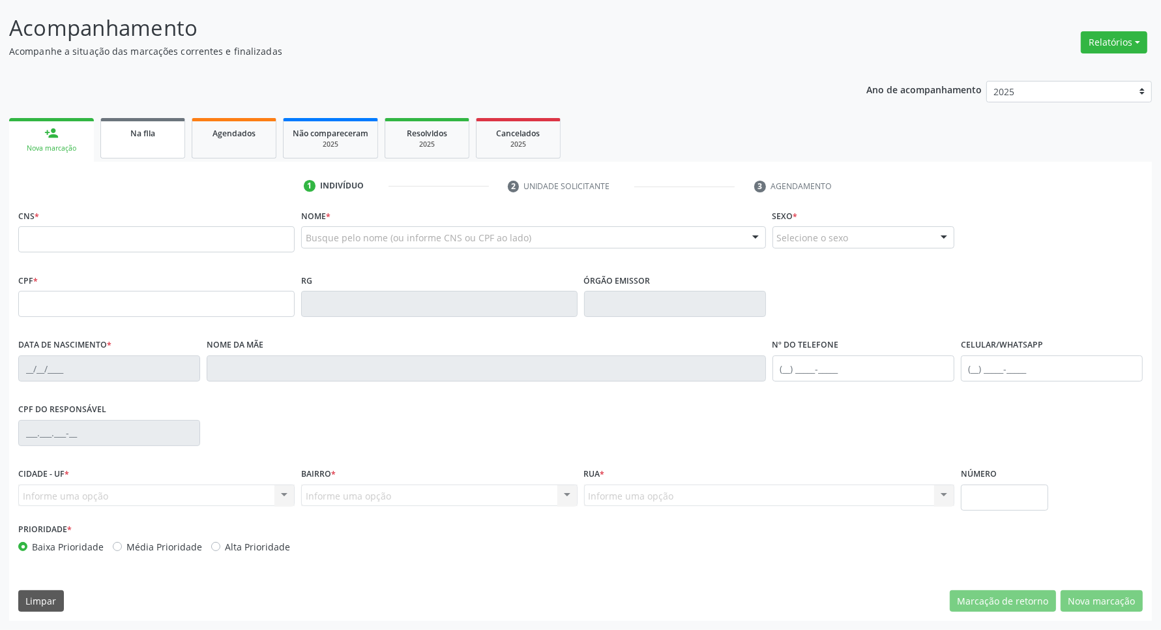
click at [153, 156] on link "Na fila" at bounding box center [142, 138] width 85 height 40
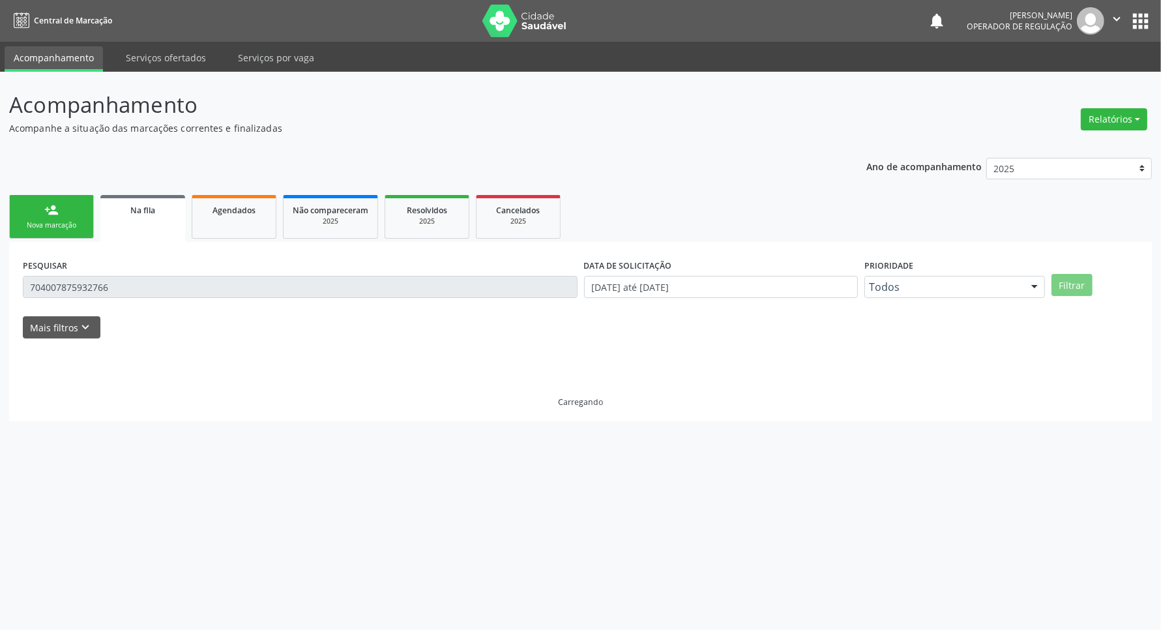
scroll to position [0, 0]
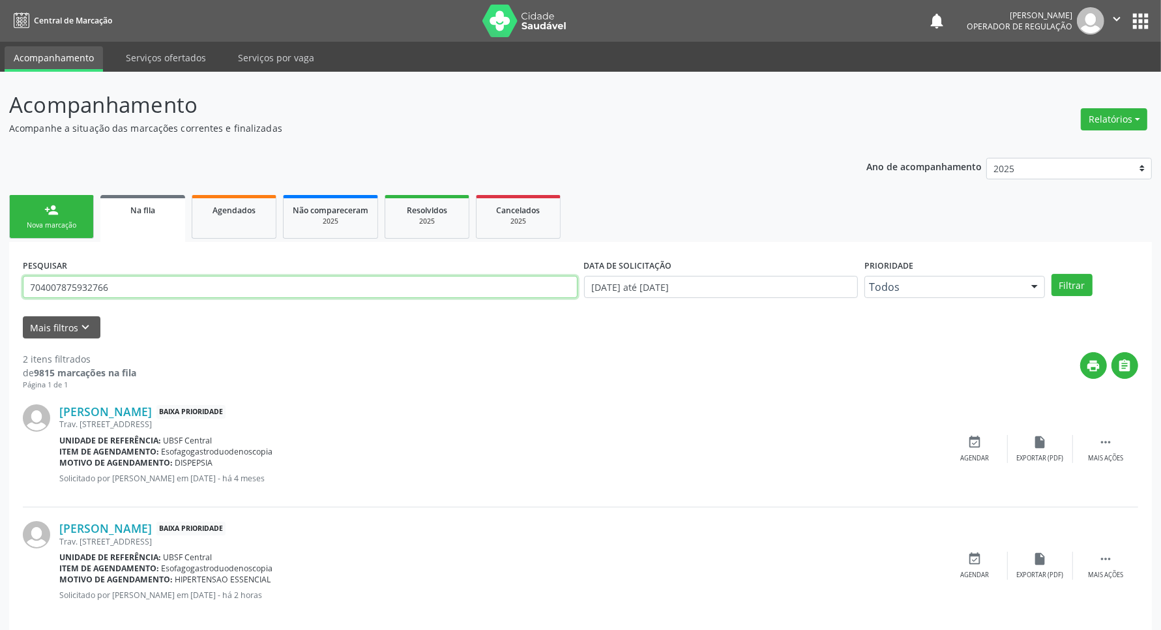
click at [148, 294] on input "704007875932766" at bounding box center [300, 287] width 555 height 22
type input "702605739149547"
click at [1052, 274] on button "Filtrar" at bounding box center [1072, 285] width 41 height 22
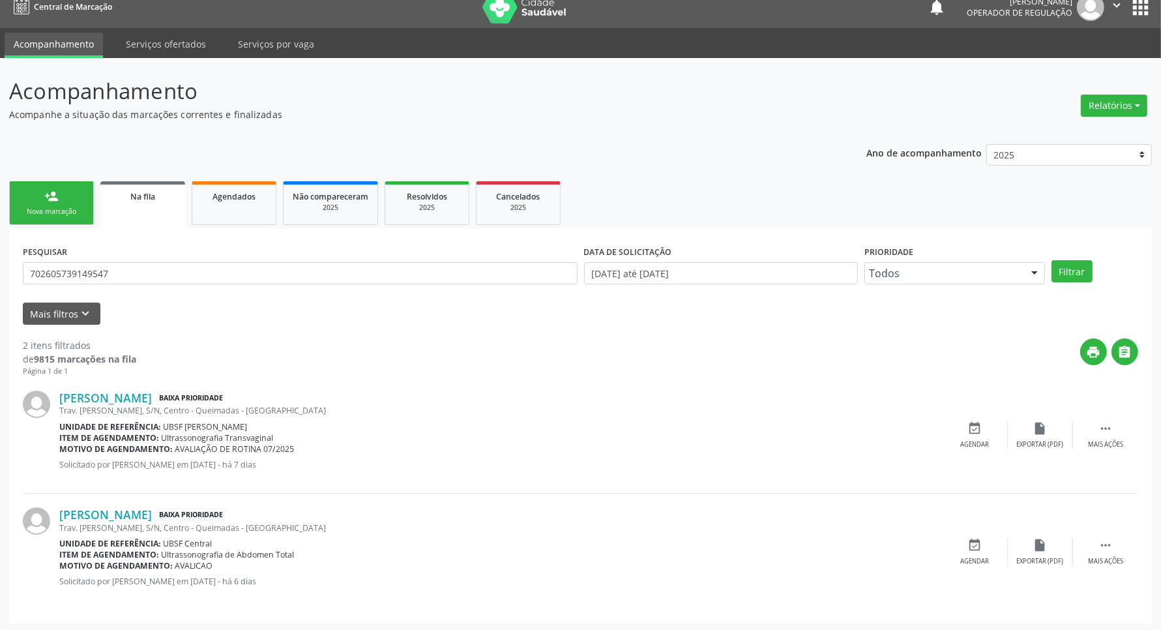
scroll to position [17, 0]
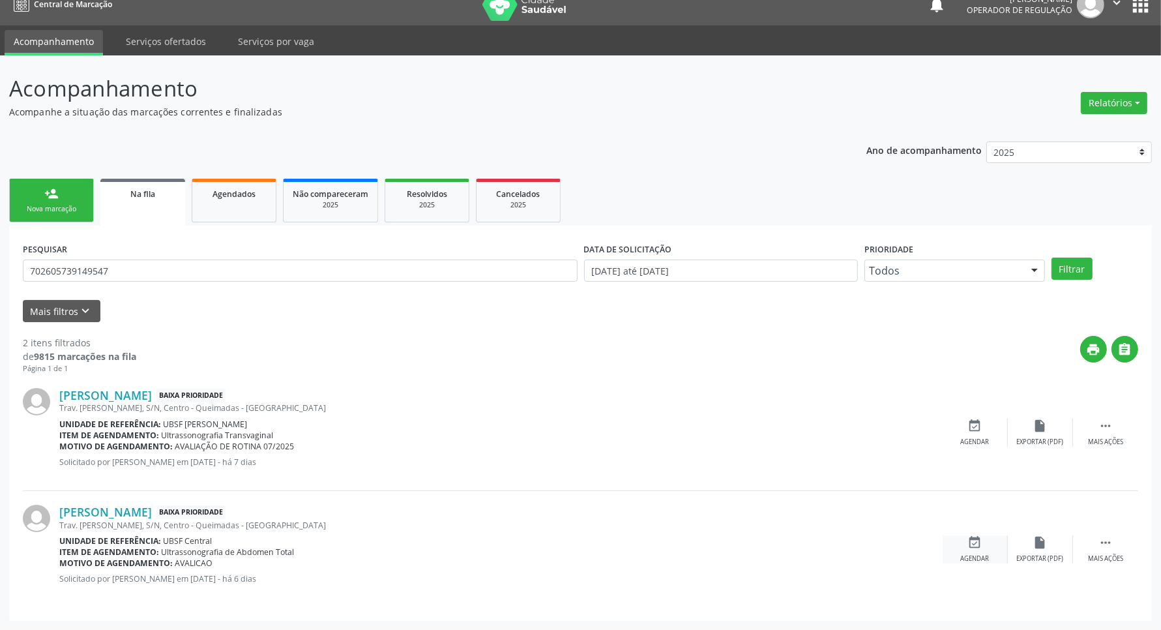
click at [975, 546] on icon "event_available" at bounding box center [975, 542] width 14 height 14
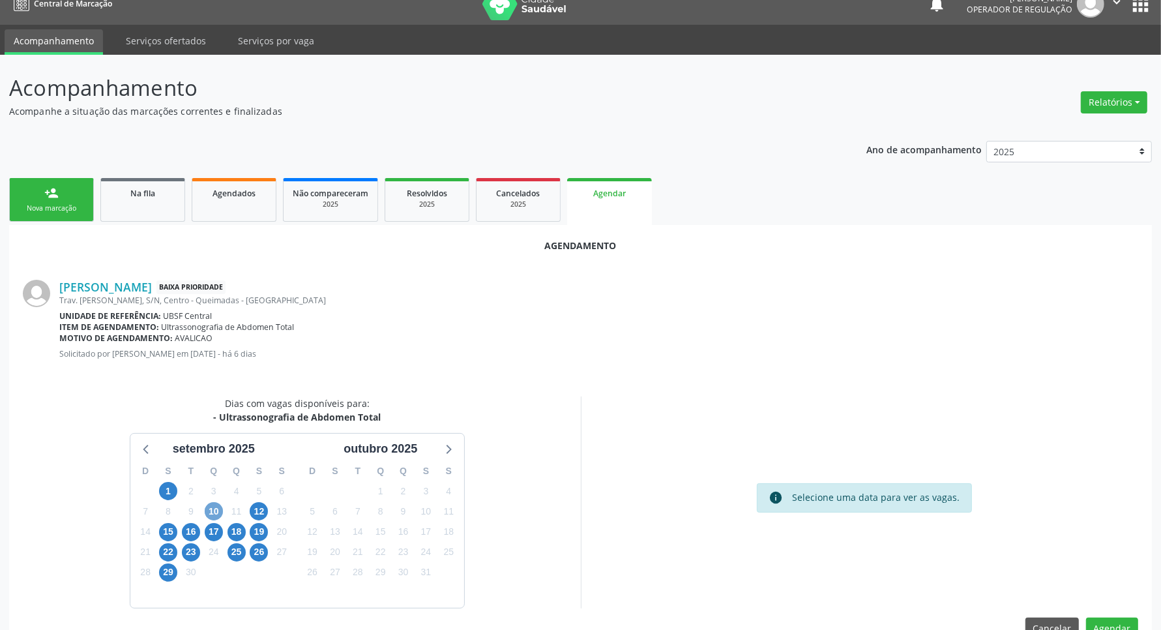
click at [213, 503] on span "10" at bounding box center [214, 511] width 18 height 18
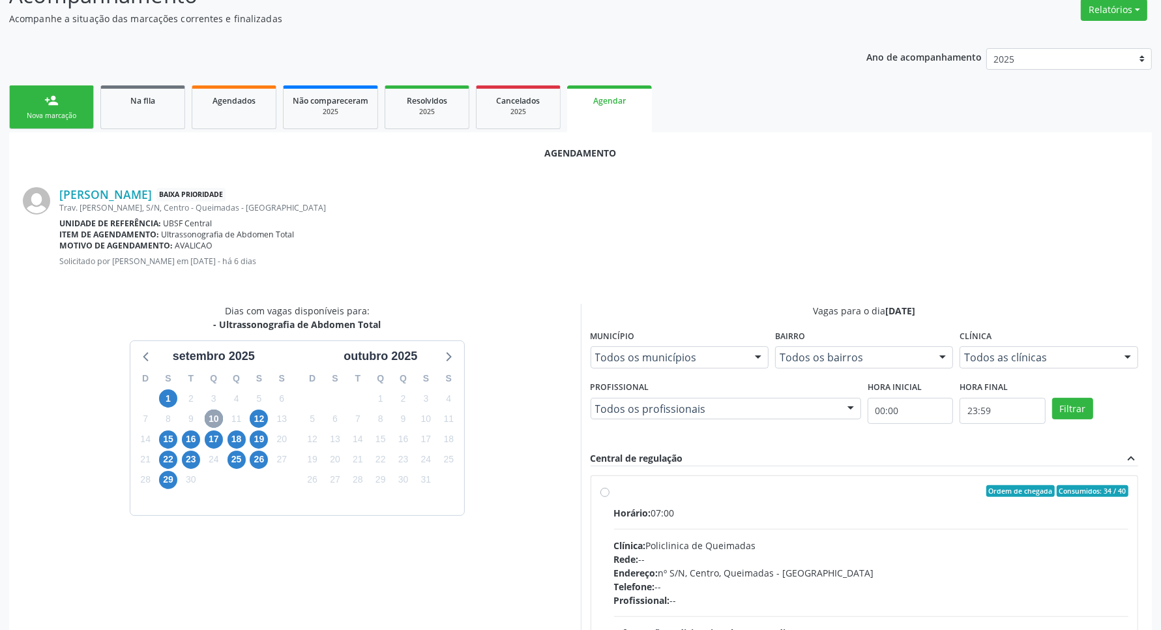
scroll to position [238, 0]
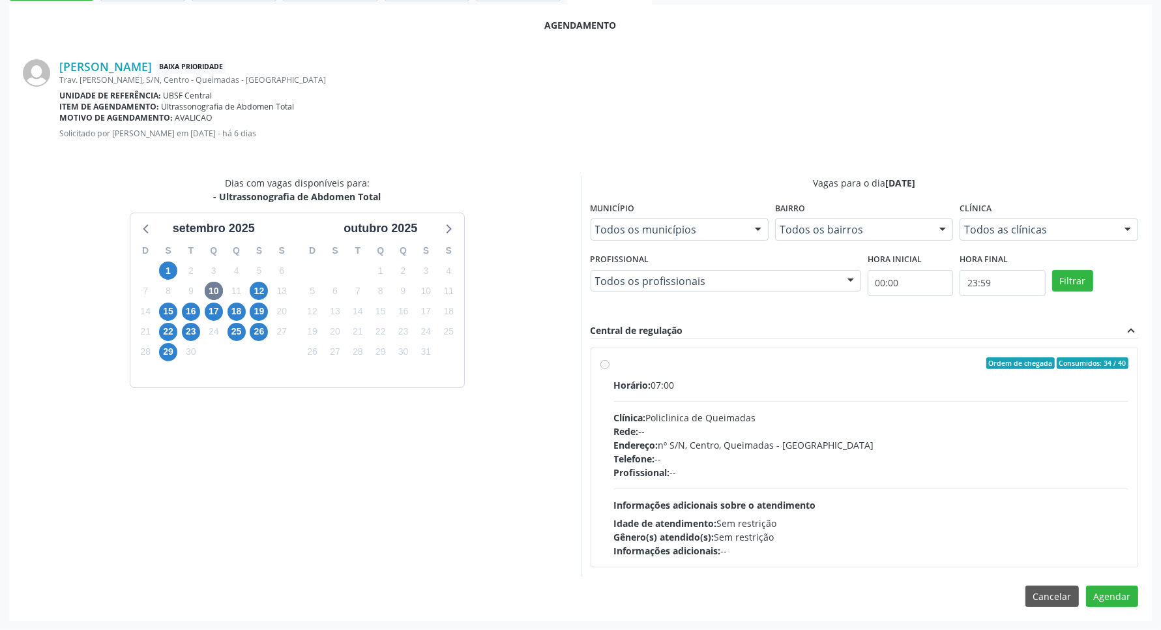
drag, startPoint x: 904, startPoint y: 449, endPoint x: 916, endPoint y: 456, distance: 14.1
click at [905, 449] on div "Endereço: nº S/N, Centro, Queimadas - [GEOGRAPHIC_DATA]" at bounding box center [871, 445] width 515 height 14
click at [610, 369] on input "Ordem de chegada Consumidos: 34 / 40 Horário: 07:00 Clínica: Policlinica de Que…" at bounding box center [605, 363] width 9 height 12
radio input "true"
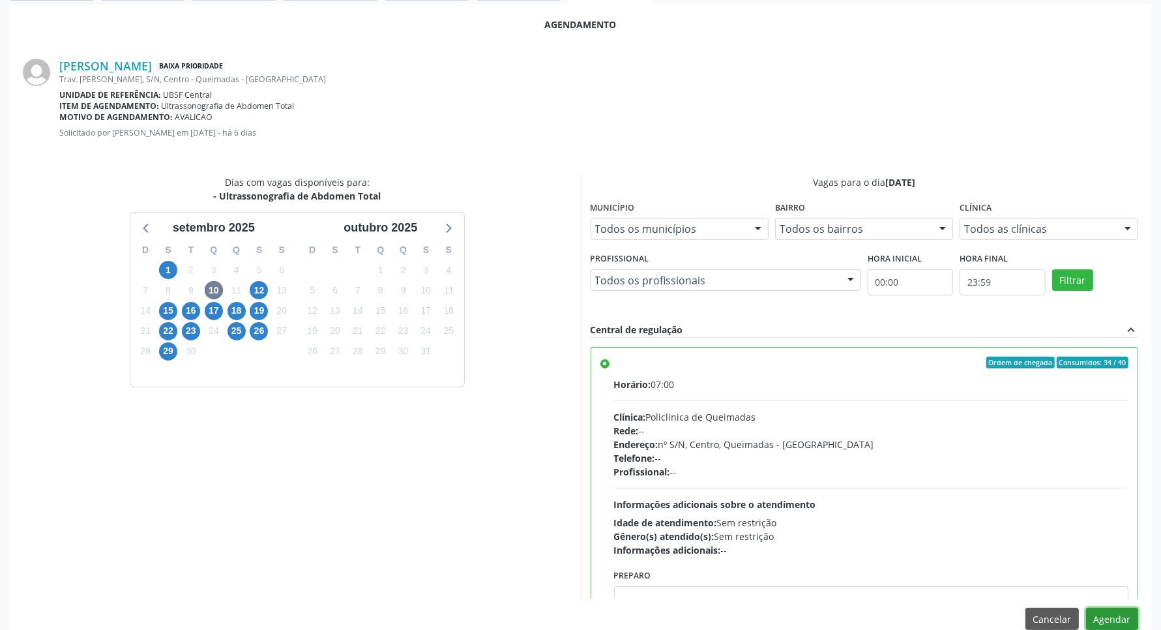
click at [1109, 618] on button "Agendar" at bounding box center [1112, 619] width 52 height 22
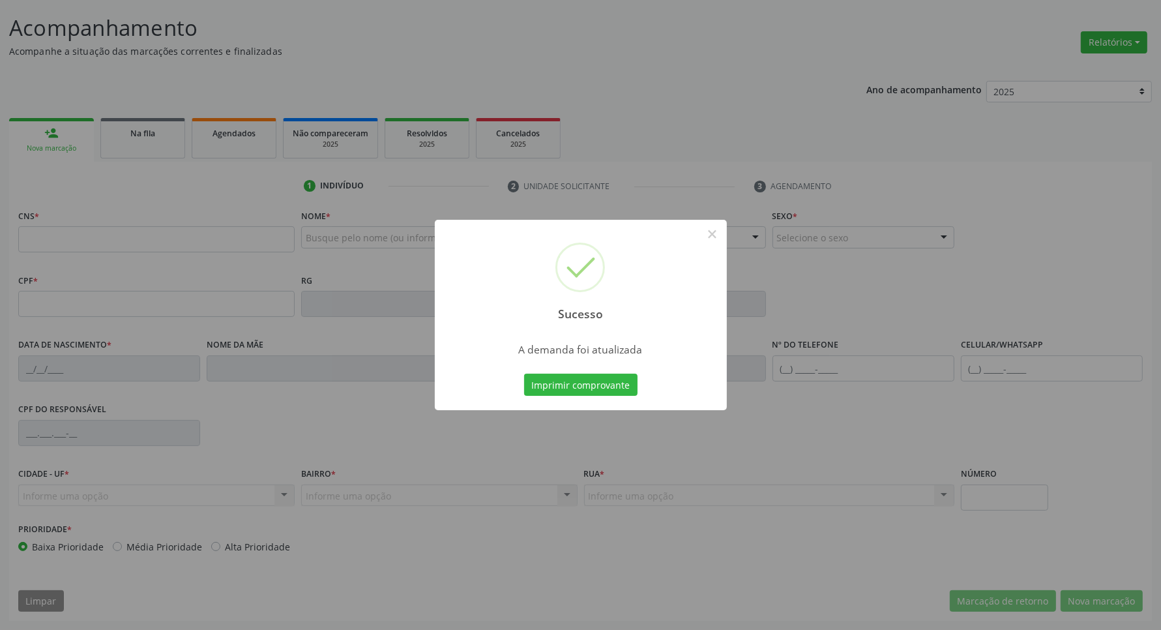
scroll to position [77, 0]
click at [524, 374] on button "Imprimir comprovante" at bounding box center [580, 385] width 113 height 22
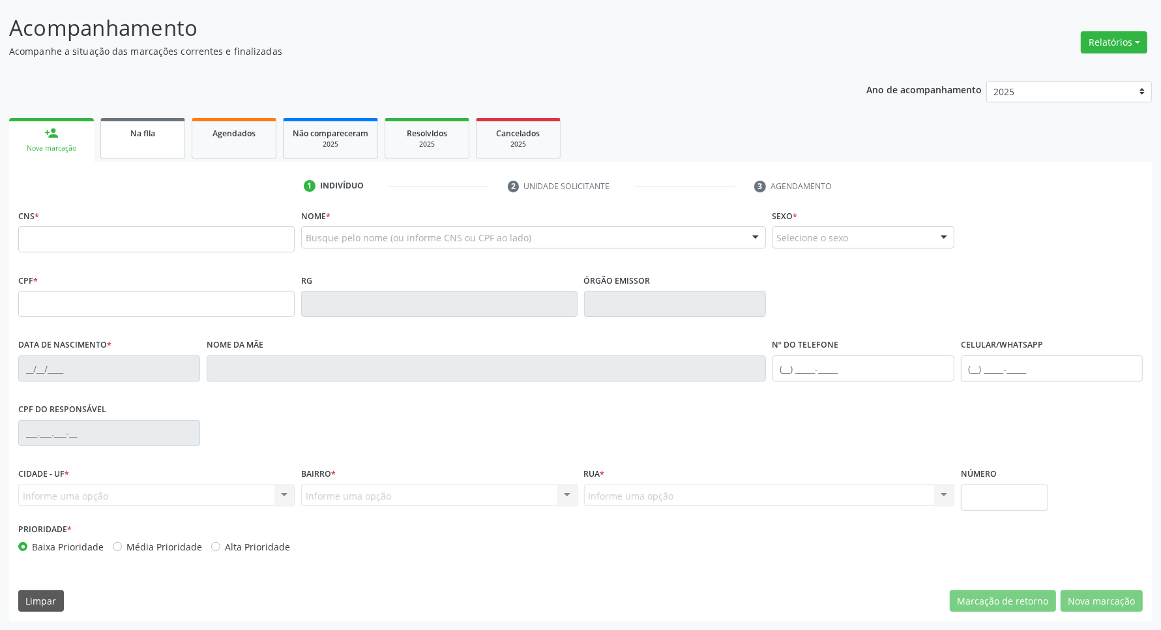
click at [142, 151] on link "Na fila" at bounding box center [142, 138] width 85 height 40
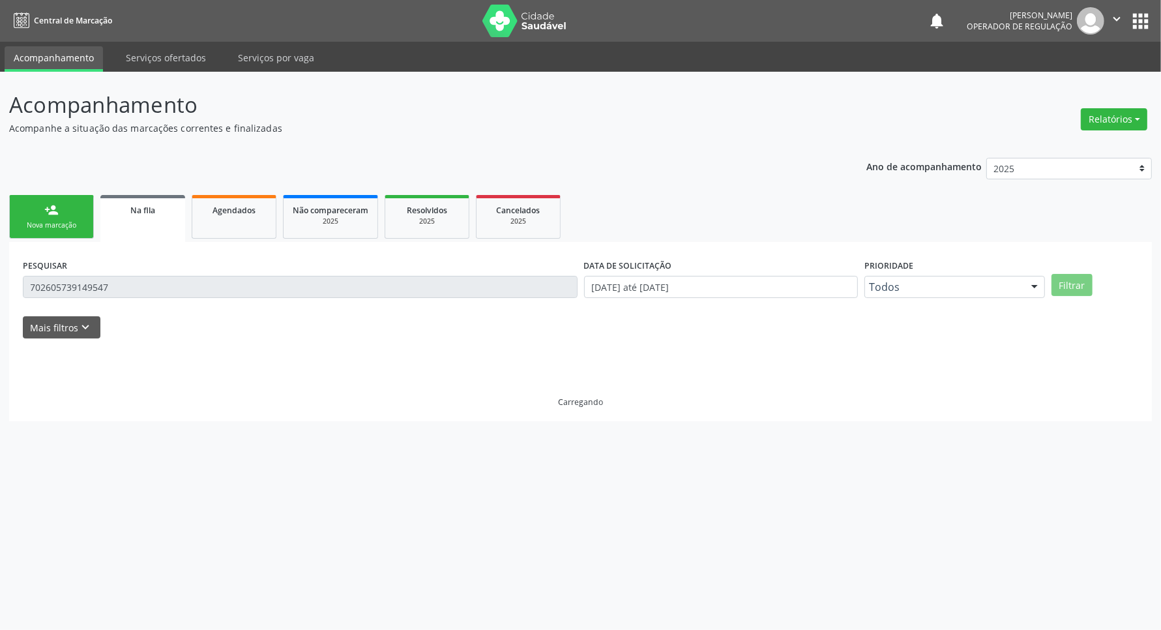
scroll to position [0, 0]
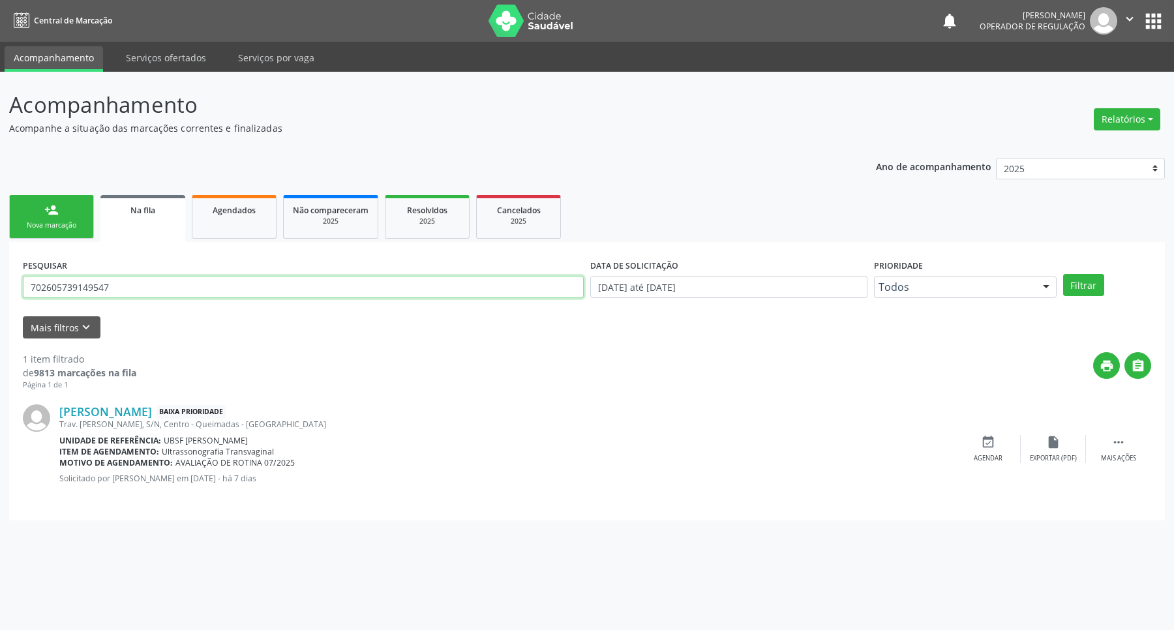
click at [115, 288] on input "702605739149547" at bounding box center [303, 287] width 561 height 22
click at [114, 288] on input "702605739149547" at bounding box center [303, 287] width 561 height 22
type input "709209296895738"
click at [1063, 274] on button "Filtrar" at bounding box center [1083, 285] width 41 height 22
click at [132, 295] on input "709209296895738" at bounding box center [303, 287] width 561 height 22
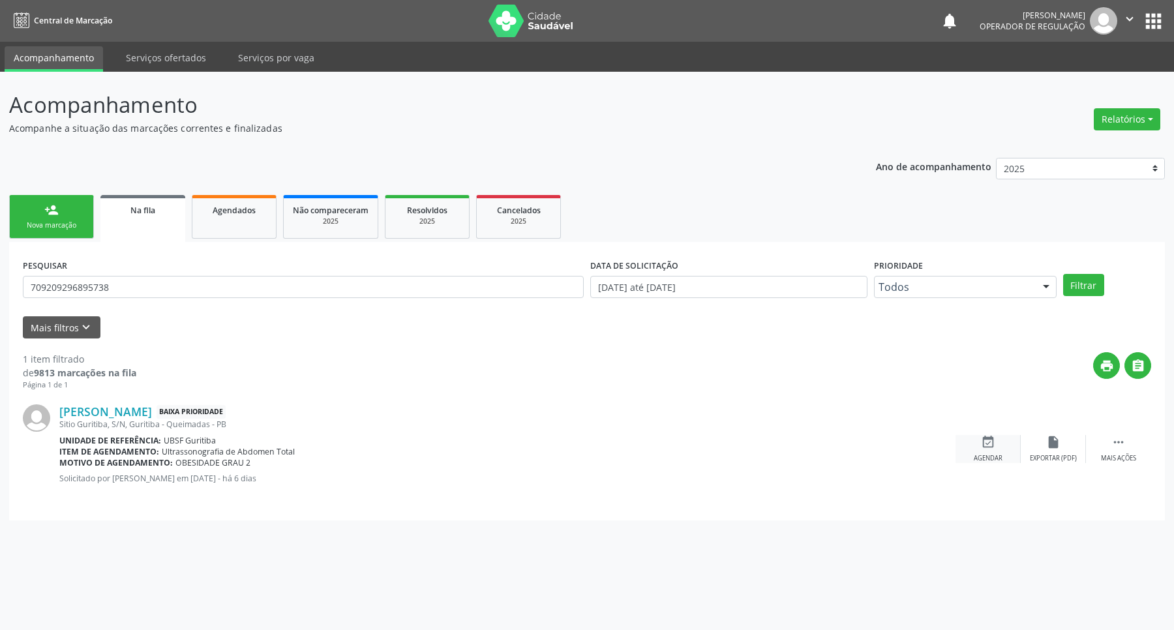
click at [991, 443] on icon "event_available" at bounding box center [988, 442] width 14 height 14
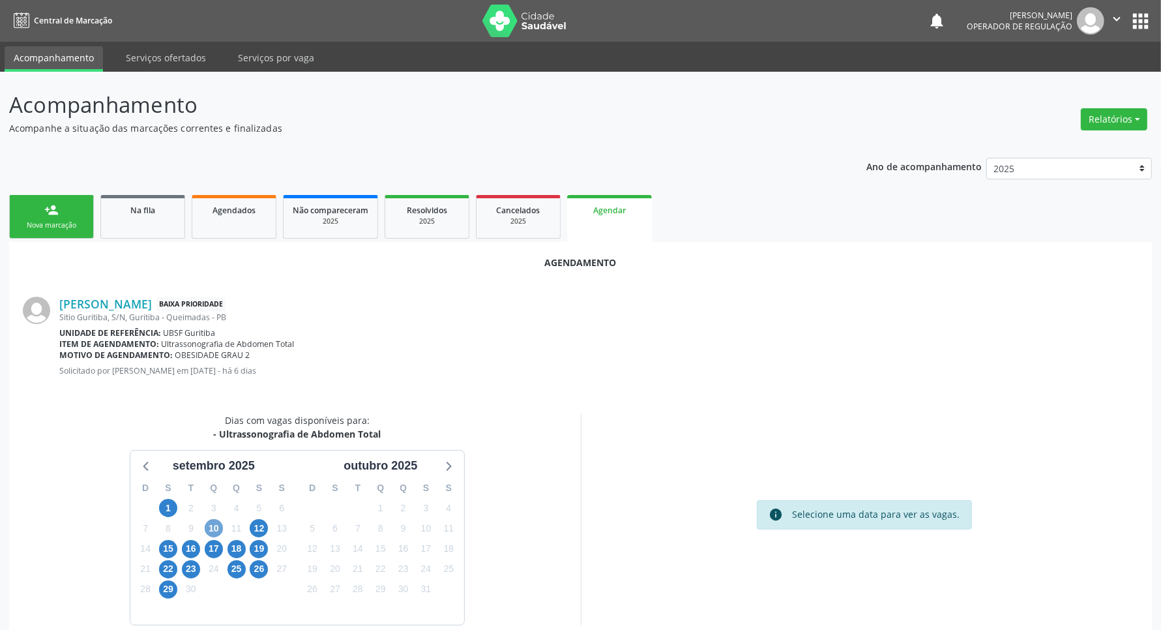
click at [219, 523] on span "10" at bounding box center [214, 528] width 18 height 18
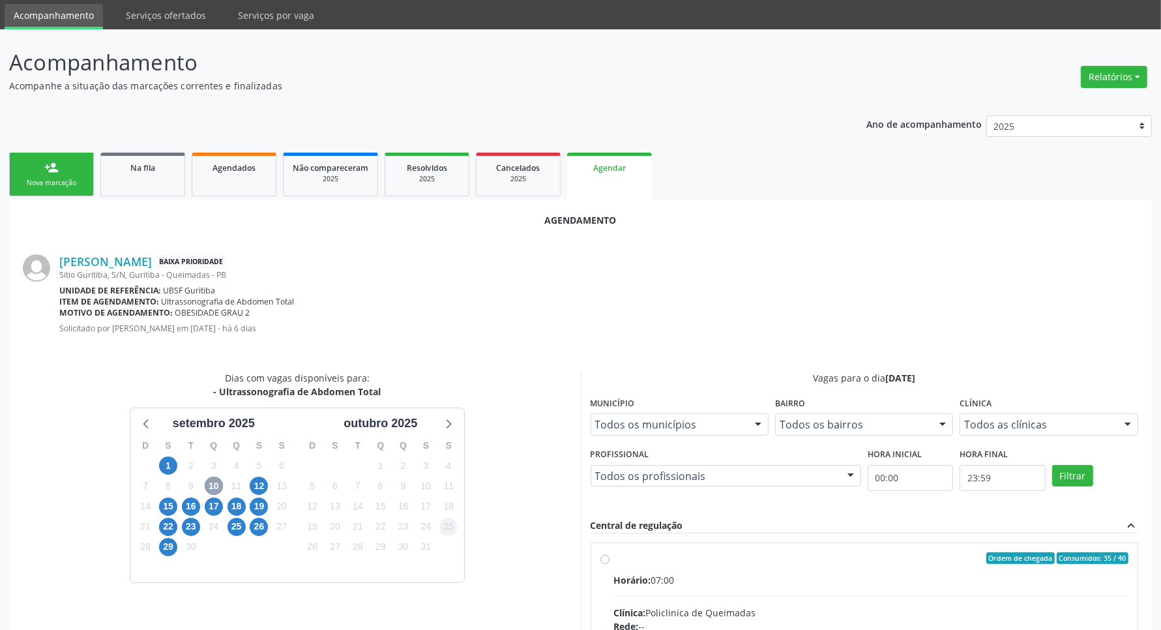
scroll to position [238, 0]
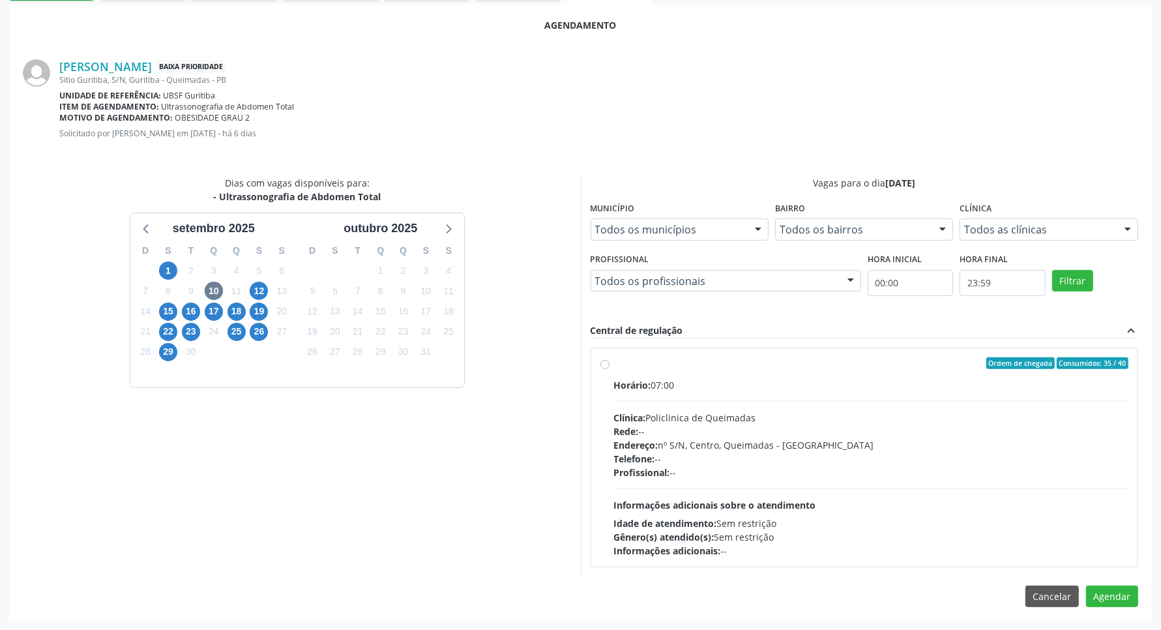
click at [794, 396] on div "Horário: 07:00 Clínica: Policlinica de Queimadas Rede: -- Endereço: nº S/N, Cen…" at bounding box center [871, 467] width 515 height 179
click at [610, 369] on input "Ordem de chegada Consumidos: 35 / 40 Horário: 07:00 Clínica: Policlinica de Que…" at bounding box center [605, 363] width 9 height 12
radio input "true"
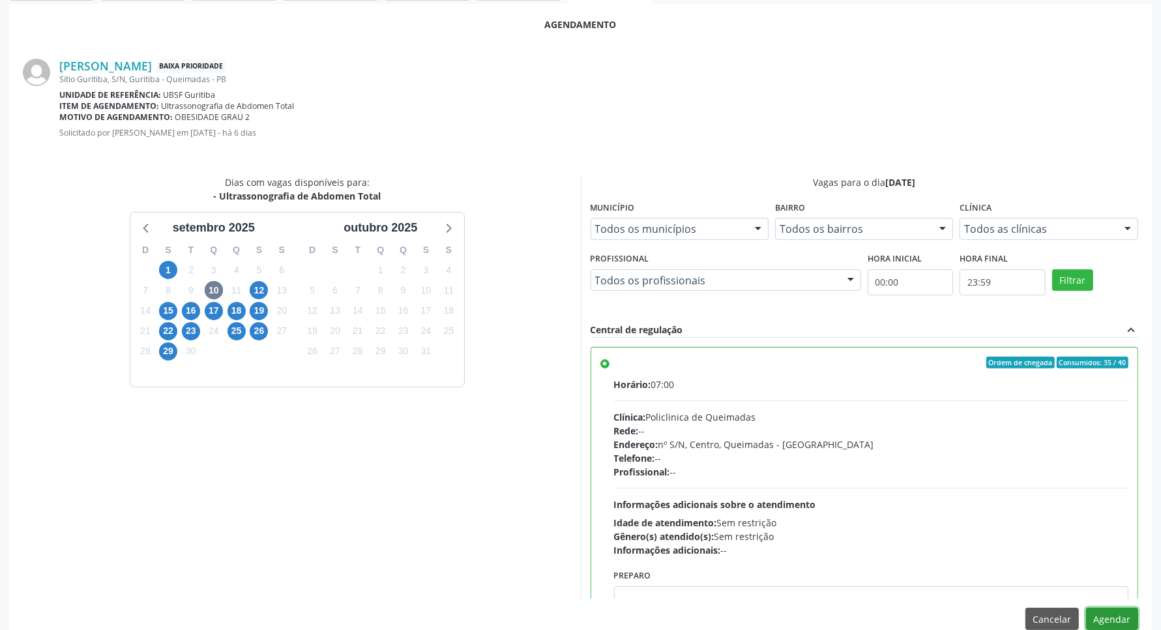
click at [1109, 621] on button "Agendar" at bounding box center [1112, 619] width 52 height 22
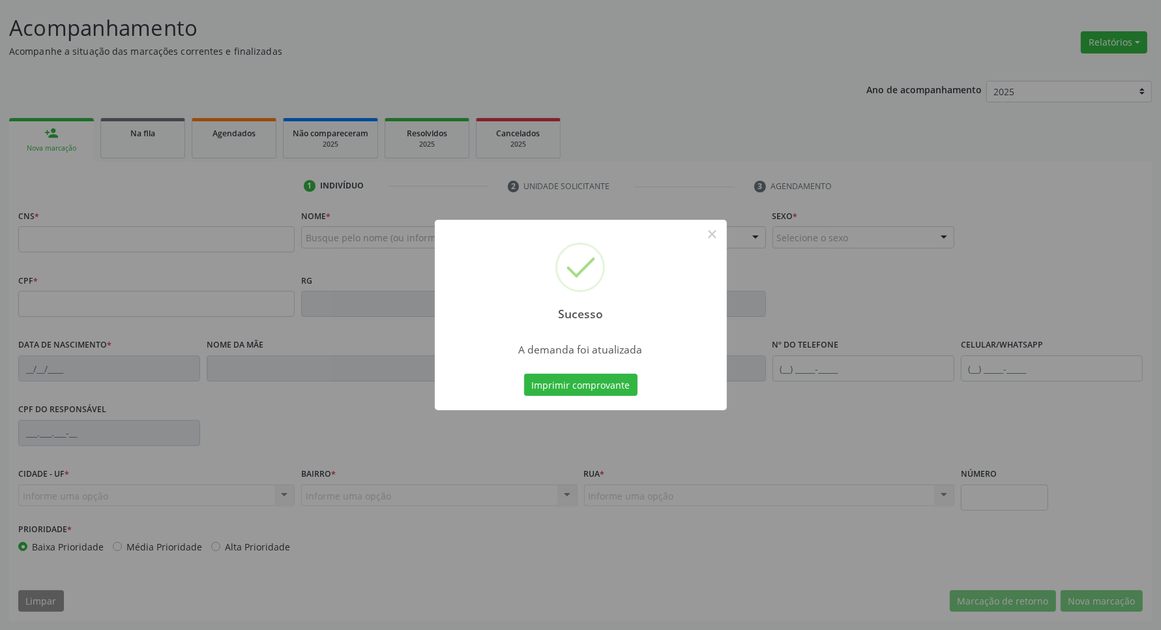
scroll to position [77, 0]
click at [608, 379] on button "Imprimir comprovante" at bounding box center [580, 385] width 113 height 22
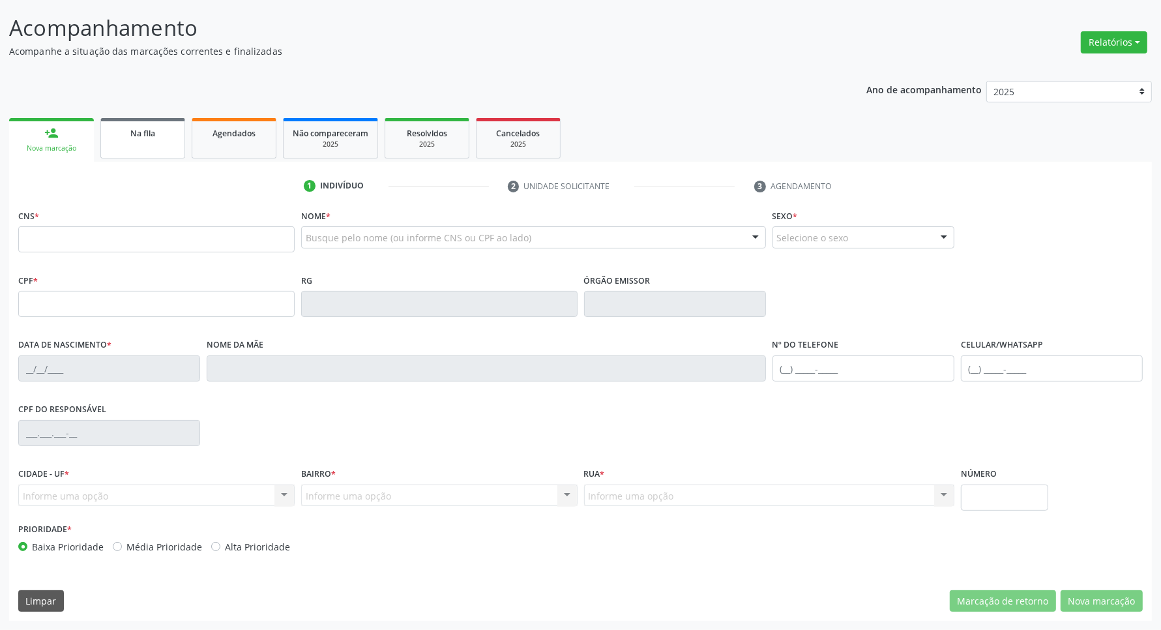
click at [157, 148] on link "Na fila" at bounding box center [142, 138] width 85 height 40
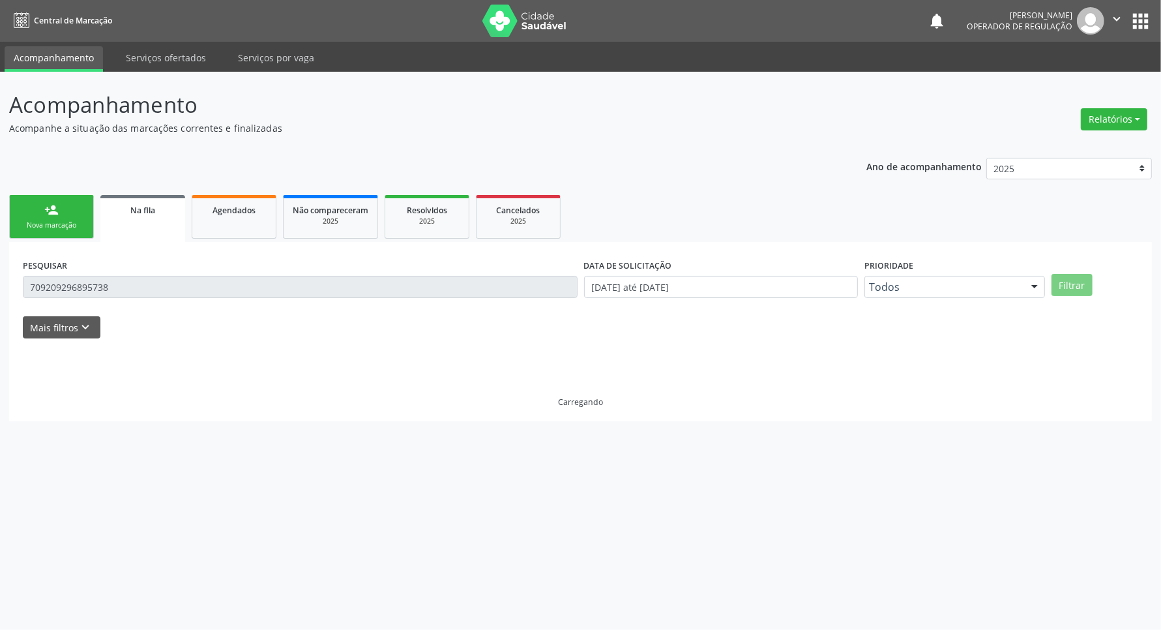
scroll to position [0, 0]
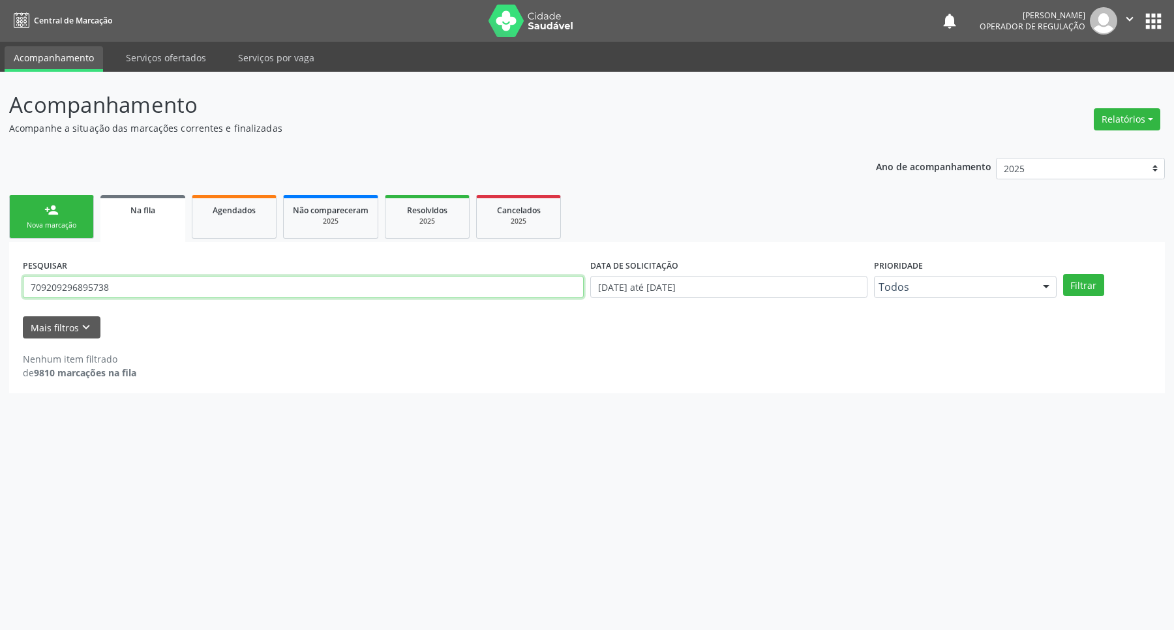
click at [211, 278] on input "709209296895738" at bounding box center [303, 287] width 561 height 22
type input "703100314071960"
click at [1063, 274] on button "Filtrar" at bounding box center [1083, 285] width 41 height 22
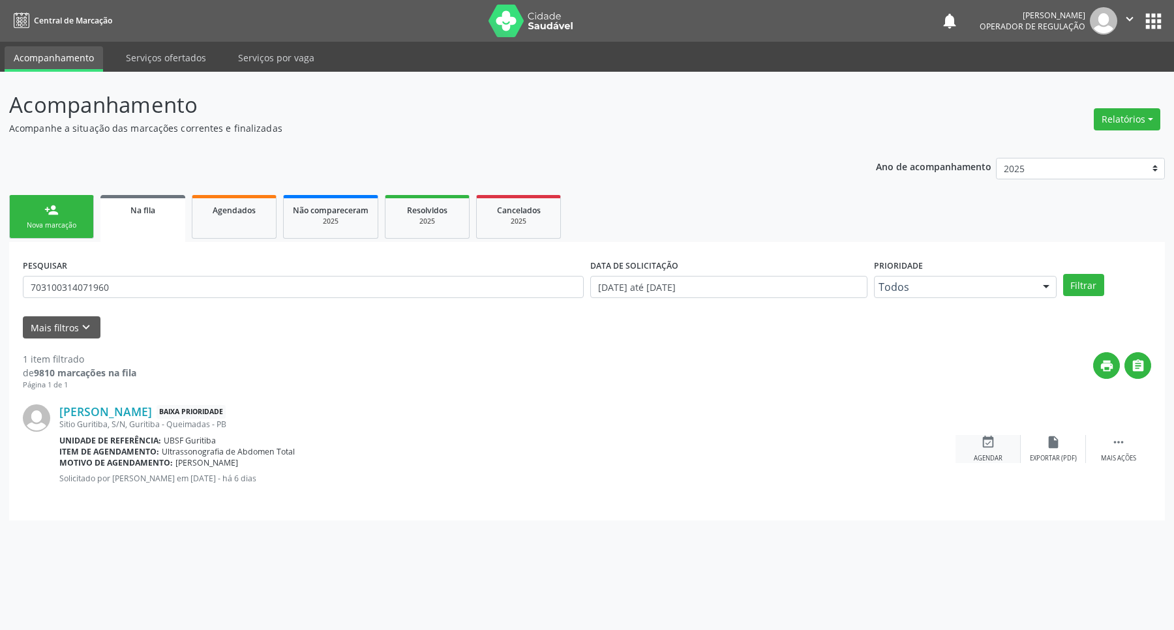
click at [993, 443] on icon "event_available" at bounding box center [988, 442] width 14 height 14
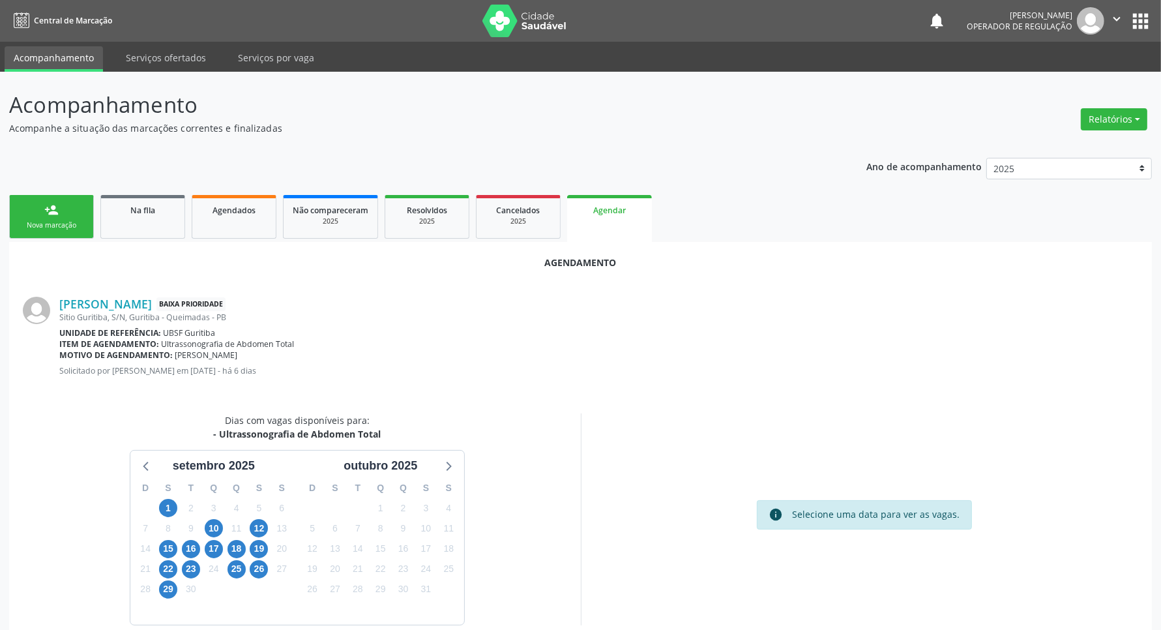
click at [224, 529] on div "10" at bounding box center [213, 528] width 23 height 20
click at [216, 526] on span "10" at bounding box center [214, 528] width 18 height 18
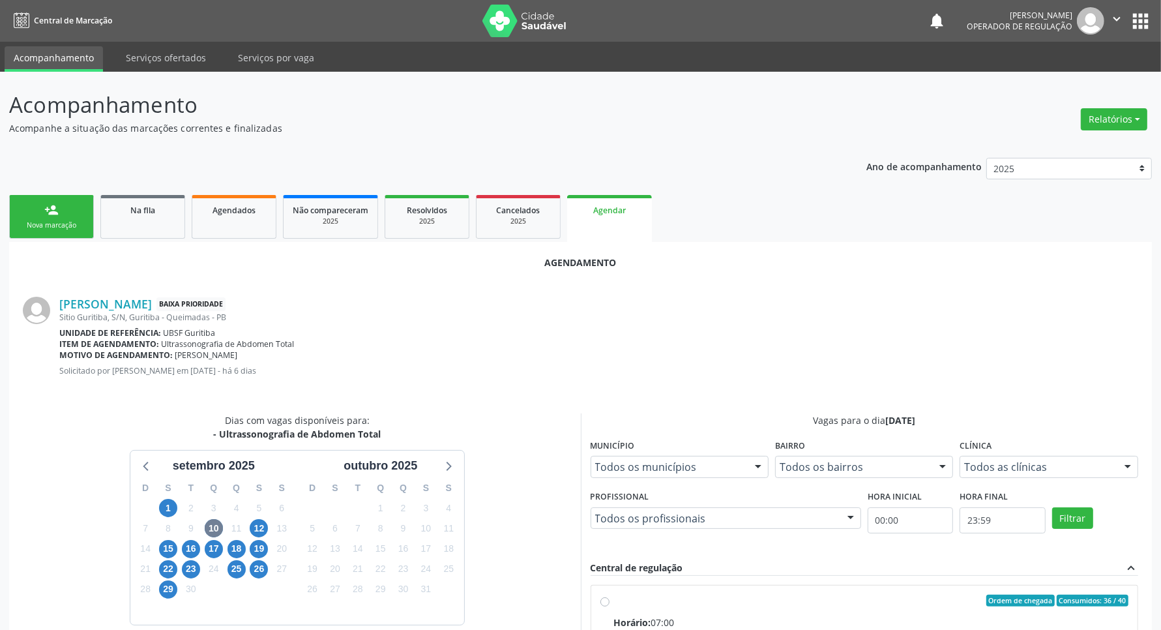
drag, startPoint x: 713, startPoint y: 588, endPoint x: 690, endPoint y: 581, distance: 23.7
radio input "true"
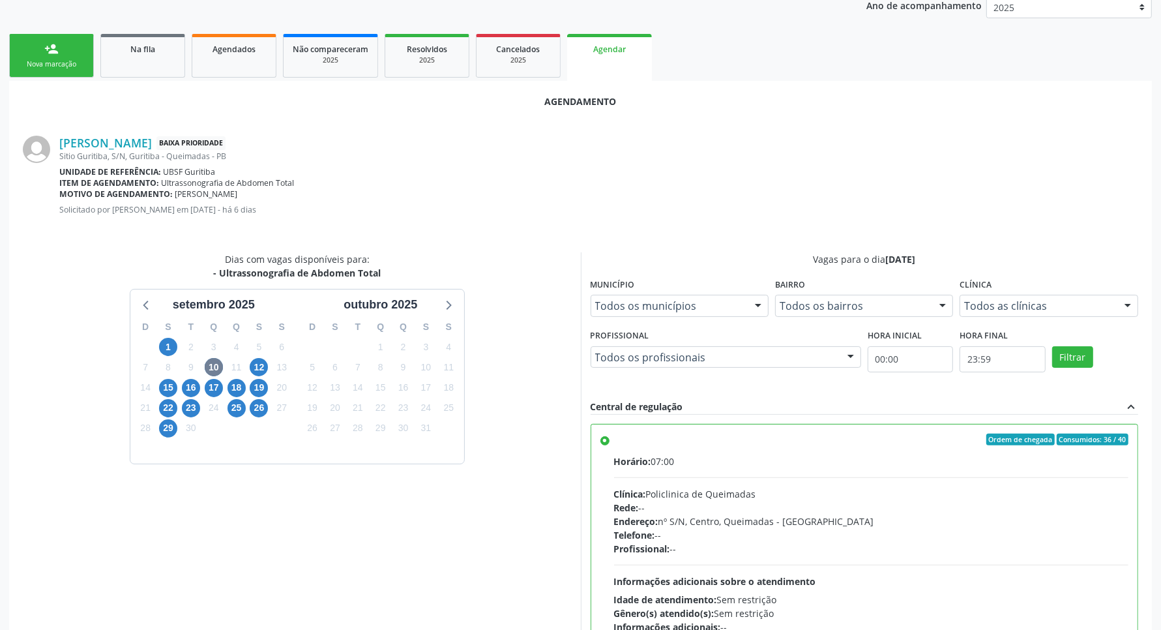
scroll to position [261, 0]
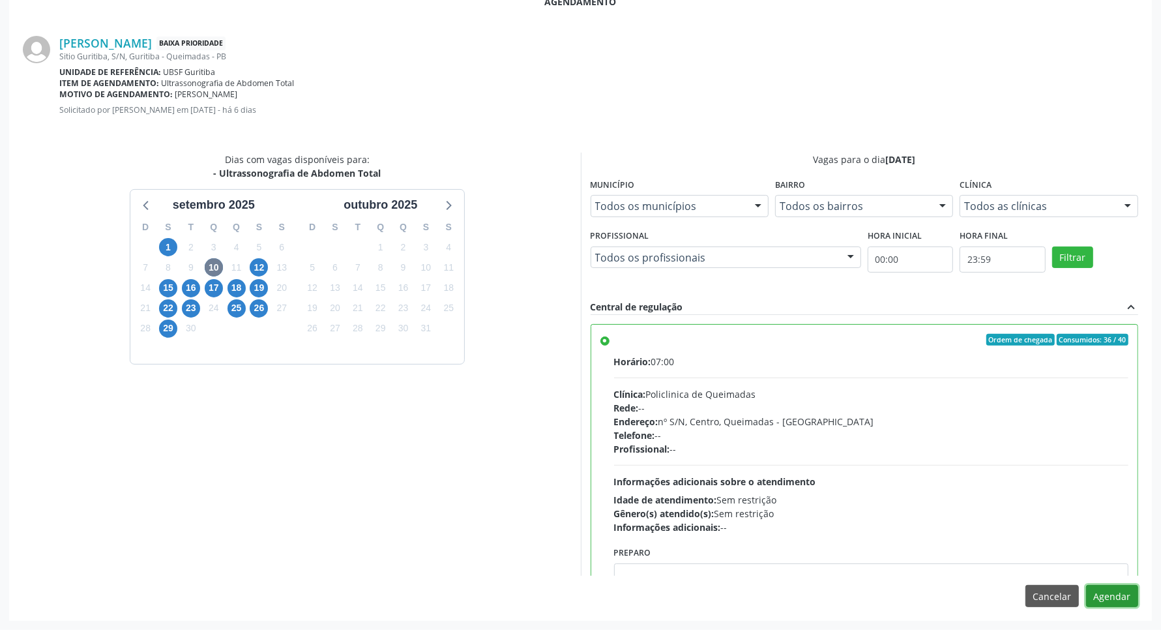
click at [1120, 595] on button "Agendar" at bounding box center [1112, 596] width 52 height 22
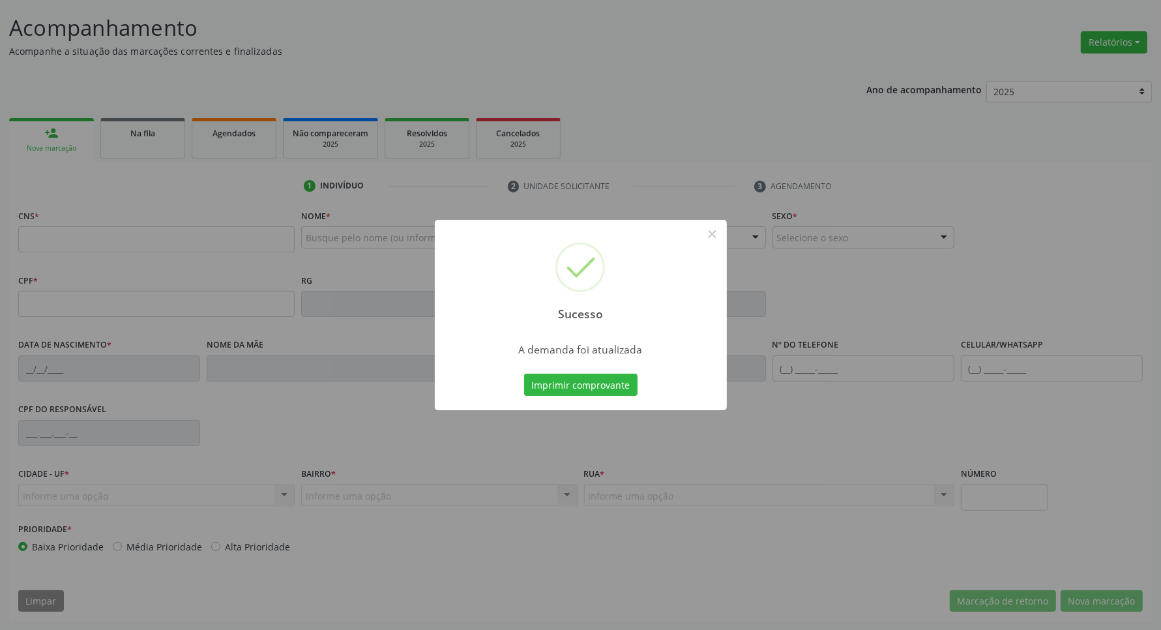
scroll to position [77, 0]
click at [616, 396] on div "Imprimir comprovante Cancel" at bounding box center [580, 384] width 119 height 27
click at [606, 383] on button "Imprimir comprovante" at bounding box center [580, 385] width 113 height 22
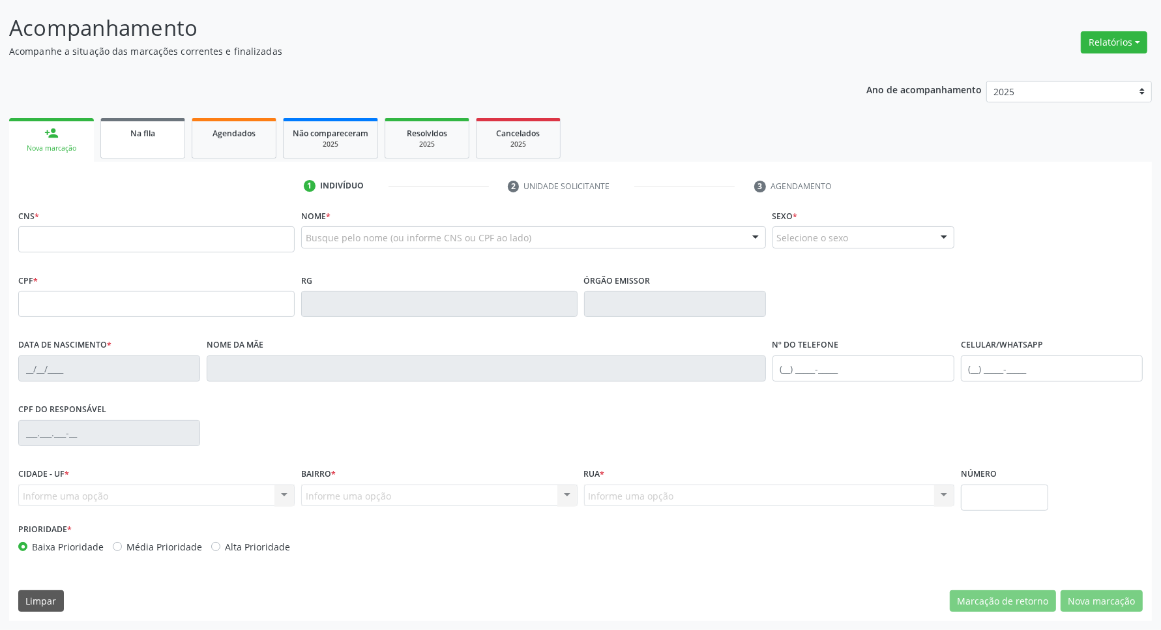
click at [140, 138] on div "Na fila" at bounding box center [142, 133] width 65 height 14
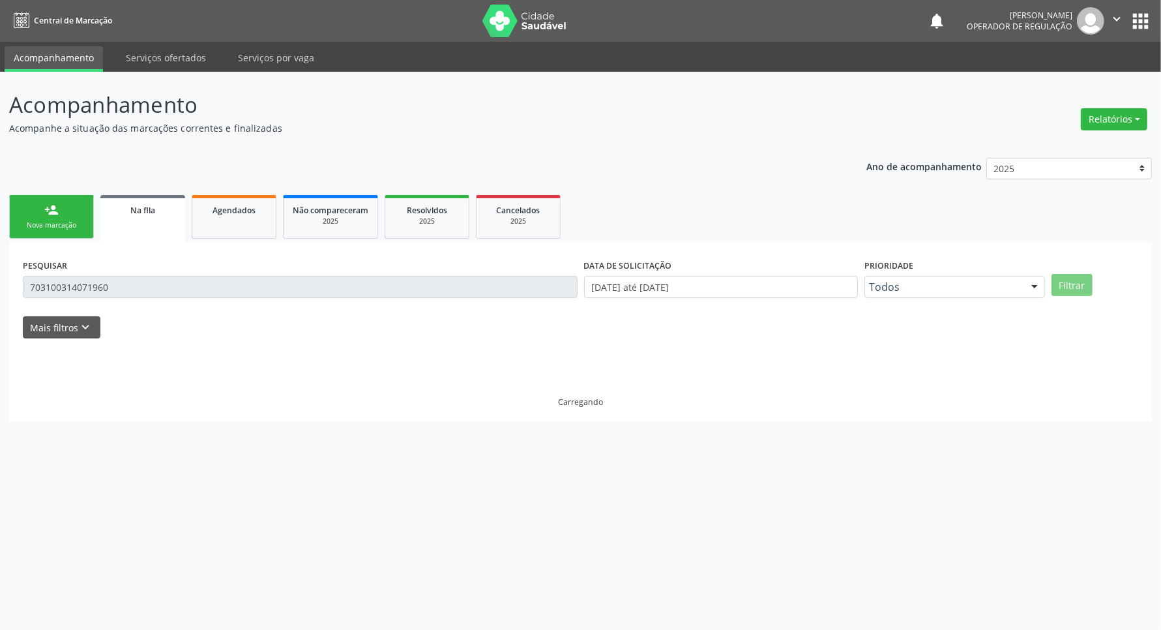
scroll to position [0, 0]
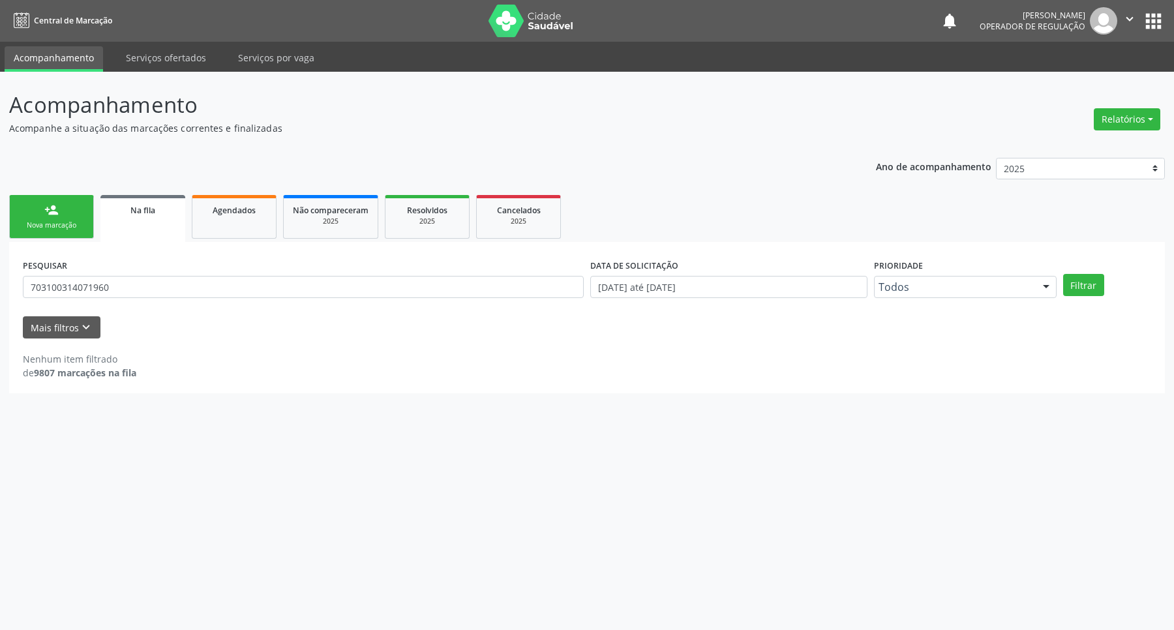
click at [61, 210] on link "person_add Nova marcação" at bounding box center [51, 217] width 85 height 44
click at [135, 214] on span "Na fila" at bounding box center [142, 210] width 25 height 11
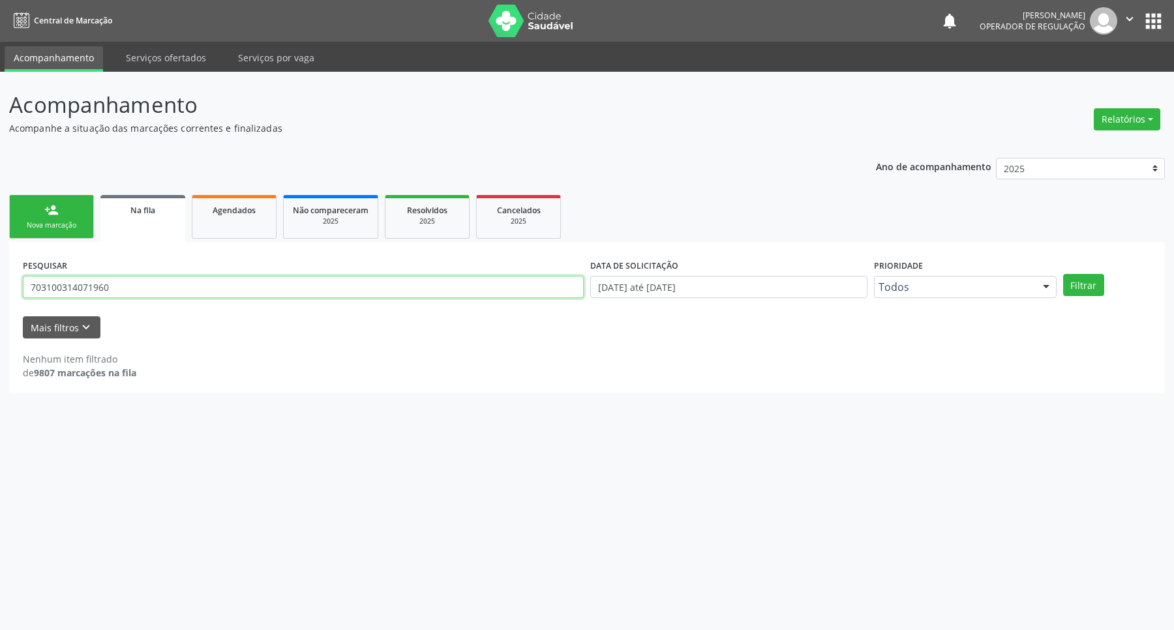
click at [138, 288] on input "703100314071960" at bounding box center [303, 287] width 561 height 22
type input "704502604098620"
click at [1063, 274] on button "Filtrar" at bounding box center [1083, 285] width 41 height 22
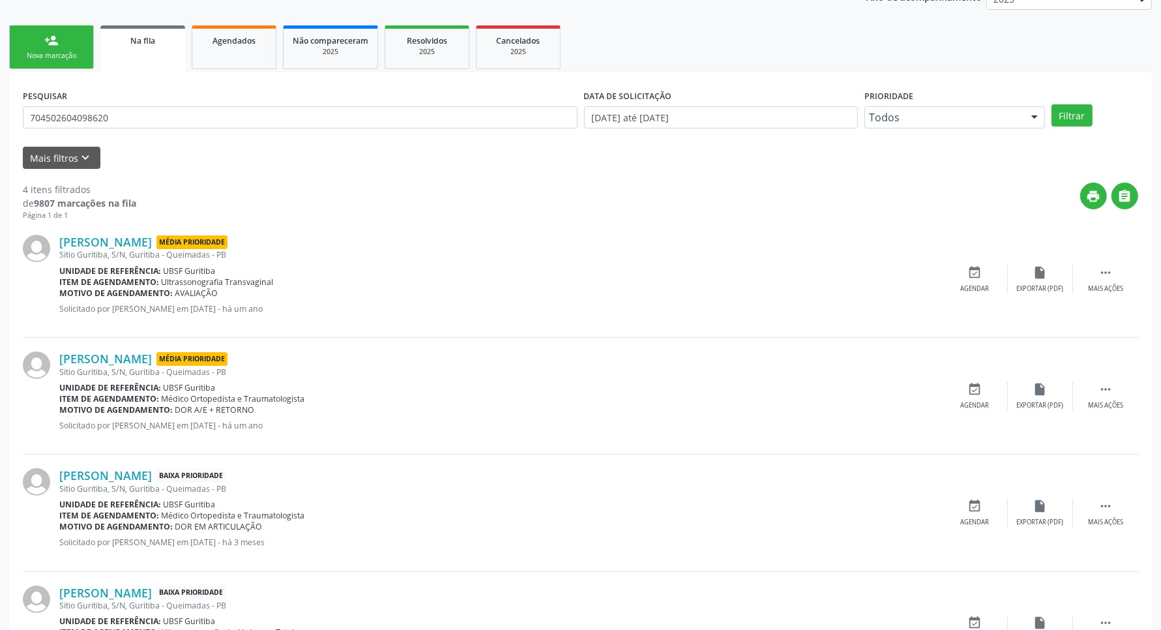
scroll to position [251, 0]
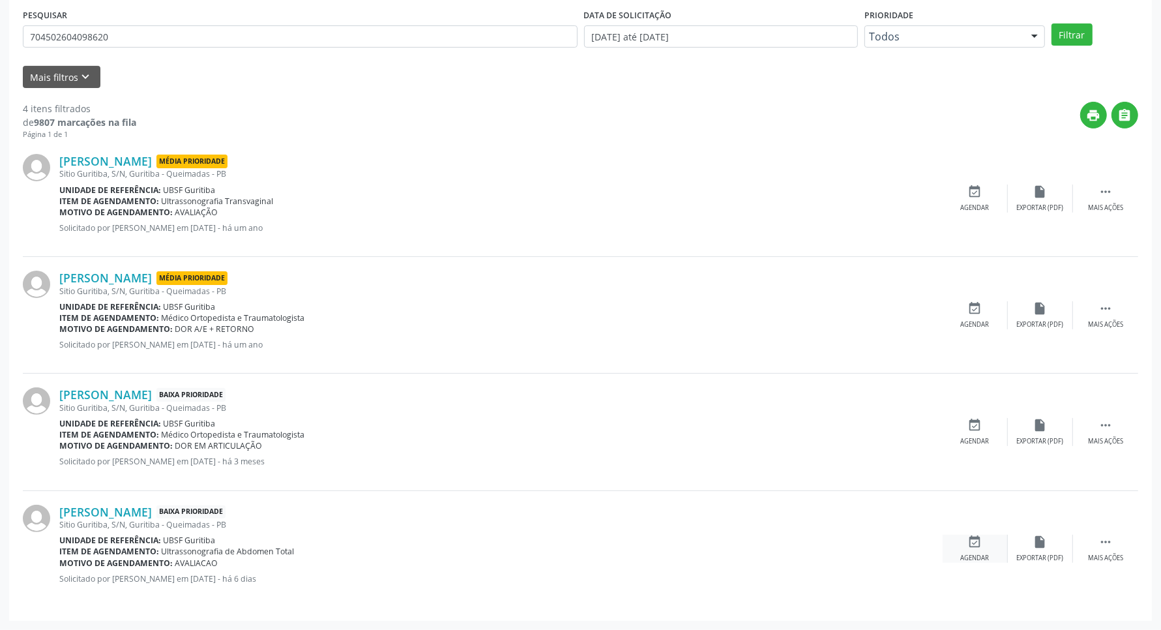
click at [983, 540] on div "event_available Agendar" at bounding box center [975, 549] width 65 height 28
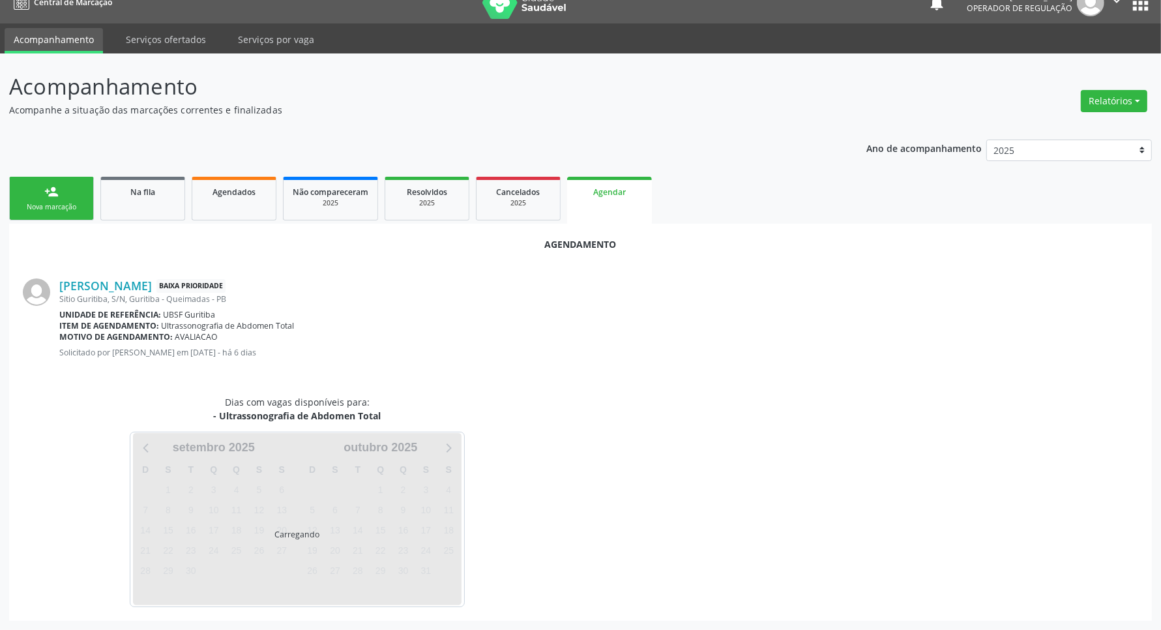
scroll to position [0, 0]
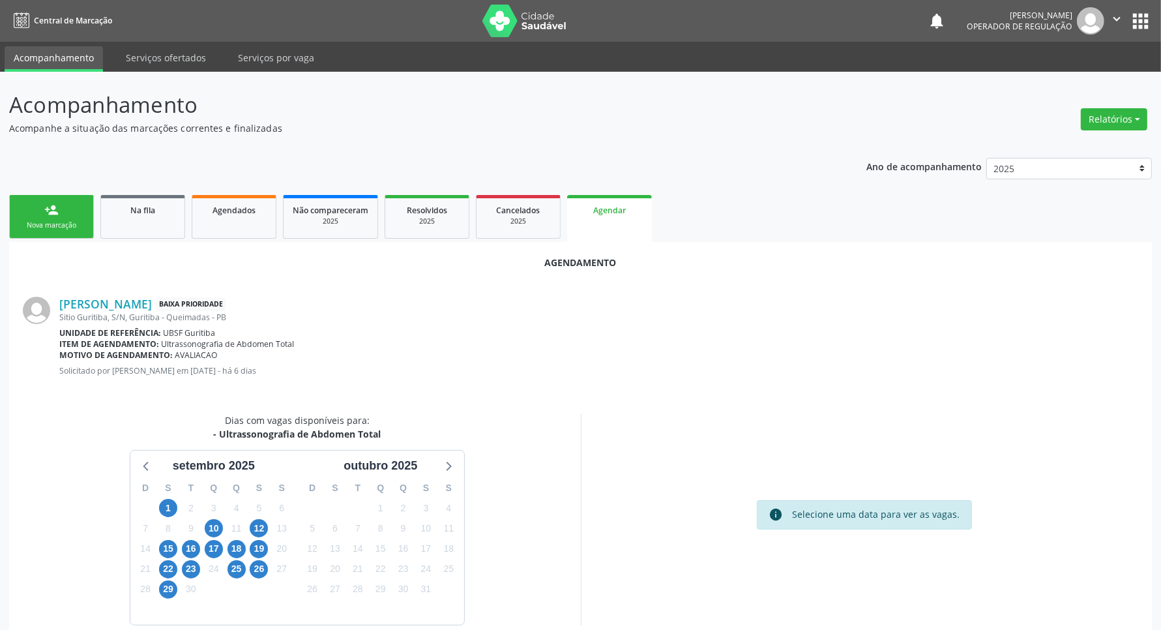
click at [203, 527] on div "10" at bounding box center [213, 528] width 23 height 20
click at [207, 525] on span "10" at bounding box center [214, 528] width 18 height 18
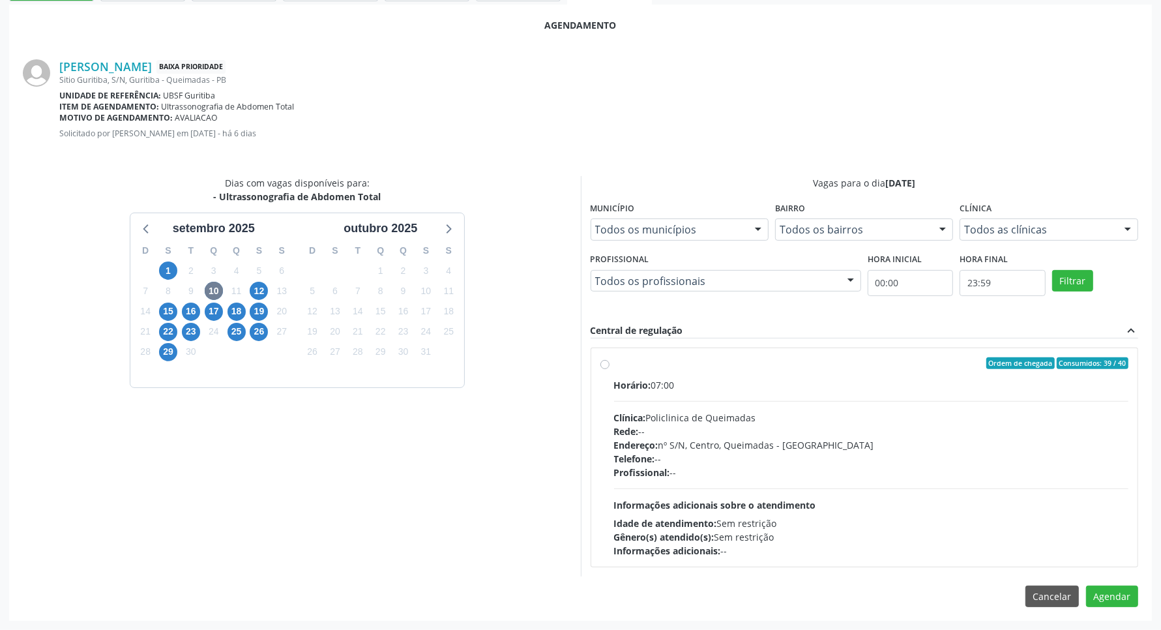
click at [651, 419] on div "Clínica: Policlinica de Queimadas" at bounding box center [871, 418] width 515 height 14
click at [610, 369] on input "Ordem de chegada Consumidos: 39 / 40 Horário: 07:00 Clínica: Policlinica de Que…" at bounding box center [605, 363] width 9 height 12
radio input "true"
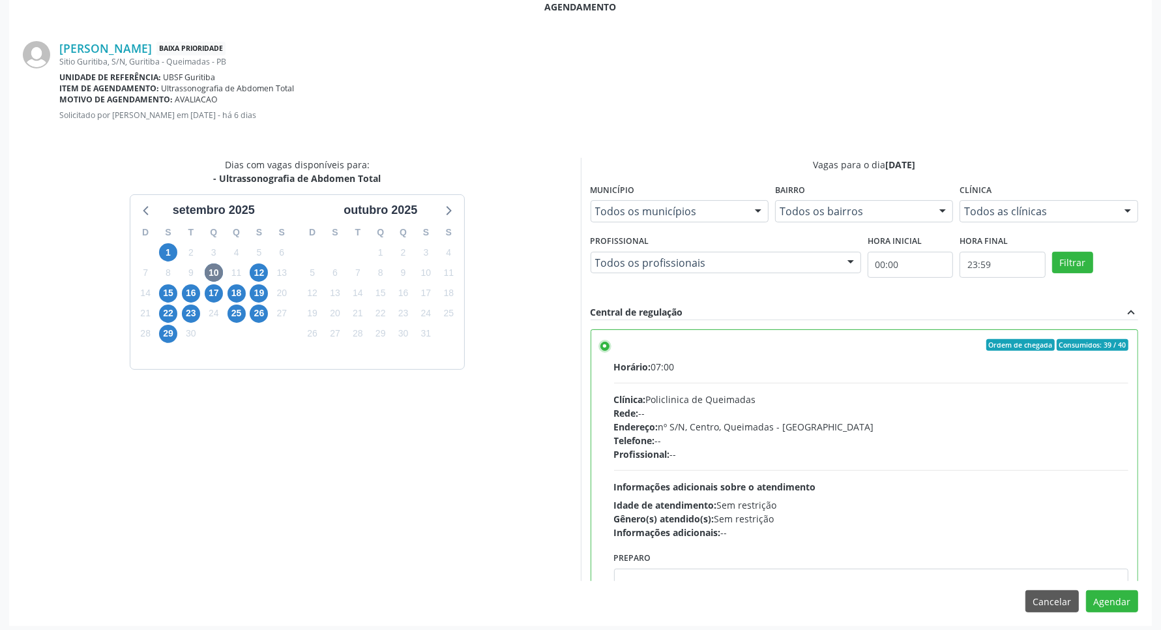
scroll to position [261, 0]
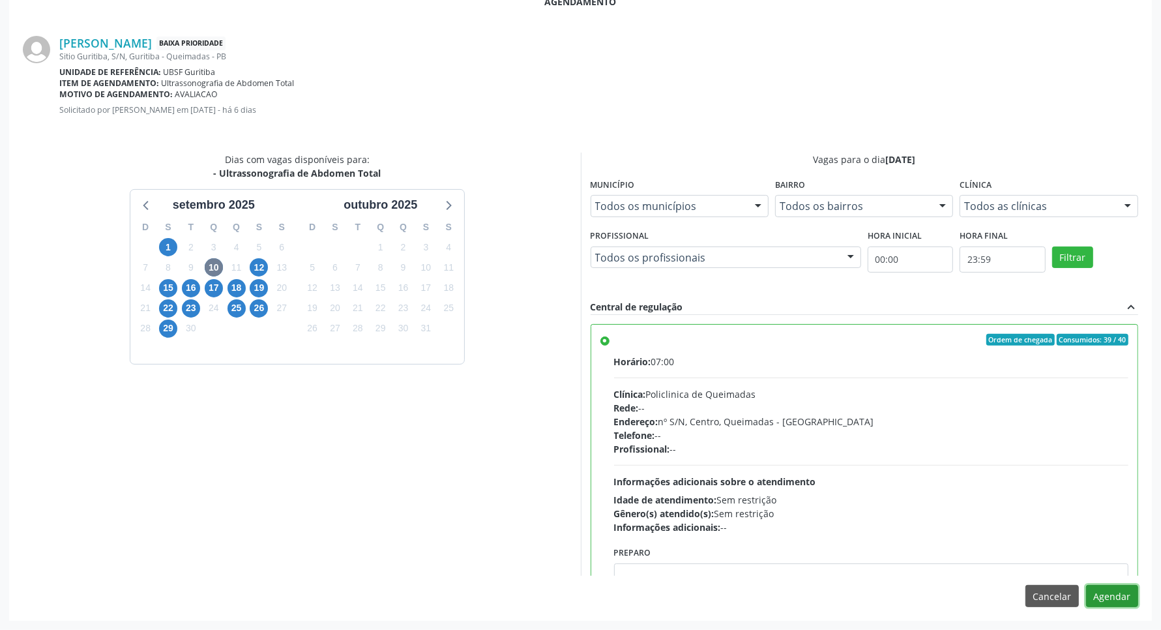
click at [1103, 602] on button "Agendar" at bounding box center [1112, 596] width 52 height 22
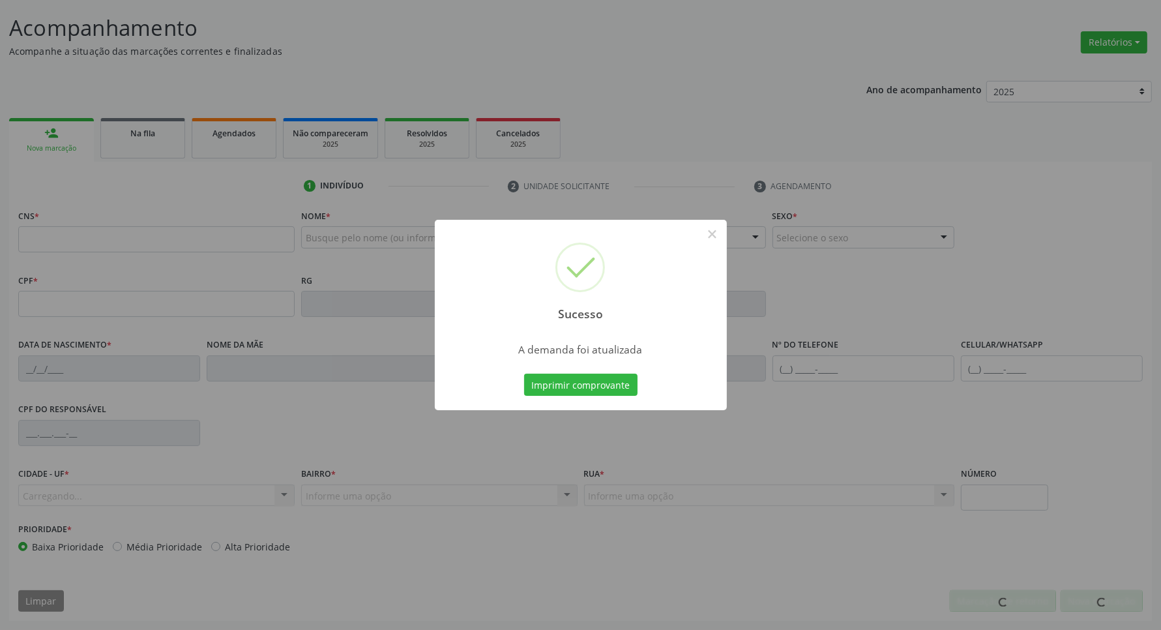
scroll to position [77, 0]
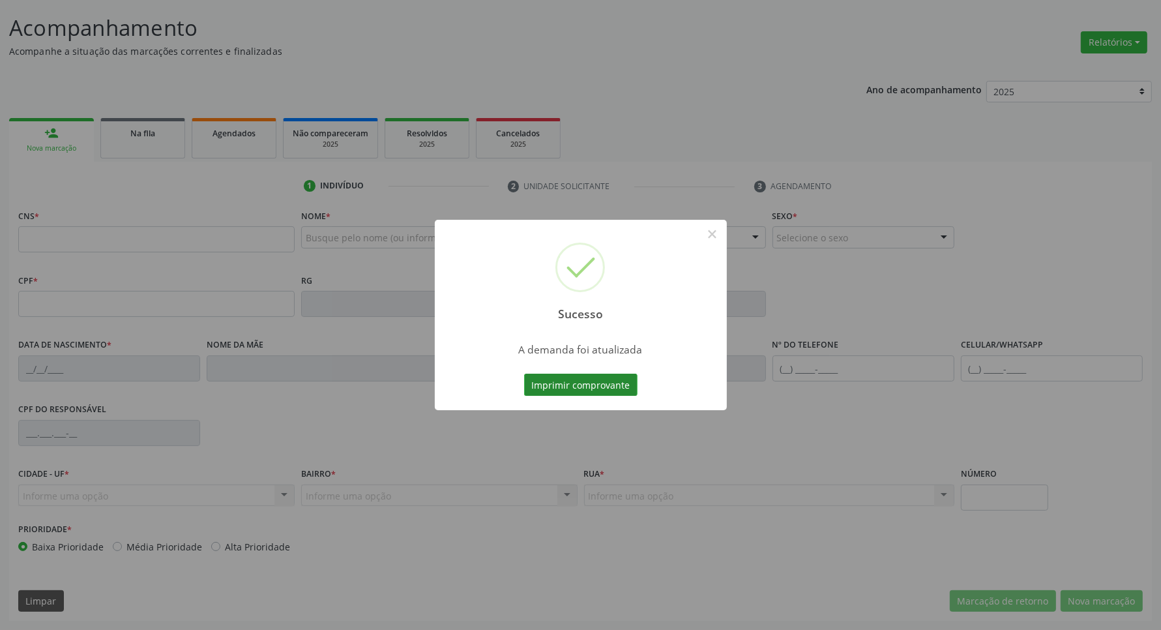
click at [550, 386] on button "Imprimir comprovante" at bounding box center [580, 385] width 113 height 22
